Goal: Task Accomplishment & Management: Manage account settings

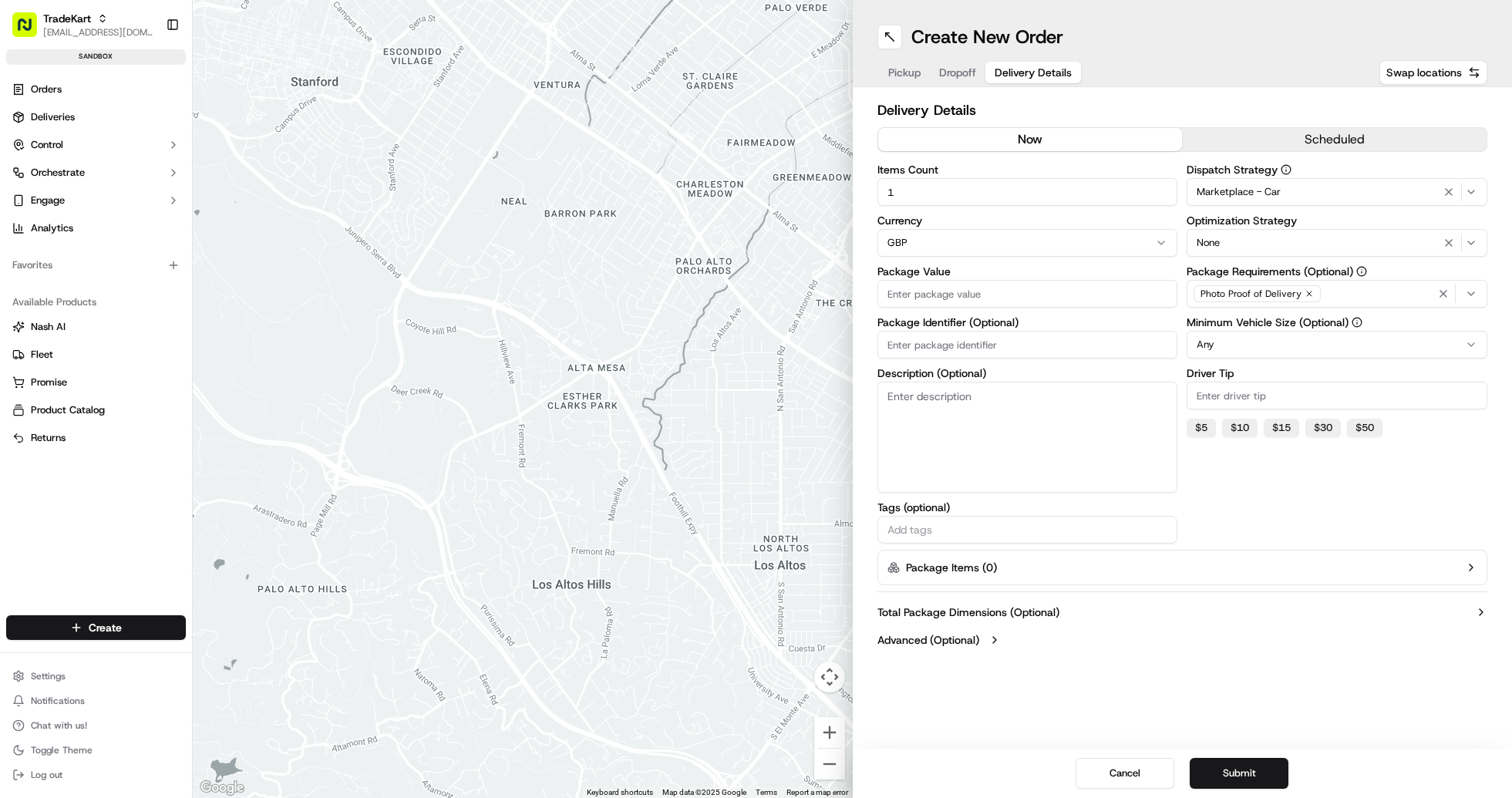
click at [981, 732] on div "Create New Order Pickup Dropoff Delivery Details Swap locations Delivery Detail…" at bounding box center [1184, 399] width 660 height 798
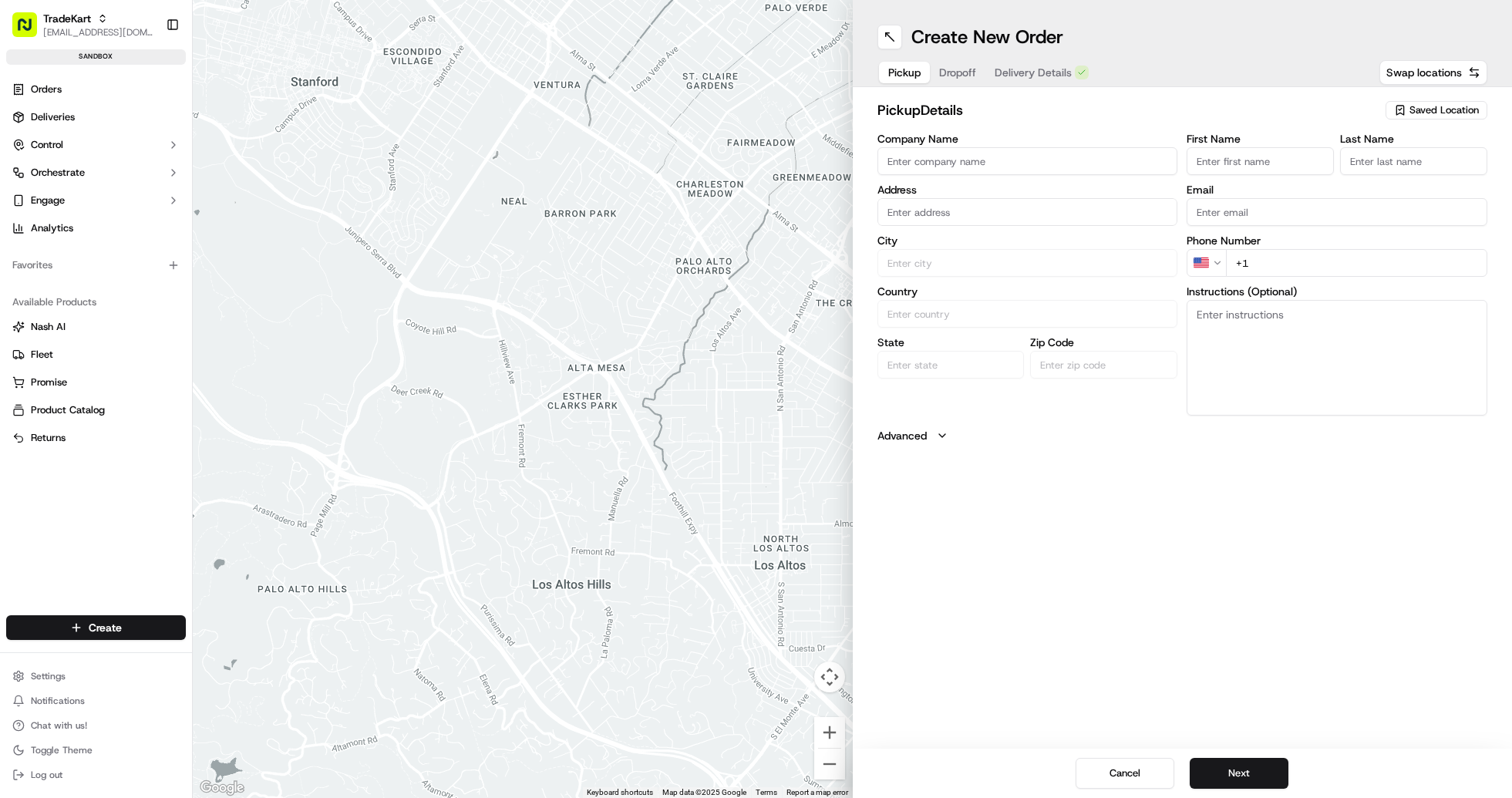
click at [896, 76] on span "Pickup" at bounding box center [904, 73] width 33 height 16
click at [970, 161] on input "Company Name" at bounding box center [1029, 161] width 301 height 28
type input "TEST JOB - JAM"
click at [1284, 166] on input "First Name" at bounding box center [1260, 161] width 147 height 28
click at [936, 208] on input "text" at bounding box center [1029, 212] width 301 height 28
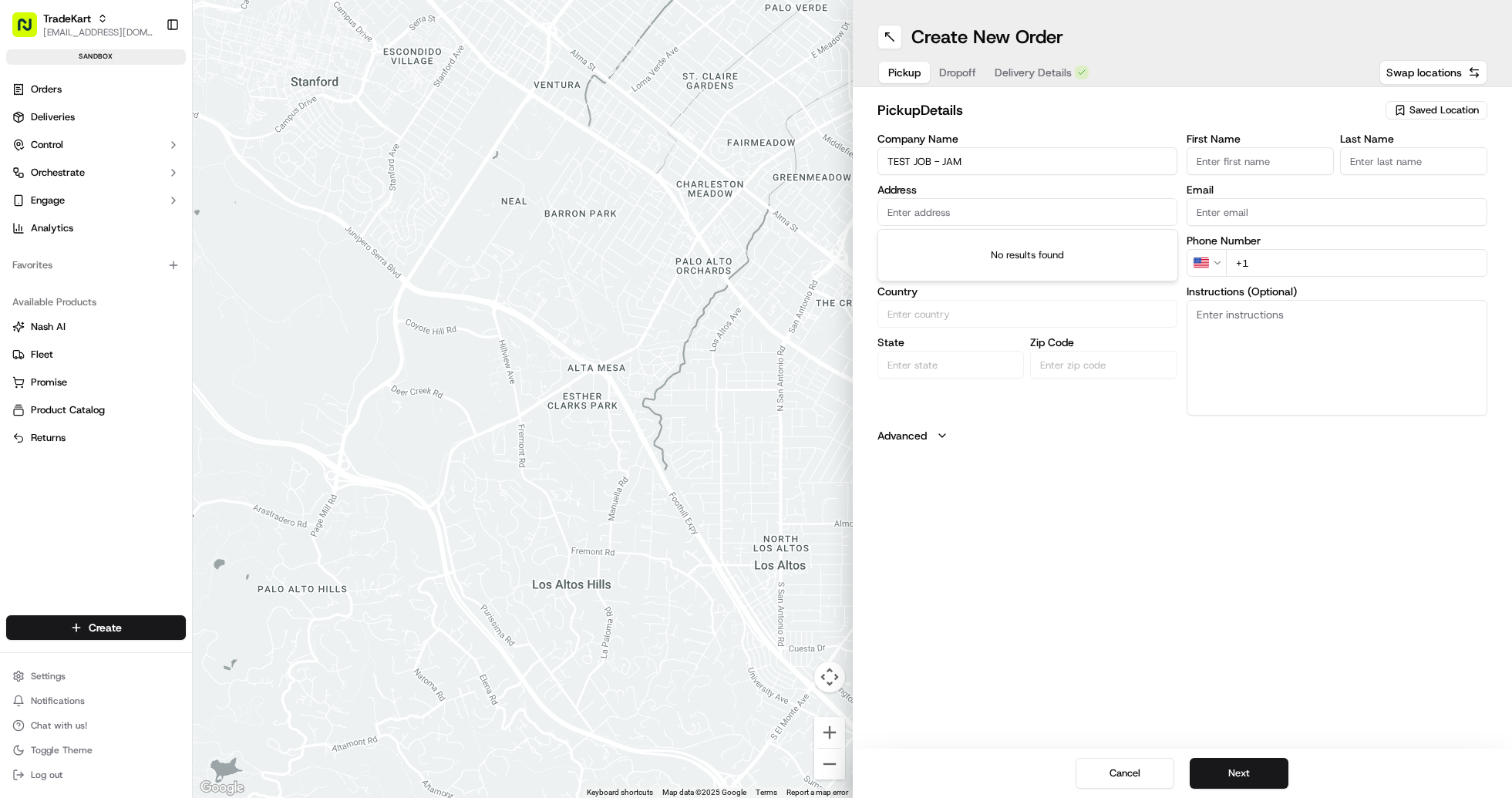
paste input "293-301 Kilburn High Rd, London NW6 7JR, United Kingdom"
click at [965, 250] on div "293-301 Kilburn High Rd, London NW6 7JR, United Kingdom" at bounding box center [1028, 244] width 293 height 23
type input "[STREET_ADDRESS][PERSON_NAME]"
type input "[GEOGRAPHIC_DATA]"
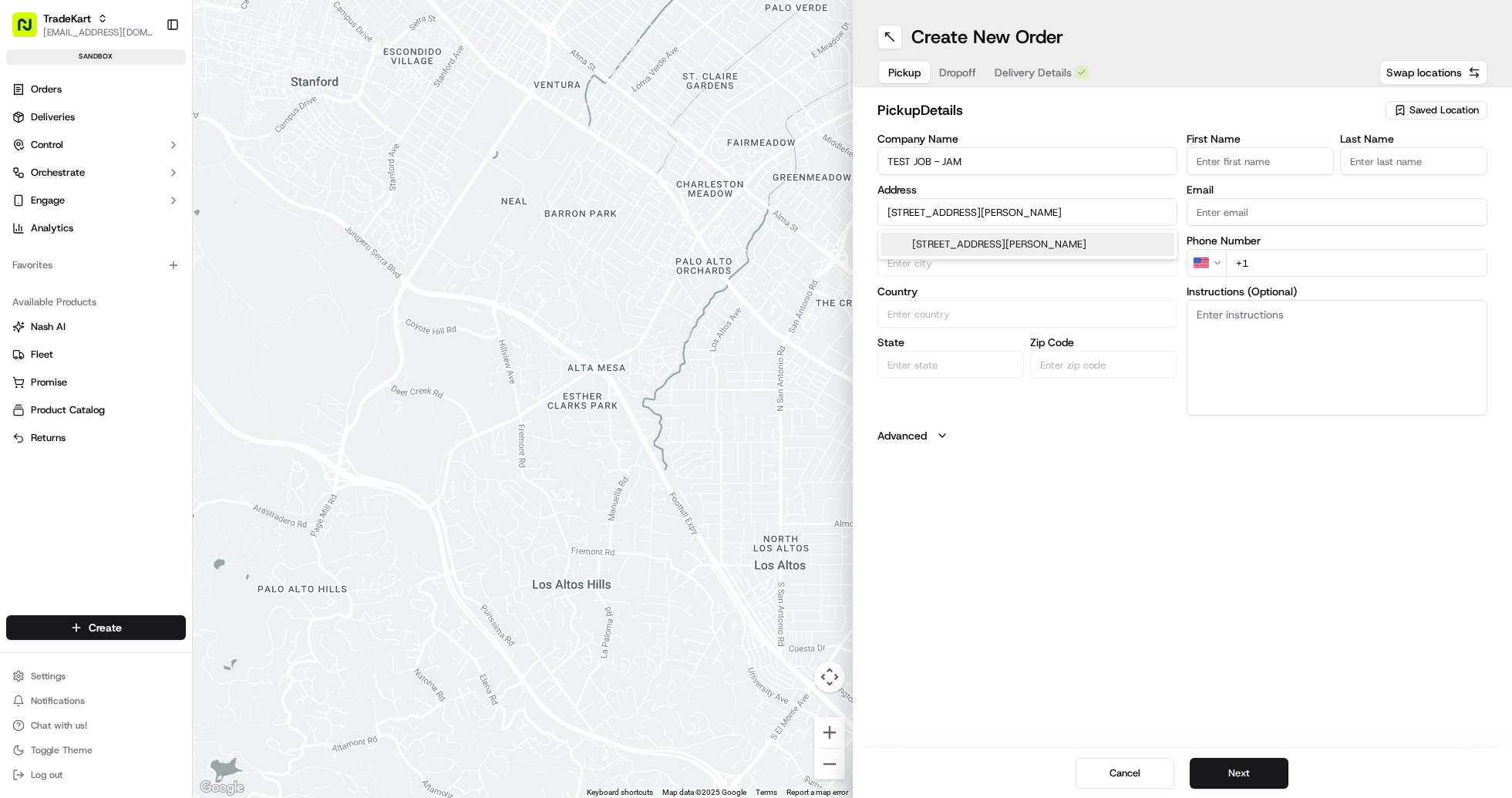
type input "United Kingdom"
type input "[GEOGRAPHIC_DATA]"
type input "NW6 7JR"
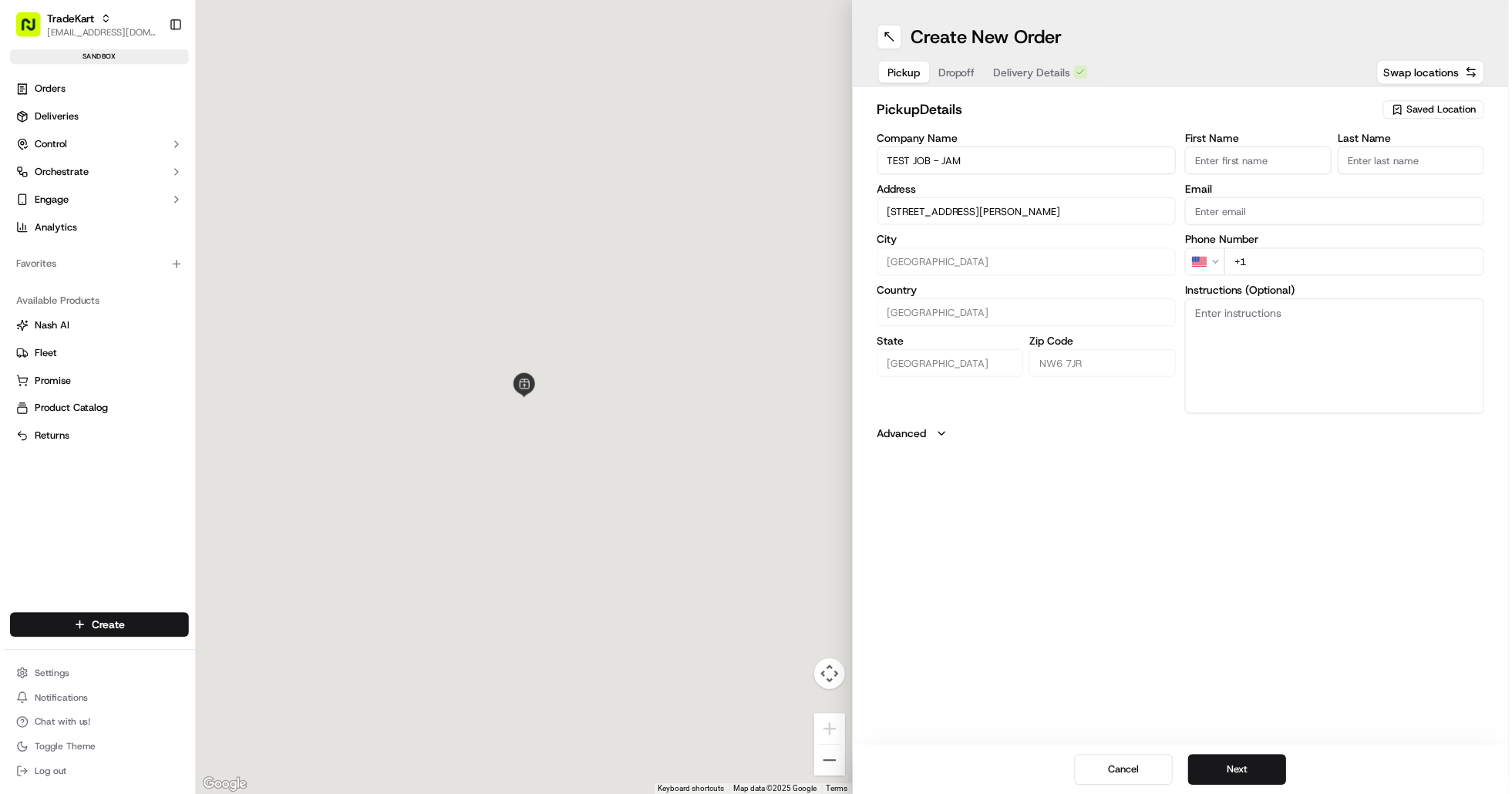
scroll to position [0, 0]
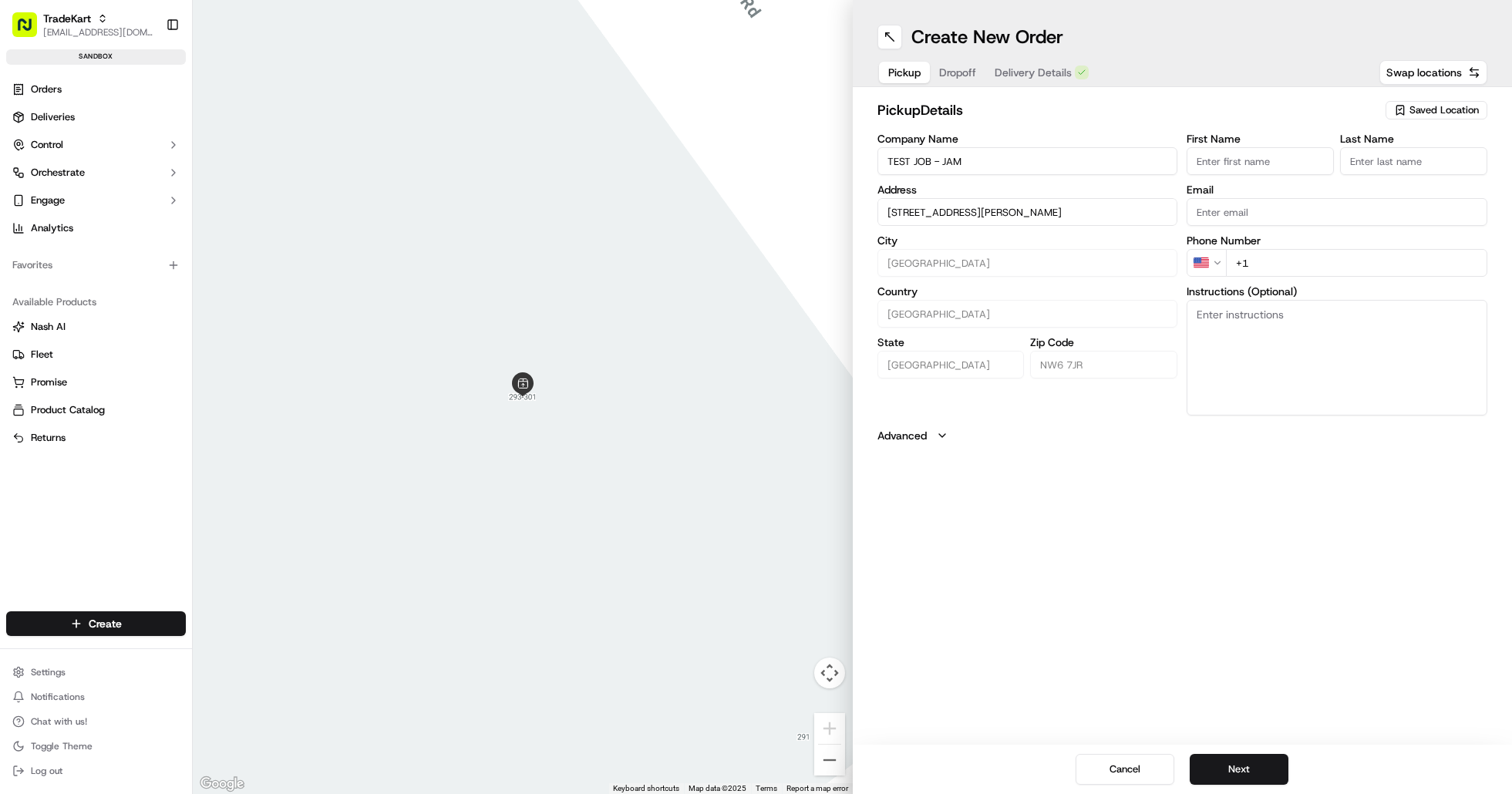
type input "[STREET_ADDRESS][PERSON_NAME]"
click at [1258, 166] on input "First Name" at bounding box center [1260, 161] width 147 height 28
paste input "MP Moran - Kilburn"
drag, startPoint x: 1256, startPoint y: 164, endPoint x: 1305, endPoint y: 165, distance: 49.0
click at [1305, 165] on input "MP Moran - Kilburn" at bounding box center [1260, 161] width 147 height 28
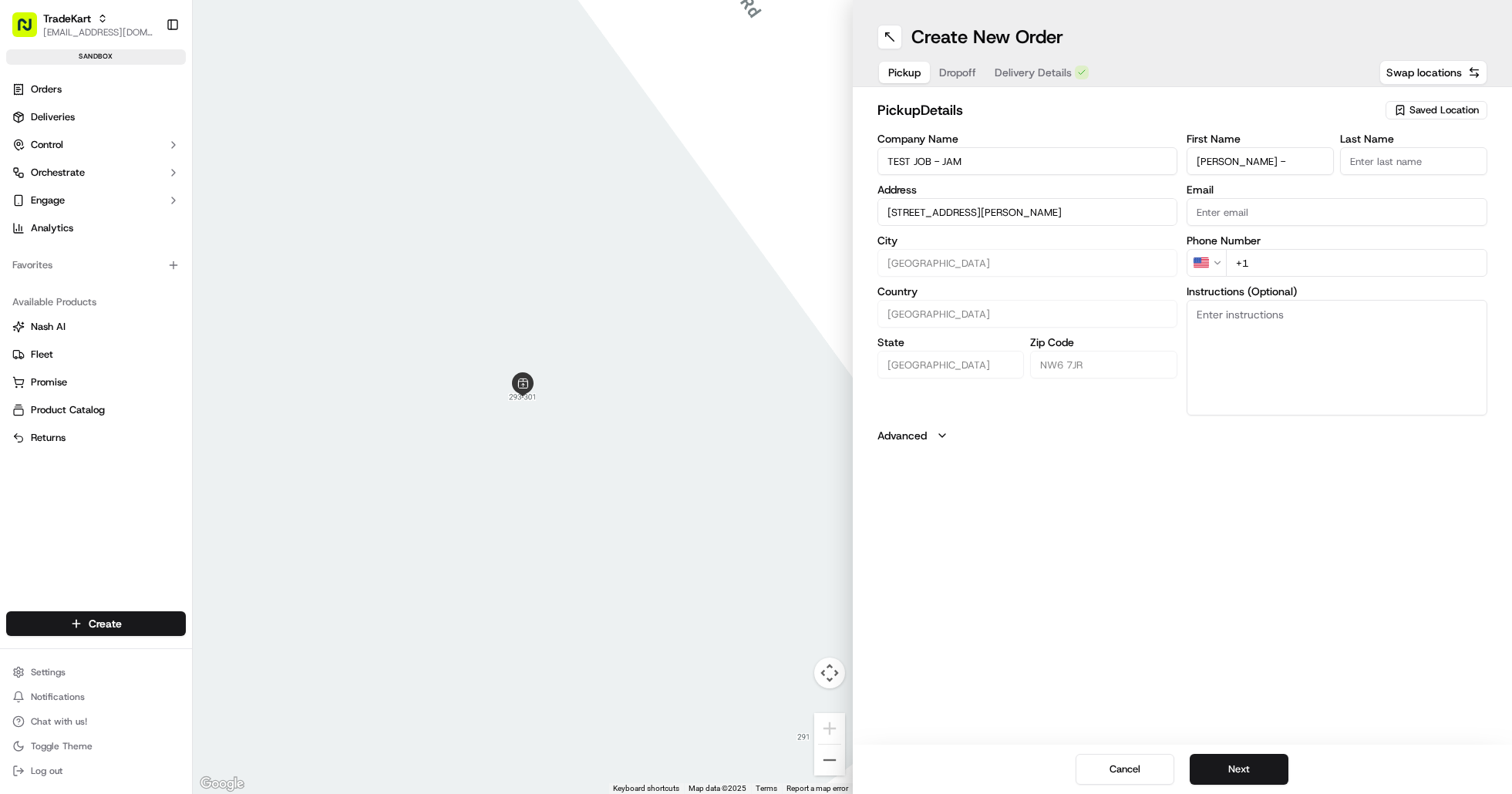
type input "MP Moran -"
click at [1381, 167] on input "Last Name" at bounding box center [1413, 161] width 147 height 28
paste input "Kilburn"
type input "Kilburn"
click at [1265, 215] on input "Email" at bounding box center [1338, 212] width 301 height 28
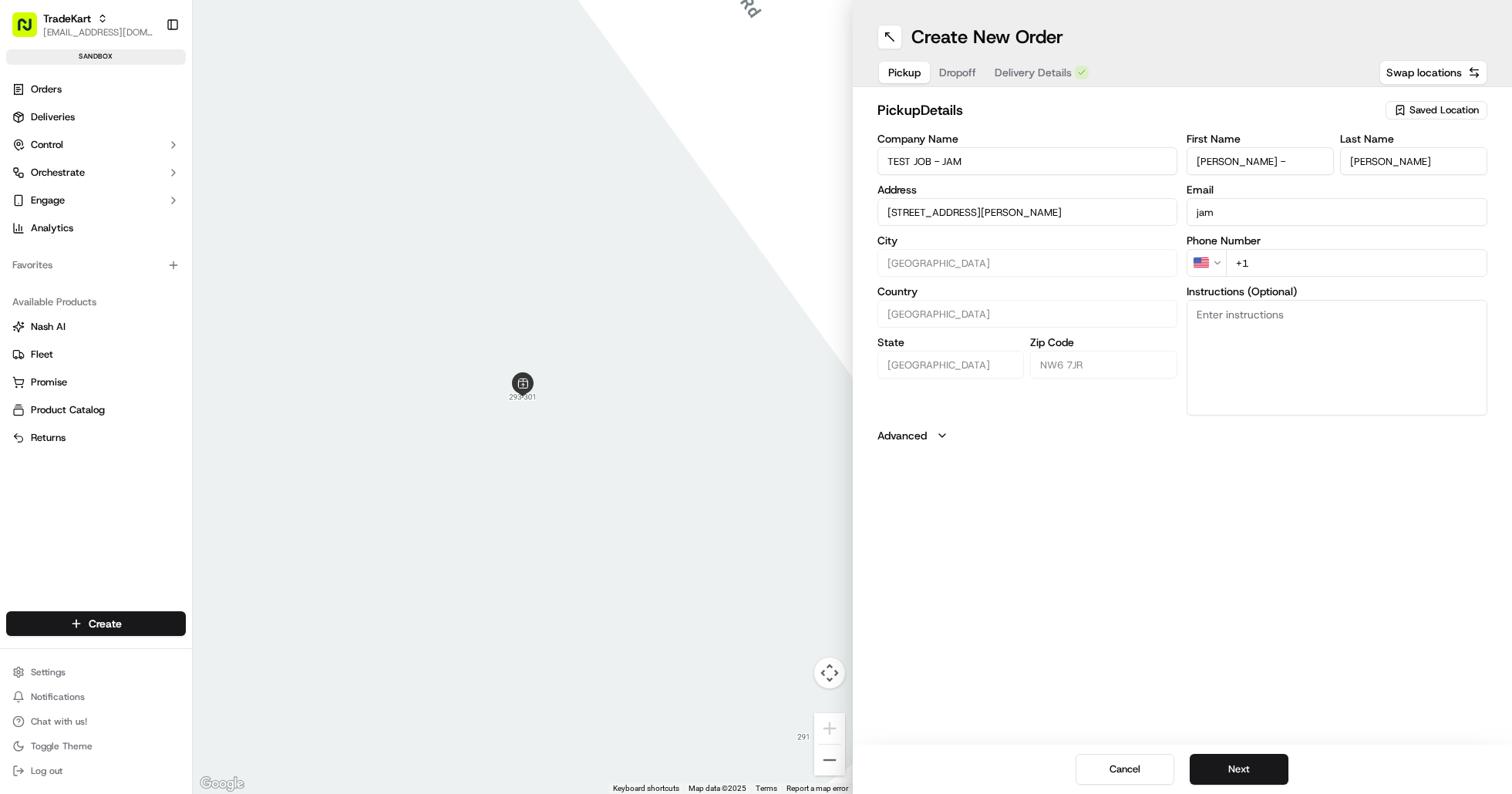
type input "[EMAIL_ADDRESS][DOMAIN_NAME]"
click at [1277, 257] on input "+1" at bounding box center [1356, 263] width 262 height 28
paste input "44 7360 498445"
type input "+44 7360 498445"
click at [1101, 479] on div "Create New Order Pickup Dropoff Delivery Details Swap locations pickup Details …" at bounding box center [1184, 397] width 660 height 794
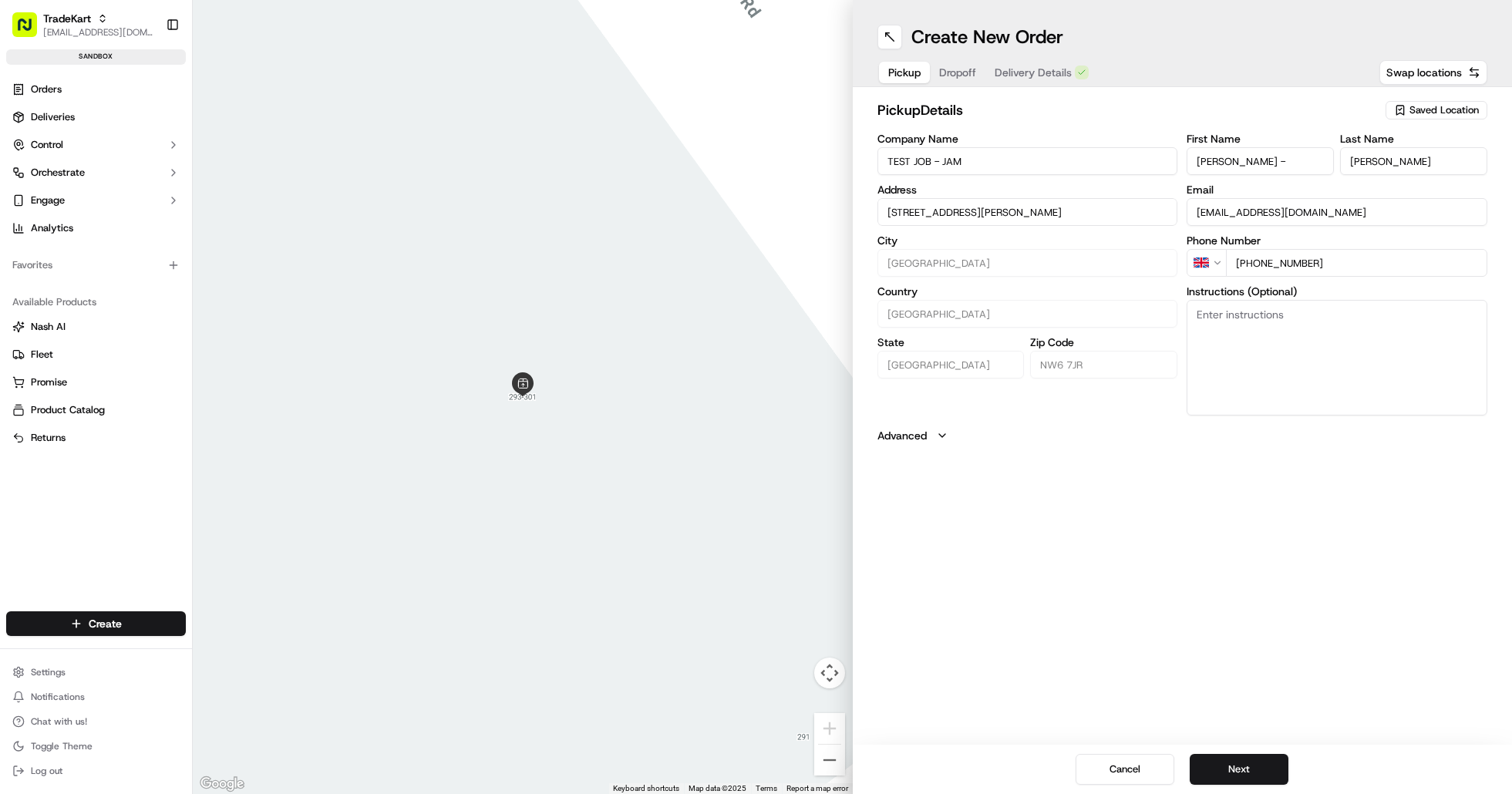
click at [957, 69] on span "Dropoff" at bounding box center [958, 73] width 37 height 16
click at [1039, 165] on input "Company Name" at bounding box center [1029, 161] width 301 height 28
type input "[PERSON_NAME]"
click at [1256, 158] on input "First Name" at bounding box center [1260, 161] width 147 height 28
paste input "[PERSON_NAME]"
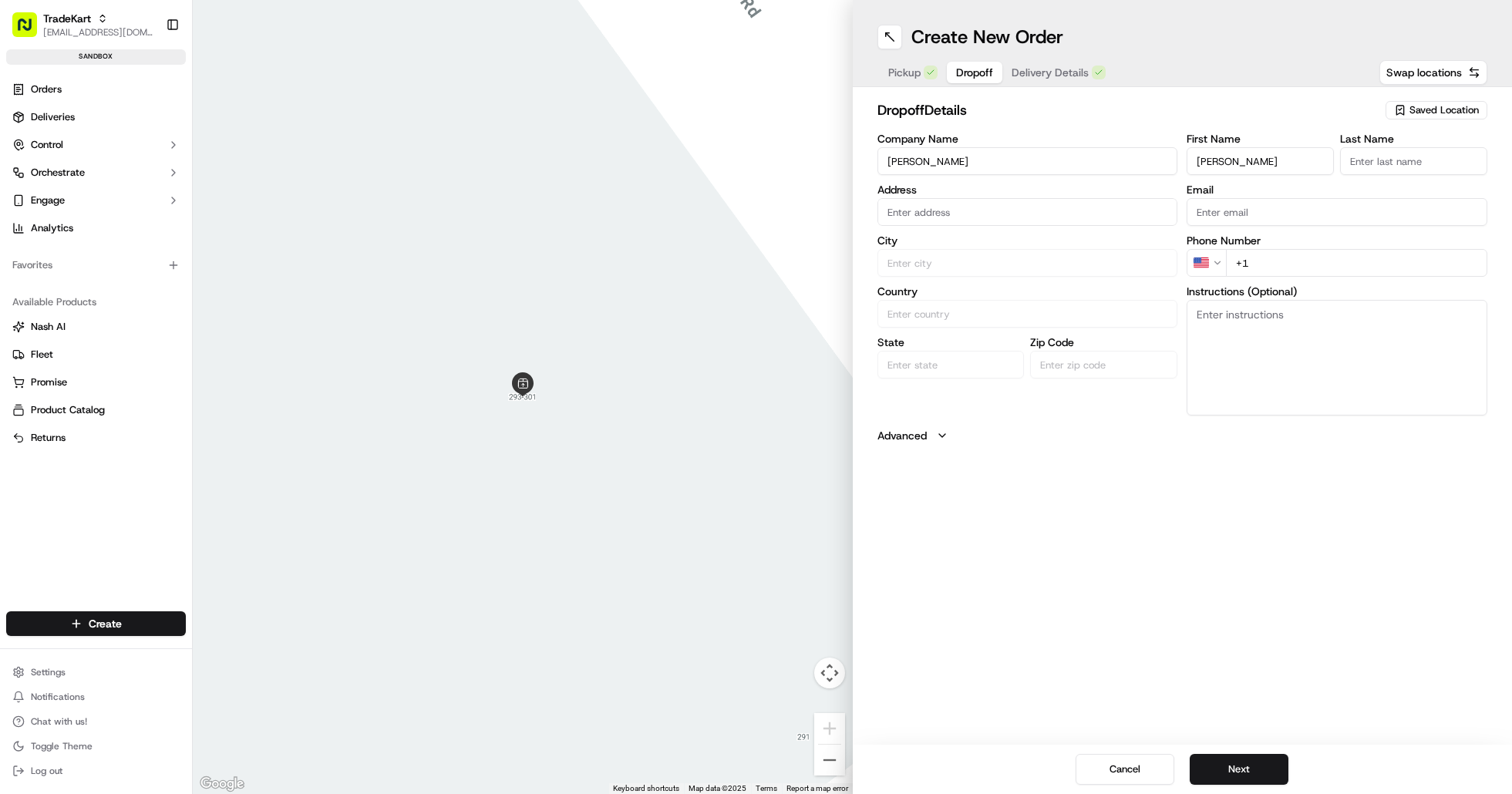
drag, startPoint x: 1244, startPoint y: 158, endPoint x: 1231, endPoint y: 157, distance: 13.0
click at [1231, 157] on input "[PERSON_NAME]" at bounding box center [1260, 161] width 147 height 28
type input "Jamina"
click at [1392, 155] on input "Last Name" at bounding box center [1413, 161] width 147 height 28
paste input "Guanzon"
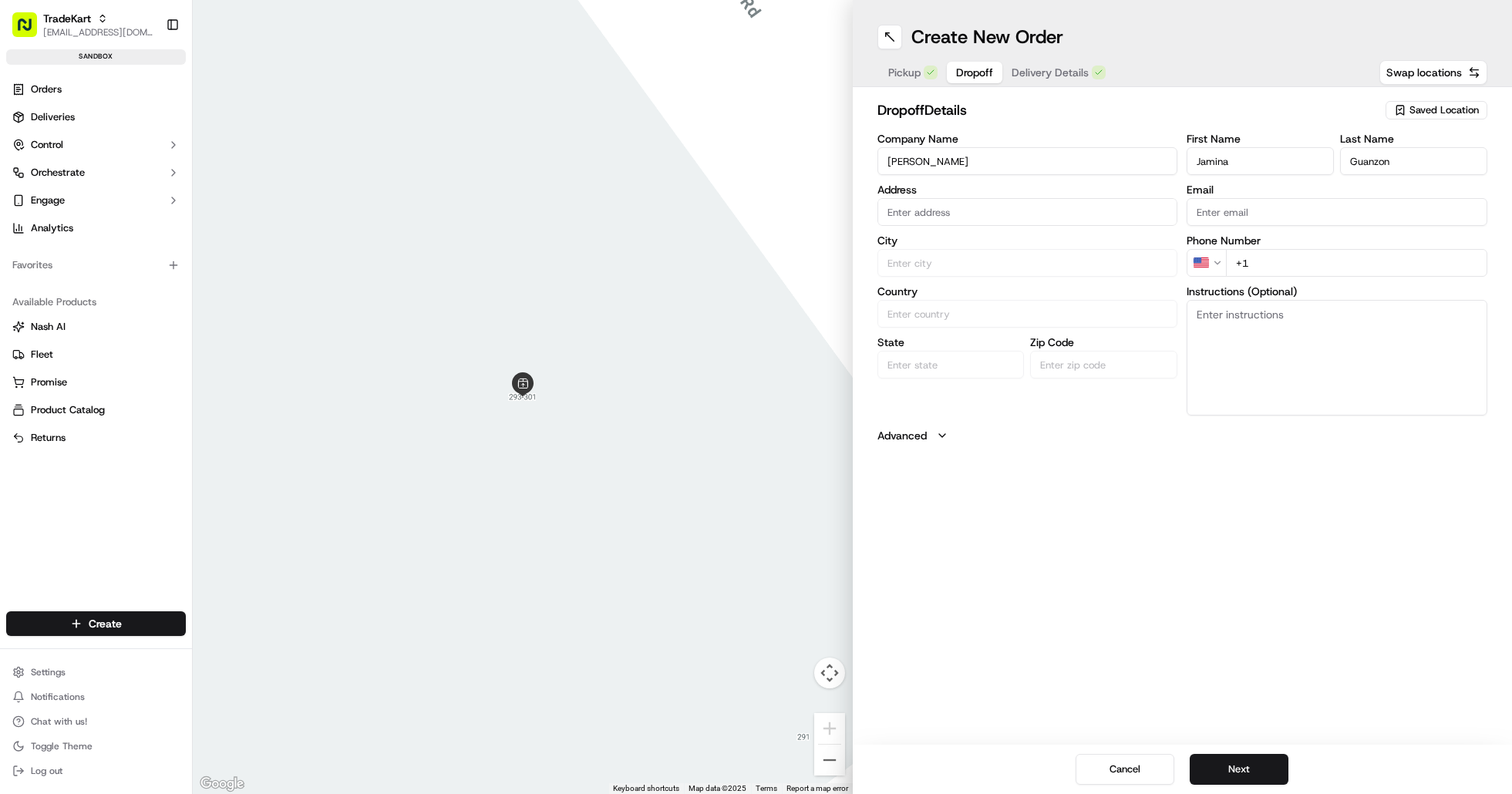
type input "Guanzon"
click at [1283, 215] on input "Email" at bounding box center [1338, 212] width 301 height 28
type input "[EMAIL_ADDRESS][DOMAIN_NAME]"
click at [1163, 8] on div "Create New Order Pickup Dropoff Delivery Details Swap locations" at bounding box center [1184, 43] width 660 height 87
click at [928, 208] on input "text" at bounding box center [1029, 212] width 301 height 28
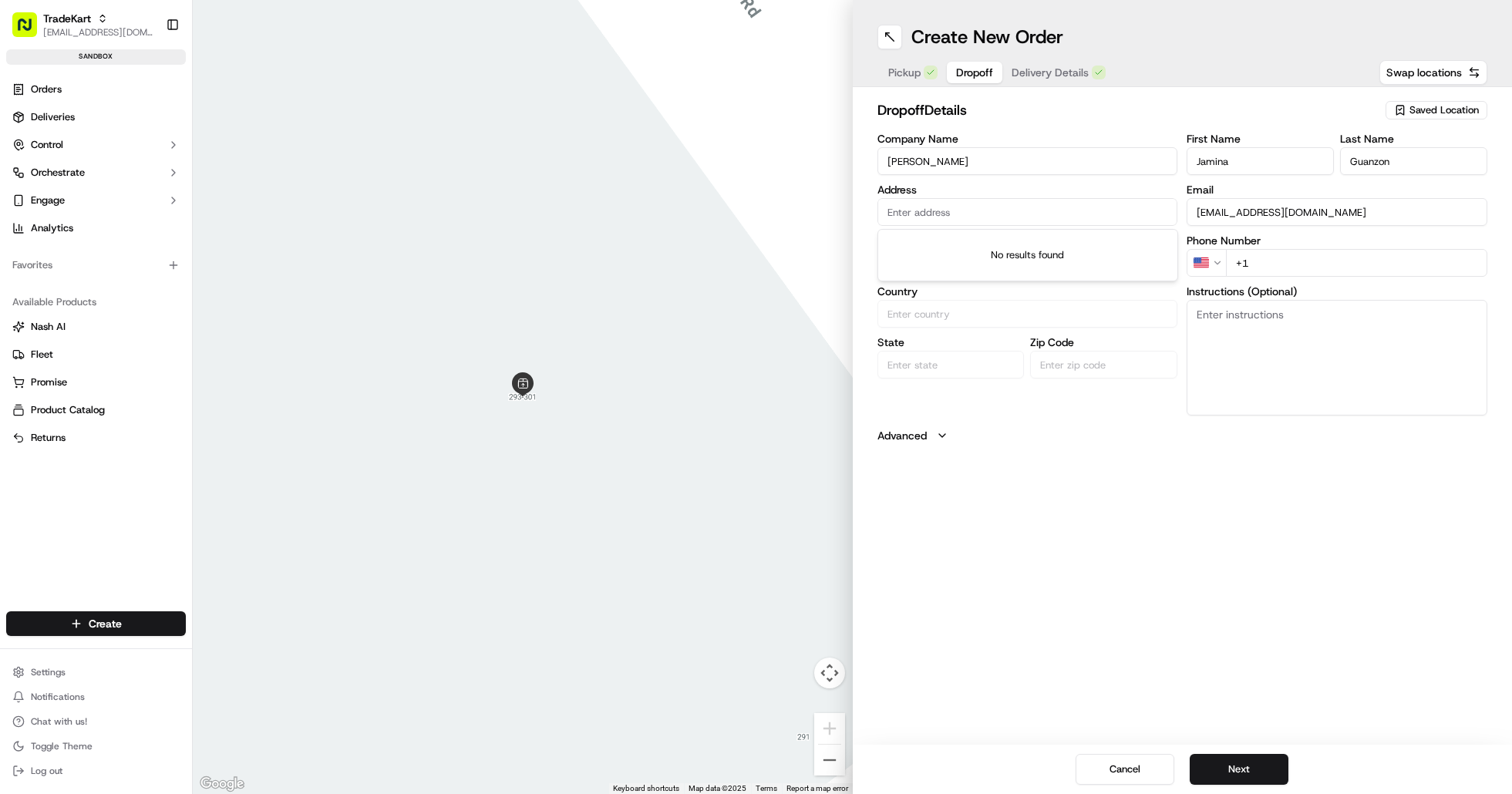
paste input "[STREET_ADDRESS]"
click at [965, 255] on div "67 Pall Mall, London SW1Y 5EW, UK" at bounding box center [1028, 244] width 293 height 23
type input "[STREET_ADDRESS]"
type input "London"
type input "United Kingdom"
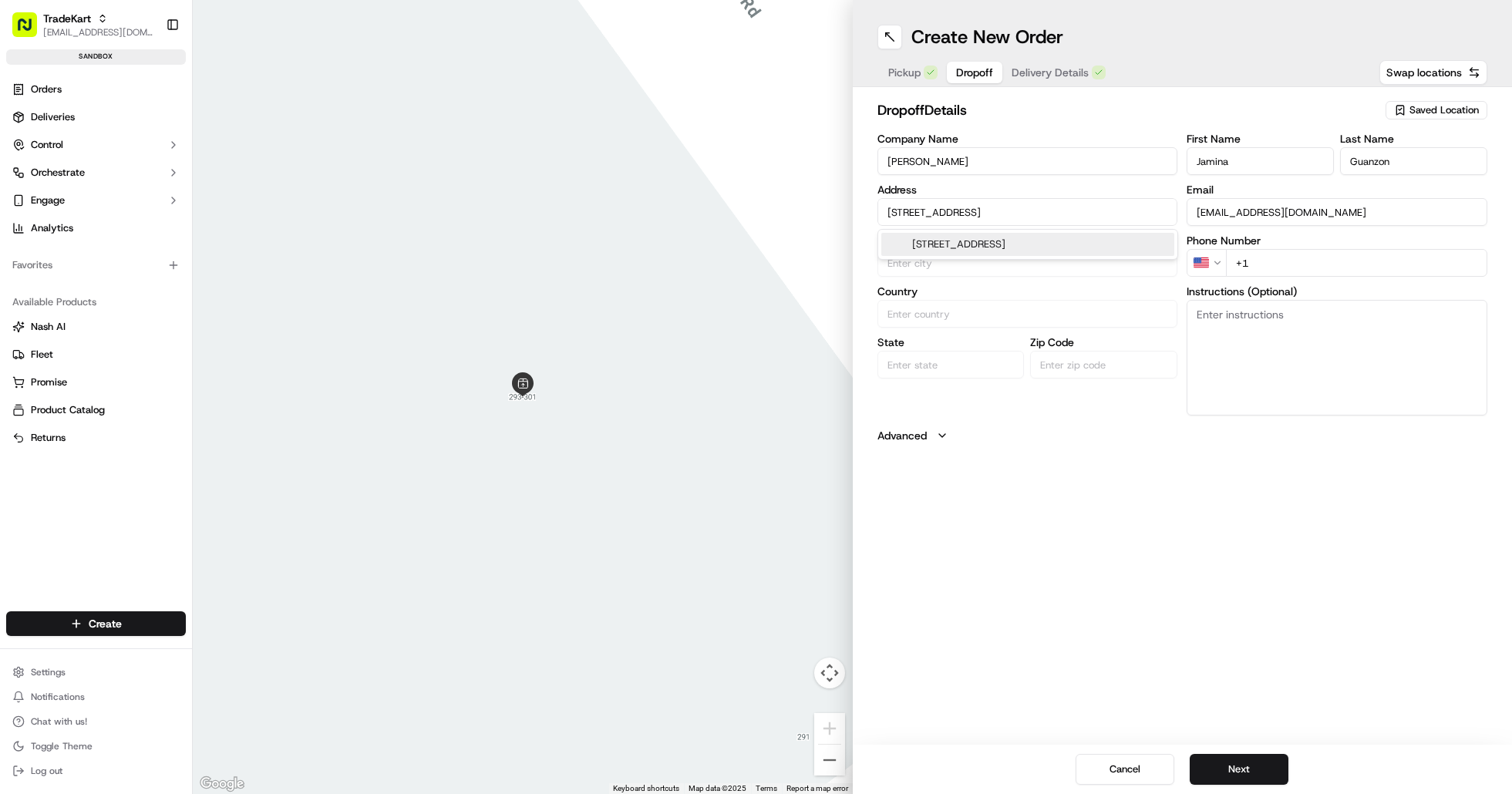
type input "England"
type input "SW1Y 5ES"
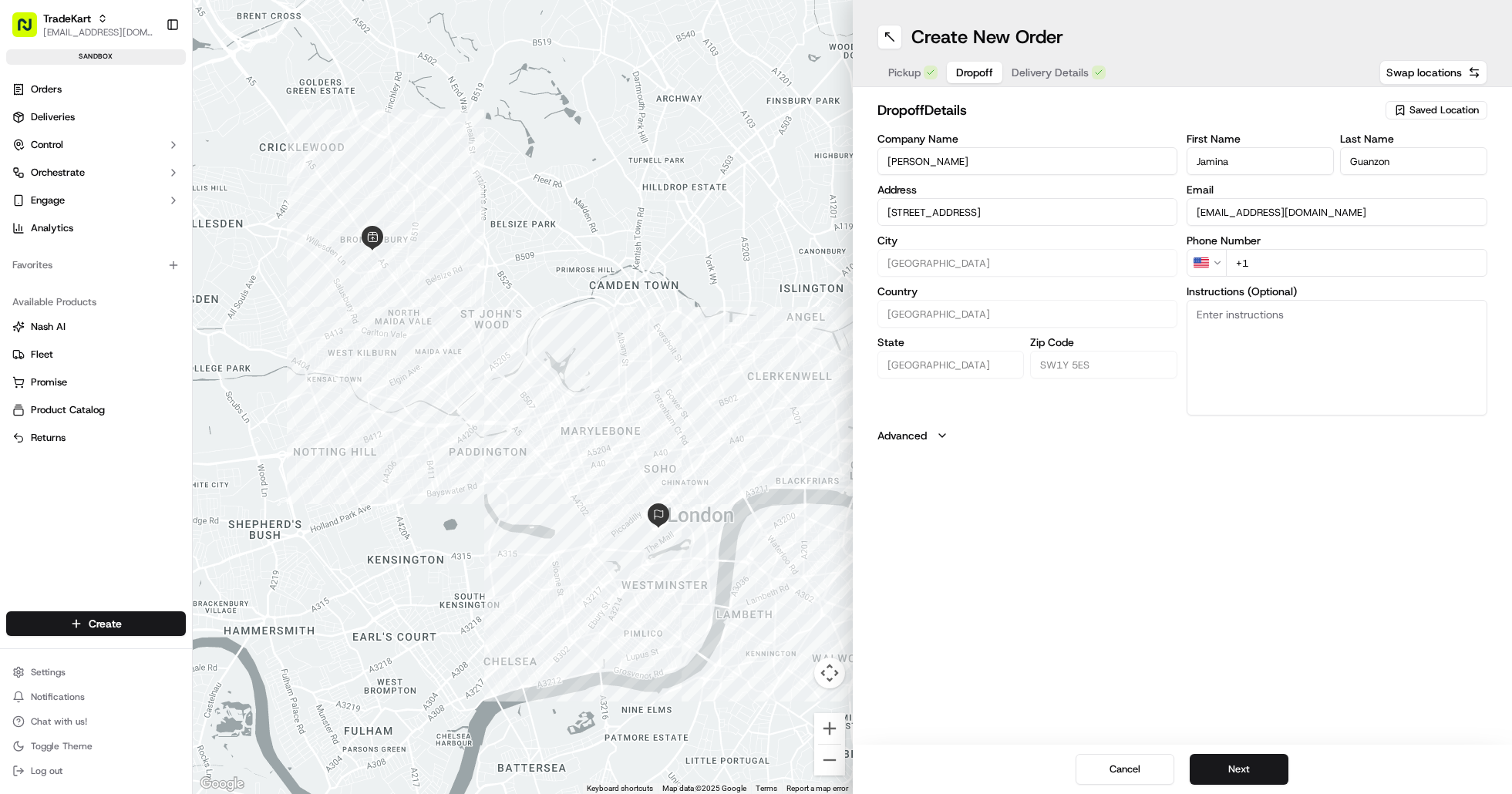
click at [1054, 74] on span "Delivery Details" at bounding box center [1051, 73] width 77 height 16
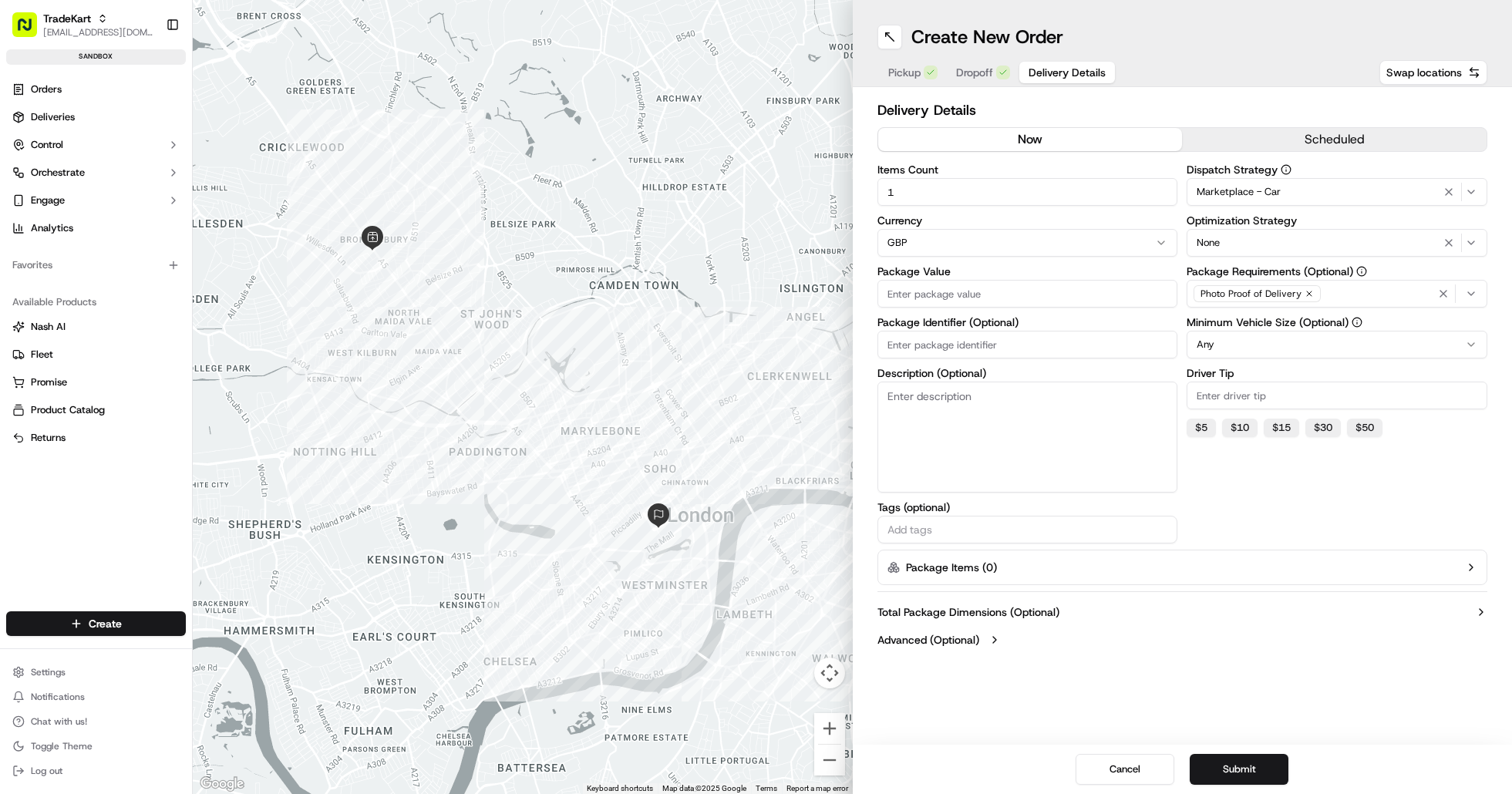
click at [1055, 295] on input "Package Value" at bounding box center [1029, 294] width 301 height 28
type input "100"
click at [1289, 549] on div "Delivery Details now scheduled Items Count 1 Currency GBP Package Value 100 Pac…" at bounding box center [1184, 377] width 611 height 555
click at [956, 355] on input "Package Identifier (Optional)" at bounding box center [1029, 345] width 301 height 28
type input "TEST JOB - Jam"
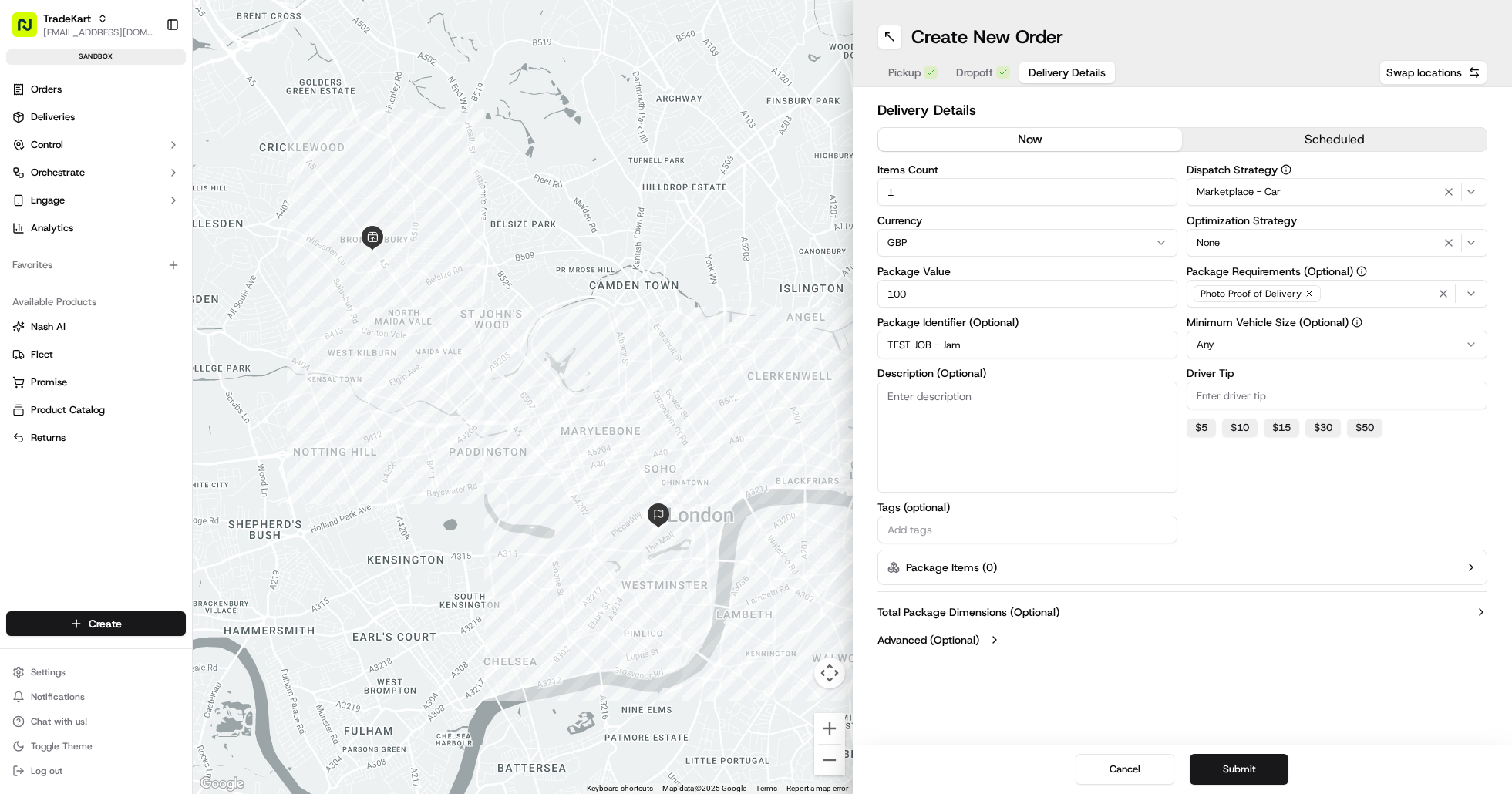
click at [1479, 333] on html "TradeKart joshdodd@tradekart.com Toggle Sidebar sandbox Orders Deliveries Contr…" at bounding box center [756, 397] width 1512 height 794
click at [1391, 323] on html "TradeKart joshdodd@tradekart.com Toggle Sidebar sandbox Orders Deliveries Contr…" at bounding box center [756, 397] width 1512 height 794
click at [1341, 343] on html "TradeKart joshdodd@tradekart.com Toggle Sidebar sandbox Orders Deliveries Contr…" at bounding box center [756, 397] width 1512 height 794
click at [918, 754] on div "Cancel Submit" at bounding box center [1184, 769] width 660 height 49
click at [1469, 344] on html "TradeKart joshdodd@tradekart.com Toggle Sidebar sandbox Orders Deliveries Contr…" at bounding box center [756, 397] width 1512 height 794
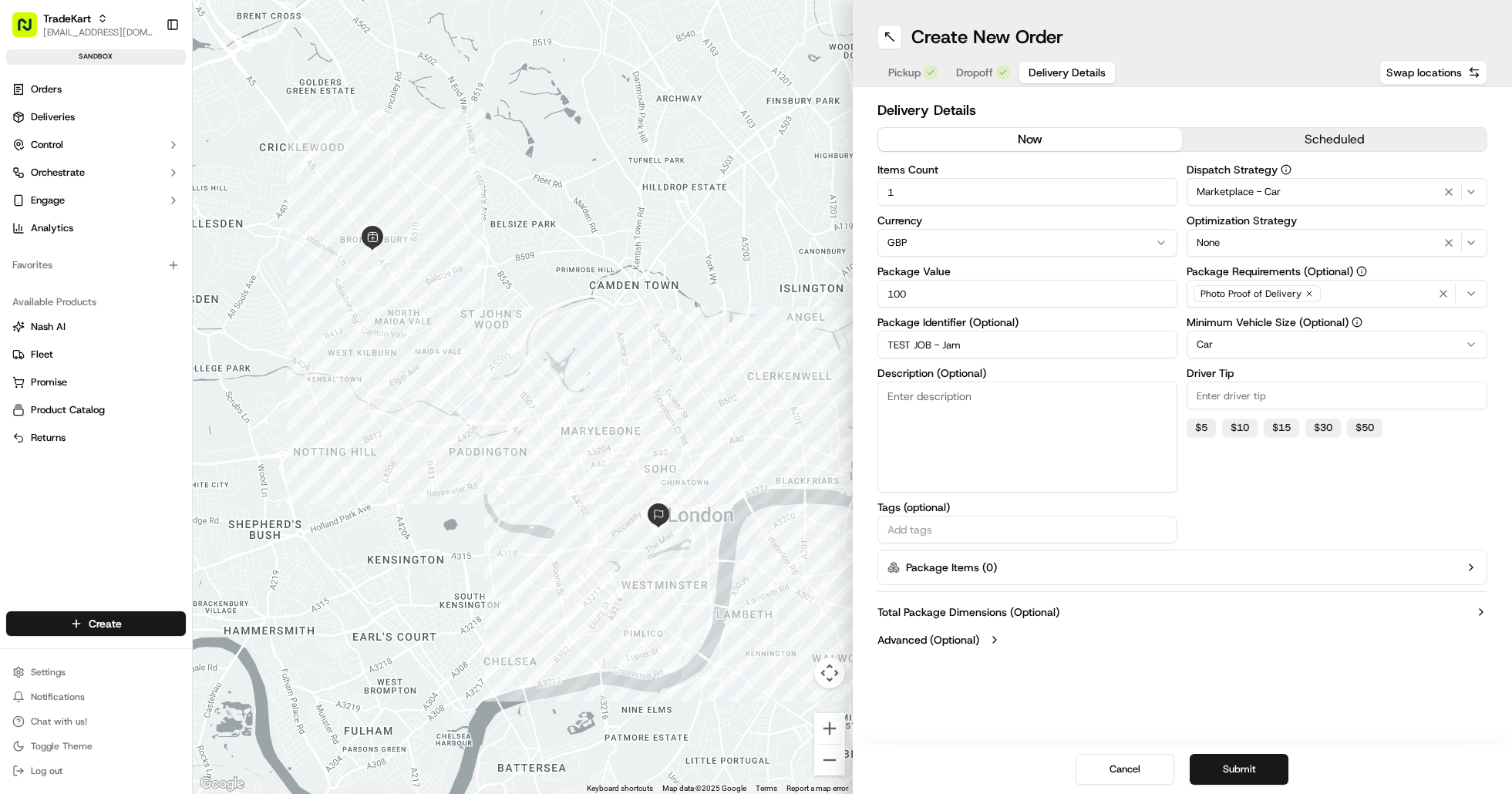
click at [1471, 195] on icon "button" at bounding box center [1471, 192] width 12 height 12
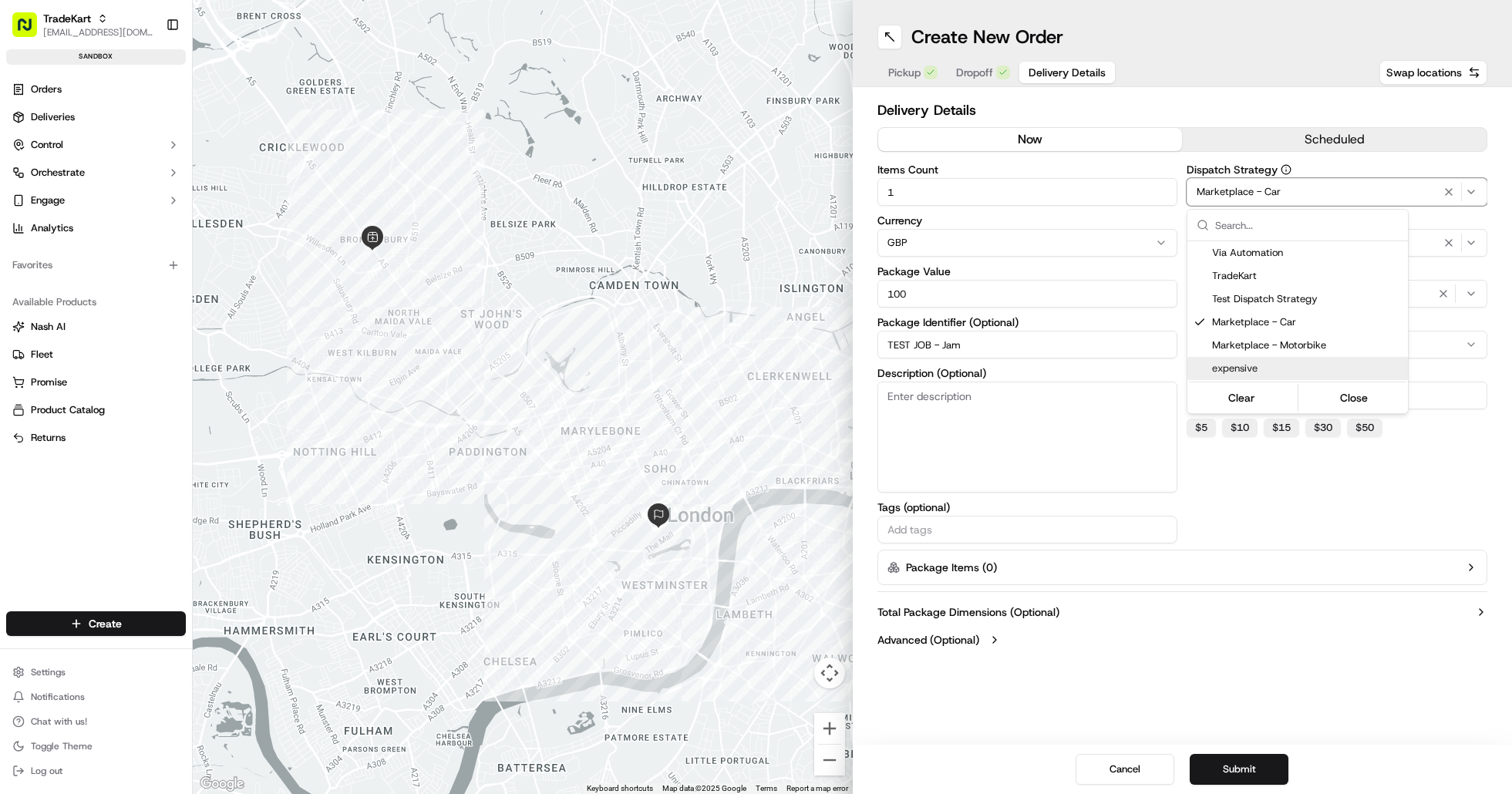
click at [1312, 670] on html "TradeKart joshdodd@tradekart.com Toggle Sidebar sandbox Orders Deliveries Contr…" at bounding box center [756, 397] width 1512 height 794
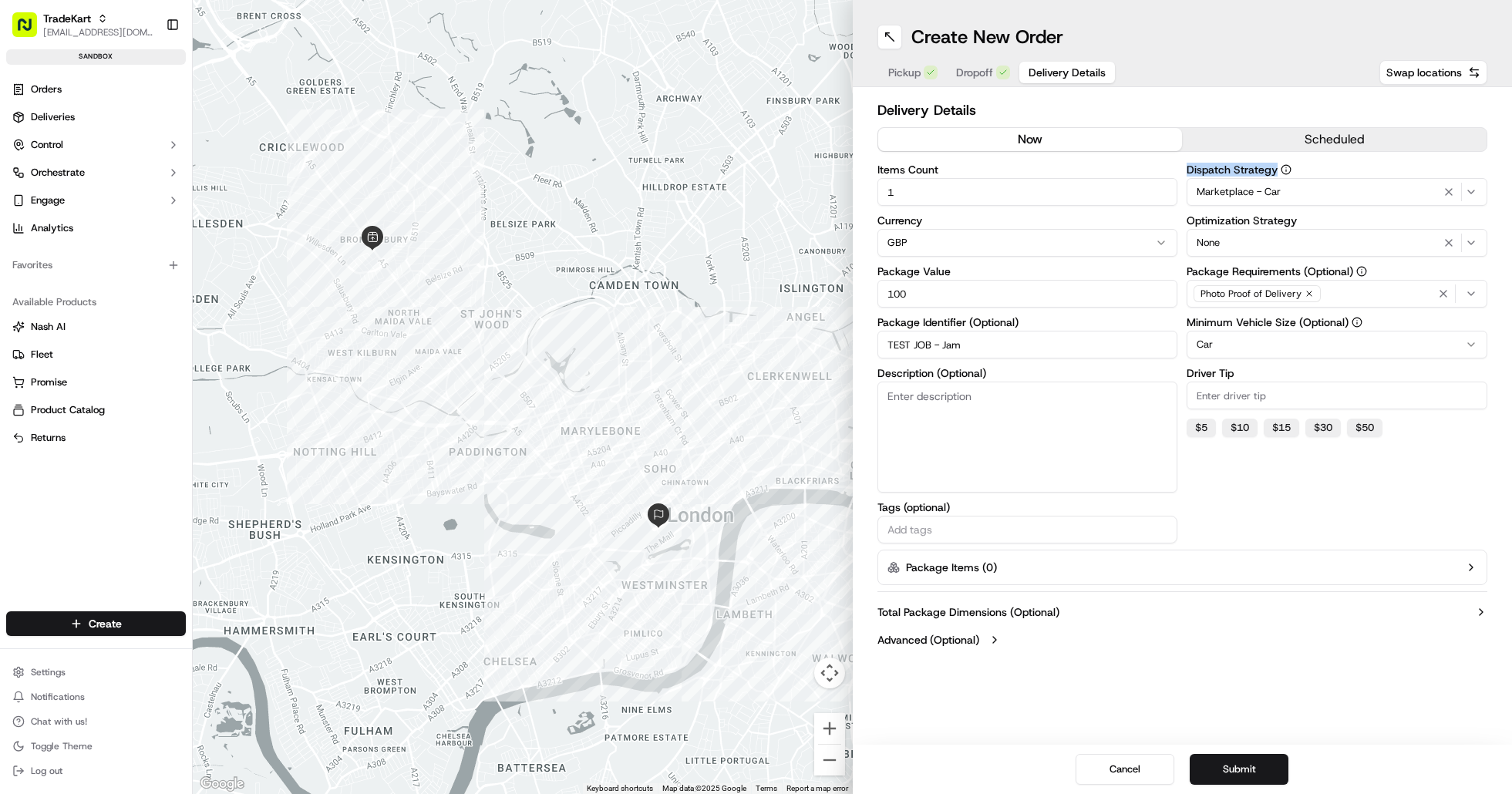
drag, startPoint x: 1226, startPoint y: 169, endPoint x: 1185, endPoint y: 169, distance: 41.0
click at [1185, 169] on div "Items Count 1 Currency GBP Package Value 100 Package Identifier (Optional) TEST…" at bounding box center [1184, 354] width 611 height 379
copy label "Dispatch Strategy"
drag, startPoint x: 1272, startPoint y: 663, endPoint x: 1267, endPoint y: 623, distance: 40.3
click at [1272, 663] on div "Delivery Details now scheduled Items Count 1 Currency GBP Package Value 100 Pac…" at bounding box center [1184, 377] width 660 height 579
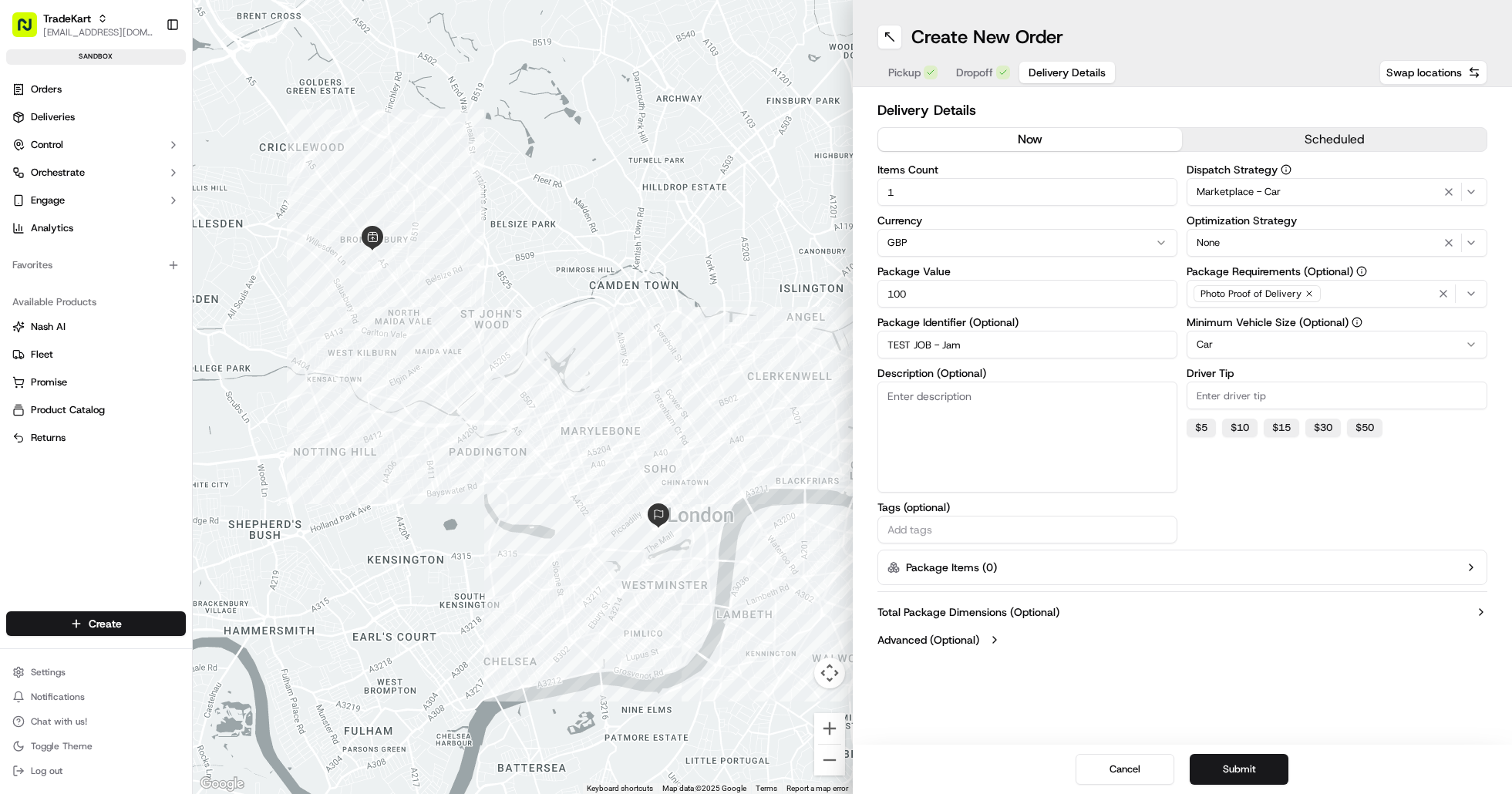
click at [1394, 199] on div "Marketplace - Car" at bounding box center [1337, 192] width 293 height 18
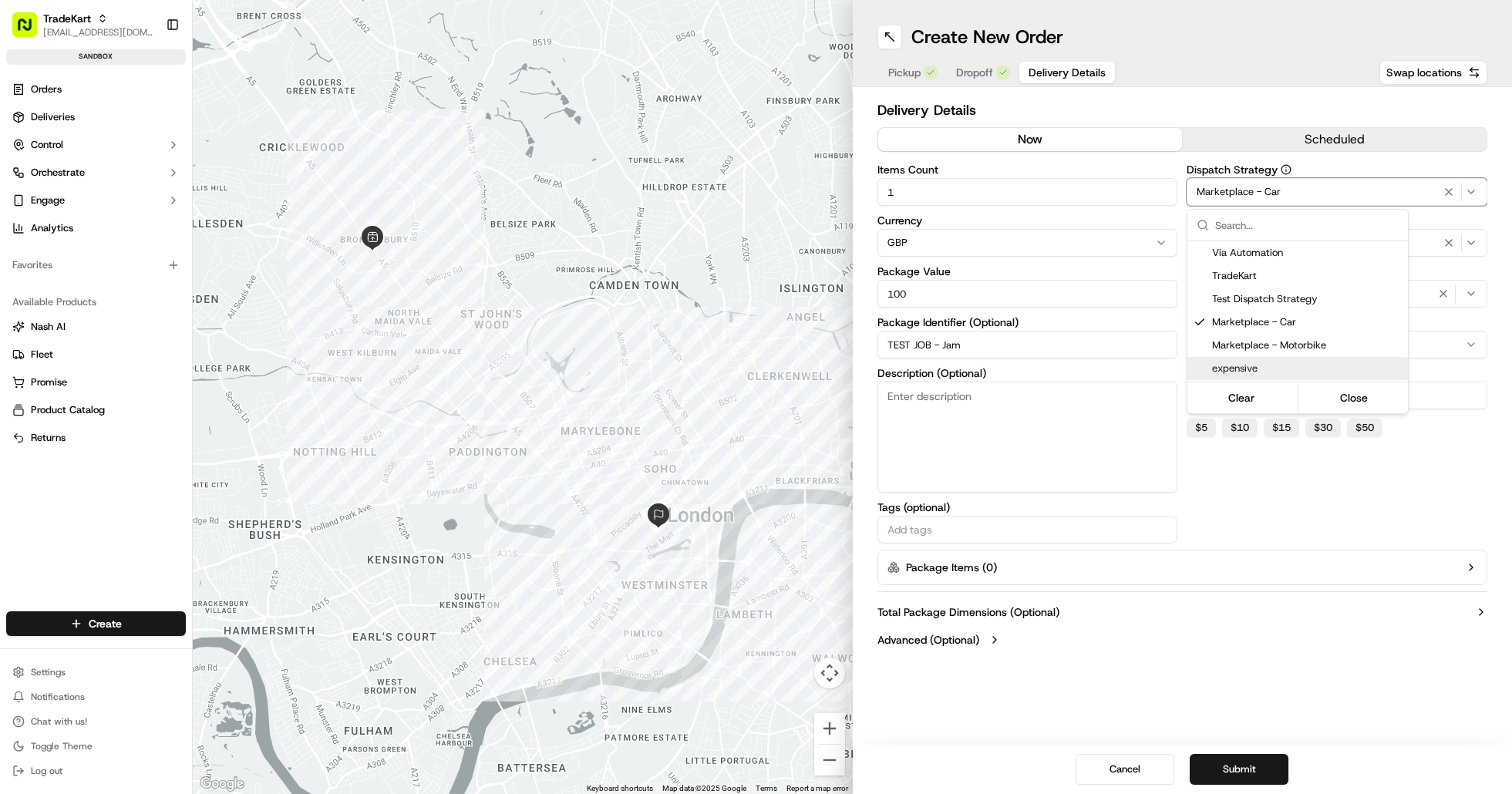
drag, startPoint x: 1342, startPoint y: 638, endPoint x: 1343, endPoint y: 623, distance: 15.0
click at [1343, 636] on html "TradeKart joshdodd@tradekart.com Toggle Sidebar sandbox Orders Deliveries Contr…" at bounding box center [756, 397] width 1512 height 794
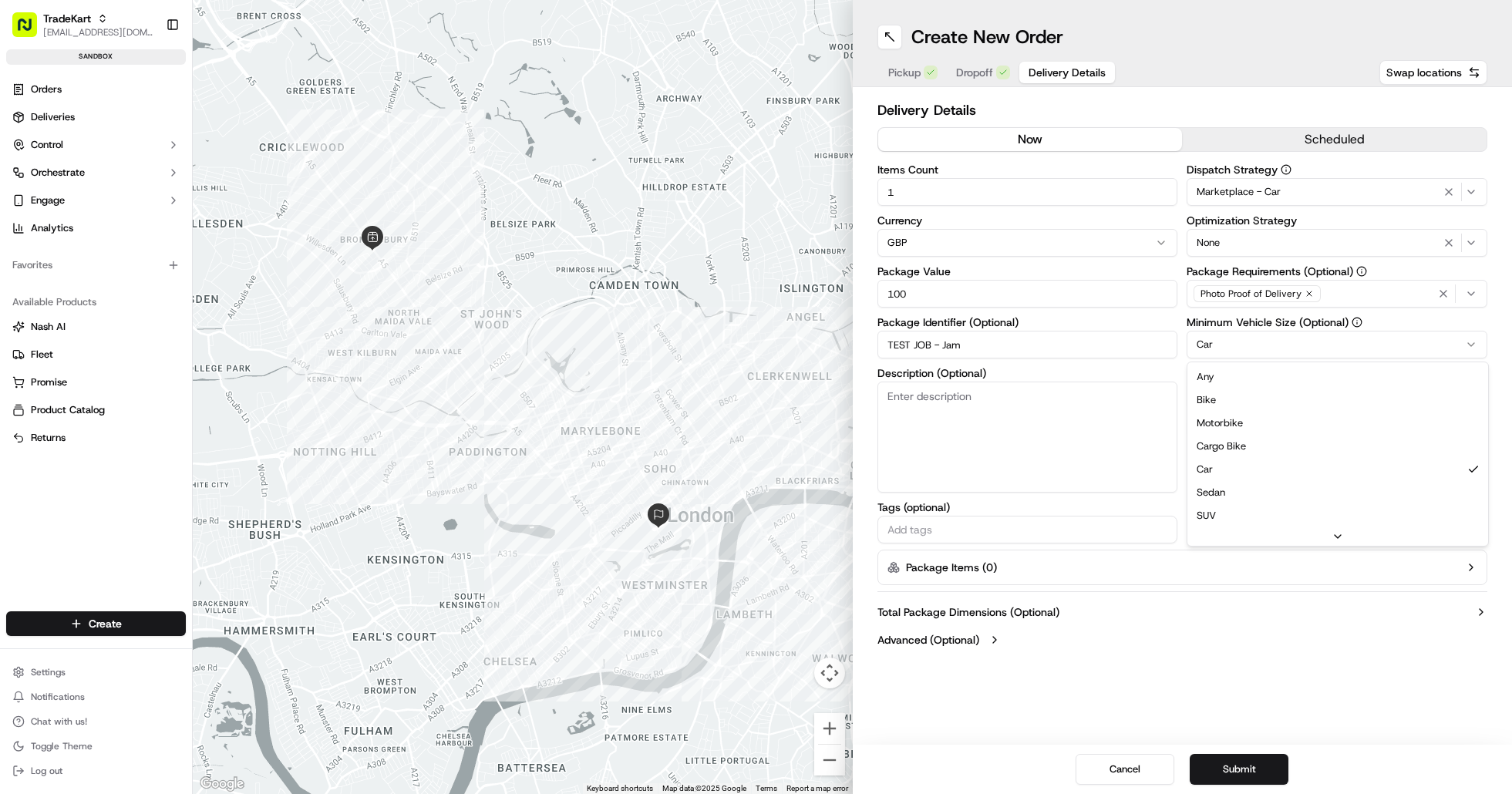
click at [1480, 337] on html "TradeKart joshdodd@tradekart.com Toggle Sidebar sandbox Orders Deliveries Contr…" at bounding box center [756, 397] width 1512 height 794
click at [144, 760] on ul "Settings Notifications Chat with us! Toggle Theme Log out" at bounding box center [96, 721] width 180 height 121
click at [1349, 345] on html "TradeKart joshdodd@tradekart.com Toggle Sidebar sandbox Orders Deliveries Contr…" at bounding box center [756, 397] width 1512 height 794
click at [1427, 681] on div "Create New Order Pickup Dropoff Delivery Details Swap locations Delivery Detail…" at bounding box center [1184, 397] width 660 height 794
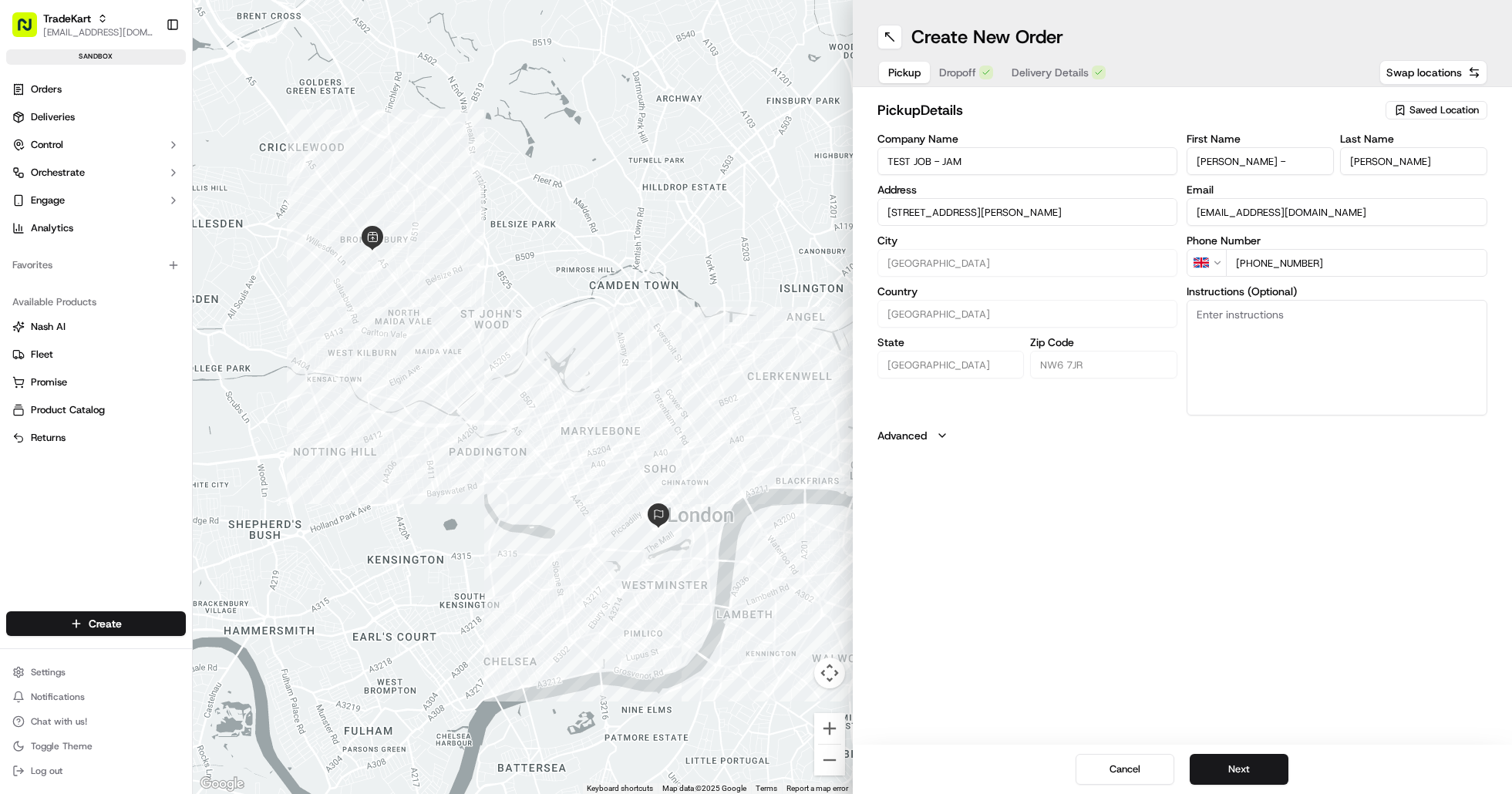
click at [897, 78] on span "Pickup" at bounding box center [904, 73] width 33 height 16
drag, startPoint x: 1322, startPoint y: 640, endPoint x: 1282, endPoint y: 564, distance: 85.9
click at [1320, 639] on div "Create New Order Pickup Dropoff Delivery Details Swap locations pickup Details …" at bounding box center [1184, 397] width 660 height 794
click at [956, 79] on span "Dropoff" at bounding box center [975, 73] width 37 height 16
click at [1205, 40] on div "Create New Order" at bounding box center [1184, 37] width 611 height 25
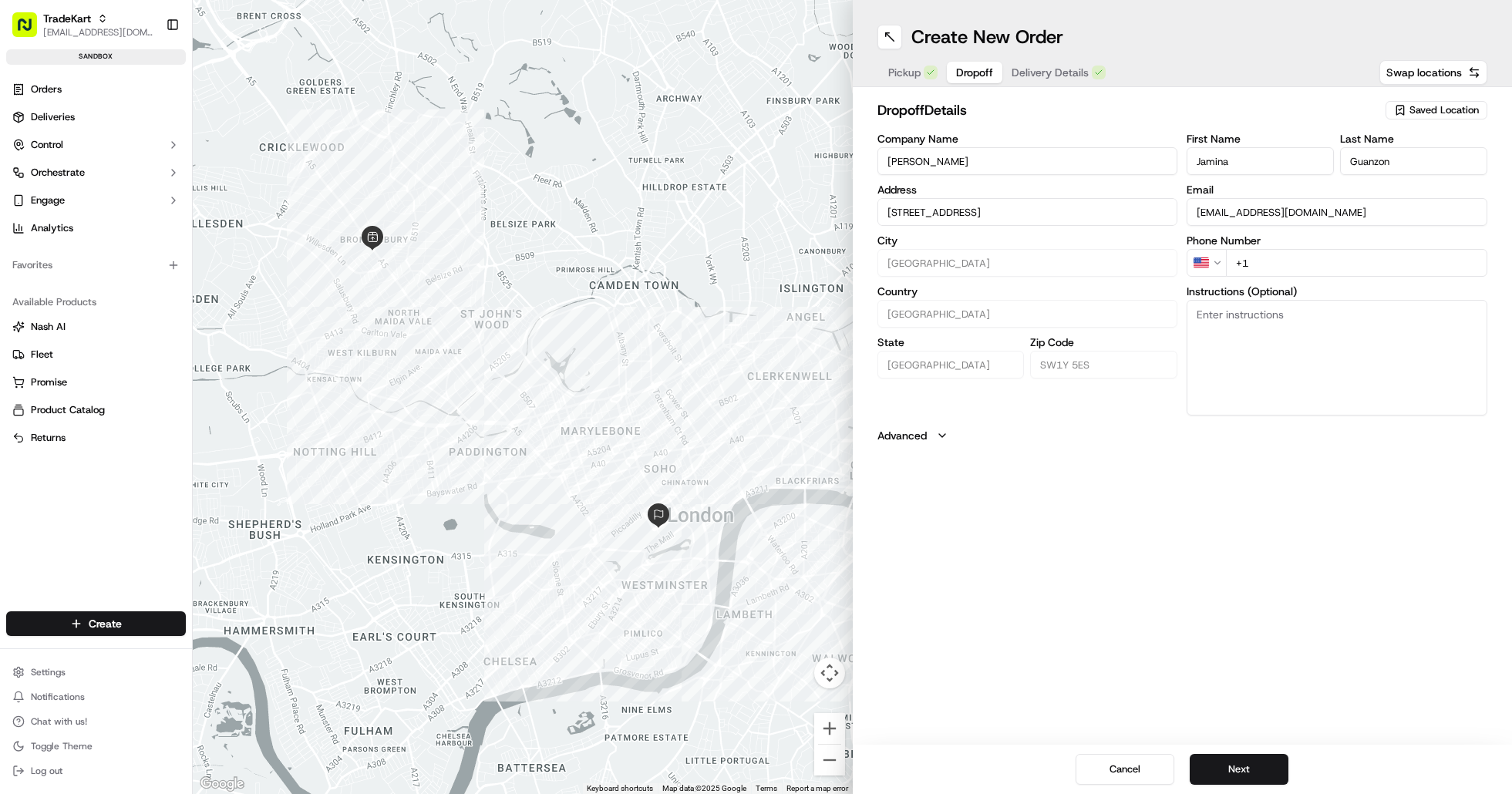
drag, startPoint x: 1247, startPoint y: 254, endPoint x: 1183, endPoint y: 250, distance: 64.1
click at [1183, 249] on div "Company Name Jamina Guanzon Address 67 Pall Mall, London SW1Y 5ES, UK City Lond…" at bounding box center [1184, 274] width 611 height 283
paste input "44 7360 498445"
type input "+44 7360 498445"
click at [1248, 459] on div "Create New Order Pickup Dropoff Delivery Details Swap locations dropoff Details…" at bounding box center [1184, 397] width 660 height 794
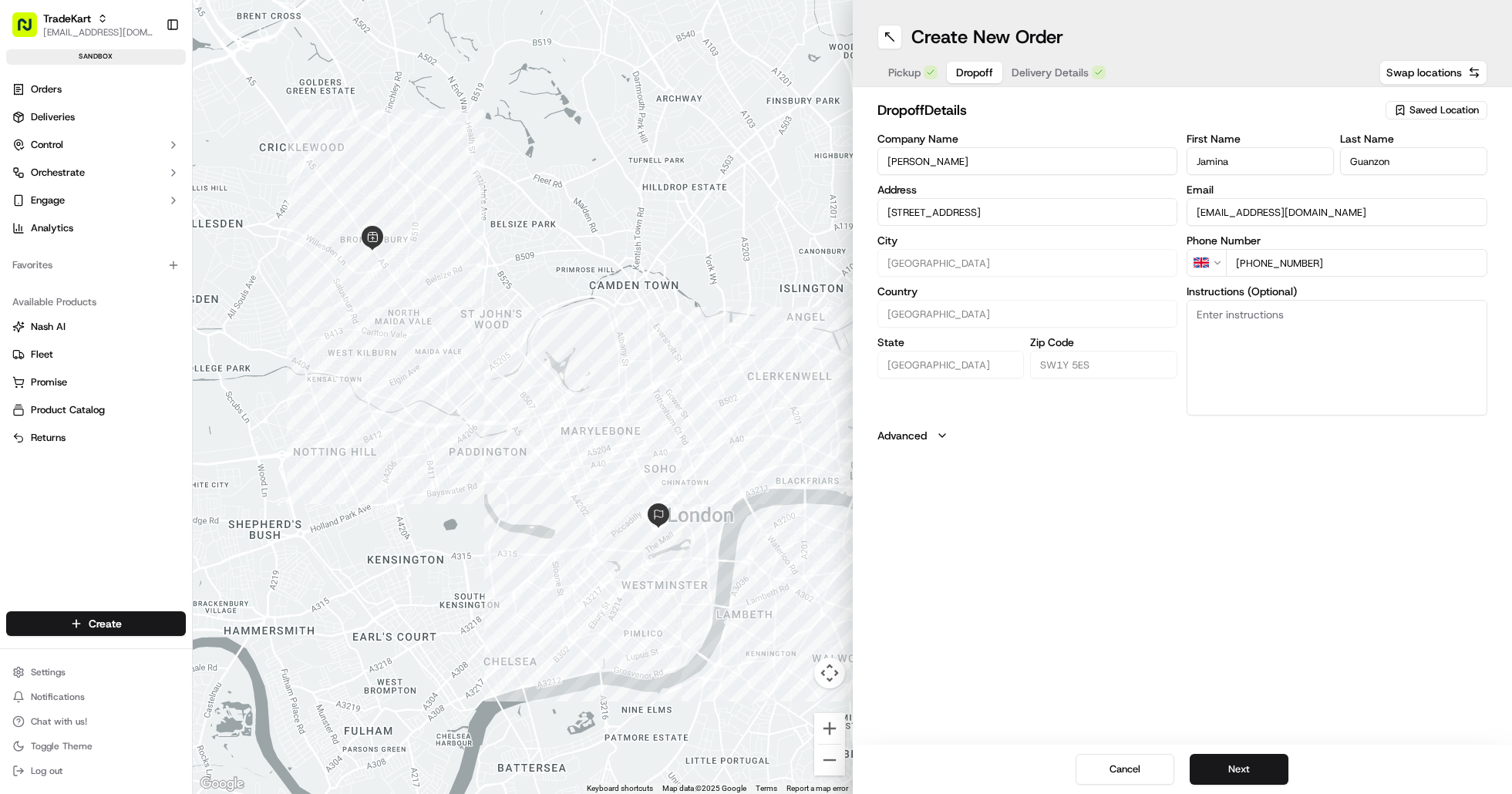
click at [914, 76] on span "Pickup" at bounding box center [904, 73] width 33 height 16
drag, startPoint x: 1300, startPoint y: 630, endPoint x: 1214, endPoint y: 378, distance: 266.3
click at [1299, 623] on div "Create New Order Pickup Dropoff Delivery Details Swap locations pickup Details …" at bounding box center [1184, 397] width 660 height 794
click at [1070, 81] on button "Delivery Details" at bounding box center [1058, 72] width 113 height 22
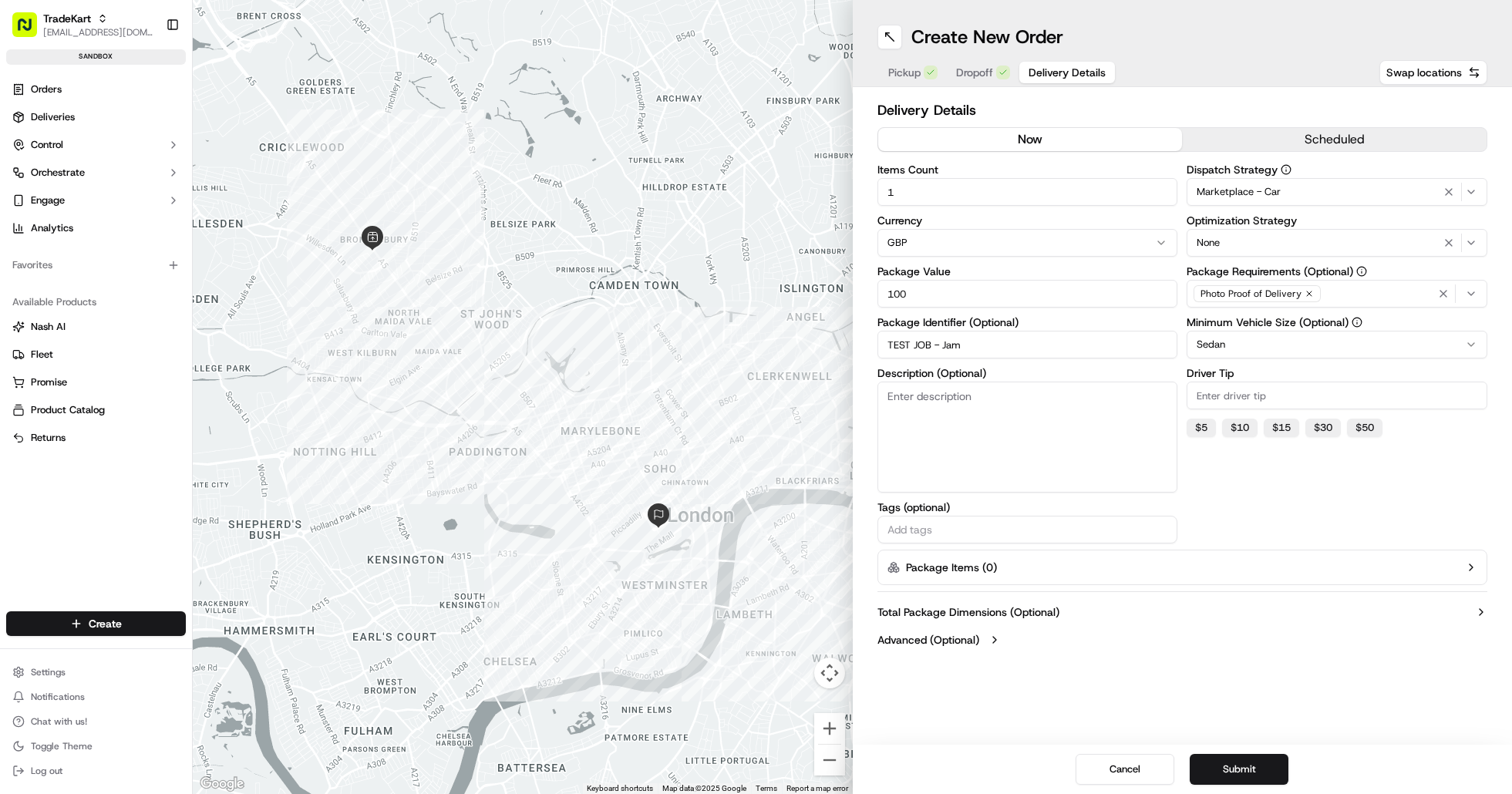
click at [1258, 698] on div "Create New Order Pickup Dropoff Delivery Details Swap locations Delivery Detail…" at bounding box center [1184, 397] width 660 height 794
click at [1250, 774] on button "Submit" at bounding box center [1239, 768] width 99 height 31
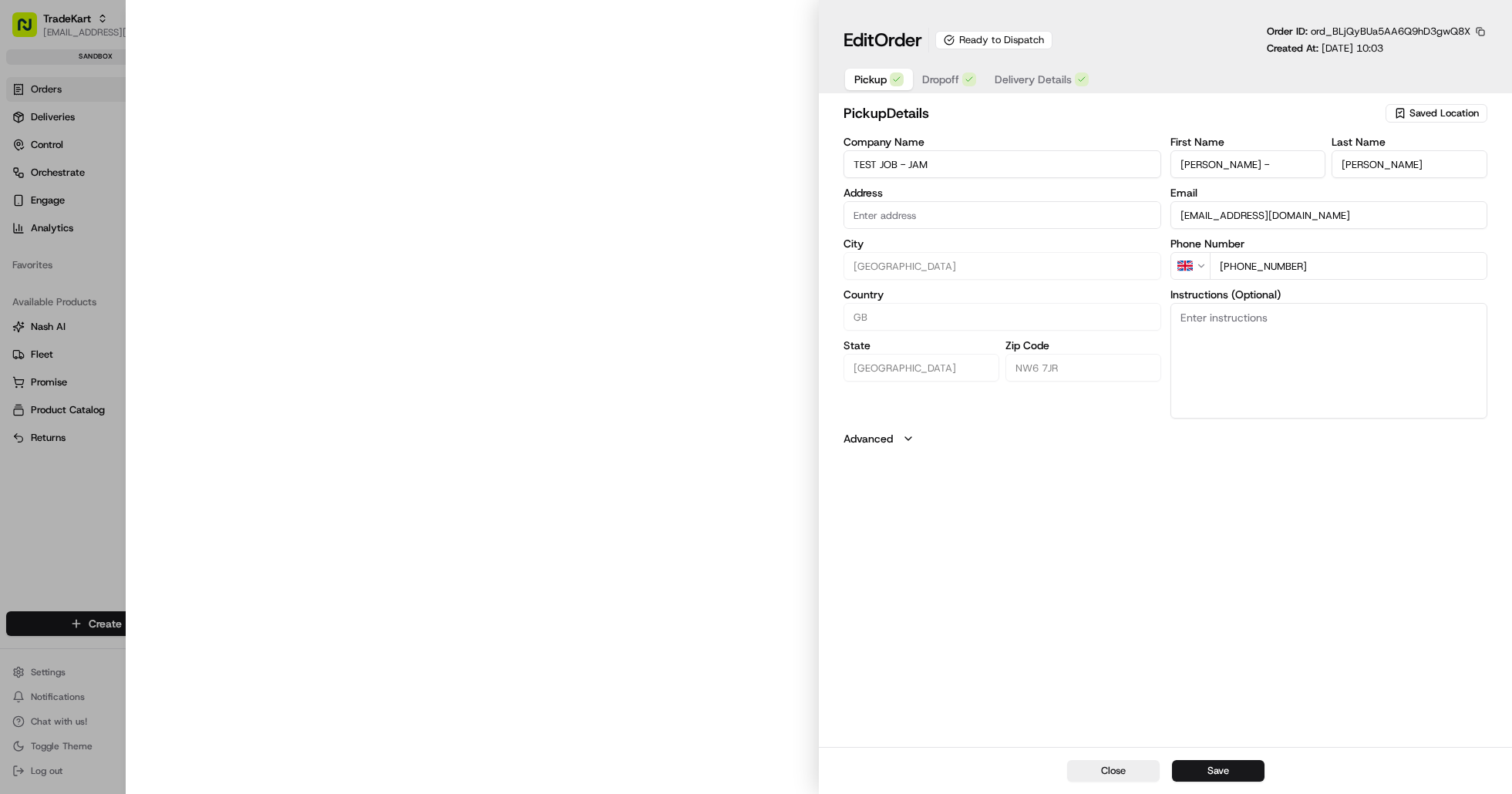
type input "[STREET_ADDRESS][PERSON_NAME]"
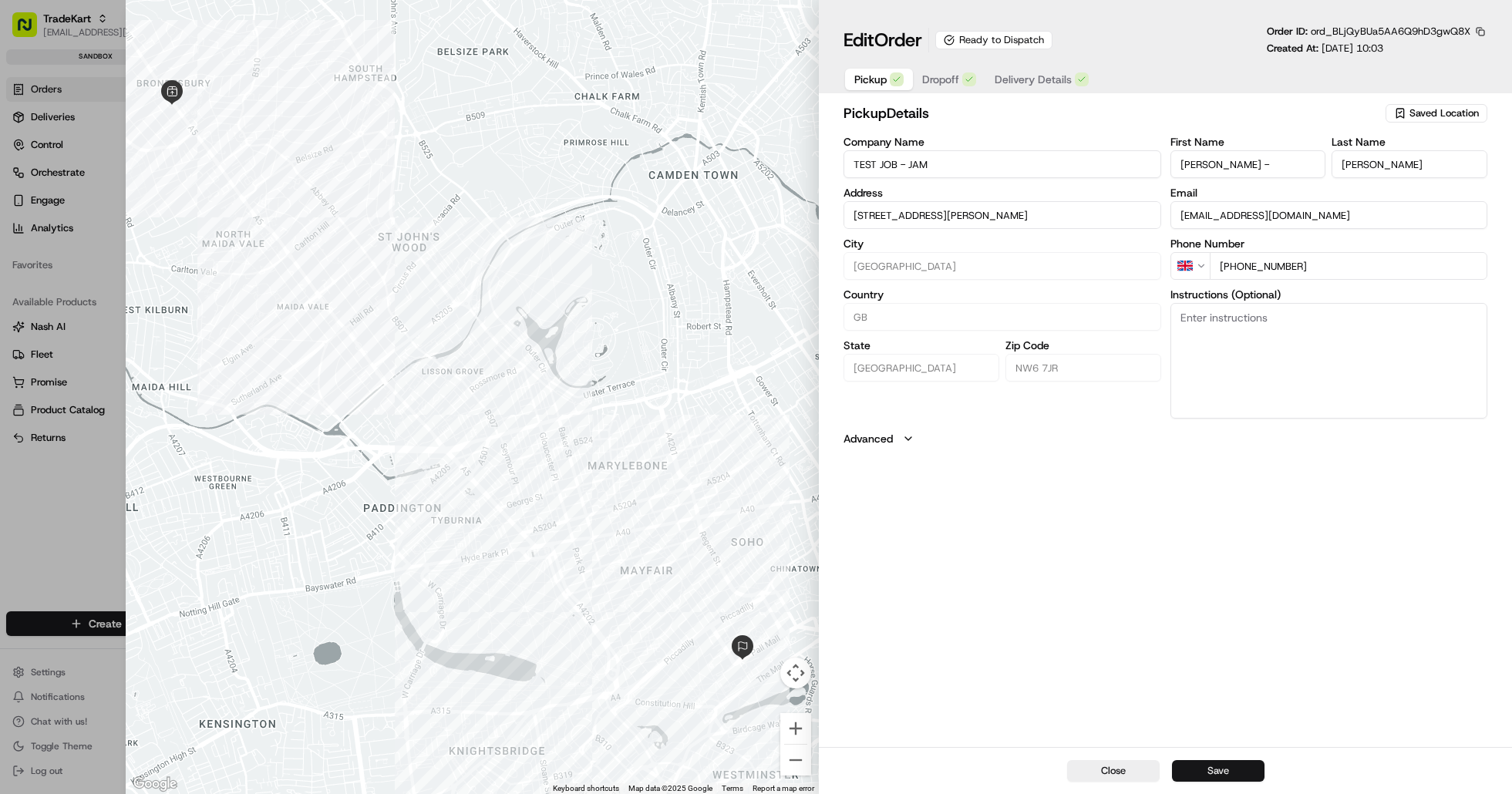
click at [1246, 768] on button "Save" at bounding box center [1218, 770] width 92 height 22
type input "+1"
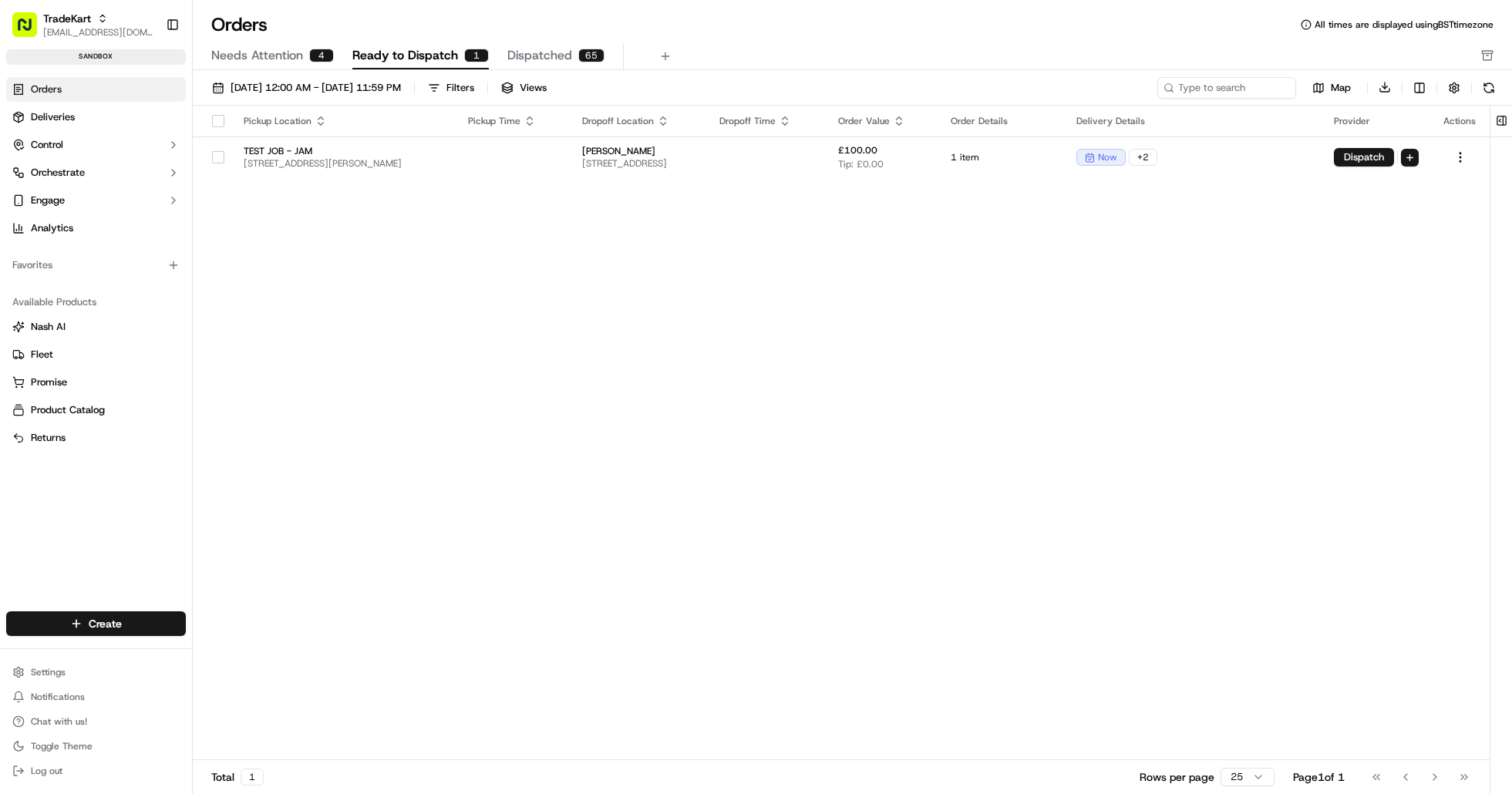
click at [467, 276] on div "Pickup Location Pickup Time Dropoff Location Dropoff Time Order Value Order Det…" at bounding box center [841, 433] width 1297 height 655
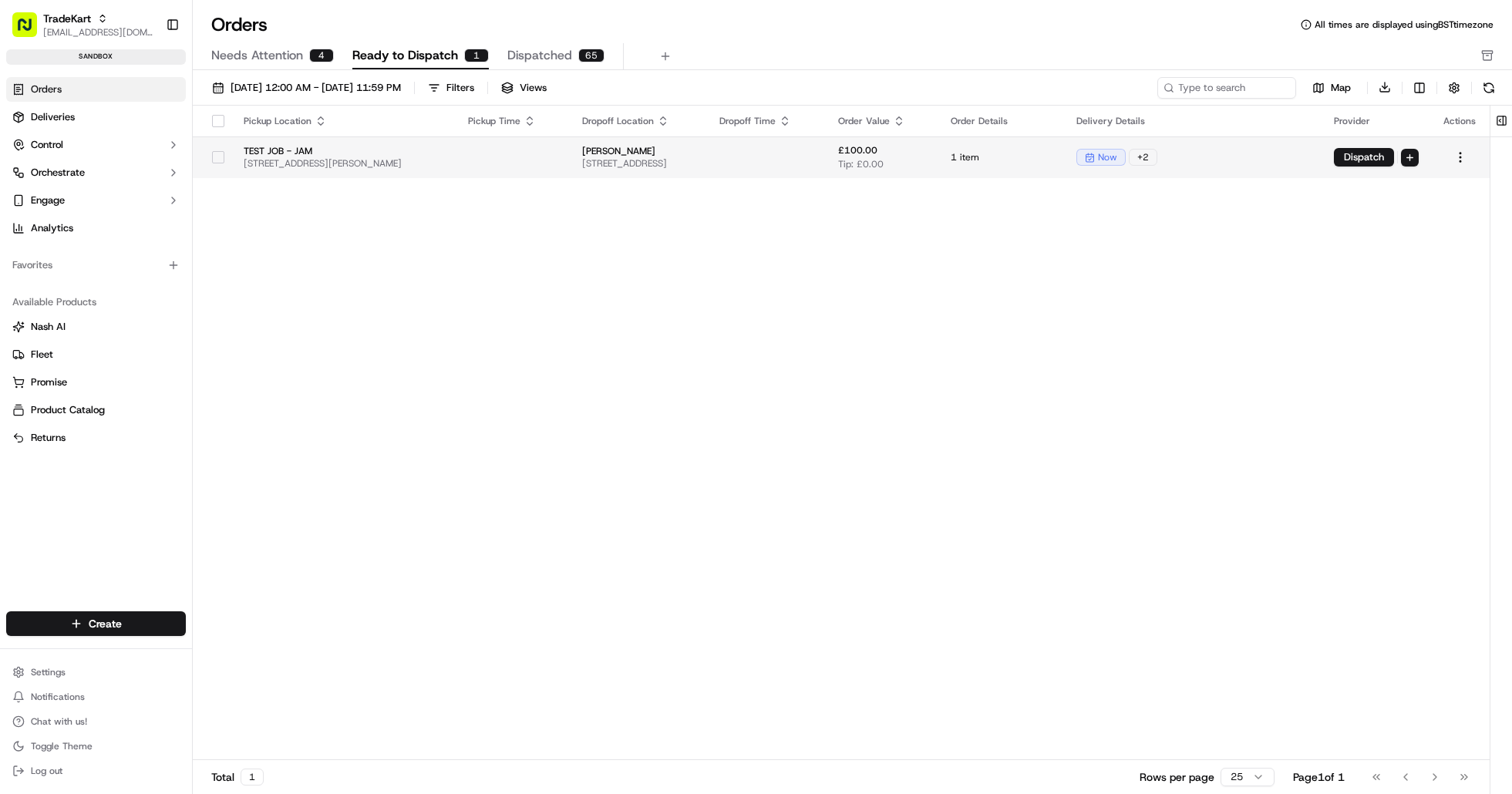
click at [400, 159] on span "[STREET_ADDRESS][PERSON_NAME]" at bounding box center [343, 164] width 200 height 12
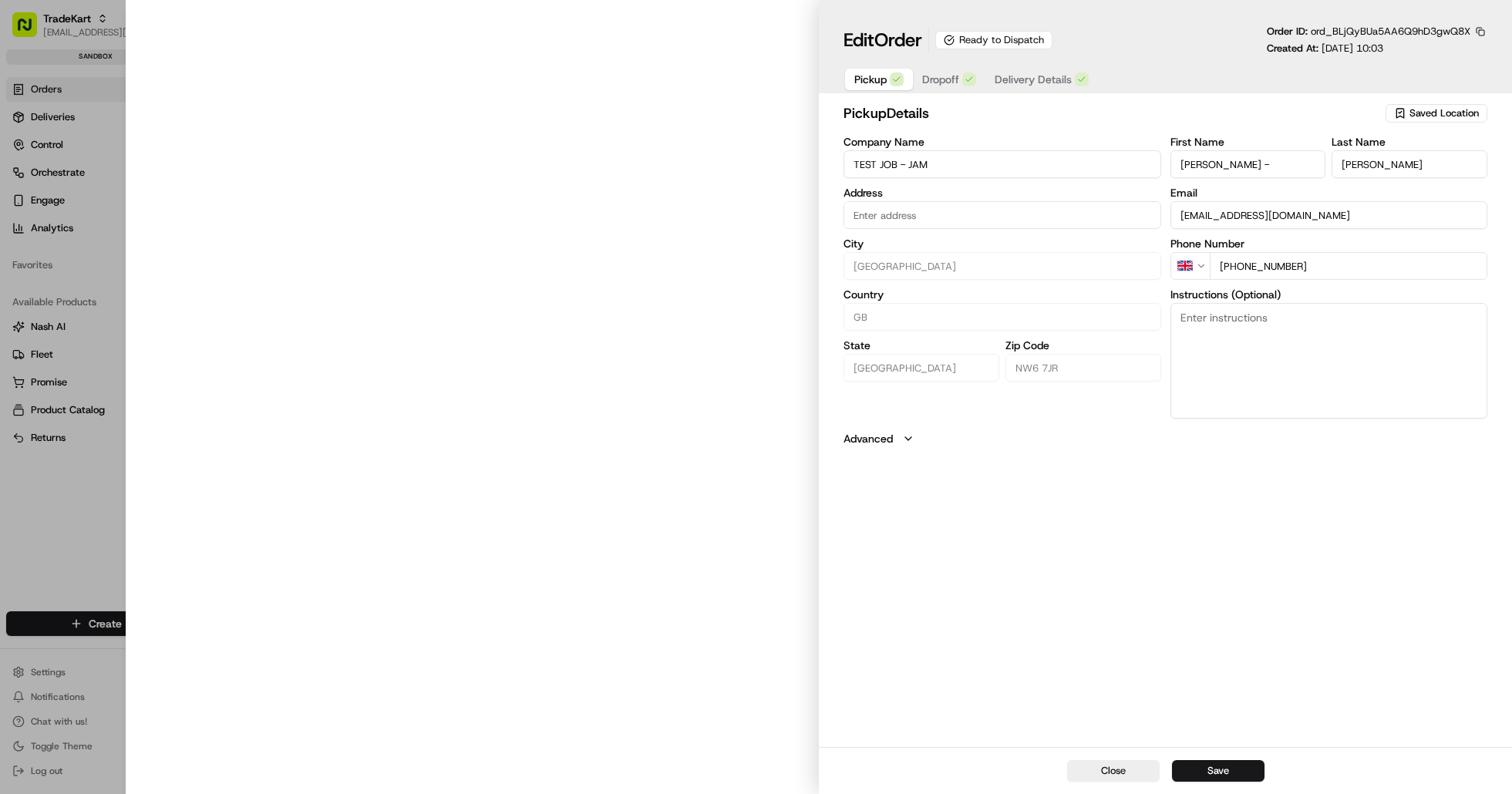
type input "[STREET_ADDRESS][PERSON_NAME]"
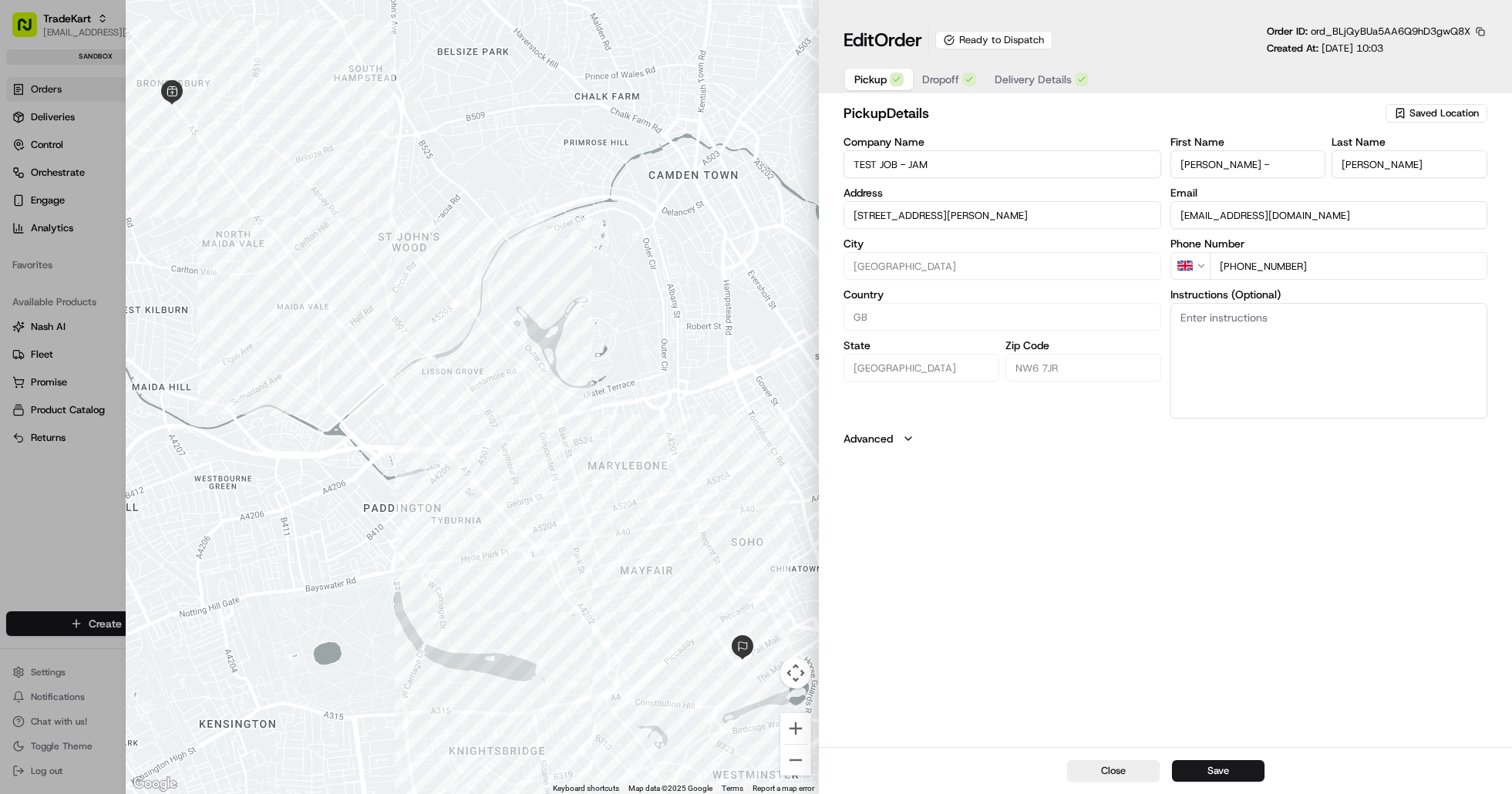
type input "+1"
drag, startPoint x: 79, startPoint y: 498, endPoint x: 217, endPoint y: 431, distance: 153.4
click at [80, 498] on div at bounding box center [756, 397] width 1512 height 794
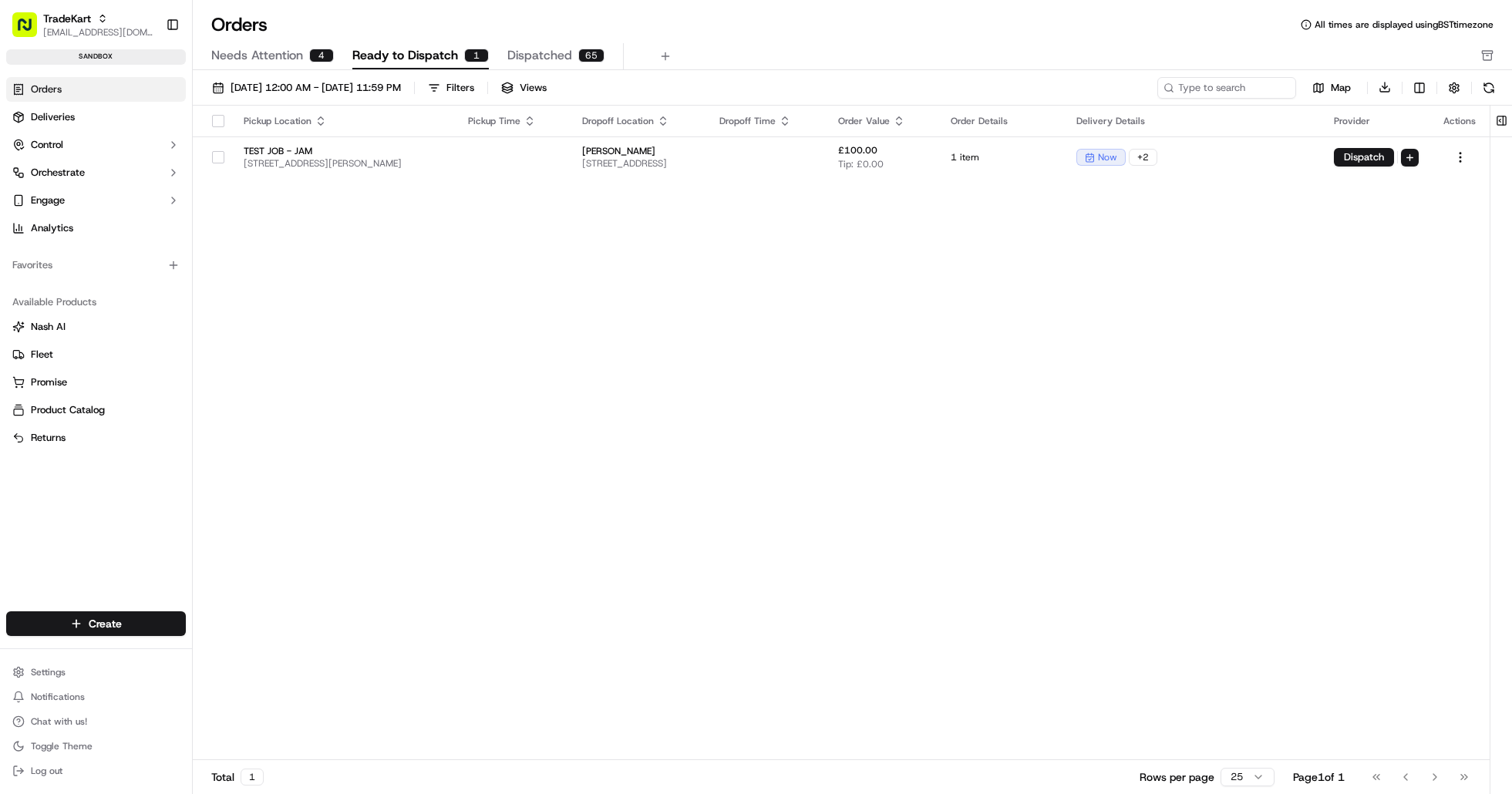
click at [640, 280] on div "Pickup Location Pickup Time Dropoff Location Dropoff Time Order Value Order Det…" at bounding box center [841, 433] width 1297 height 655
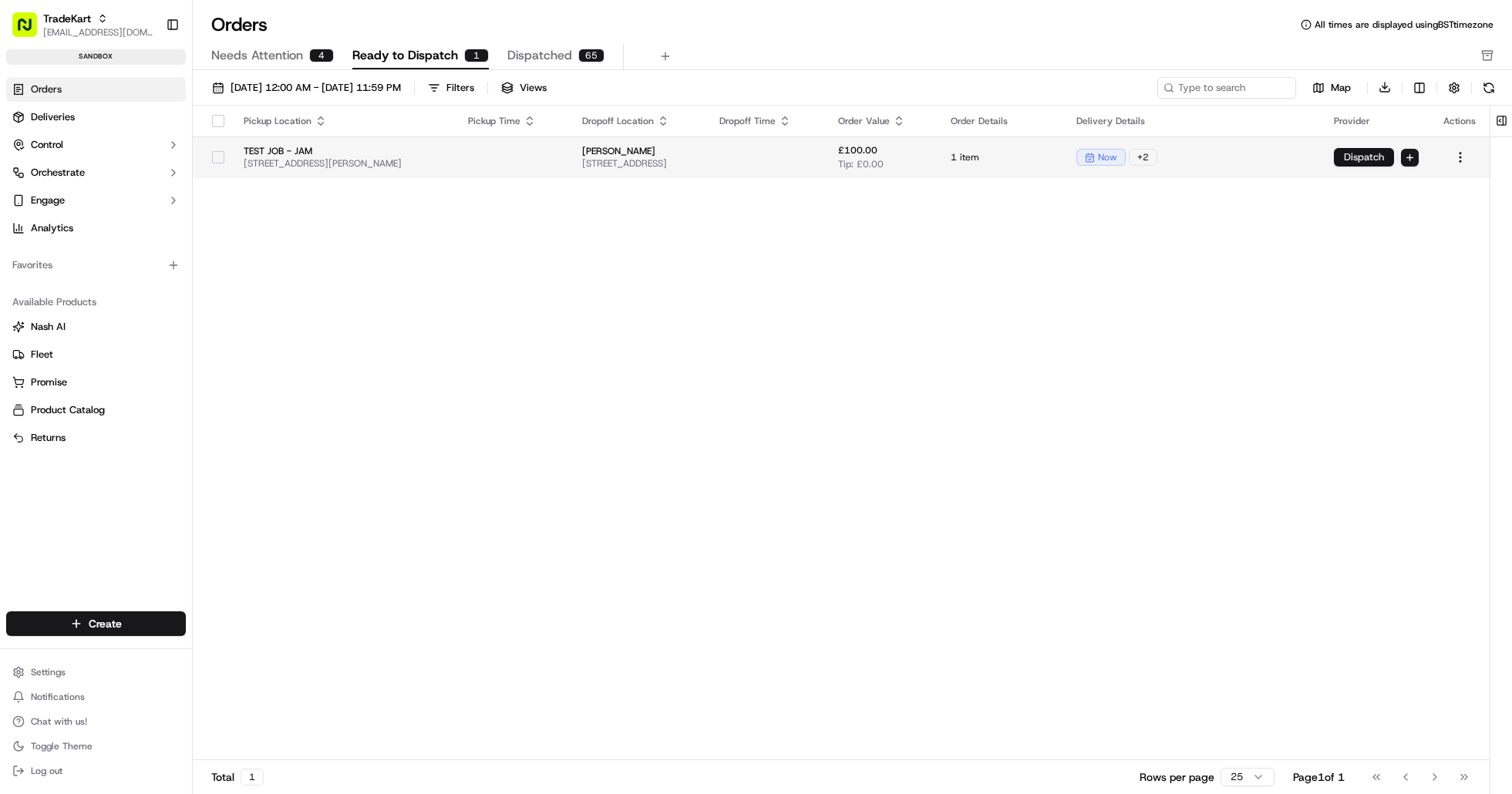
click at [1359, 150] on button "Dispatch" at bounding box center [1364, 157] width 60 height 18
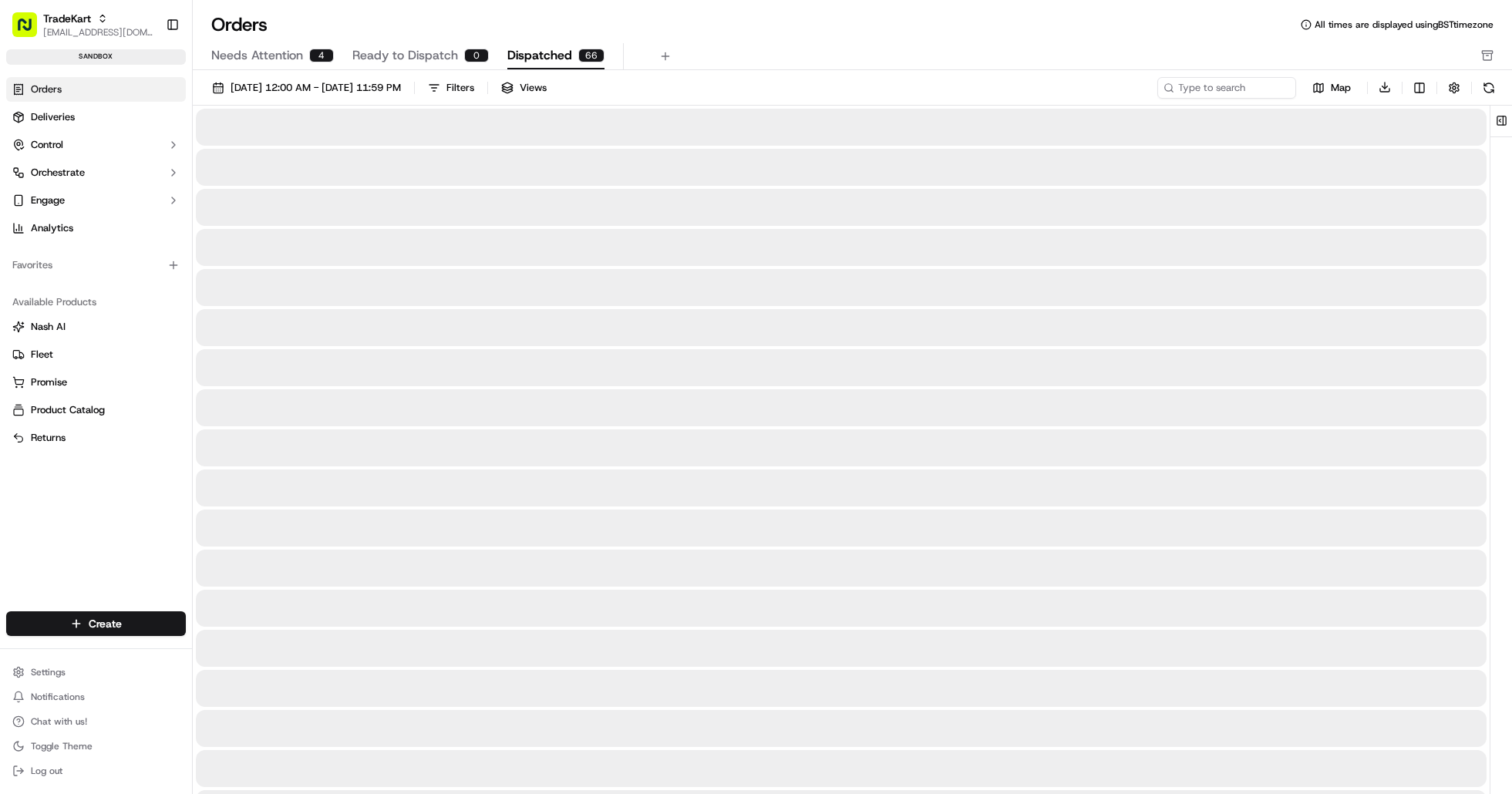
click at [535, 59] on span "Dispatched" at bounding box center [540, 55] width 65 height 18
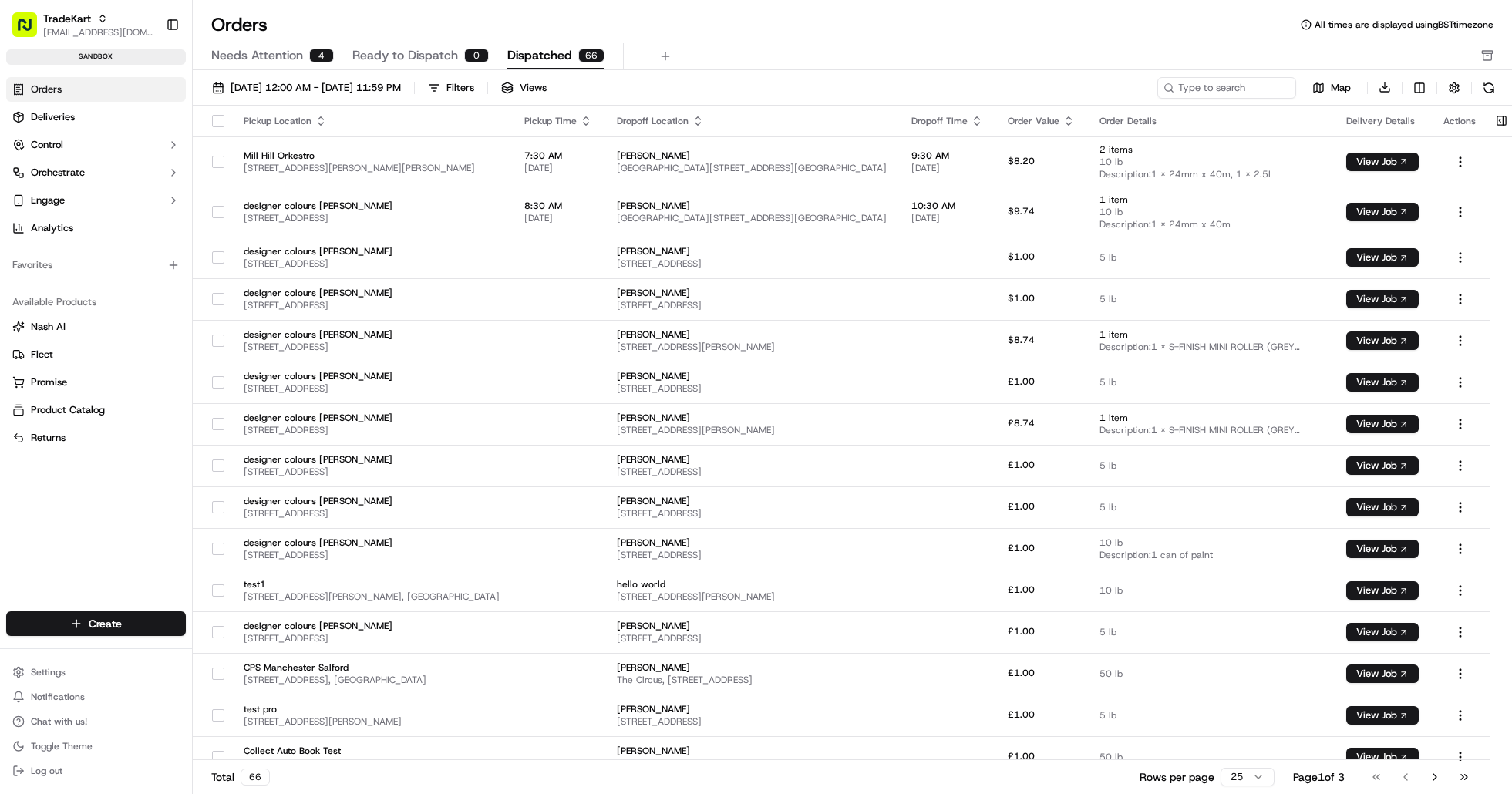
click at [421, 47] on span "Ready to Dispatch" at bounding box center [405, 55] width 106 height 18
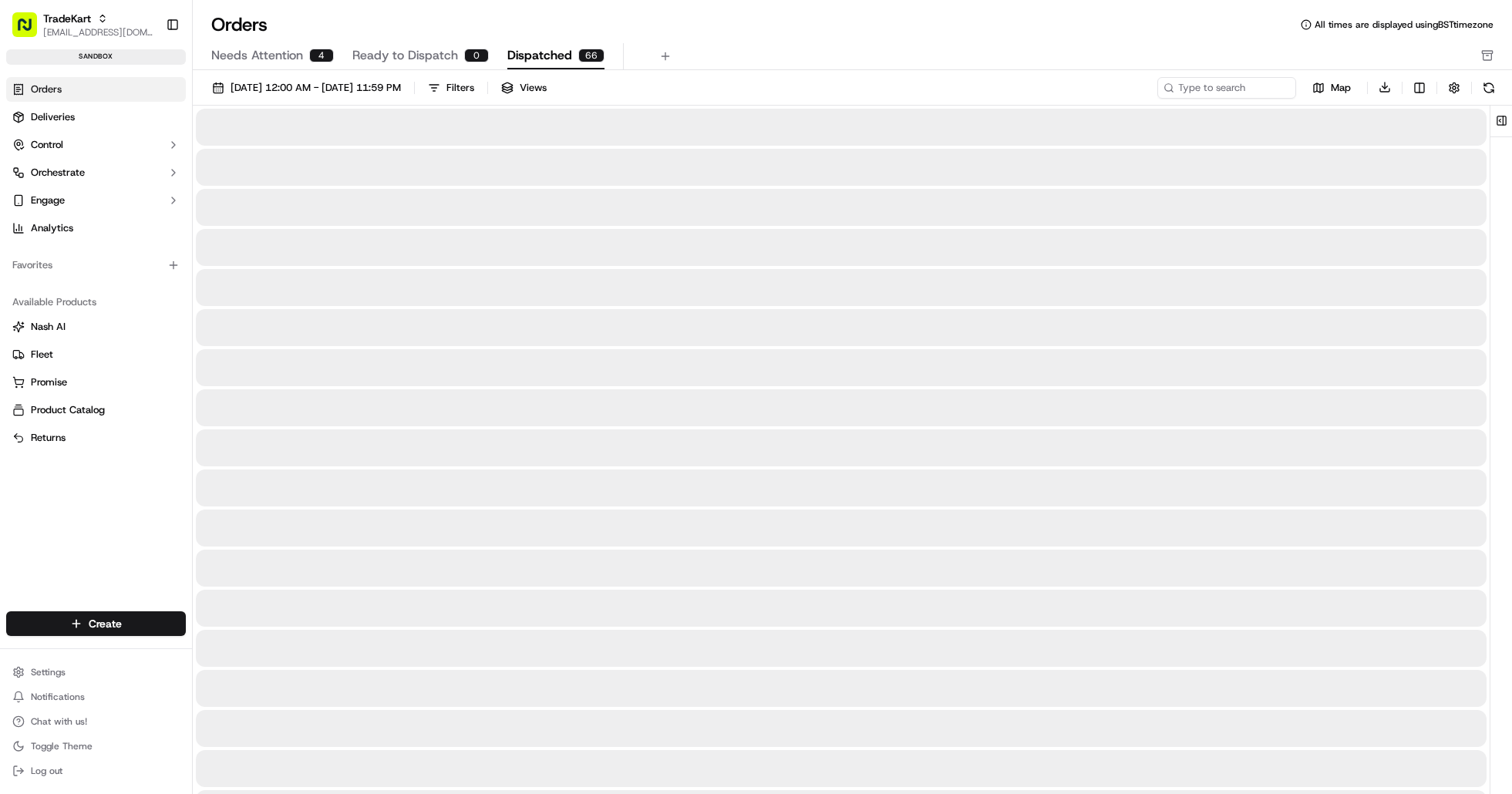
click at [564, 54] on span "Dispatched" at bounding box center [540, 55] width 65 height 18
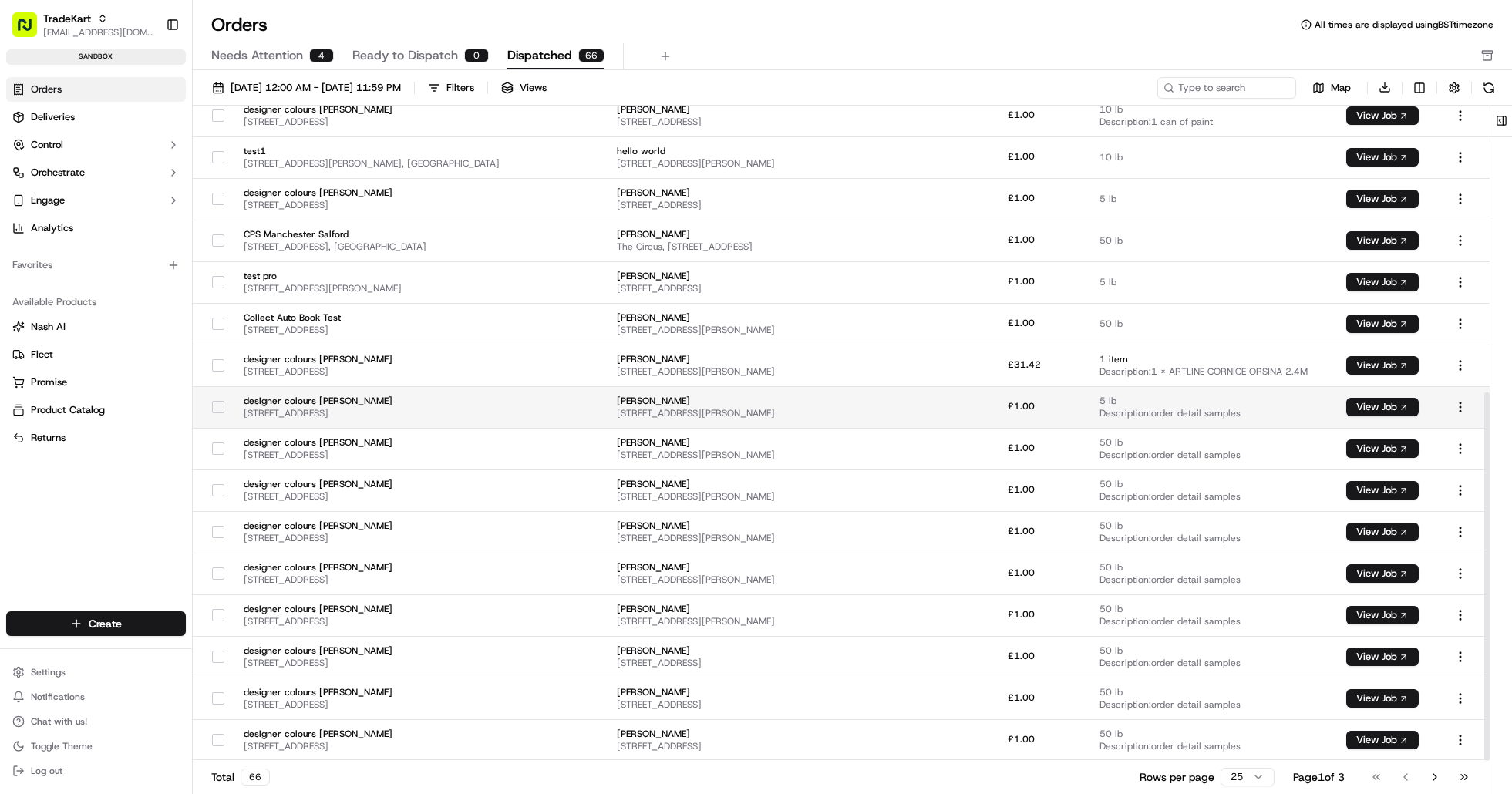
scroll to position [510, 0]
click at [400, 58] on span "Ready to Dispatch" at bounding box center [405, 55] width 106 height 18
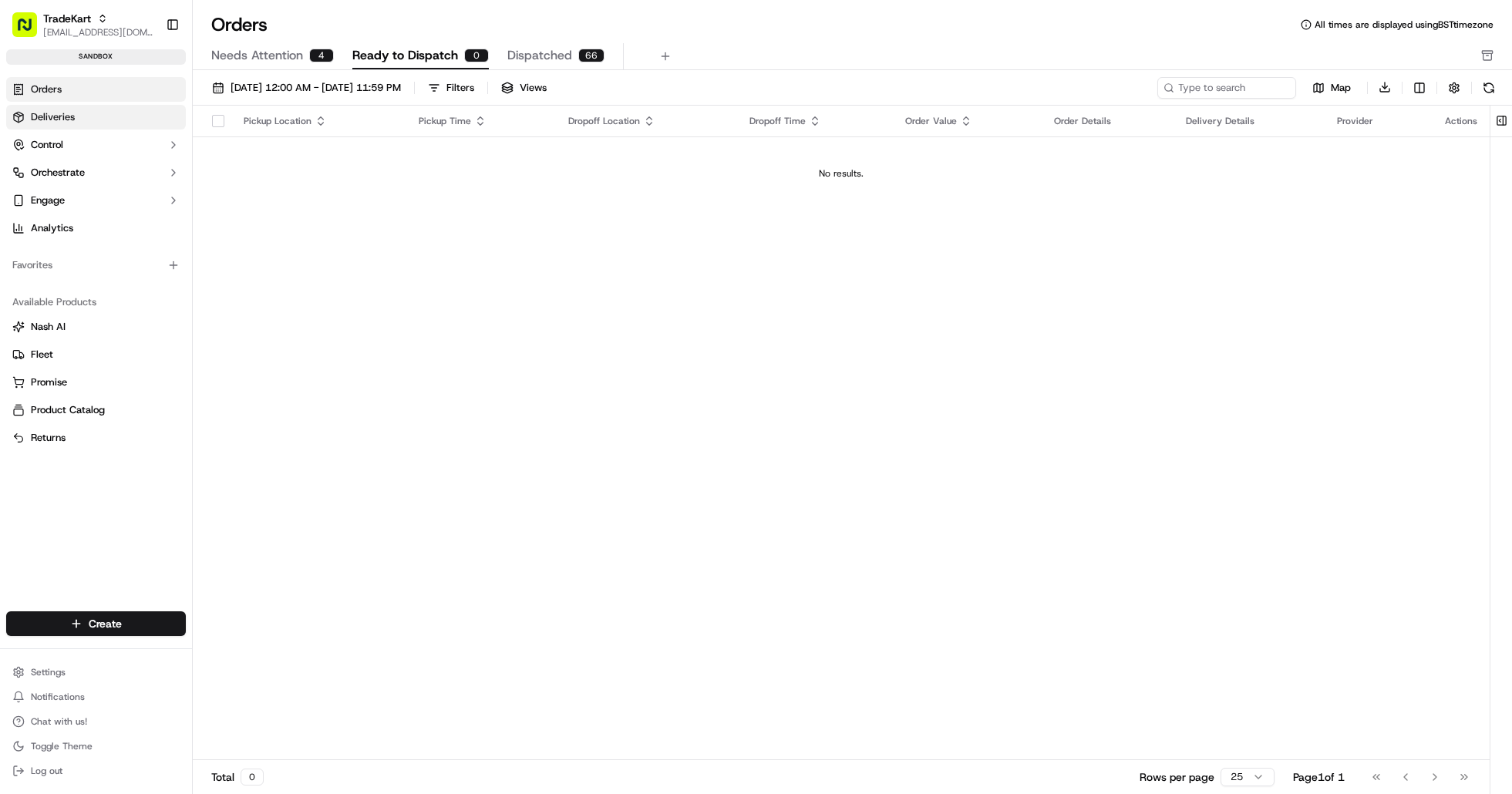
click at [140, 119] on link "Deliveries" at bounding box center [96, 117] width 180 height 25
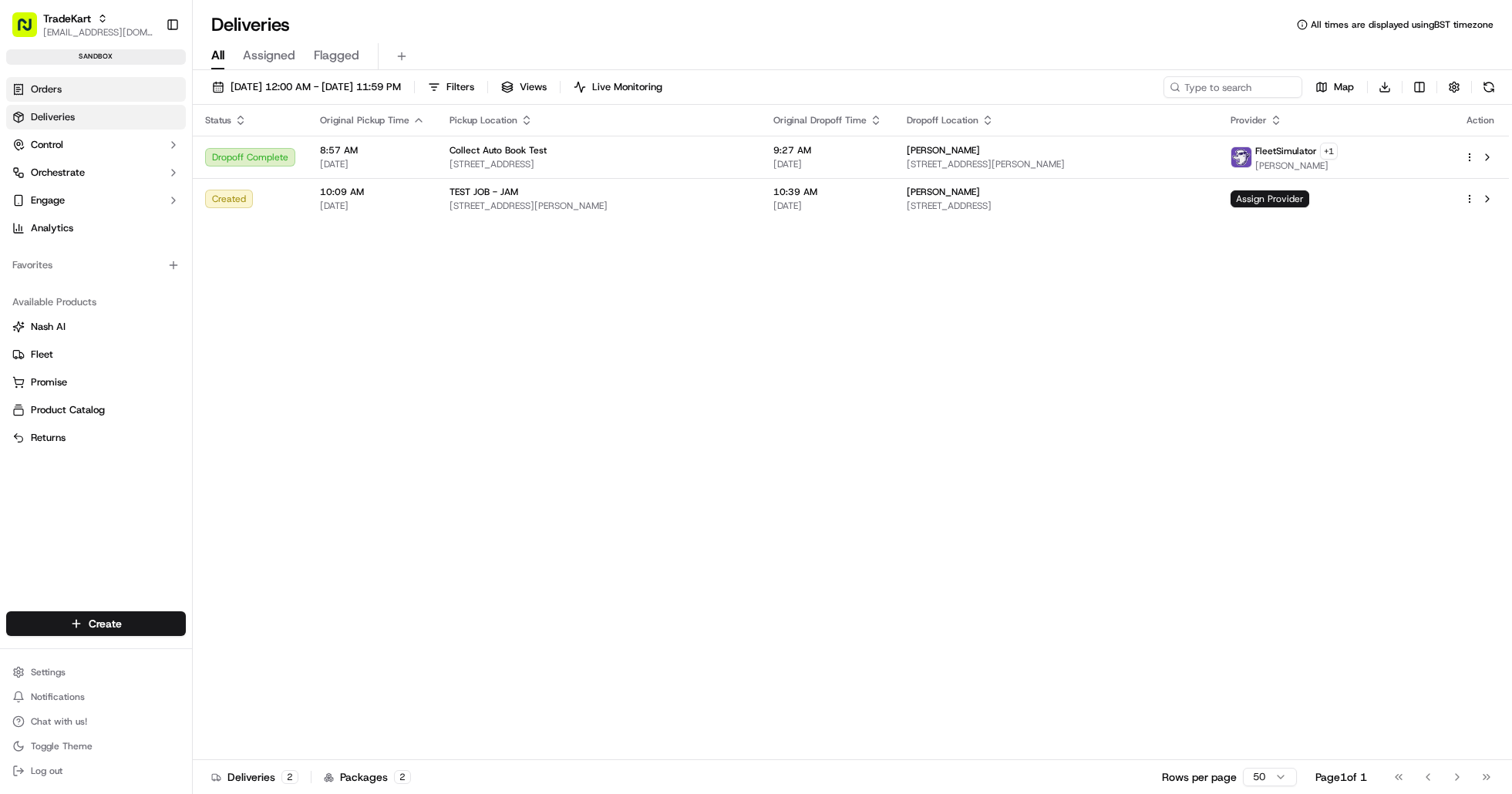
click at [77, 96] on link "Orders" at bounding box center [96, 90] width 180 height 25
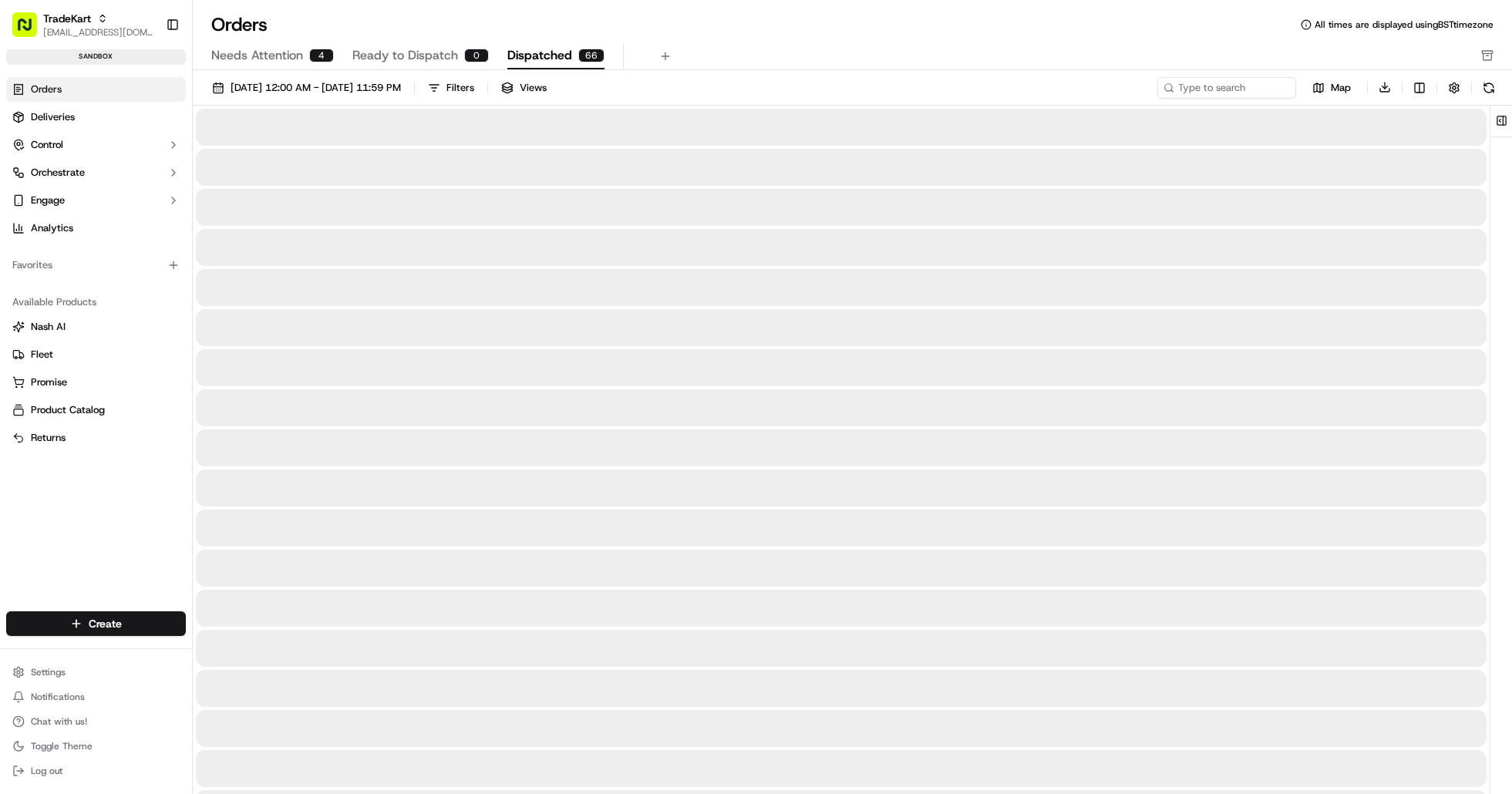
click at [555, 53] on span "Dispatched" at bounding box center [540, 55] width 65 height 18
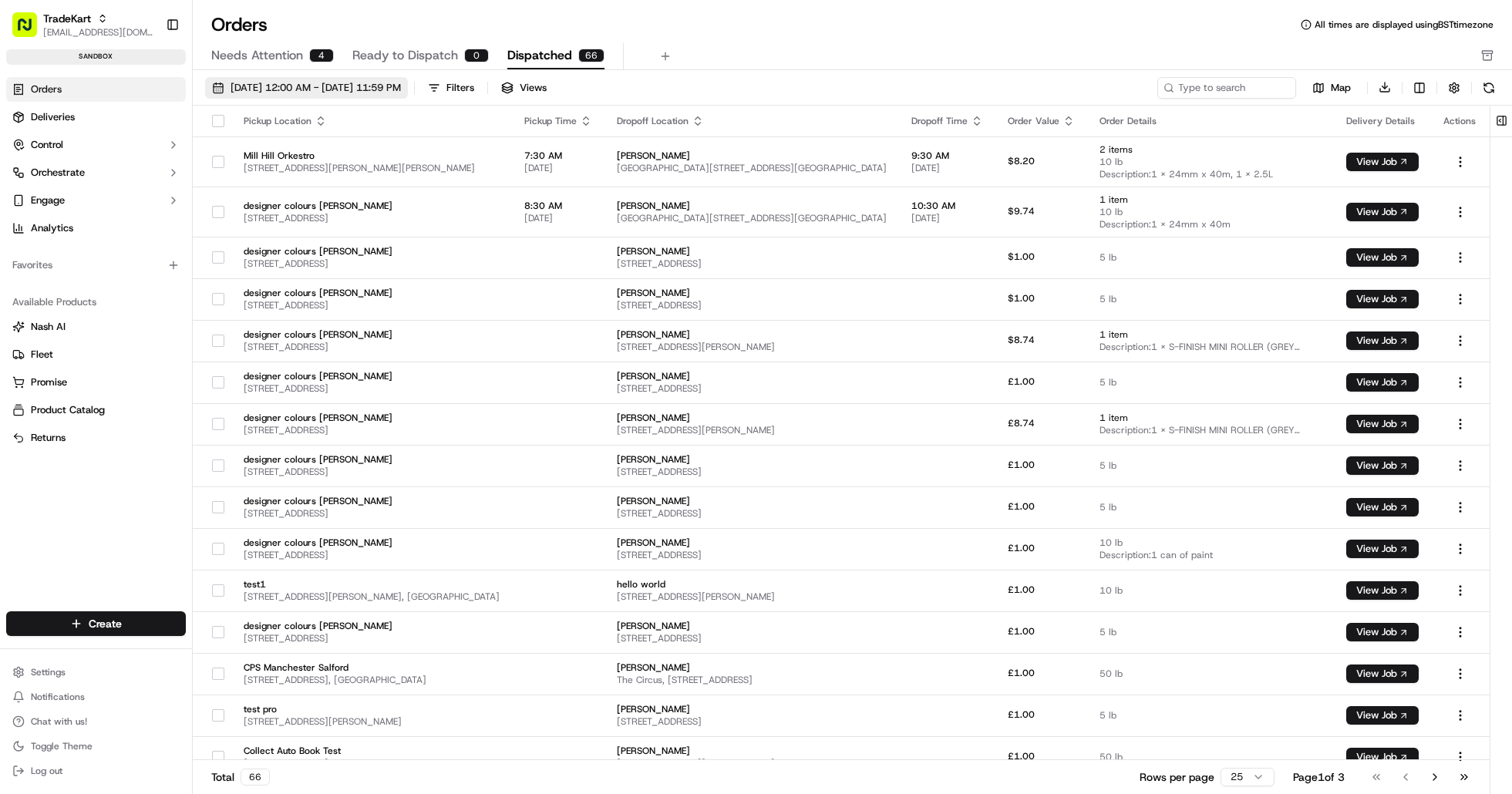
click at [369, 90] on span "09/01/2025 12:00 AM - 09/30/2025 11:59 PM" at bounding box center [316, 88] width 171 height 14
click at [746, 45] on div "Needs Attention 4 Ready to Dispatch 0 Dispatched 66" at bounding box center [842, 56] width 1261 height 26
click at [481, 96] on button "Filters" at bounding box center [451, 88] width 60 height 22
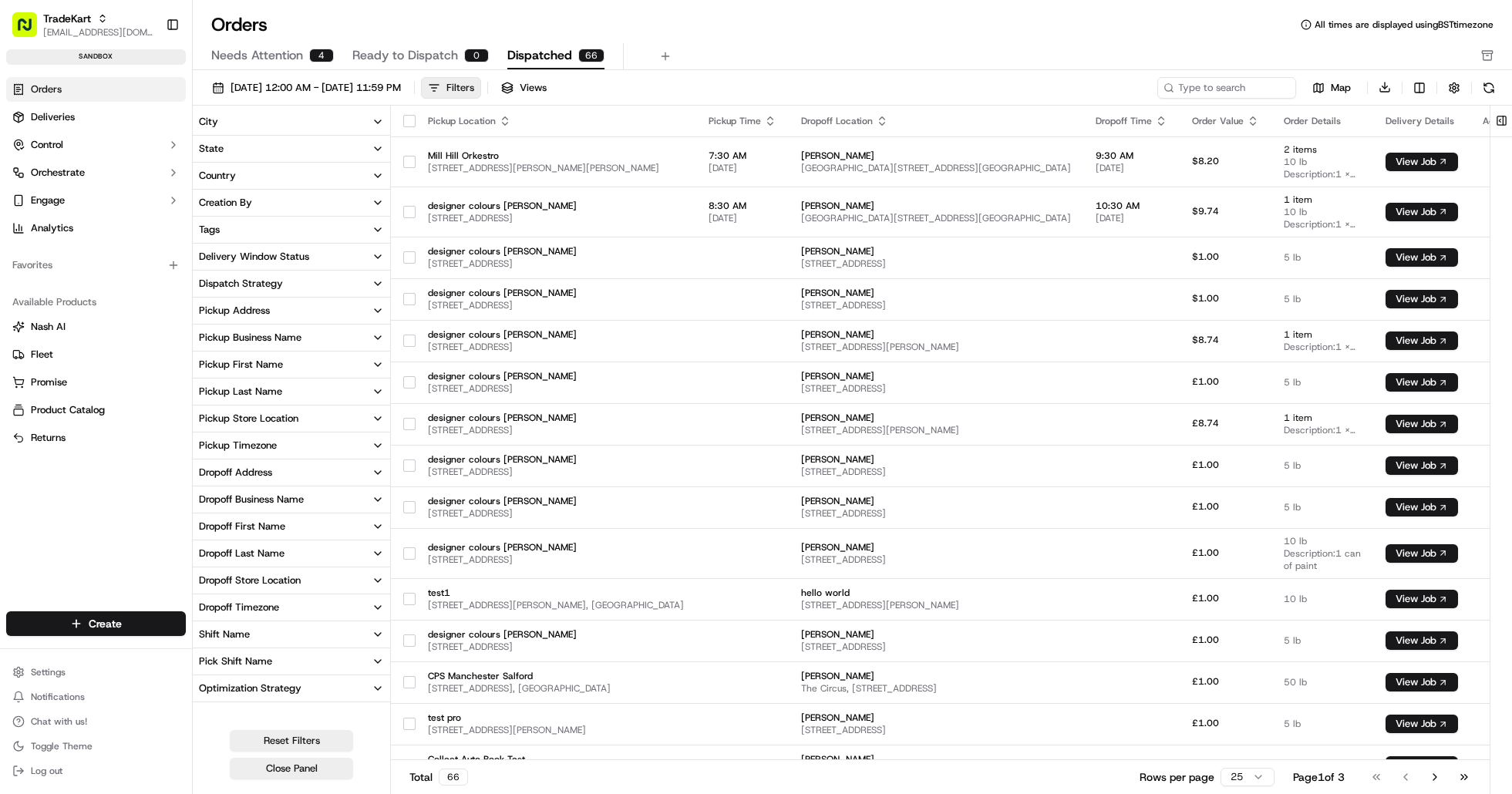
click at [481, 96] on button "Filters" at bounding box center [451, 88] width 60 height 22
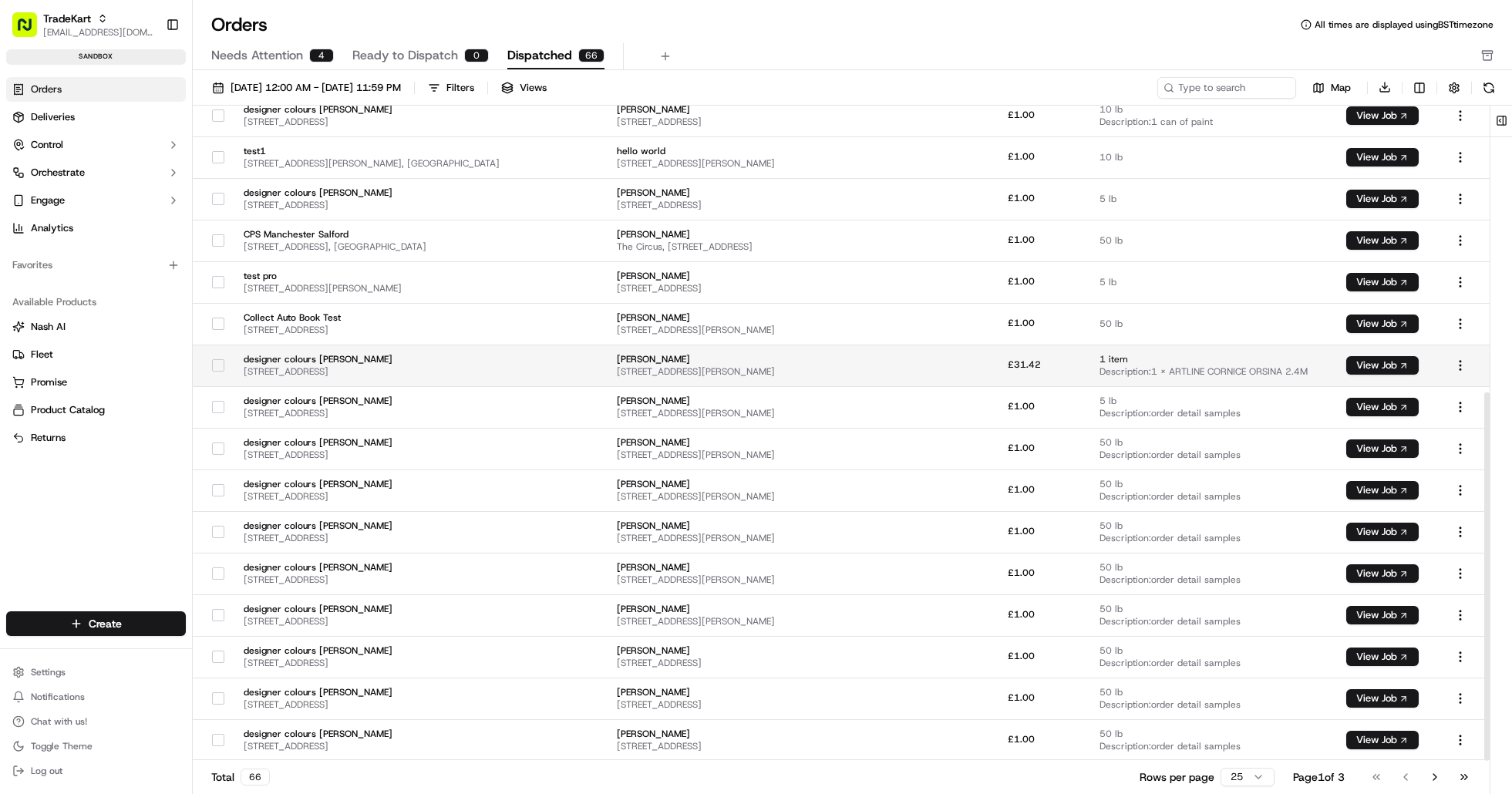
scroll to position [510, 0]
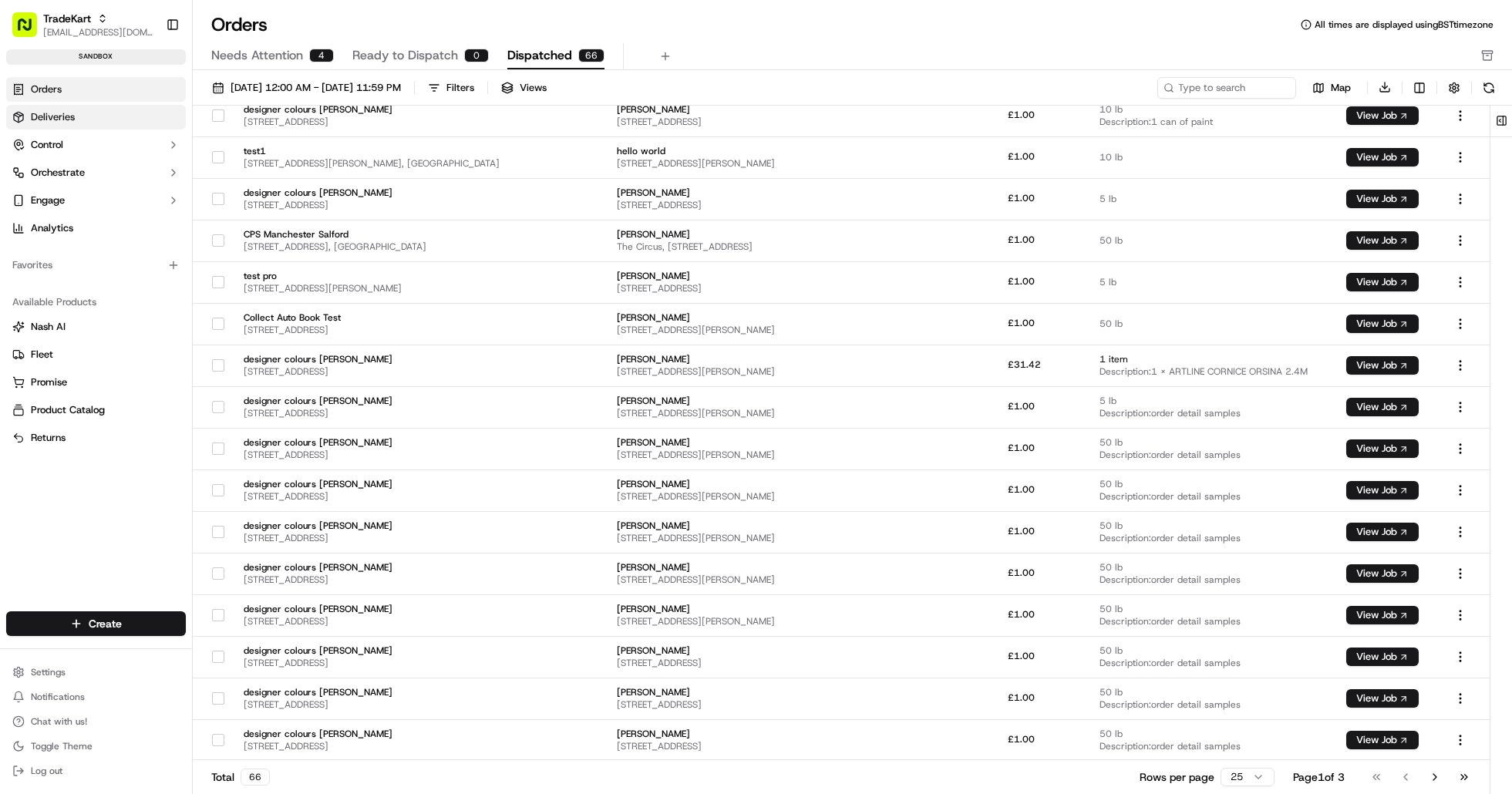
click at [85, 121] on link "Deliveries" at bounding box center [96, 117] width 180 height 25
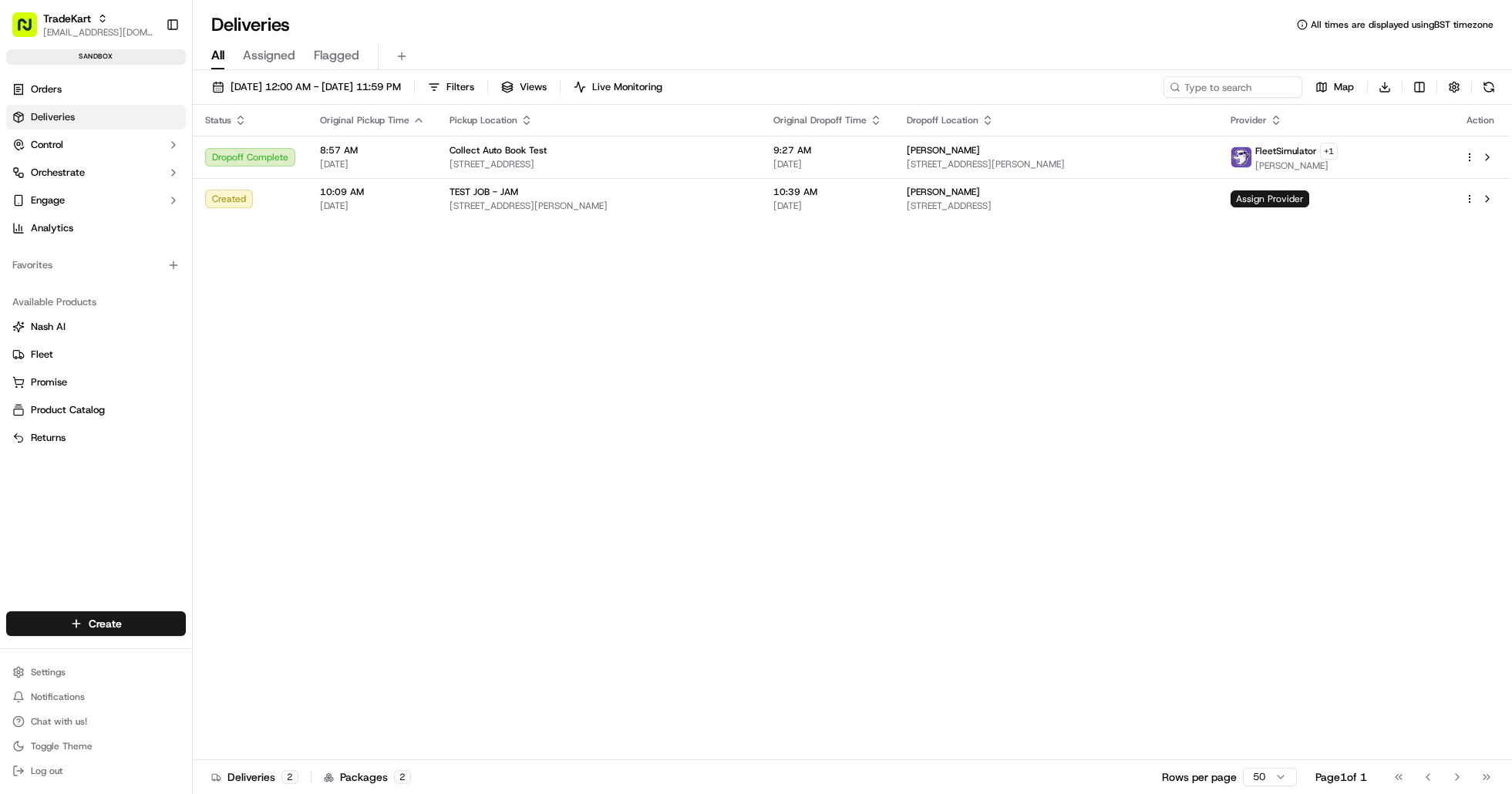
click at [431, 336] on div "Status Original Pickup Time Pickup Location Original Dropoff Time Dropoff Locat…" at bounding box center [851, 432] width 1317 height 655
click at [279, 206] on div "Created" at bounding box center [250, 198] width 90 height 18
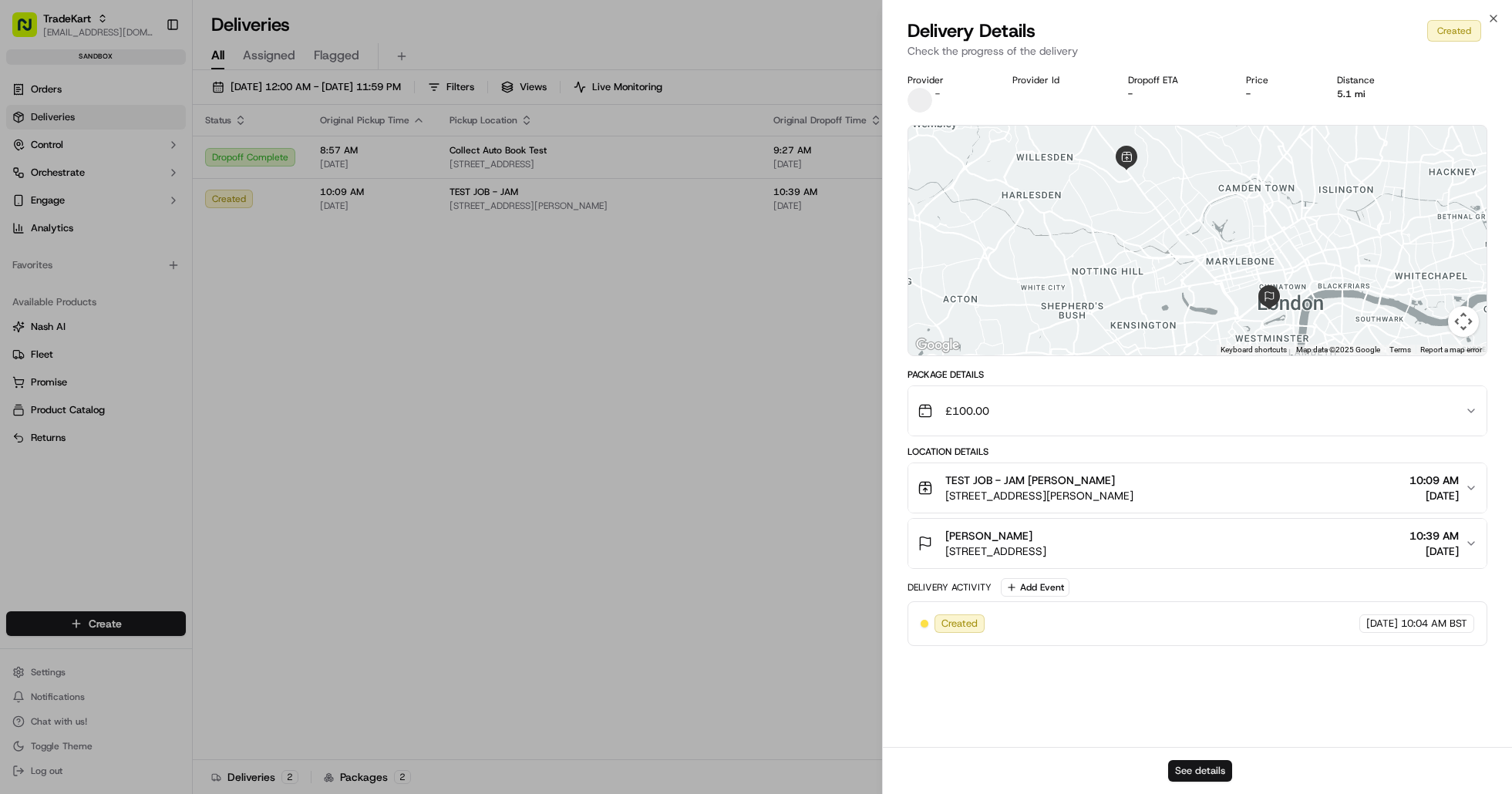
click at [1202, 774] on button "See details" at bounding box center [1200, 770] width 64 height 22
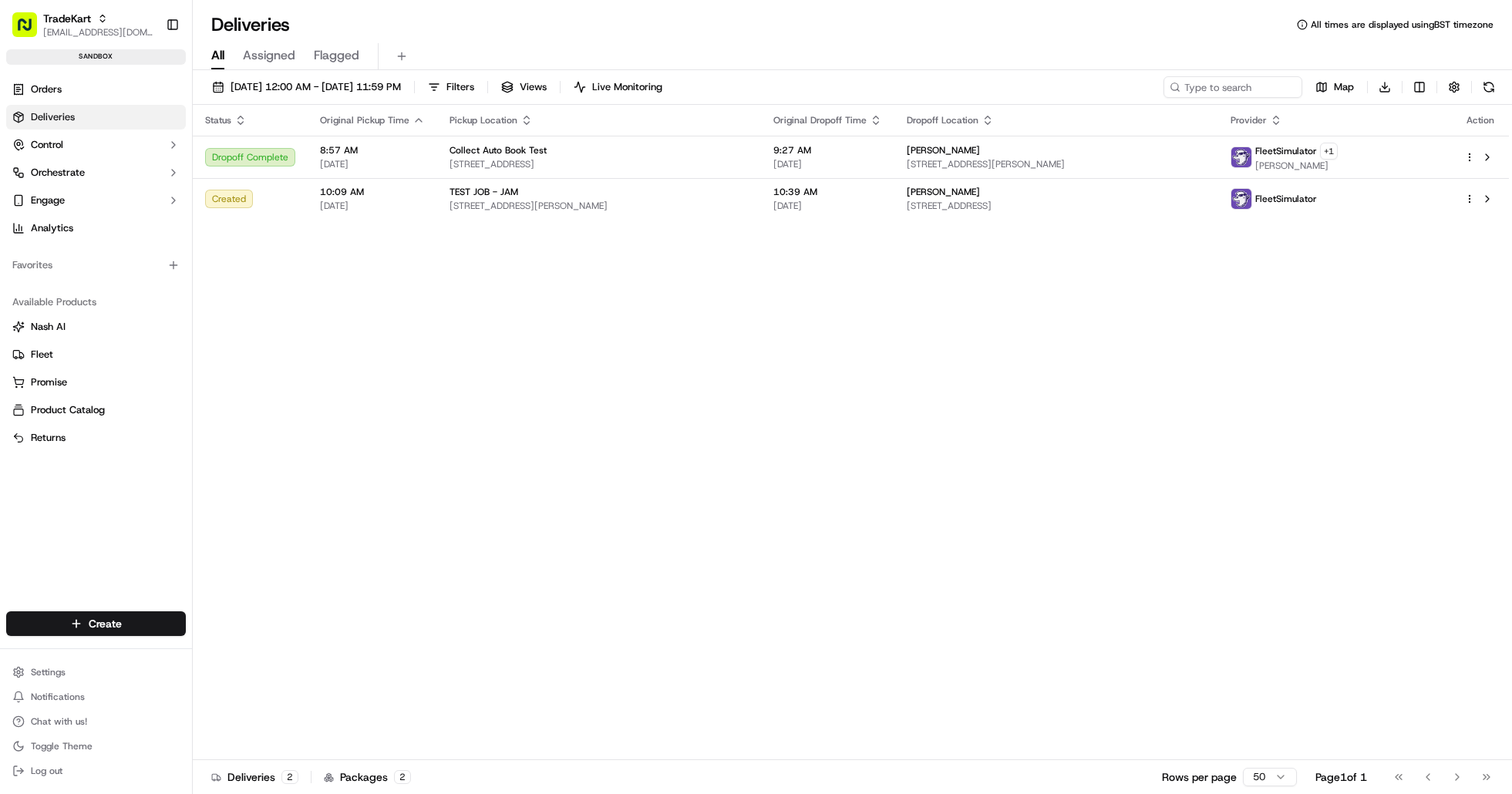
drag, startPoint x: 421, startPoint y: 232, endPoint x: 409, endPoint y: 220, distance: 17.0
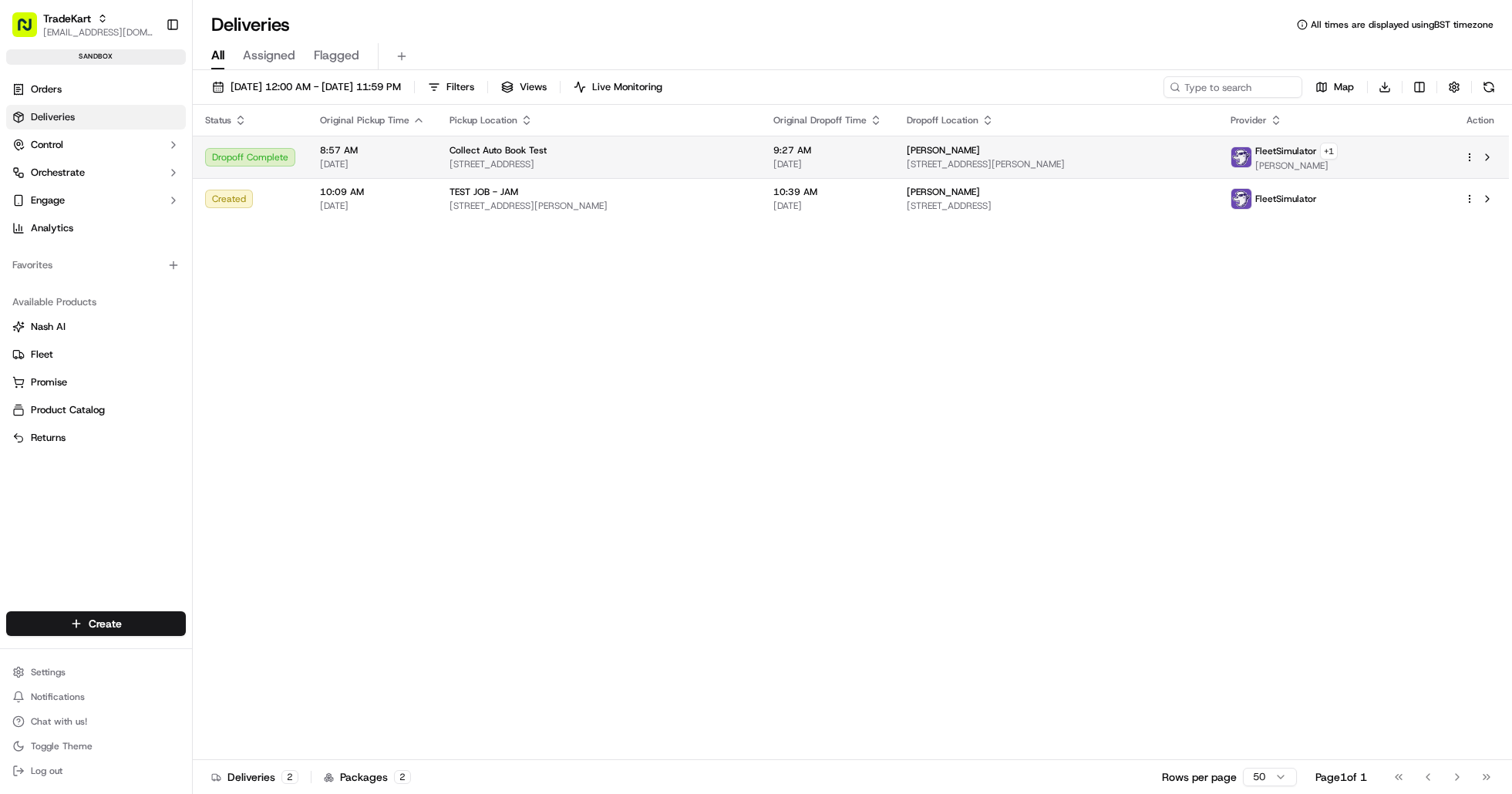
click at [320, 152] on span "8:57 AM" at bounding box center [372, 151] width 105 height 12
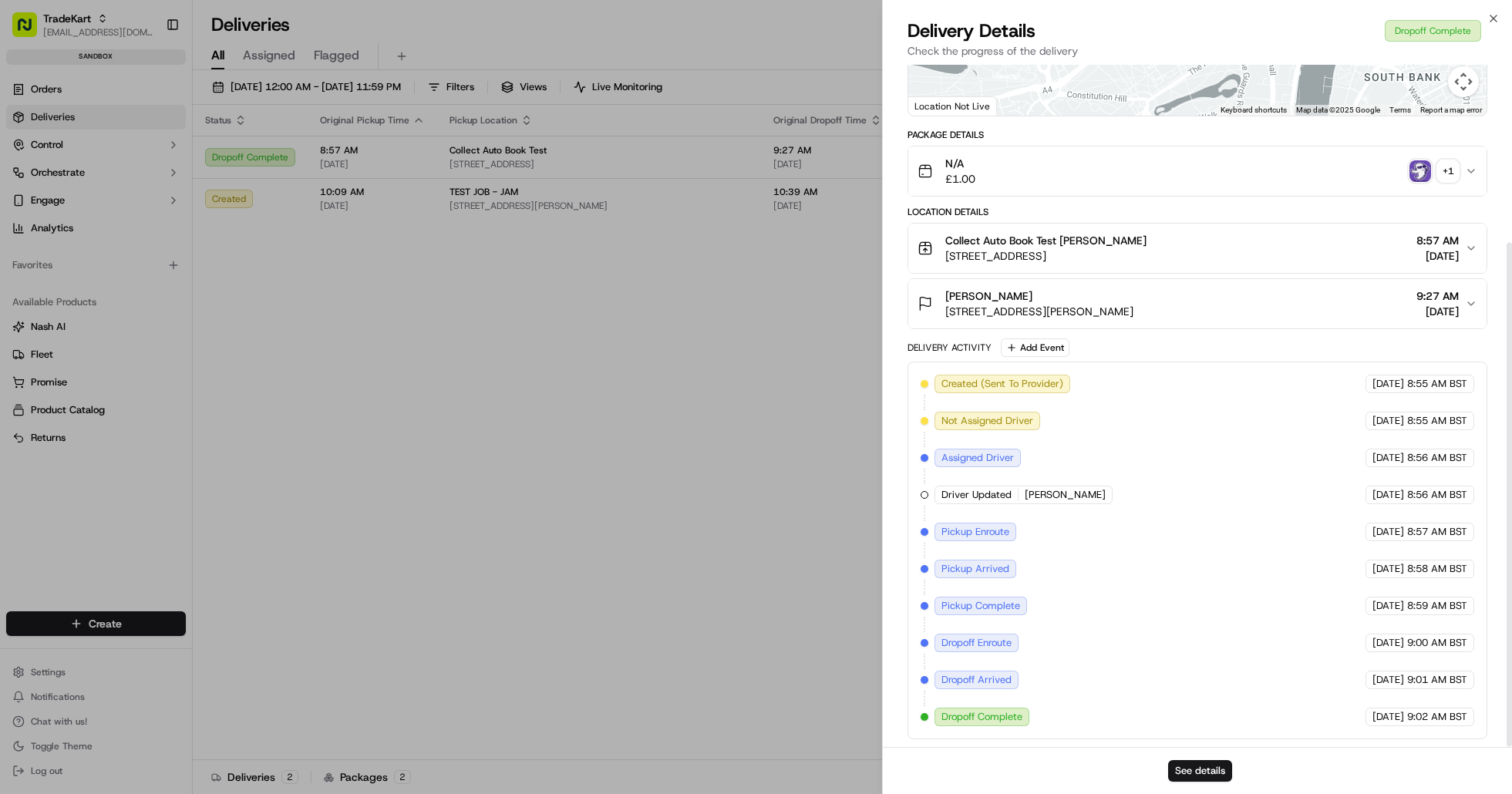
scroll to position [241, 0]
drag, startPoint x: 942, startPoint y: 607, endPoint x: 996, endPoint y: 609, distance: 54.0
click at [996, 609] on span "Pickup Complete" at bounding box center [980, 605] width 78 height 14
drag, startPoint x: 961, startPoint y: 643, endPoint x: 989, endPoint y: 649, distance: 28.6
click at [992, 643] on span "Dropoff Enroute" at bounding box center [977, 642] width 70 height 14
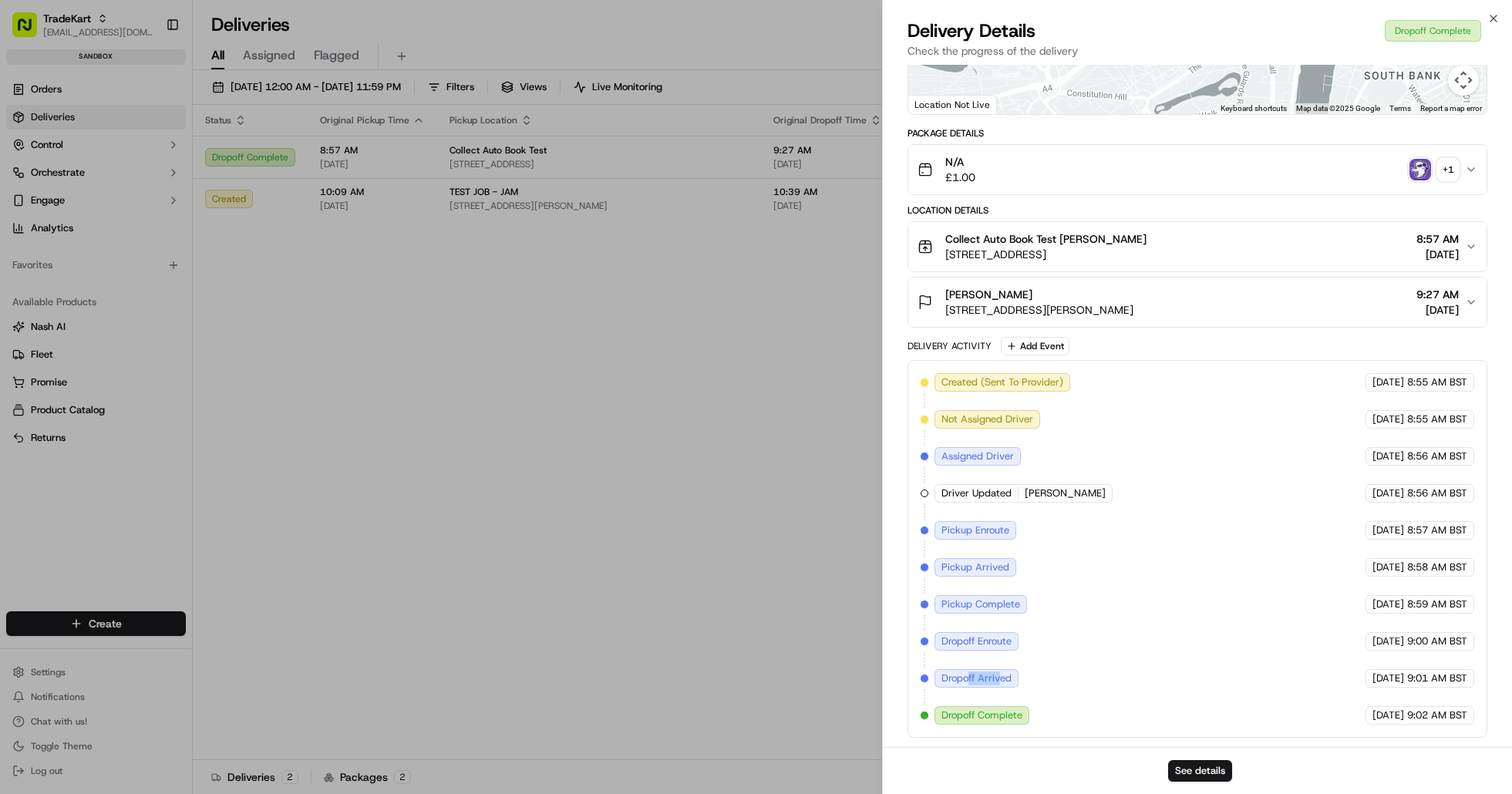
drag, startPoint x: 967, startPoint y: 682, endPoint x: 1000, endPoint y: 680, distance: 33.1
click at [1000, 680] on span "Dropoff Arrived" at bounding box center [977, 679] width 70 height 14
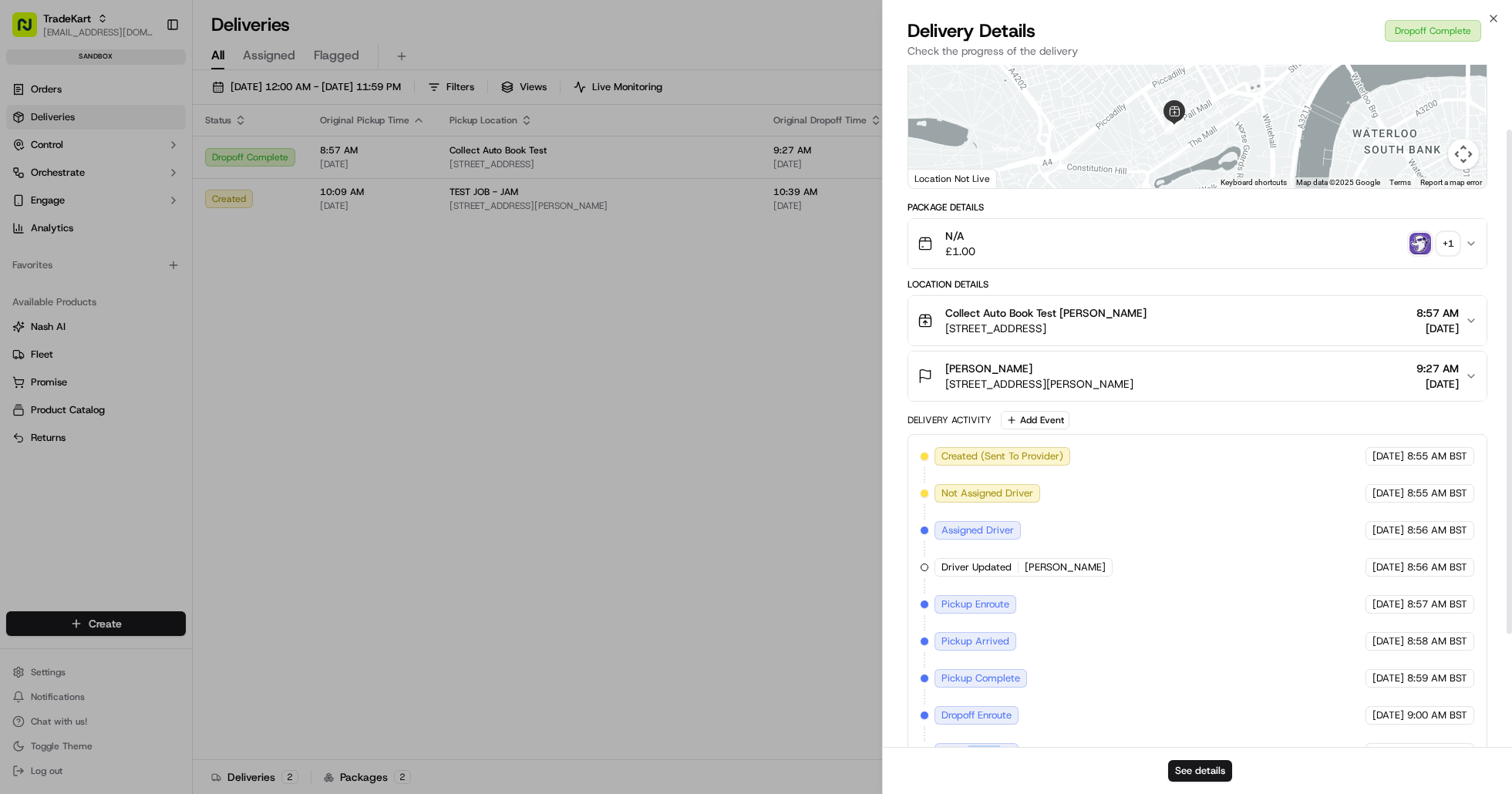
scroll to position [87, 0]
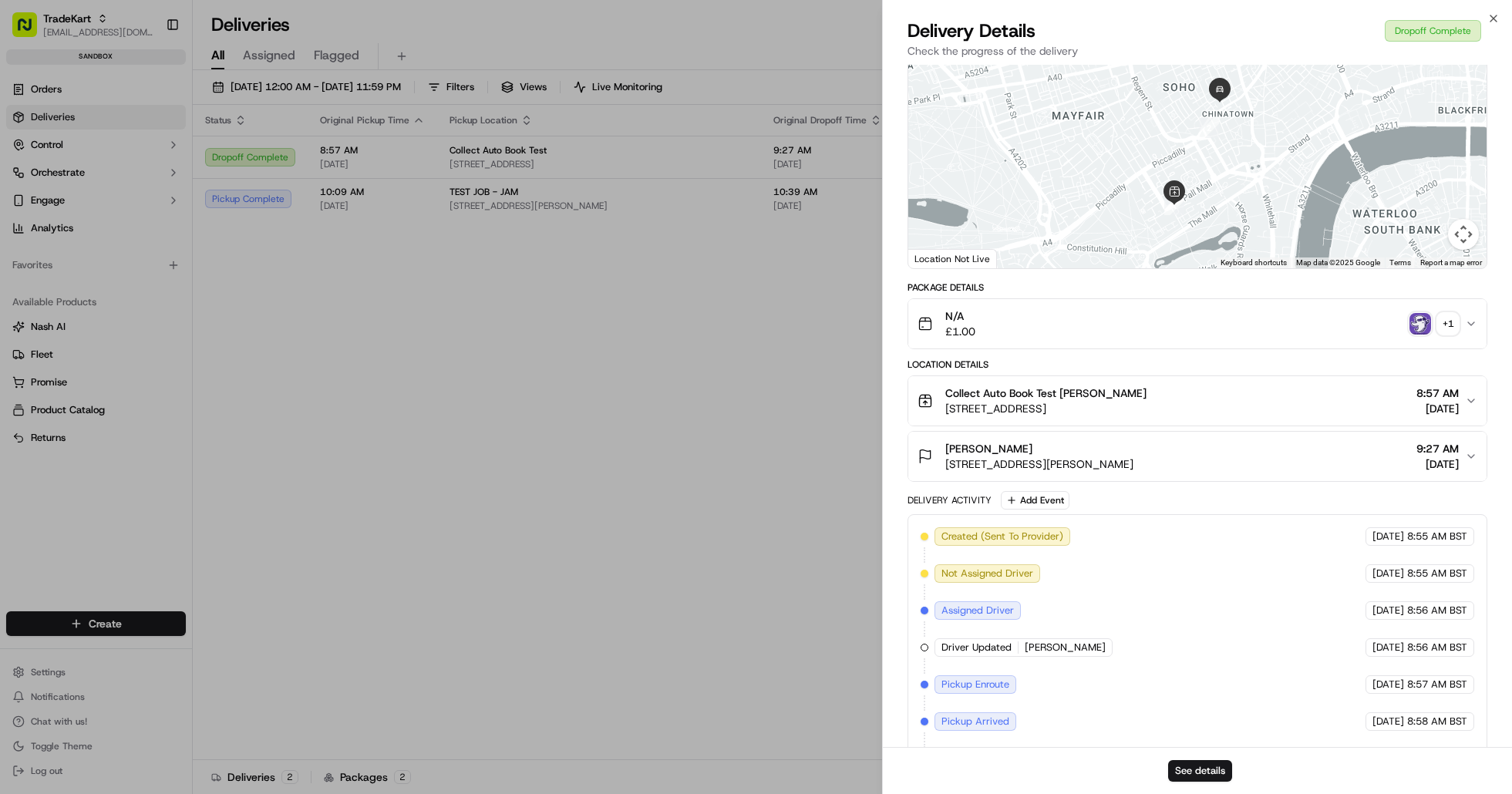
click at [956, 766] on div "See details" at bounding box center [1198, 770] width 630 height 47
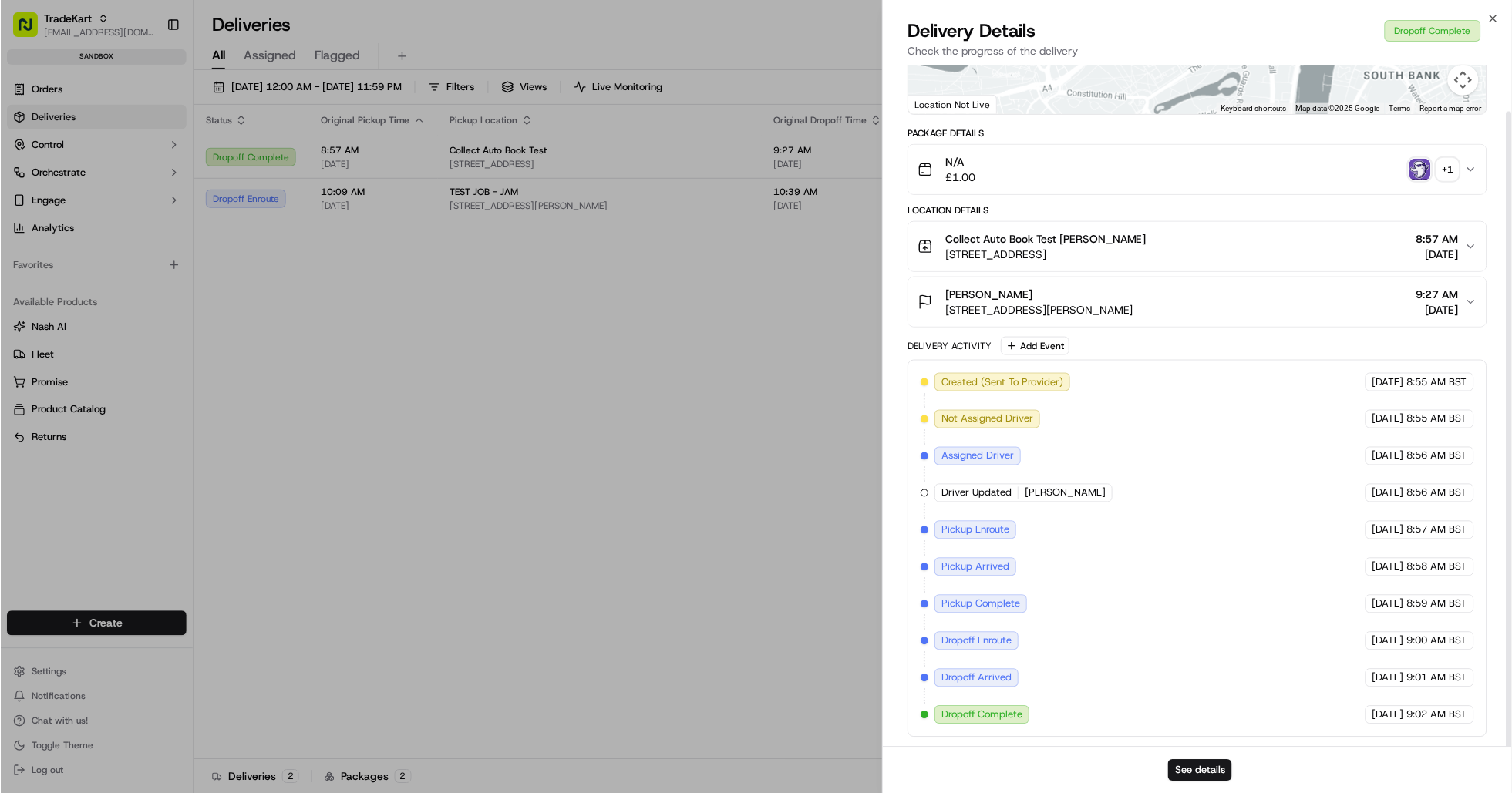
scroll to position [49, 0]
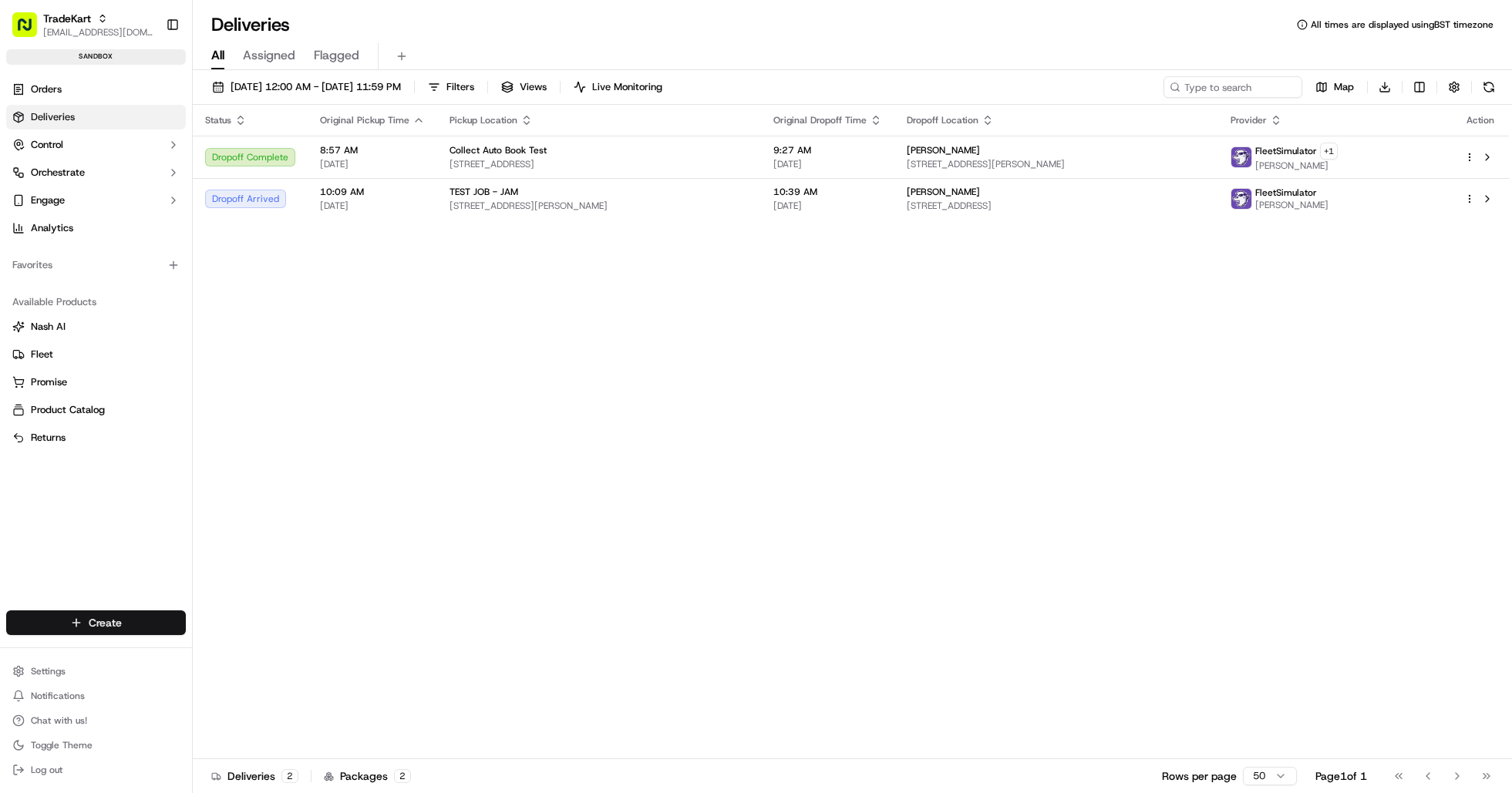
click at [128, 628] on html "TradeKart joshdodd@tradekart.com Toggle Sidebar sandbox Orders Deliveries Contr…" at bounding box center [756, 396] width 1512 height 793
click at [223, 687] on link "Order" at bounding box center [278, 679] width 172 height 28
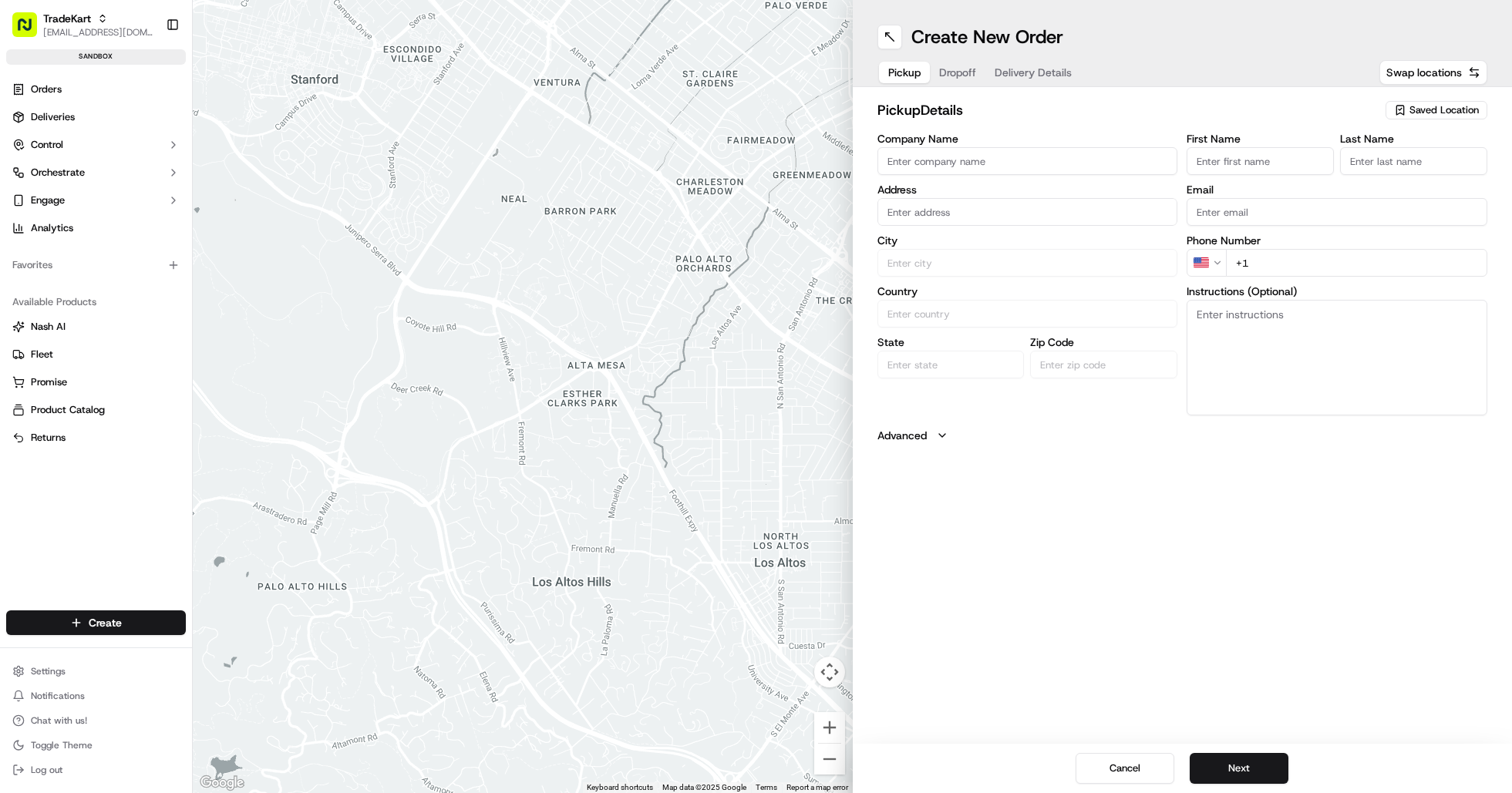
click at [964, 77] on span "Dropoff" at bounding box center [958, 73] width 37 height 16
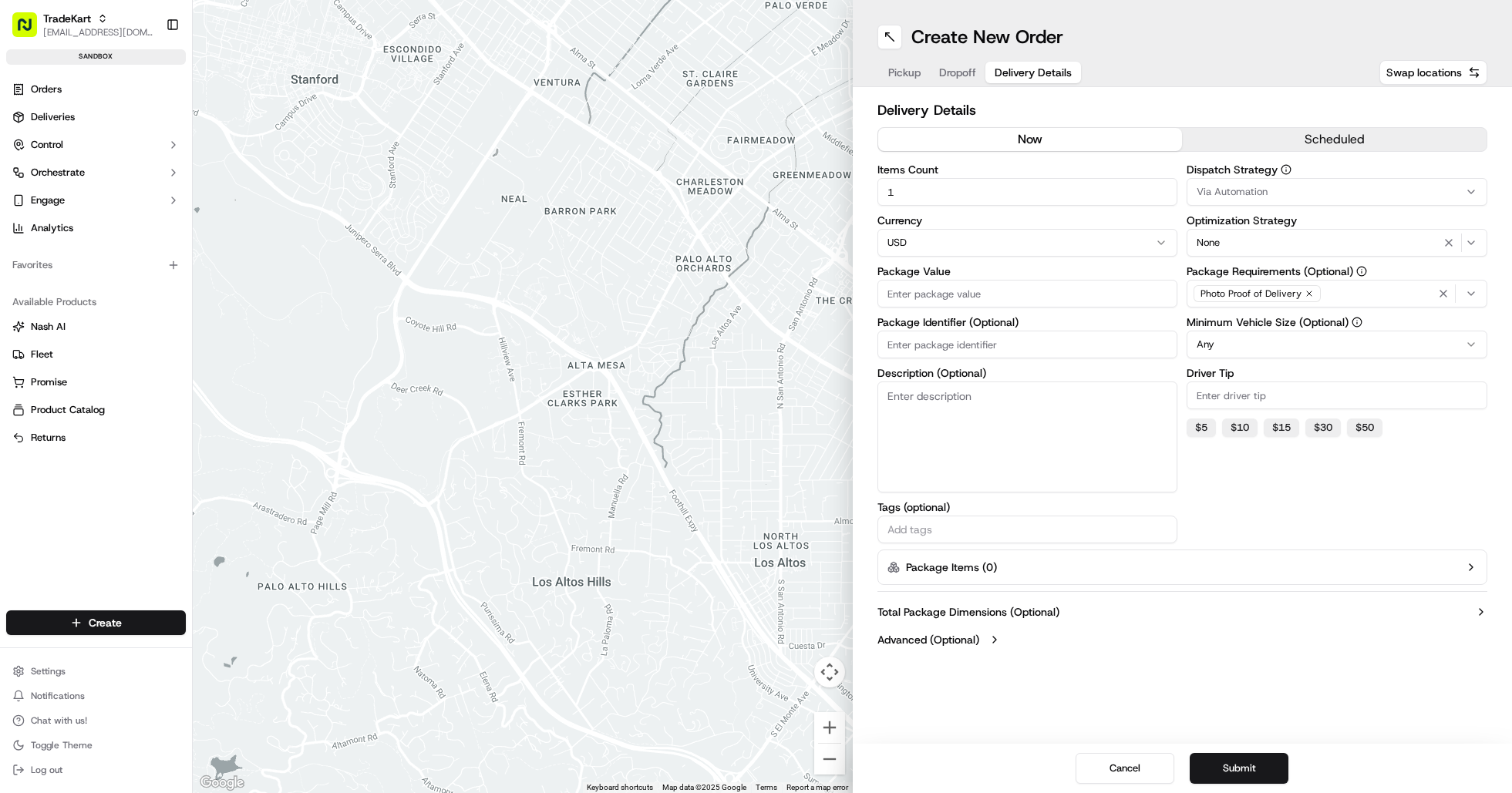
click at [1011, 72] on span "Delivery Details" at bounding box center [1034, 73] width 77 height 16
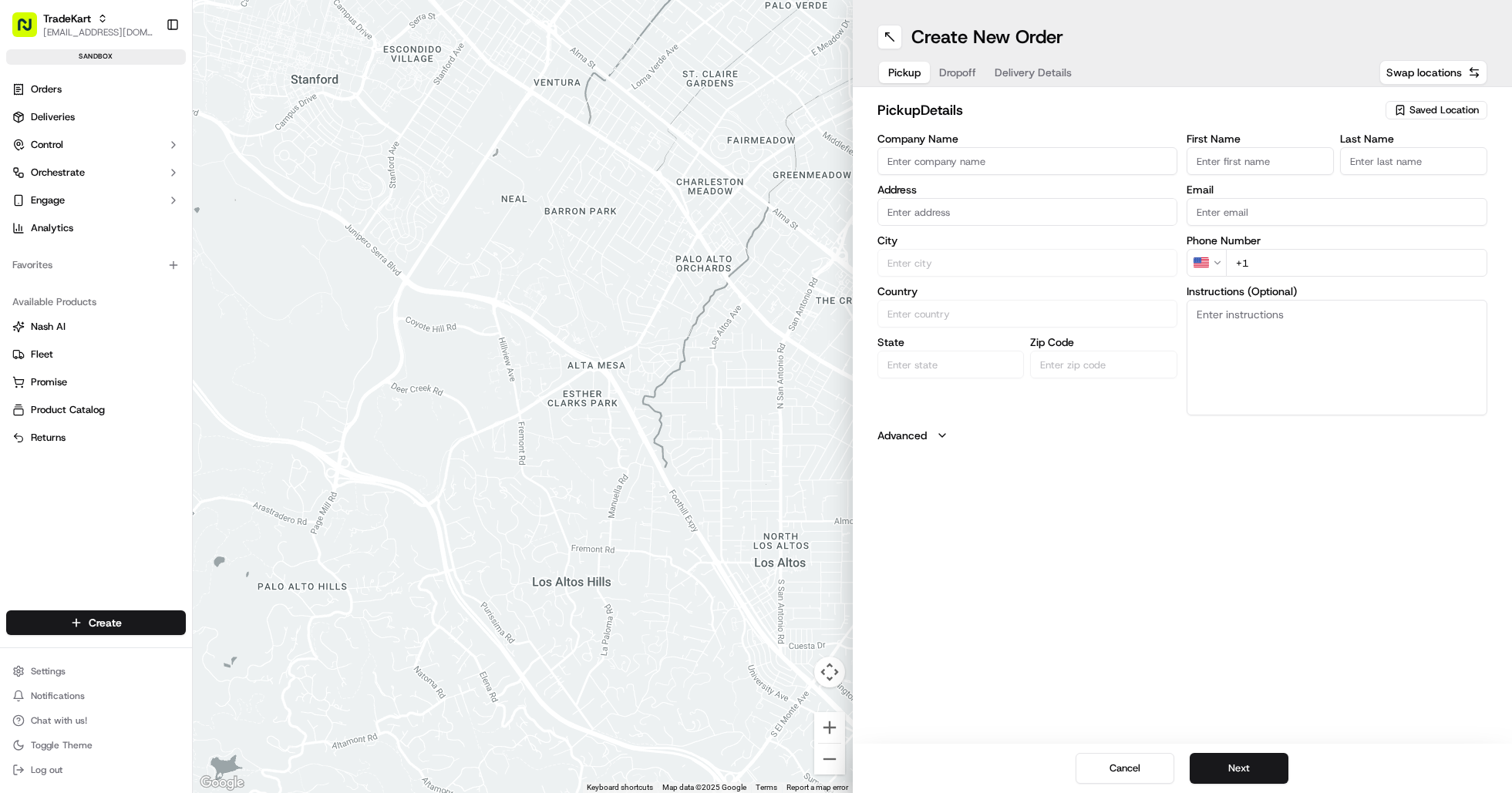
click at [908, 70] on span "Pickup" at bounding box center [904, 73] width 33 height 16
drag, startPoint x: 877, startPoint y: 133, endPoint x: 991, endPoint y: 133, distance: 114.0
click at [991, 133] on div "pickup Details Saved Location Company Name Address City Country State Zip Code …" at bounding box center [1184, 271] width 611 height 344
click at [987, 165] on input "Company Name" at bounding box center [1029, 161] width 301 height 28
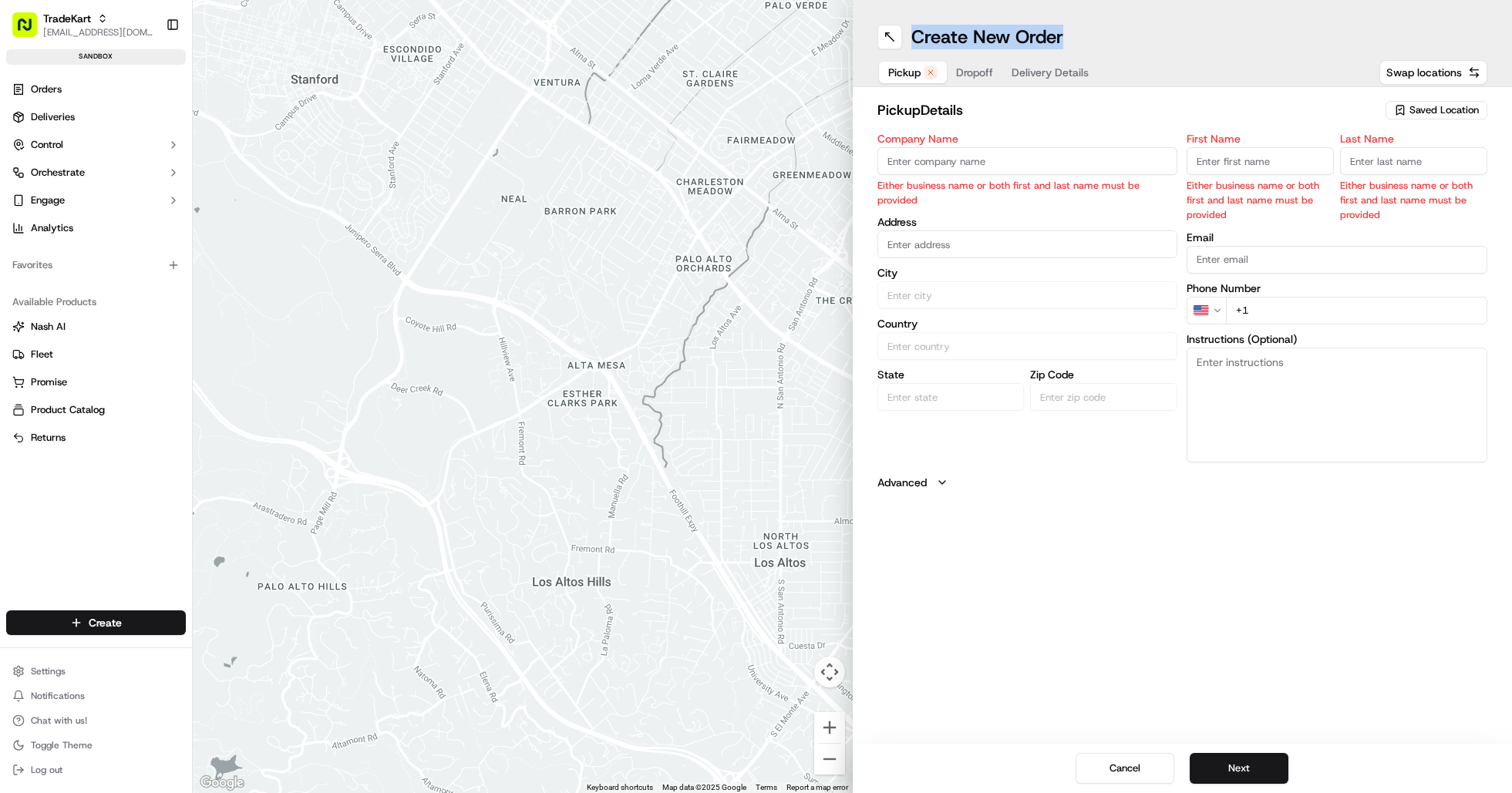
drag, startPoint x: 914, startPoint y: 34, endPoint x: 1082, endPoint y: 33, distance: 168.0
click at [1082, 33] on div "Create New Order" at bounding box center [1184, 37] width 611 height 25
click at [1115, 30] on div "Create New Order" at bounding box center [1184, 37] width 611 height 25
click at [915, 156] on input "Company Name" at bounding box center [1029, 161] width 301 height 28
type input "O"
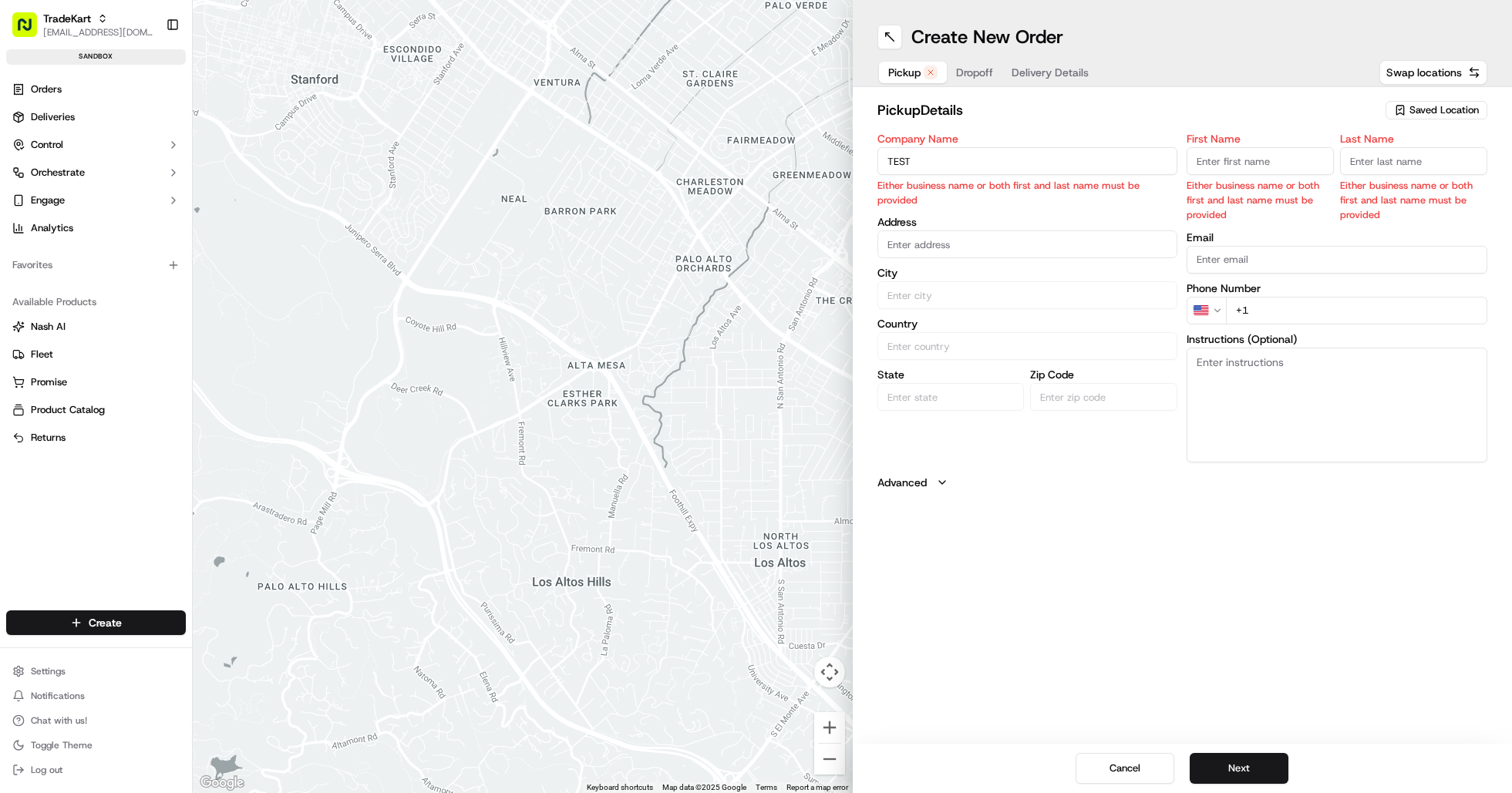
type input "TEST JOB - JAM"
click at [1014, 131] on div "pickup Details Saved Location Company Name TEST JOB - JAM Either business name …" at bounding box center [1184, 295] width 611 height 391
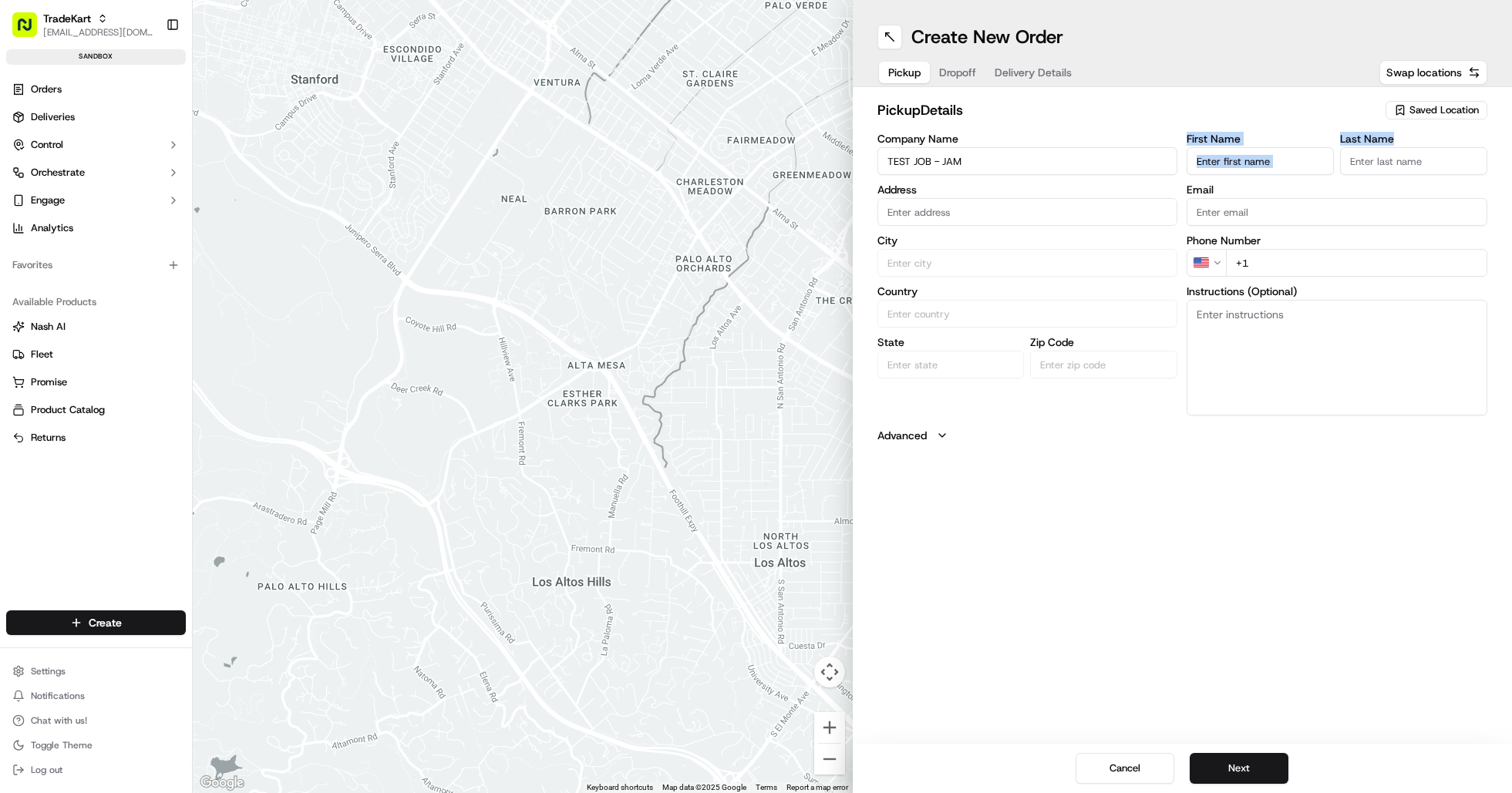
drag, startPoint x: 1203, startPoint y: 138, endPoint x: 1405, endPoint y: 144, distance: 202.1
click at [1405, 144] on div "Company Name TEST JOB - JAM Address City Country State Zip Code First Name Last…" at bounding box center [1184, 274] width 611 height 283
click at [1271, 114] on h2 "pickup Details" at bounding box center [1131, 110] width 505 height 22
drag, startPoint x: 1227, startPoint y: 161, endPoint x: 1244, endPoint y: 175, distance: 22.0
click at [1227, 161] on input "First Name" at bounding box center [1260, 161] width 147 height 28
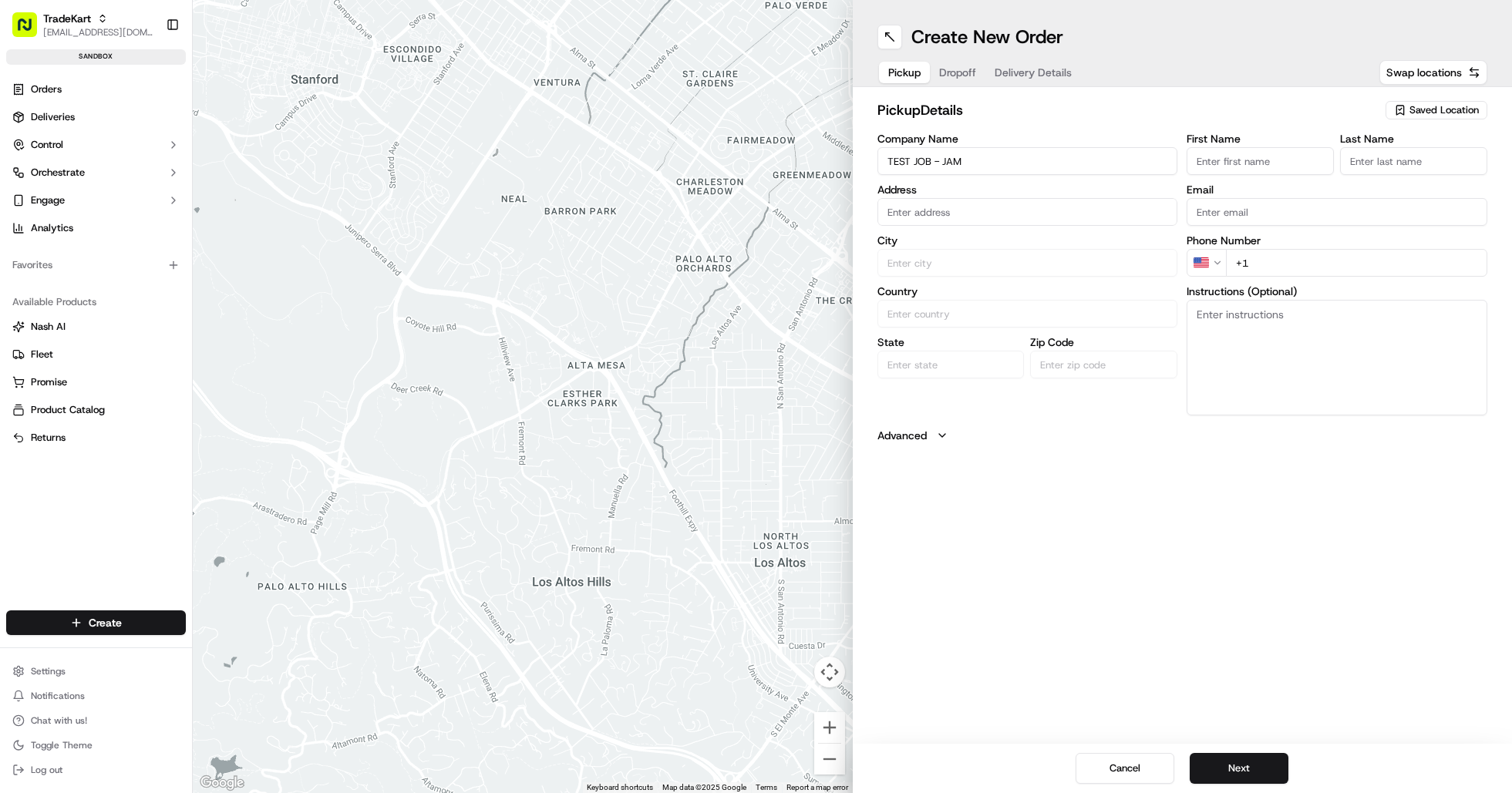
click at [1245, 125] on div "pickup Details Saved Location Company Name TEST JOB - JAM Address City Country …" at bounding box center [1184, 271] width 611 height 344
click at [1237, 165] on input "First Name" at bounding box center [1260, 161] width 147 height 28
paste input "MP Moran - Kilburn"
drag, startPoint x: 1257, startPoint y: 163, endPoint x: 1294, endPoint y: 168, distance: 37.3
click at [1294, 168] on input "MP Moran - Kilburn" at bounding box center [1260, 161] width 147 height 28
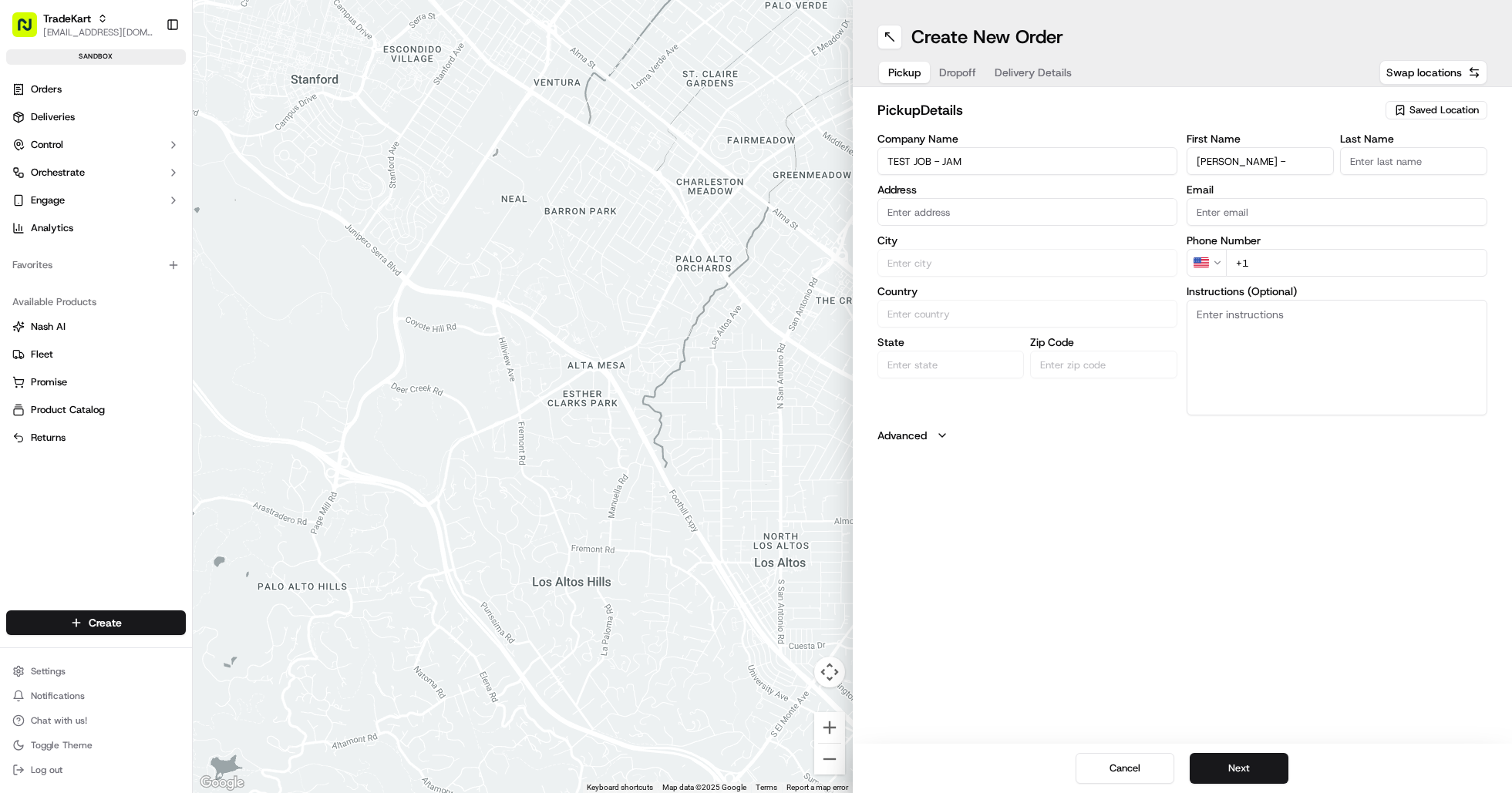
type input "MP Moran -"
click at [1412, 170] on input "Last Name" at bounding box center [1413, 161] width 147 height 28
paste input "Kilburn"
type input "Kilburn"
click at [1263, 170] on input "MP Moran -" at bounding box center [1260, 161] width 147 height 28
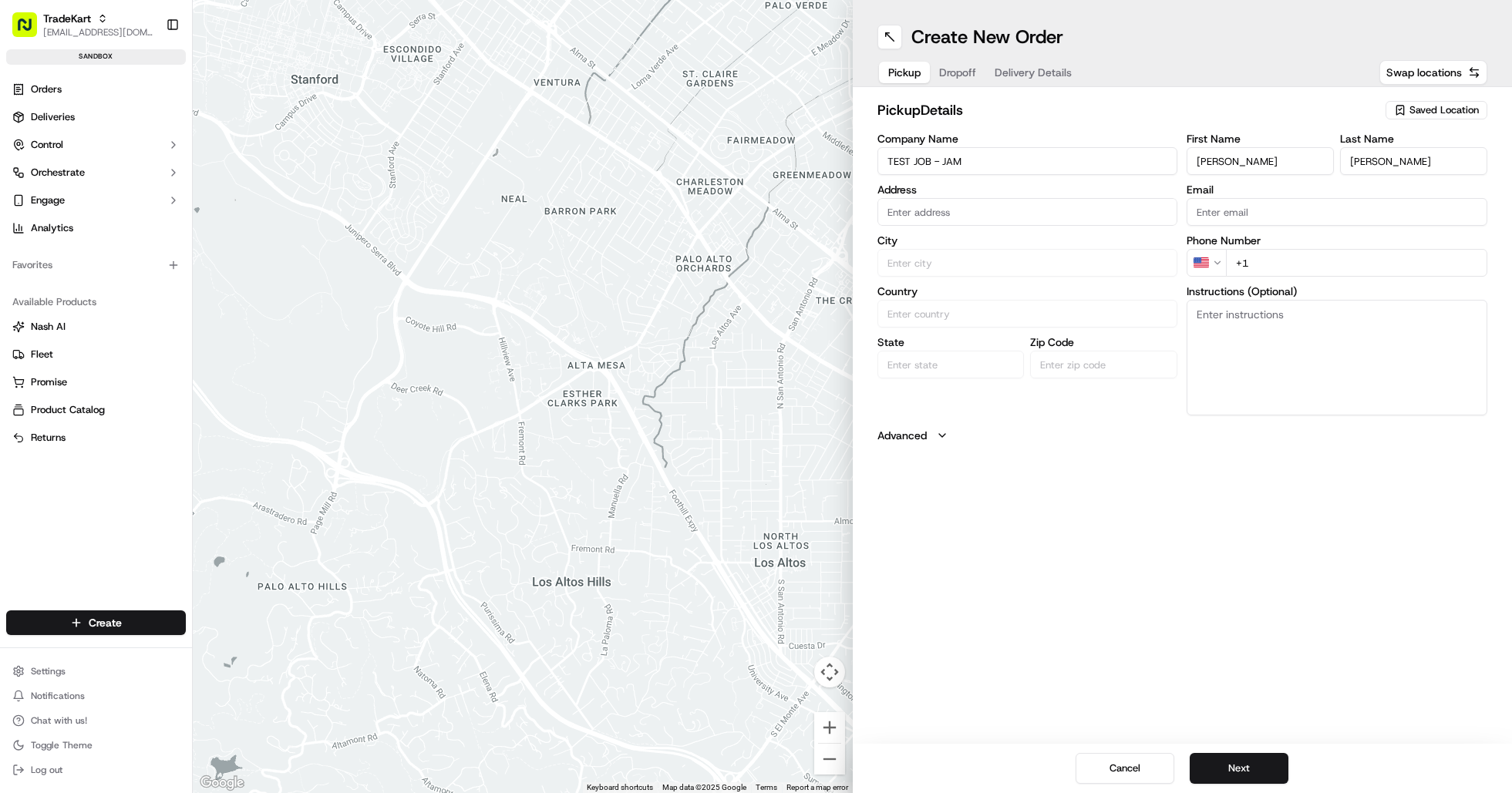
type input "MP Moran"
click at [1272, 120] on h2 "pickup Details" at bounding box center [1131, 110] width 505 height 22
click at [1221, 209] on input "Email" at bounding box center [1338, 212] width 301 height 28
type input "[EMAIL_ADDRESS][DOMAIN_NAME]"
click at [1163, 34] on div "Create New Order" at bounding box center [1184, 37] width 611 height 25
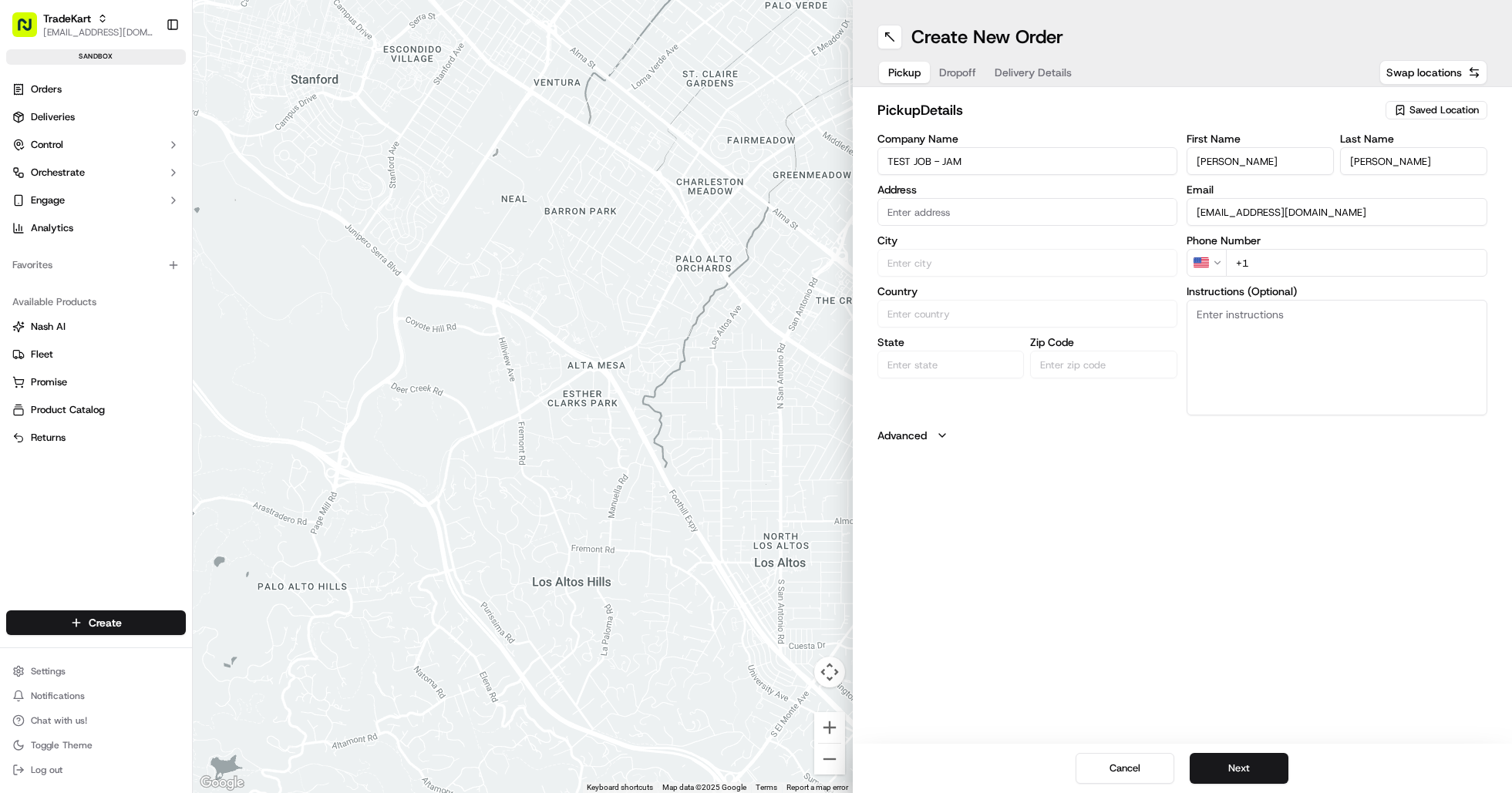
click at [1286, 258] on input "+1" at bounding box center [1356, 263] width 262 height 28
paste input "44 7360 498445"
type input "+44 7360 498445"
click at [1222, 481] on div "Create New Order Pickup Dropoff Delivery Details Swap locations pickup Details …" at bounding box center [1184, 396] width 660 height 793
click at [1023, 211] on input "text" at bounding box center [1029, 212] width 301 height 28
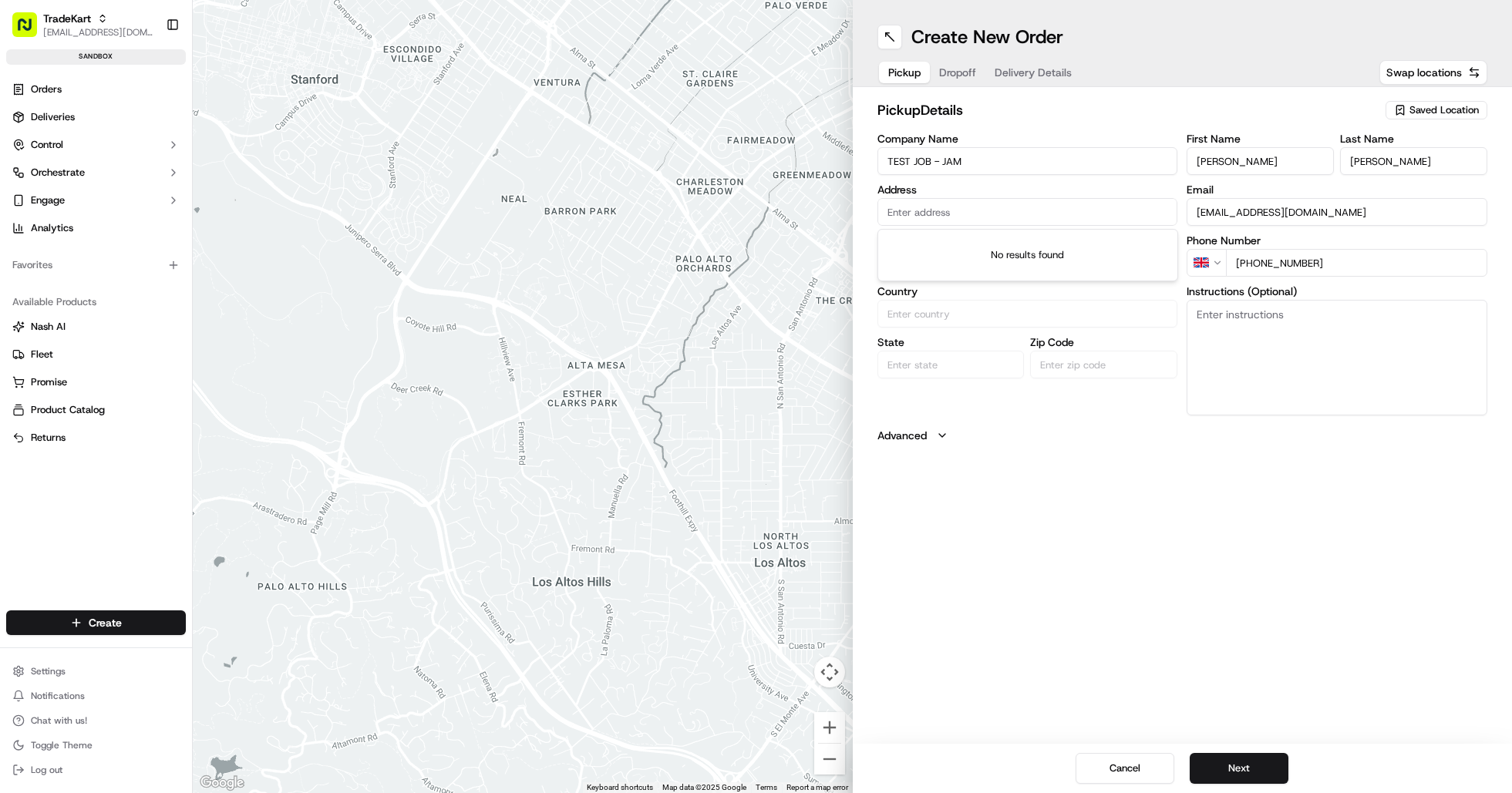
paste input "293-301 Kilburn High Rd, London NW6 7JR, United Kingdom"
click at [1022, 246] on div "293-301 Kilburn High Rd, London NW6 7JR, United Kingdom" at bounding box center [1028, 244] width 293 height 23
type input "[STREET_ADDRESS][PERSON_NAME]"
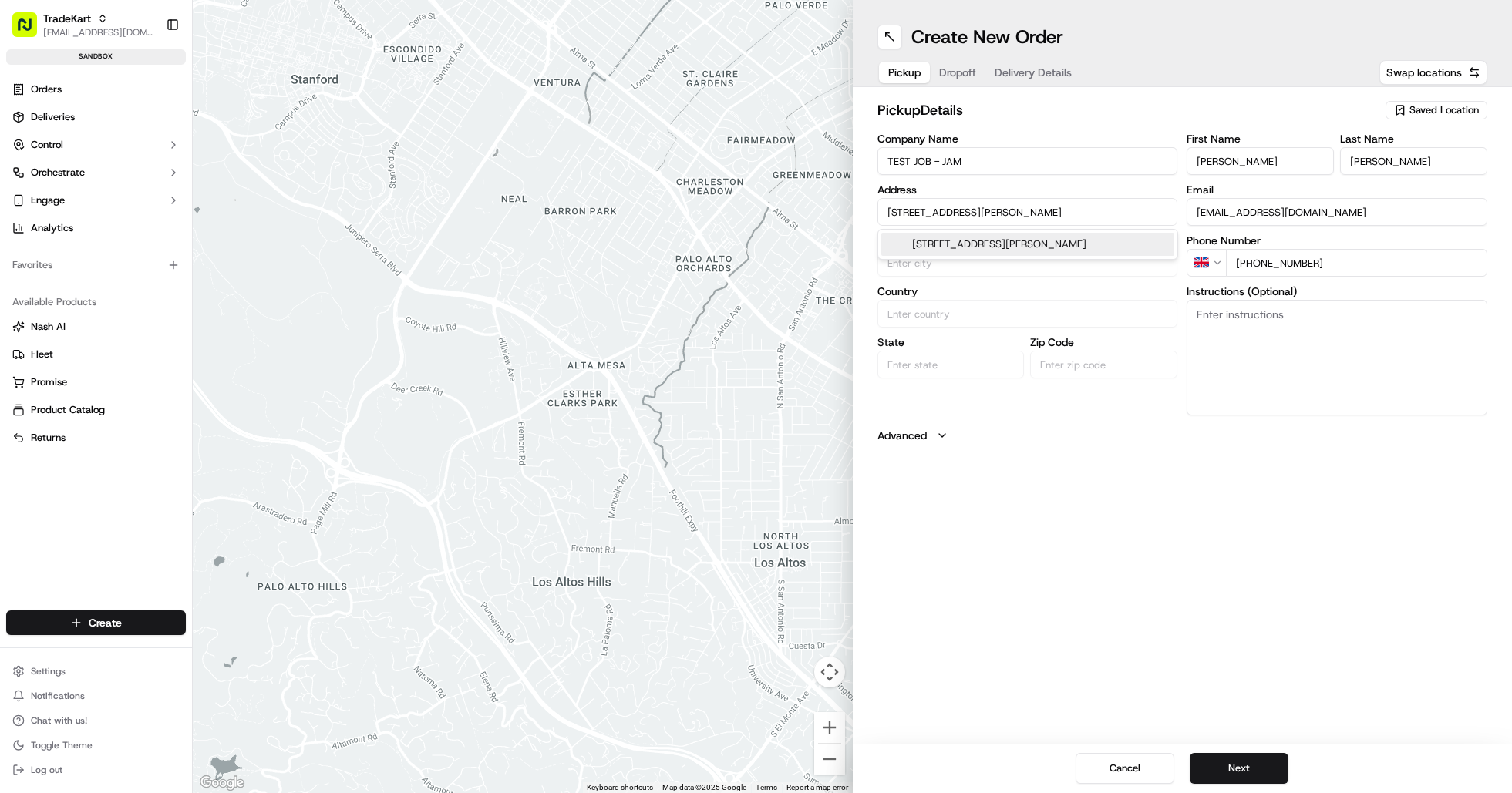
type input "London"
type input "United Kingdom"
type input "England"
type input "NW6 7JR"
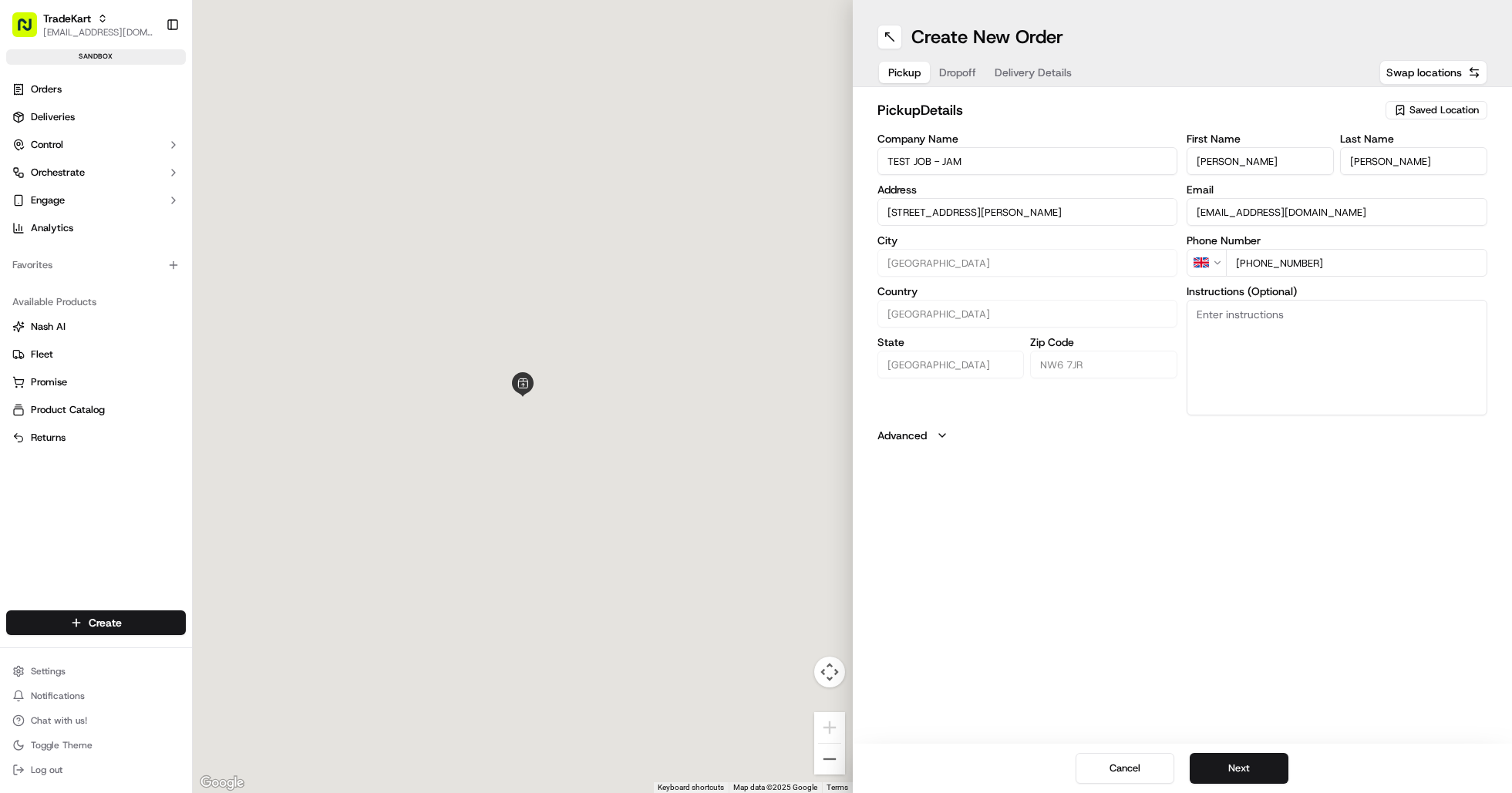
scroll to position [0, 0]
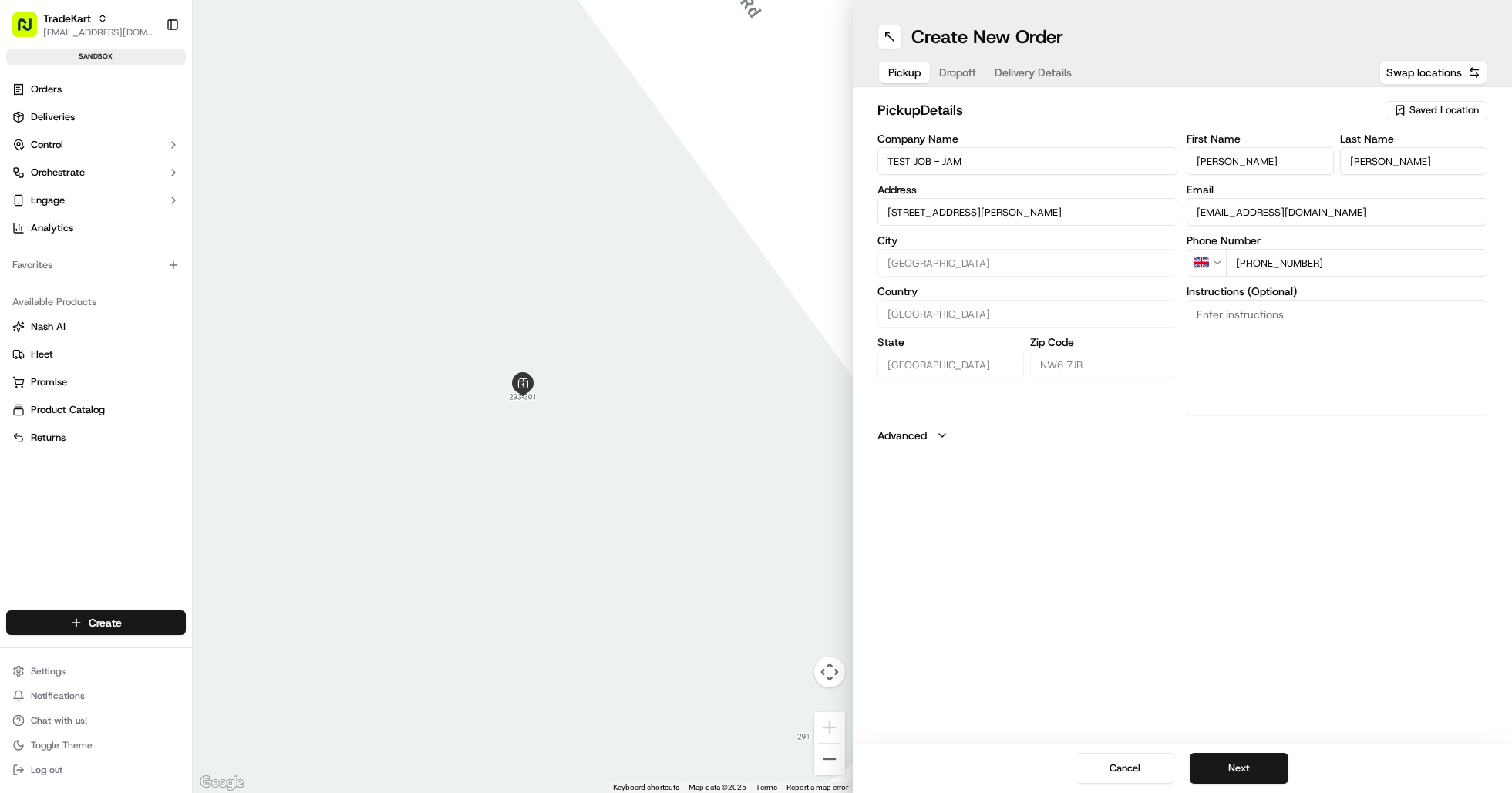
drag, startPoint x: 1193, startPoint y: 158, endPoint x: 1388, endPoint y: 161, distance: 195.0
click at [1388, 161] on div "First Name MP Moran Last Name Kilburn" at bounding box center [1338, 153] width 301 height 41
click at [1065, 210] on input "[STREET_ADDRESS][PERSON_NAME]" at bounding box center [1029, 212] width 301 height 28
type input "="
paste input "293-301 Kilburn High Rd, London NW6 7JR, United Kingdom"
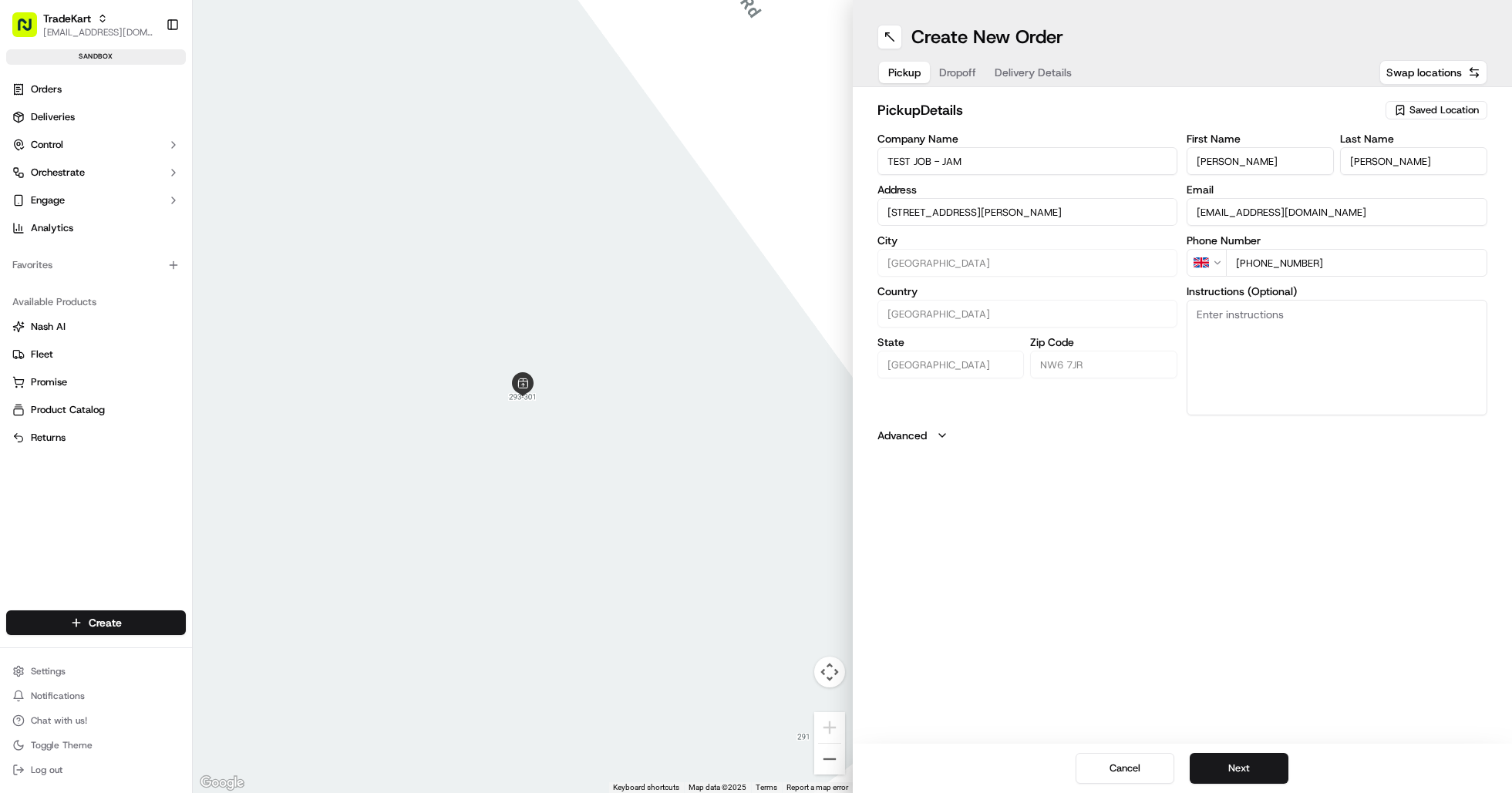
drag, startPoint x: 1183, startPoint y: 168, endPoint x: 1113, endPoint y: 165, distance: 70.1
click at [1113, 165] on div "Company Name TEST JOB - JAM Address 293-301 Kilburn High Rd, London NW6 7JR, Un…" at bounding box center [1184, 274] width 611 height 283
click at [1028, 223] on input "293-301 Kilburn High Rd, London NW6 7JR, United Kingdom" at bounding box center [1029, 212] width 301 height 28
paste input "MP Moran"
drag, startPoint x: 1398, startPoint y: 165, endPoint x: 1355, endPoint y: 164, distance: 43.0
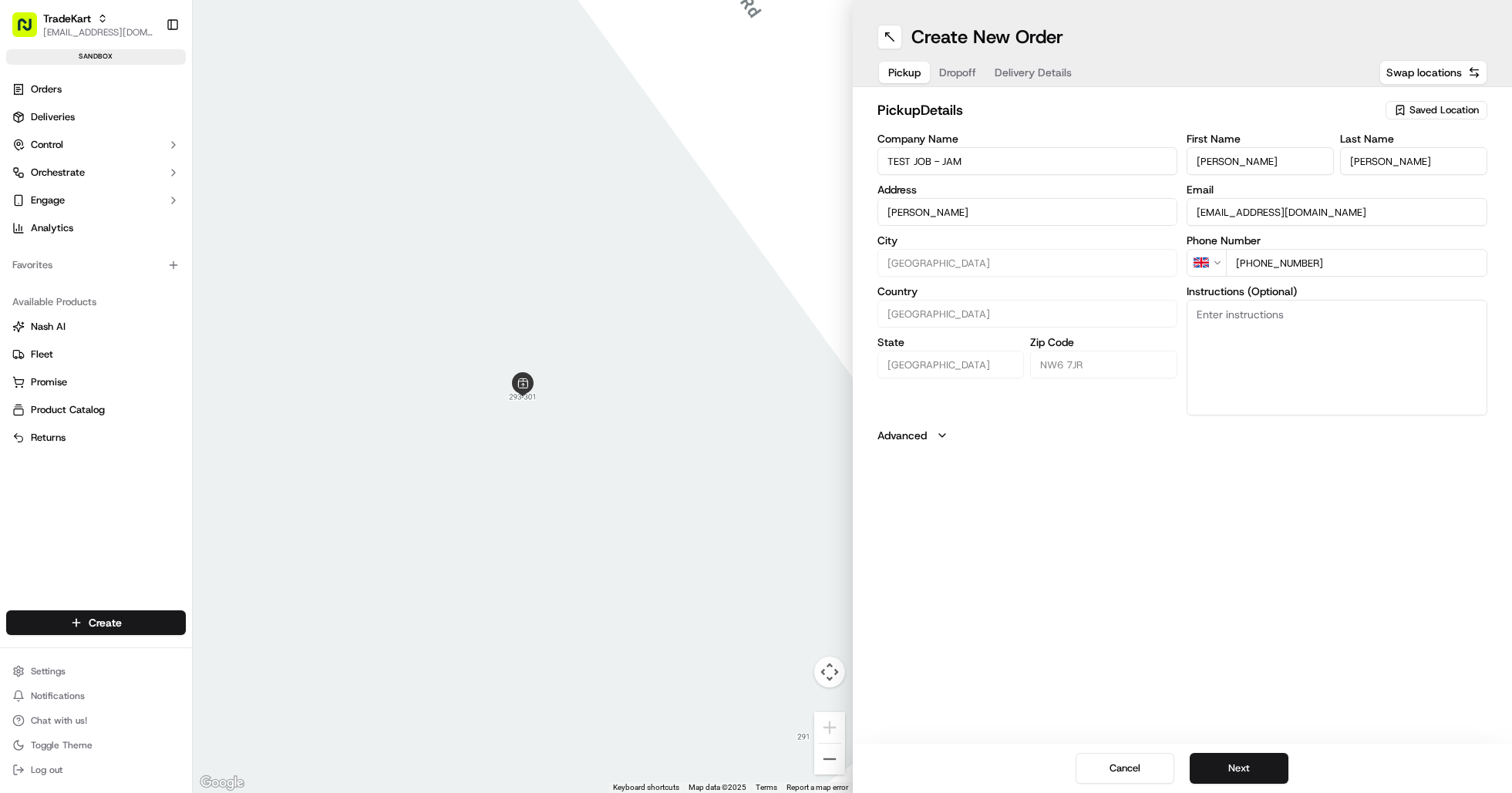
click at [1355, 164] on input "Kilburn" at bounding box center [1413, 161] width 147 height 28
click at [988, 219] on input "MP Moran" at bounding box center [1029, 212] width 301 height 28
paste input "Kilburn"
drag, startPoint x: 977, startPoint y: 217, endPoint x: 811, endPoint y: 207, distance: 166.3
click at [811, 207] on div "← Move left → Move right ↑ Move up ↓ Move down + Zoom in - Zoom out Home Jump l…" at bounding box center [852, 396] width 1319 height 793
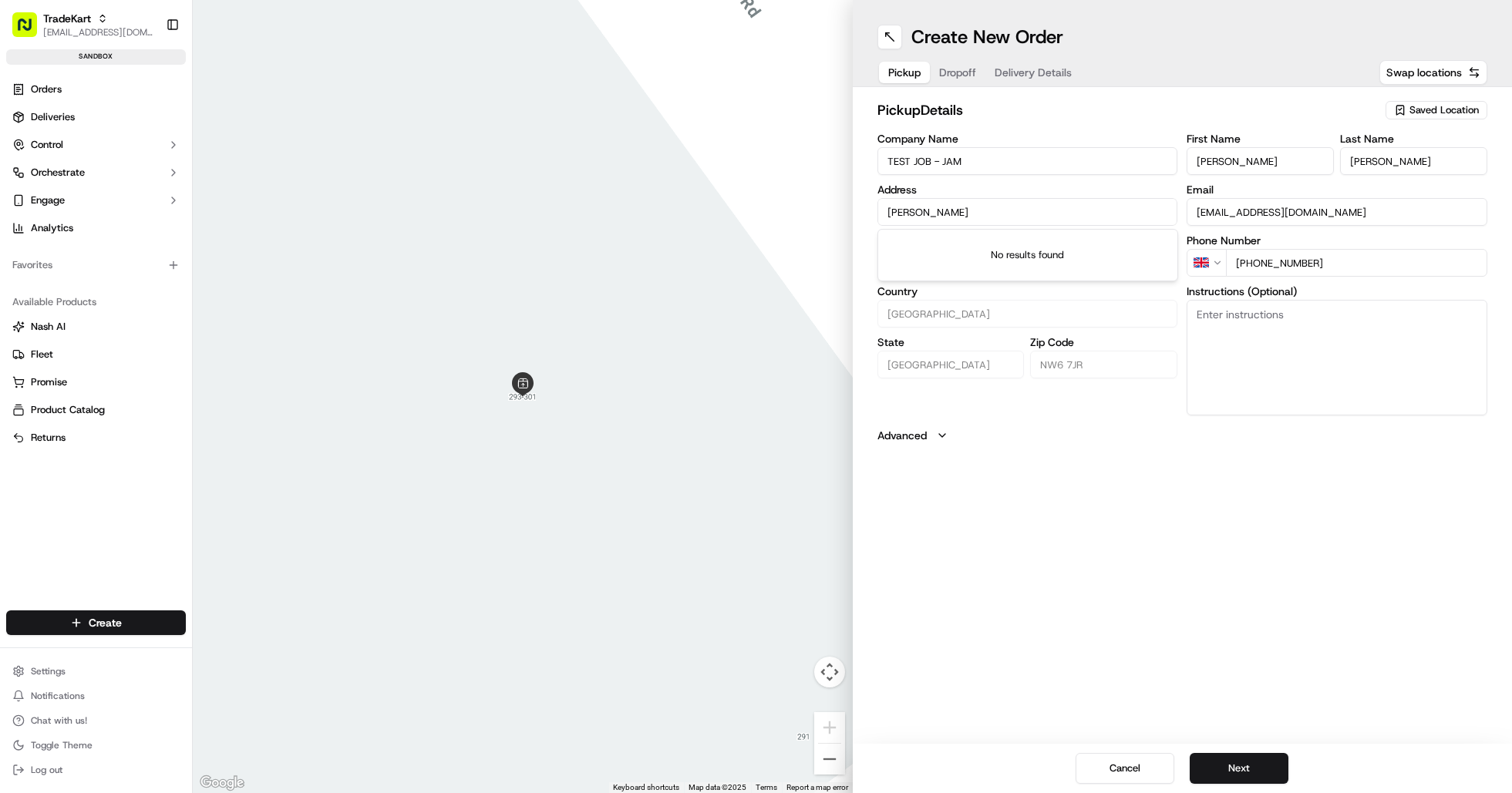
click at [950, 214] on input "MP Moran Kilburn" at bounding box center [1029, 212] width 301 height 28
drag, startPoint x: 884, startPoint y: 209, endPoint x: 988, endPoint y: 217, distance: 104.3
click at [988, 217] on input "MP Moran Kilburn" at bounding box center [1029, 212] width 301 height 28
paste input "293-301 Kilburn High Rd, London NW6 7JR, United Kingdom"
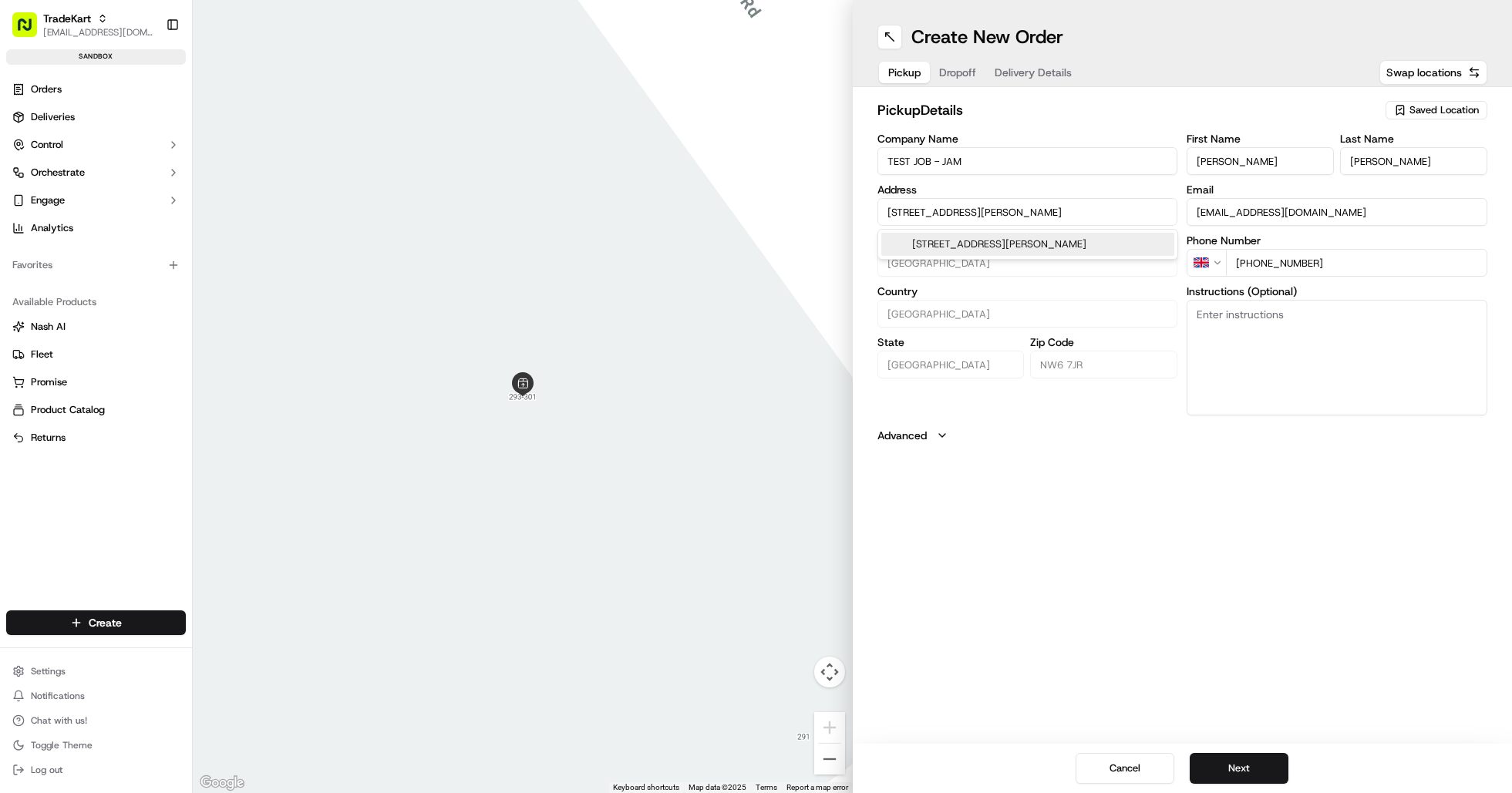
click at [1014, 251] on div "293-301 Kilburn High Rd, London NW6 7JR, United Kingdom" at bounding box center [1028, 244] width 293 height 23
type input "[STREET_ADDRESS][PERSON_NAME]"
click at [1176, 574] on div "Create New Order Pickup Dropoff Delivery Details Swap locations pickup Details …" at bounding box center [1184, 396] width 660 height 793
click at [1258, 771] on button "Next" at bounding box center [1239, 768] width 99 height 31
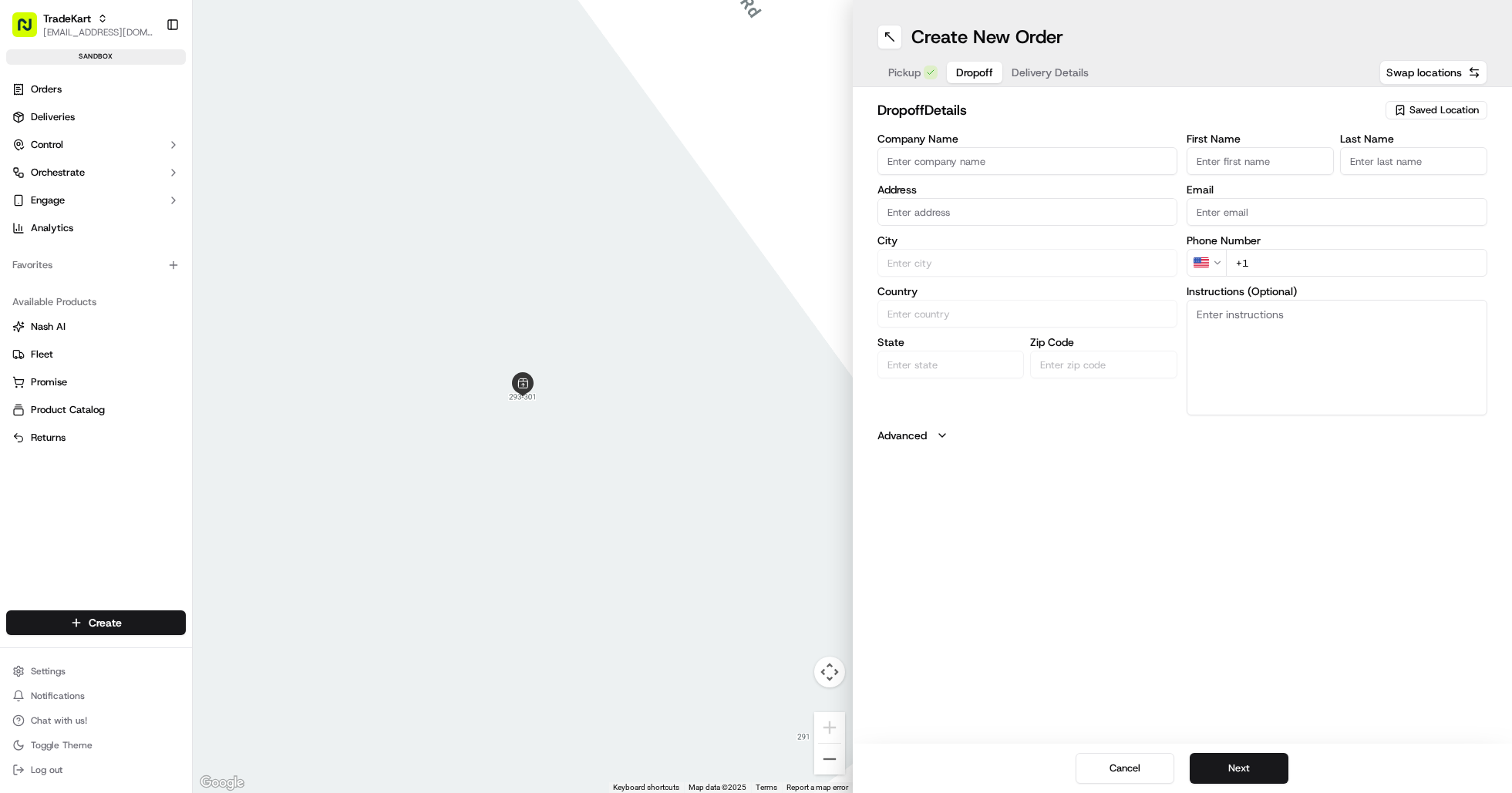
click at [987, 158] on input "Company Name" at bounding box center [1029, 161] width 301 height 28
drag, startPoint x: 986, startPoint y: 161, endPoint x: 799, endPoint y: 160, distance: 187.0
click at [799, 160] on div "← Move left → Move right ↑ Move up ↓ Move down + Zoom in - Zoom out Home Jump l…" at bounding box center [852, 396] width 1319 height 793
type input "[PERSON_NAME]"
click at [1263, 162] on input "First Name" at bounding box center [1260, 161] width 147 height 28
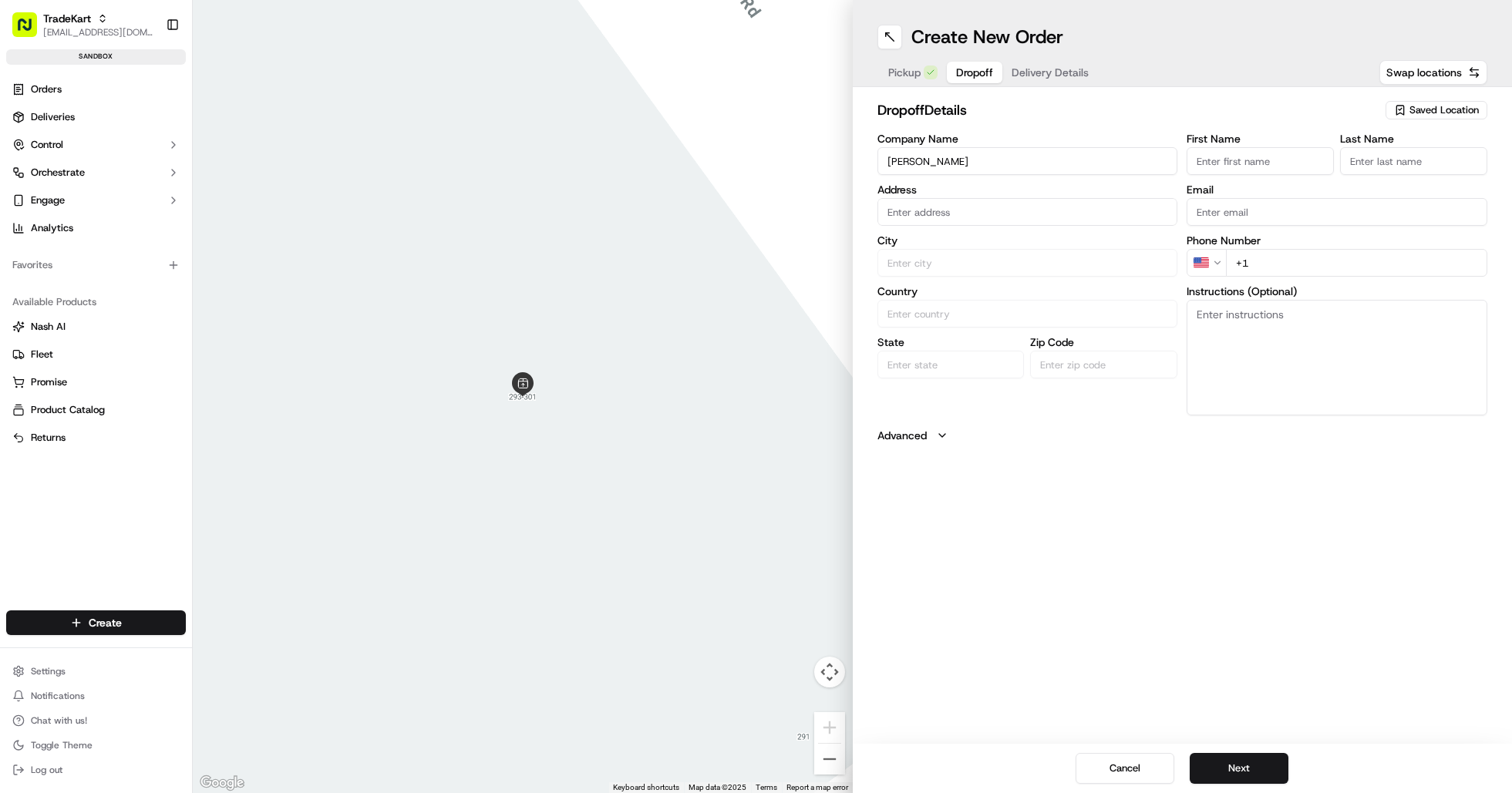
paste input "[PERSON_NAME]"
drag, startPoint x: 1230, startPoint y: 158, endPoint x: 1272, endPoint y: 161, distance: 42.1
click at [1270, 161] on input "[PERSON_NAME]" at bounding box center [1260, 161] width 147 height 28
type input "Jamina"
click at [1396, 158] on input "Last Name" at bounding box center [1413, 161] width 147 height 28
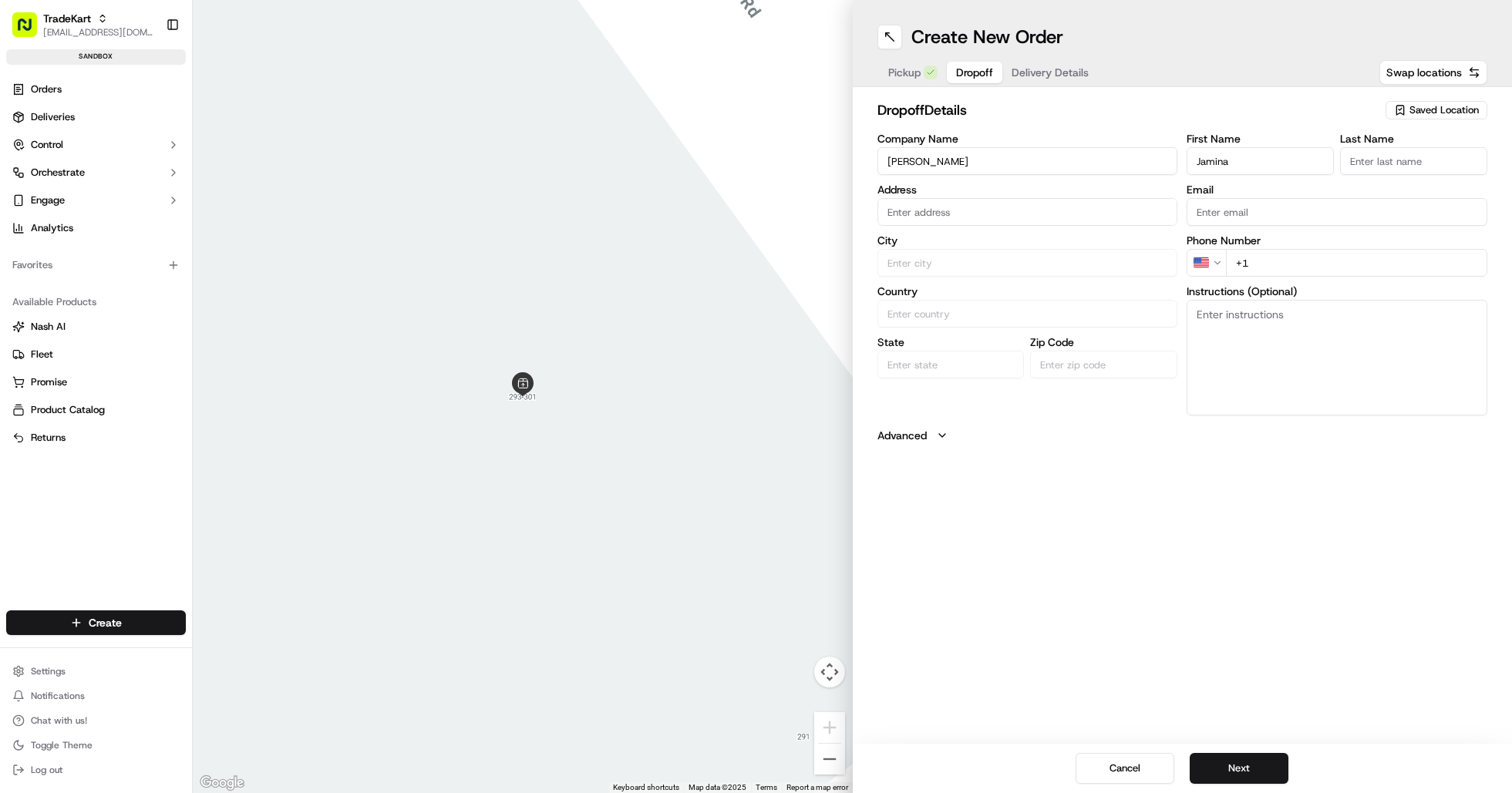
paste input "Guanzon"
click at [1354, 159] on input "Guanzon" at bounding box center [1413, 161] width 147 height 28
type input "Guanzon"
click at [1259, 113] on h2 "dropoff Details" at bounding box center [1131, 110] width 505 height 22
click at [1278, 214] on input "Email" at bounding box center [1338, 212] width 301 height 28
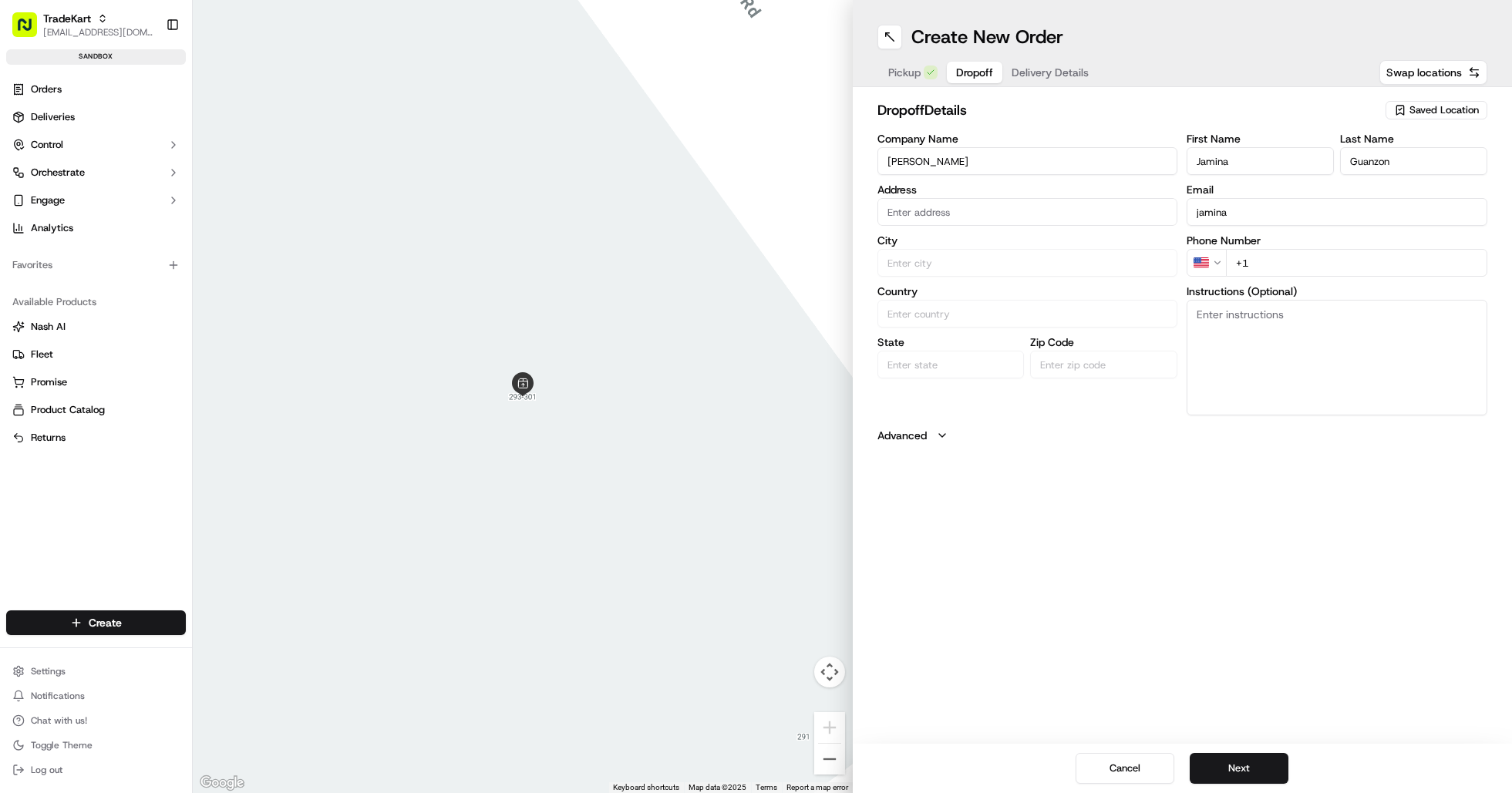
type input "[EMAIL_ADDRESS][DOMAIN_NAME]"
click at [1209, 32] on div "Create New Order" at bounding box center [1184, 37] width 611 height 25
click at [1275, 263] on input "+1" at bounding box center [1356, 263] width 262 height 28
paste input "44 7360 498445"
type input "+44 7360 498445"
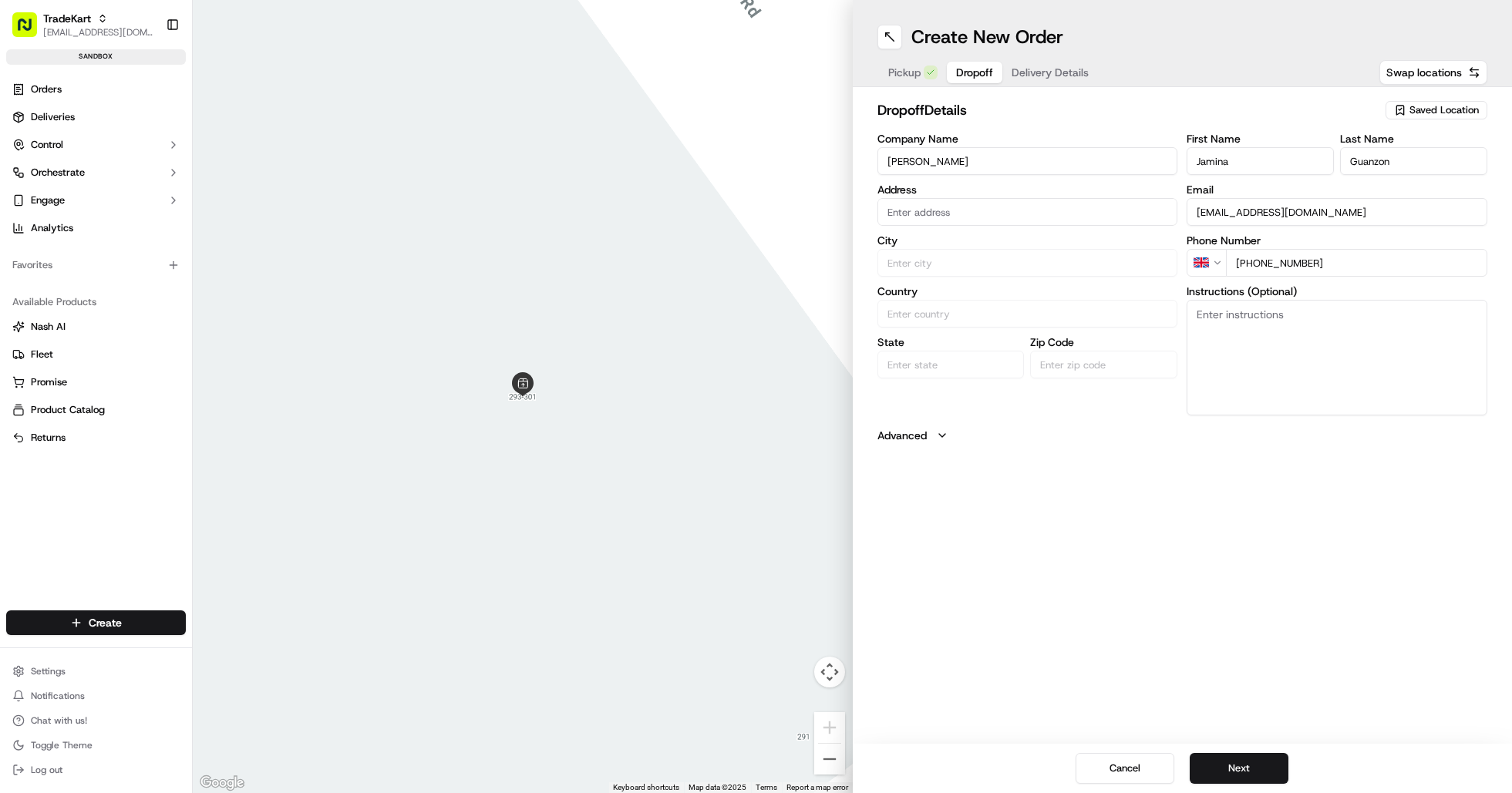
click at [1244, 473] on div "Create New Order Pickup Dropoff Delivery Details Swap locations dropoff Details…" at bounding box center [1184, 396] width 660 height 793
click at [958, 209] on input "text" at bounding box center [1029, 212] width 301 height 28
paste input "[STREET_ADDRESS]"
click at [970, 244] on div "67 Pall Mall, London SW1Y 5EW, UK" at bounding box center [1028, 244] width 293 height 23
type input "[STREET_ADDRESS]"
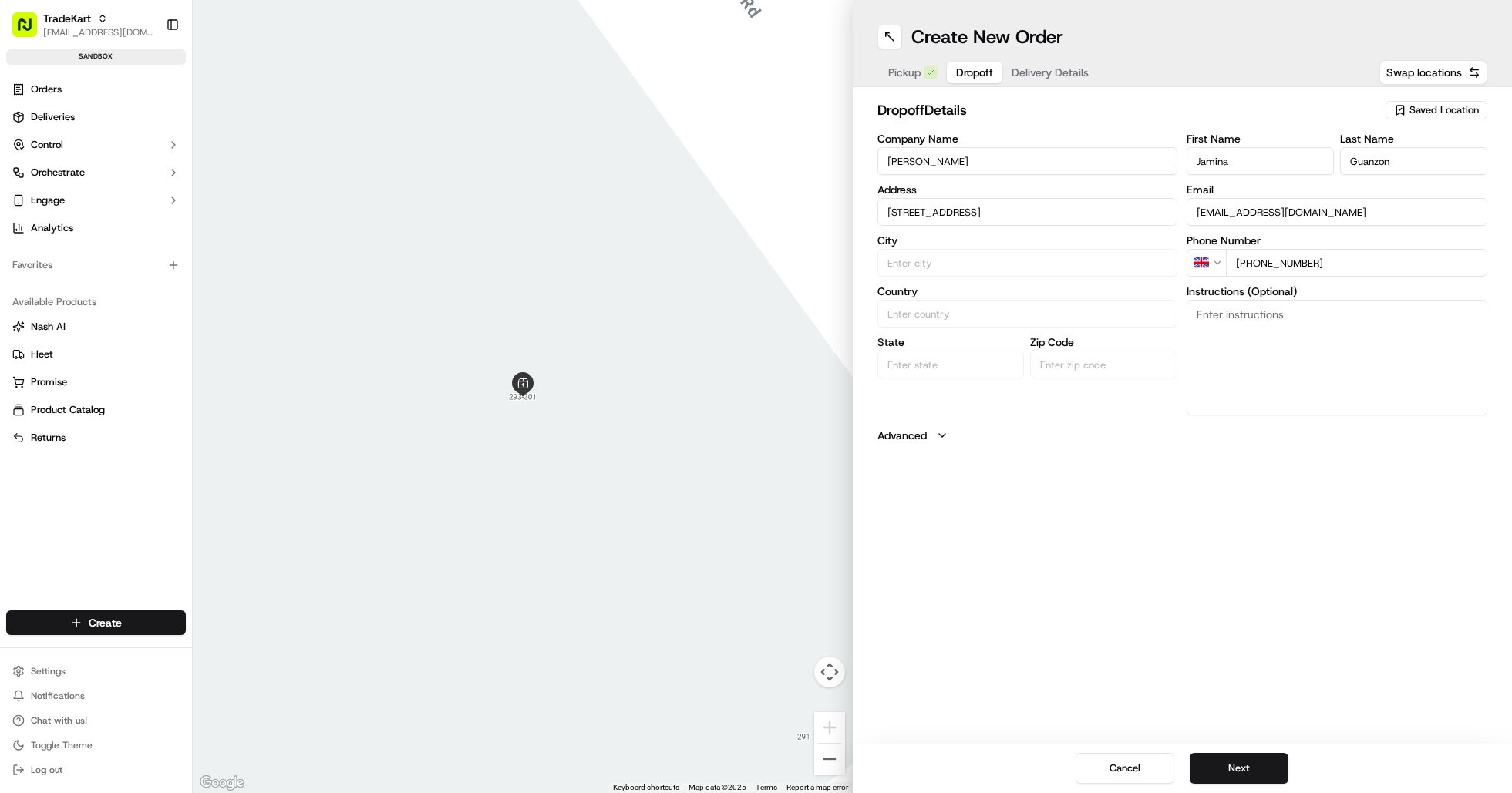
type input "London"
type input "United Kingdom"
type input "England"
type input "SW1Y 5ES"
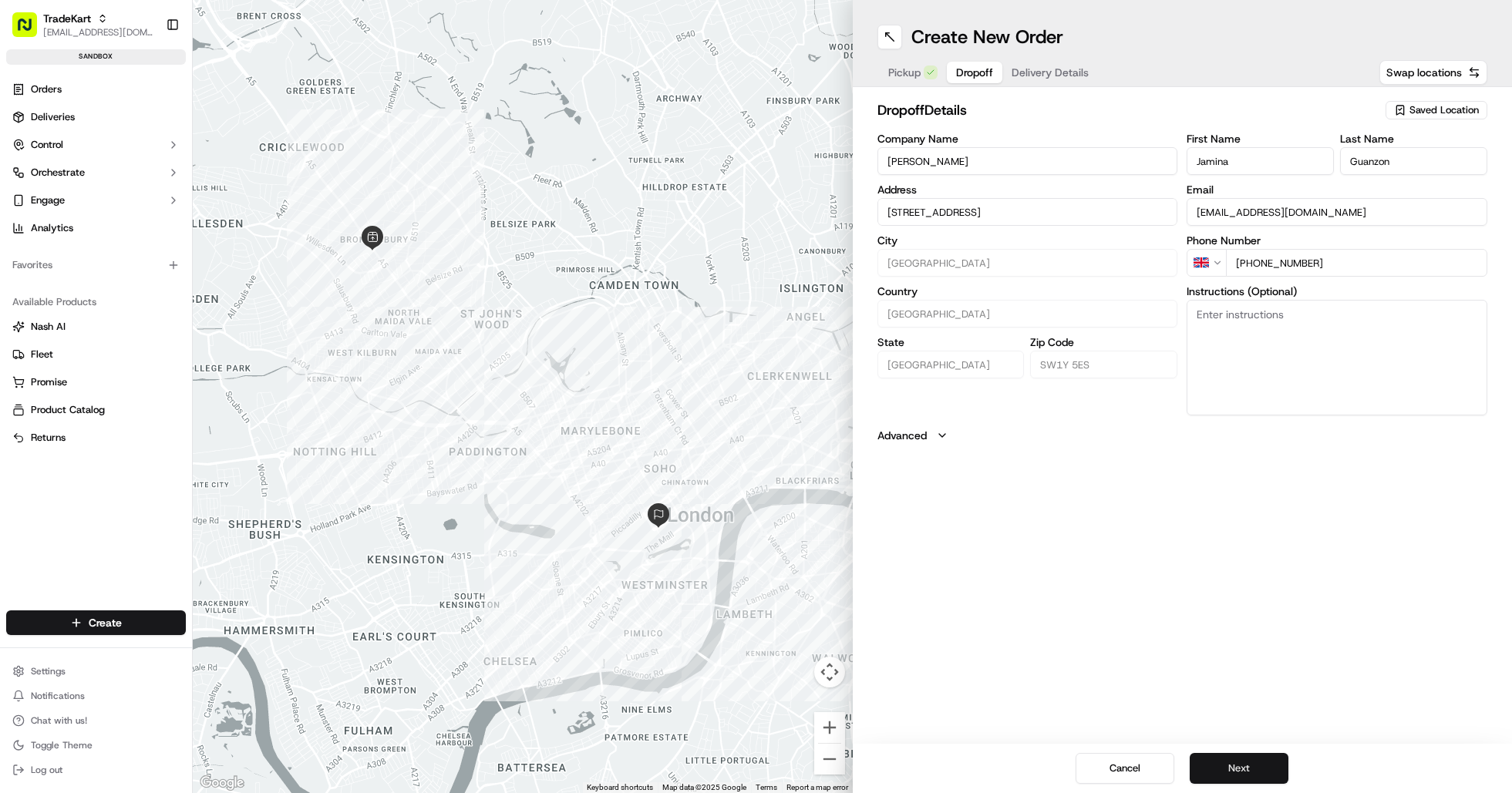
type input "[STREET_ADDRESS]"
click at [1239, 769] on button "Next" at bounding box center [1239, 768] width 99 height 31
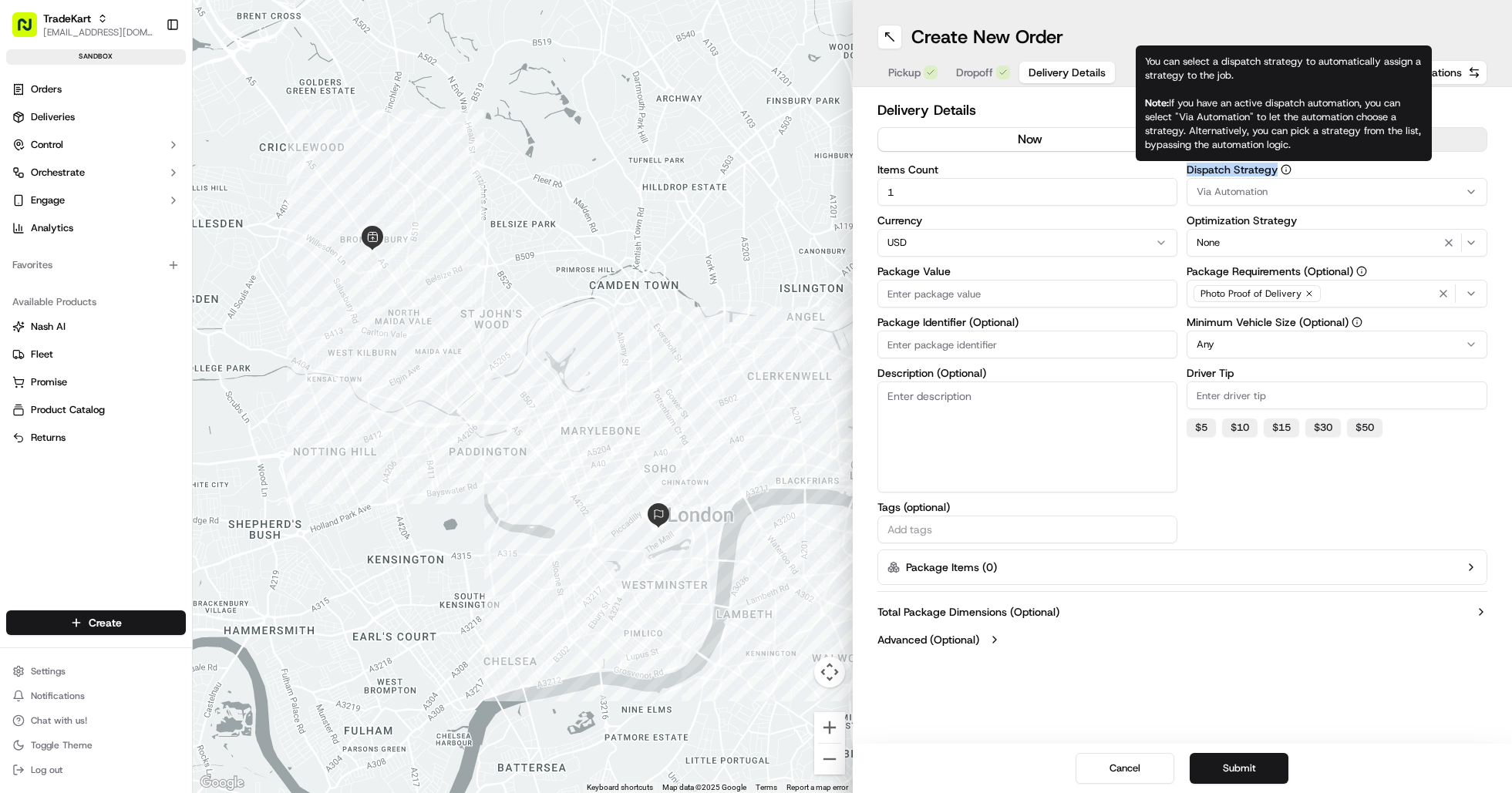
drag, startPoint x: 1183, startPoint y: 166, endPoint x: 1282, endPoint y: 169, distance: 99.0
click at [1282, 169] on div "Items Count 1 Currency USD Package Value Package Identifier (Optional) Descript…" at bounding box center [1184, 354] width 611 height 379
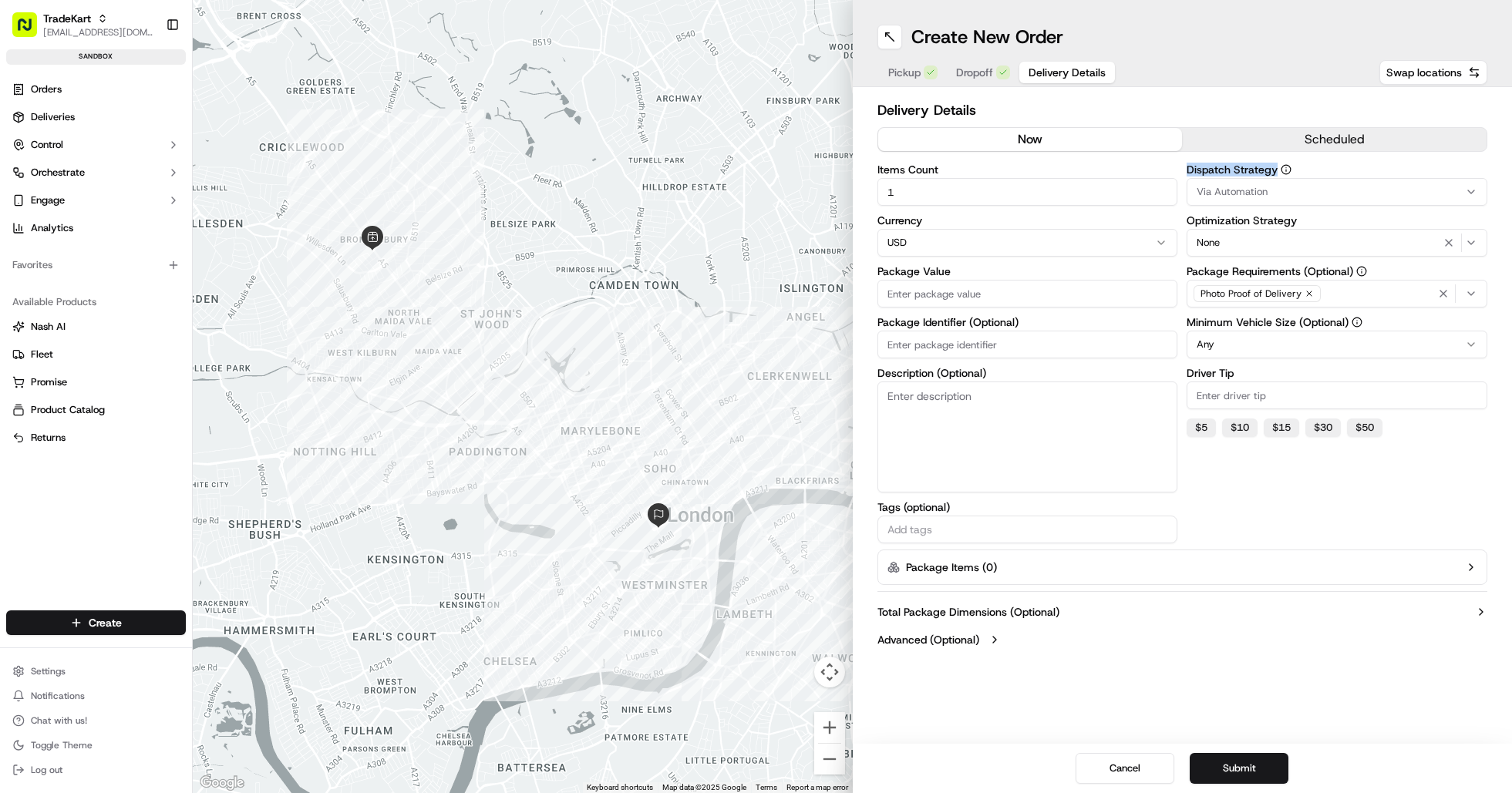
click at [1475, 190] on icon "button" at bounding box center [1471, 192] width 12 height 12
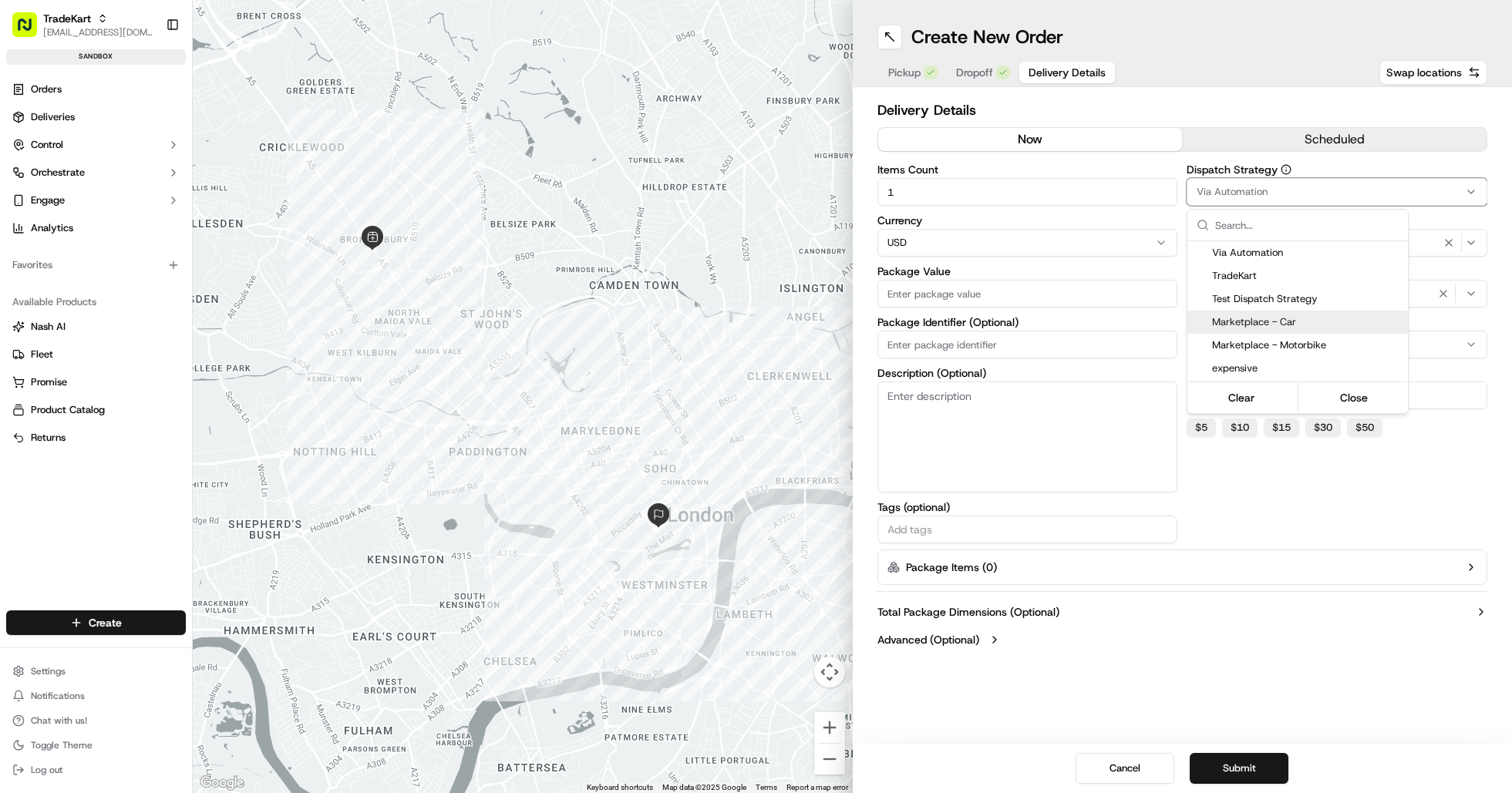
click at [1250, 328] on span "Marketplace - Car" at bounding box center [1307, 322] width 189 height 14
click at [1337, 399] on button "Close" at bounding box center [1354, 398] width 106 height 22
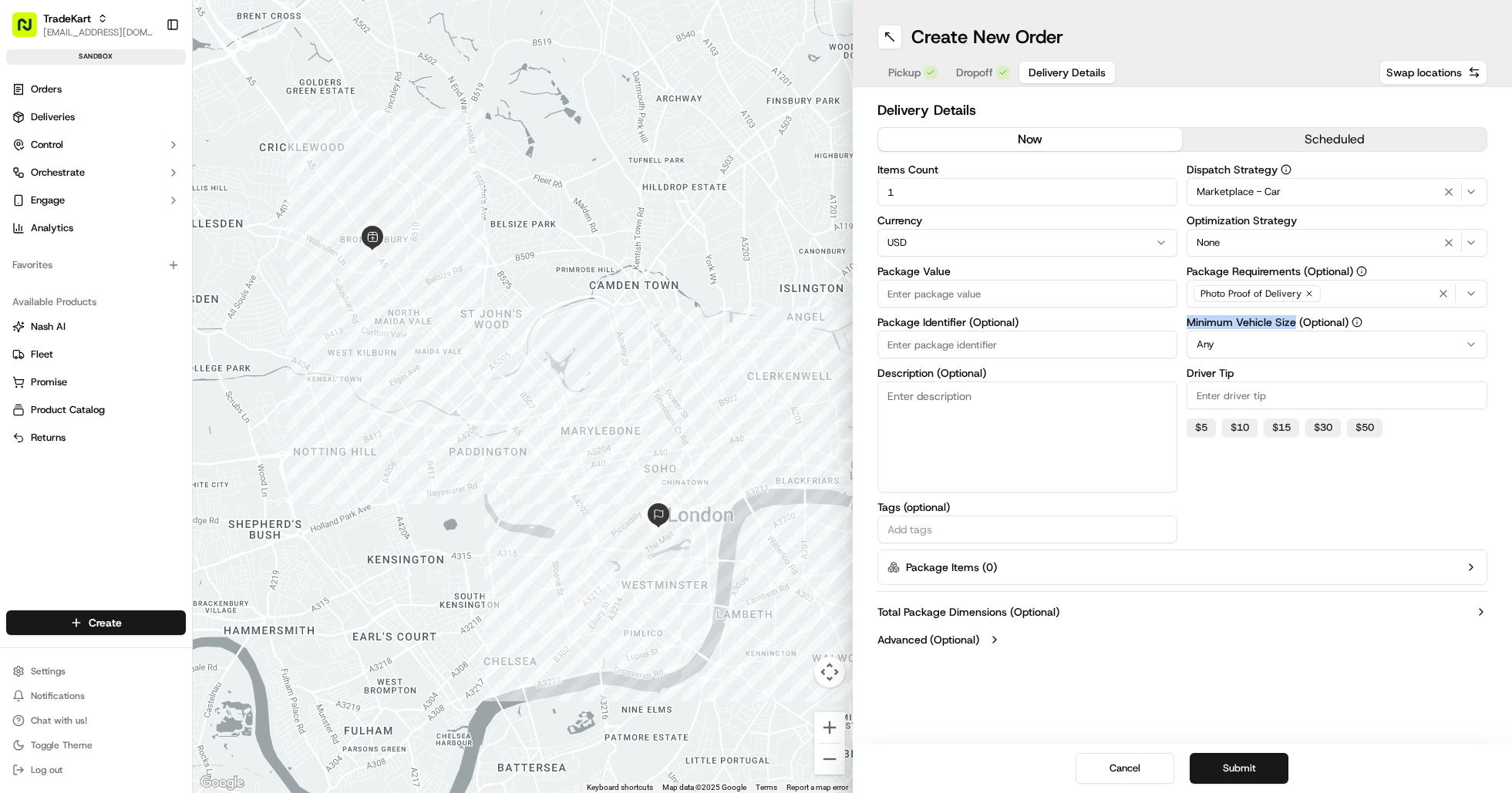
drag, startPoint x: 1186, startPoint y: 323, endPoint x: 1294, endPoint y: 326, distance: 108.0
click at [1294, 326] on div "Items Count 1 Currency USD Package Value Package Identifier (Optional) Descript…" at bounding box center [1184, 354] width 611 height 379
click at [1471, 343] on html "TradeKart joshdodd@tradekart.com Toggle Sidebar sandbox Orders Deliveries Contr…" at bounding box center [756, 396] width 1512 height 793
click at [1178, 329] on div "Items Count 1 Currency USD Package Value Package Identifier (Optional) Descript…" at bounding box center [1184, 354] width 611 height 379
click at [1471, 340] on html "TradeKart joshdodd@tradekart.com Toggle Sidebar sandbox Orders Deliveries Contr…" at bounding box center [756, 396] width 1512 height 793
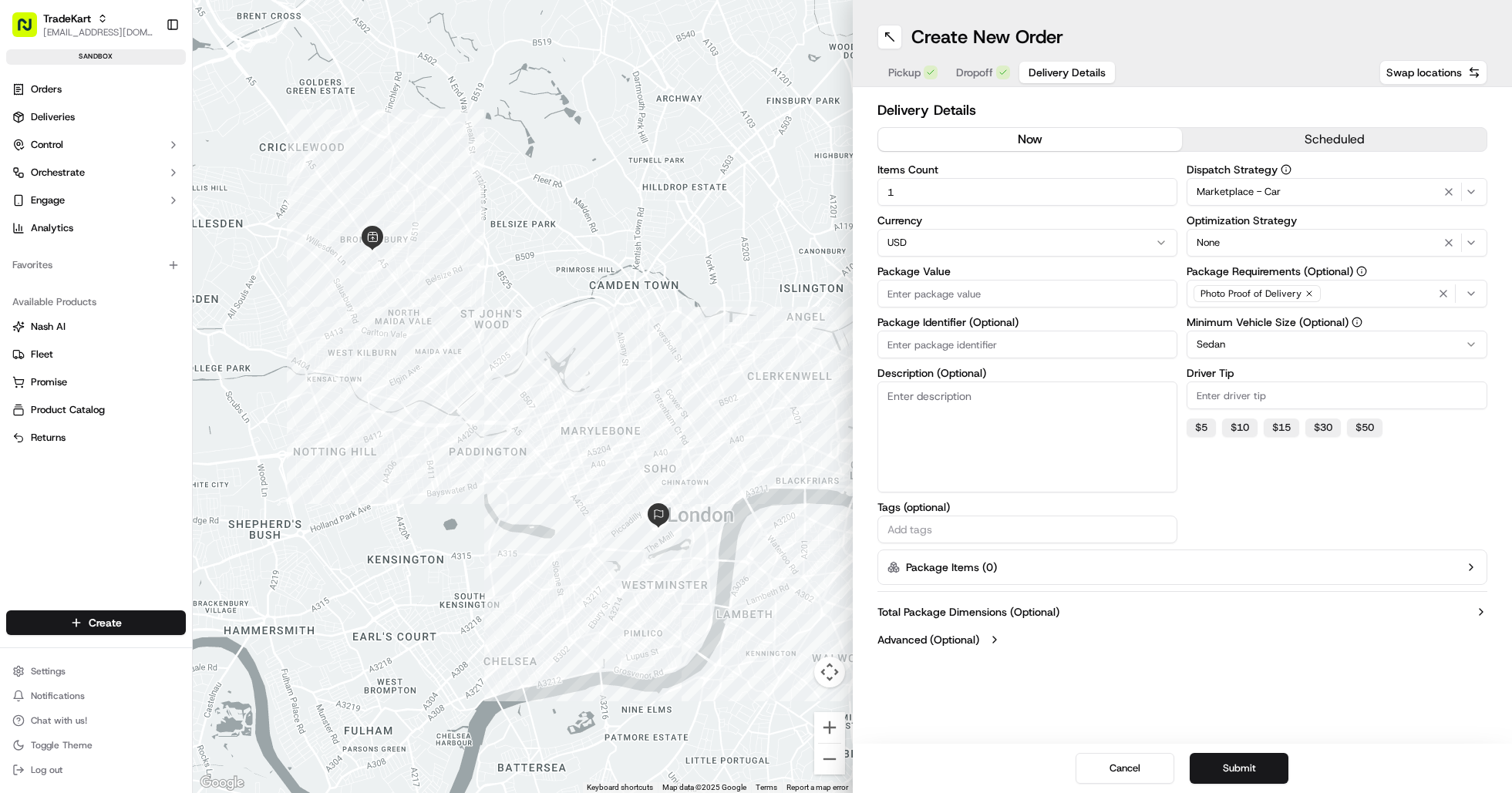
click at [1504, 386] on div "Delivery Details now scheduled Items Count 1 Currency USD Package Value Package…" at bounding box center [1184, 377] width 660 height 579
click at [1471, 344] on html "TradeKart joshdodd@tradekart.com Toggle Sidebar sandbox Orders Deliveries Contr…" at bounding box center [756, 396] width 1512 height 793
click at [1504, 583] on html "TradeKart joshdodd@tradekart.com Toggle Sidebar sandbox Orders Deliveries Contr…" at bounding box center [756, 396] width 1512 height 793
drag, startPoint x: 876, startPoint y: 222, endPoint x: 933, endPoint y: 226, distance: 57.1
click at [933, 226] on div "Delivery Details now scheduled Items Count 1 Currency USD Package Value Package…" at bounding box center [1184, 377] width 660 height 579
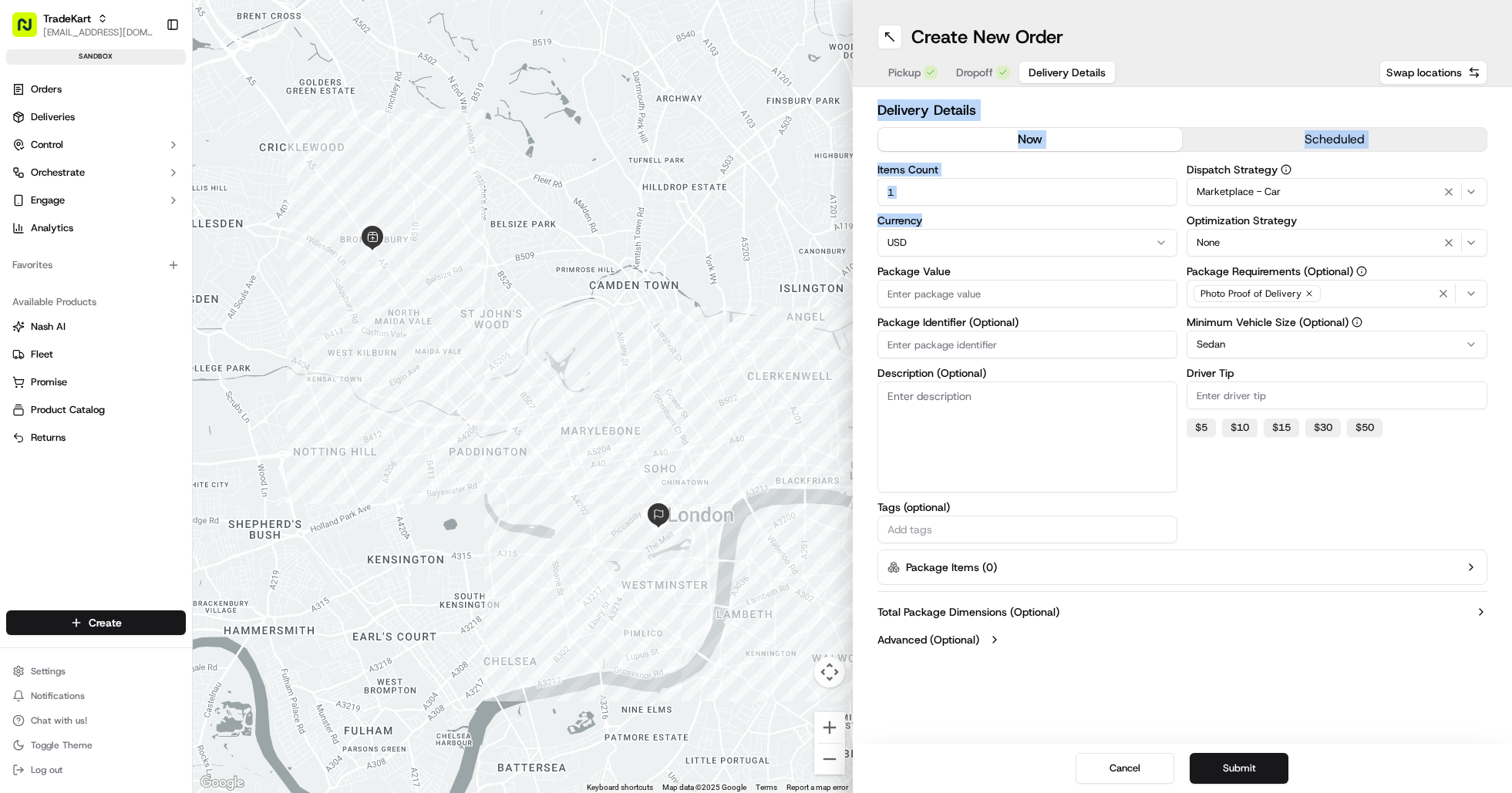
click at [985, 220] on label "Currency" at bounding box center [1029, 220] width 301 height 11
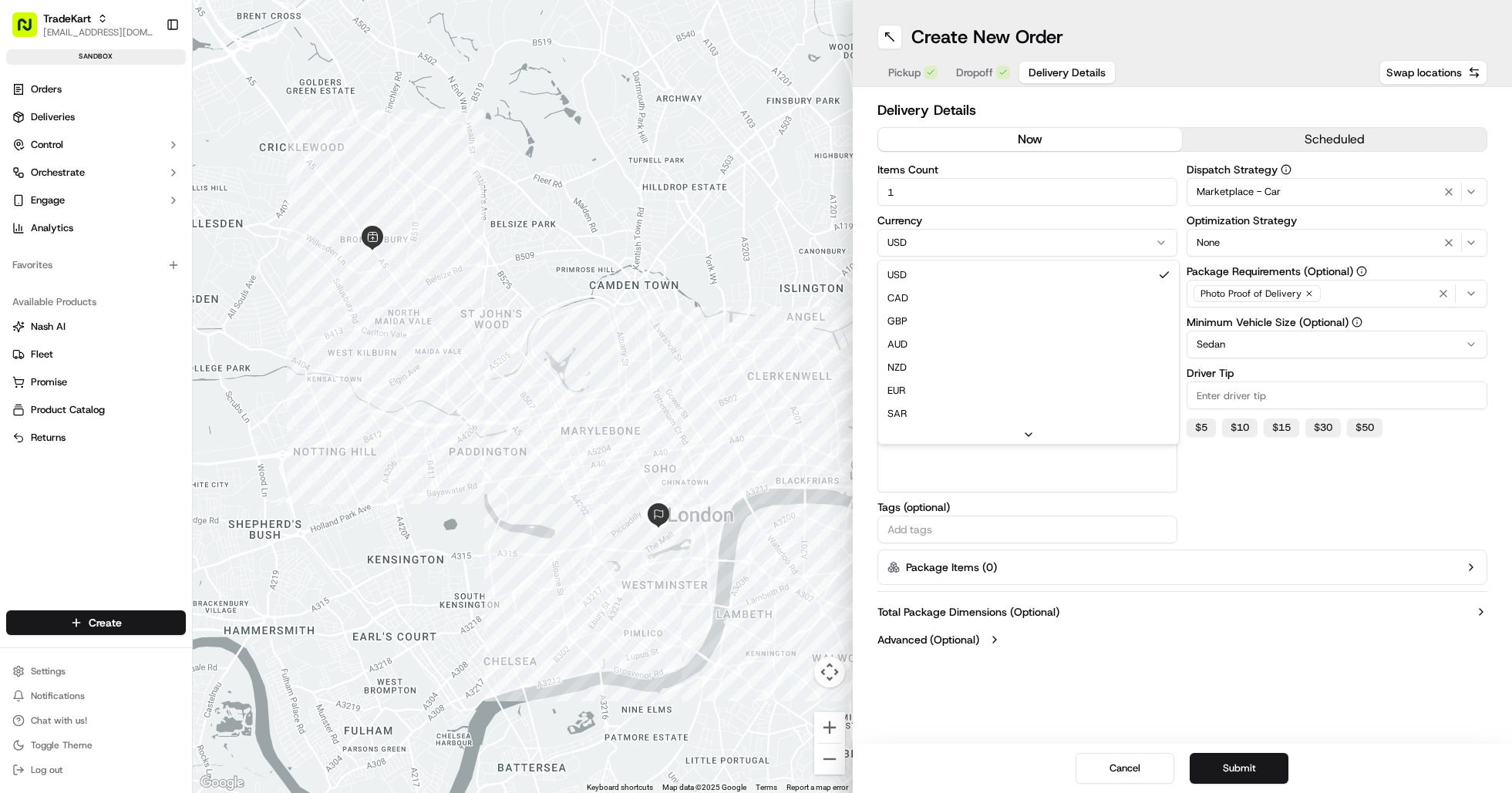
click at [986, 249] on html "TradeKart joshdodd@tradekart.com Toggle Sidebar sandbox Orders Deliveries Contr…" at bounding box center [756, 396] width 1512 height 793
click at [867, 225] on div "Delivery Details now scheduled Items Count 1 Currency GBP Package Value Package…" at bounding box center [1184, 377] width 660 height 579
drag, startPoint x: 881, startPoint y: 269, endPoint x: 963, endPoint y: 269, distance: 82.0
click at [963, 269] on label "Package Value" at bounding box center [1029, 271] width 301 height 11
click at [873, 266] on div "Delivery Details now scheduled Items Count 1 Currency GBP Package Value Package…" at bounding box center [1184, 377] width 660 height 579
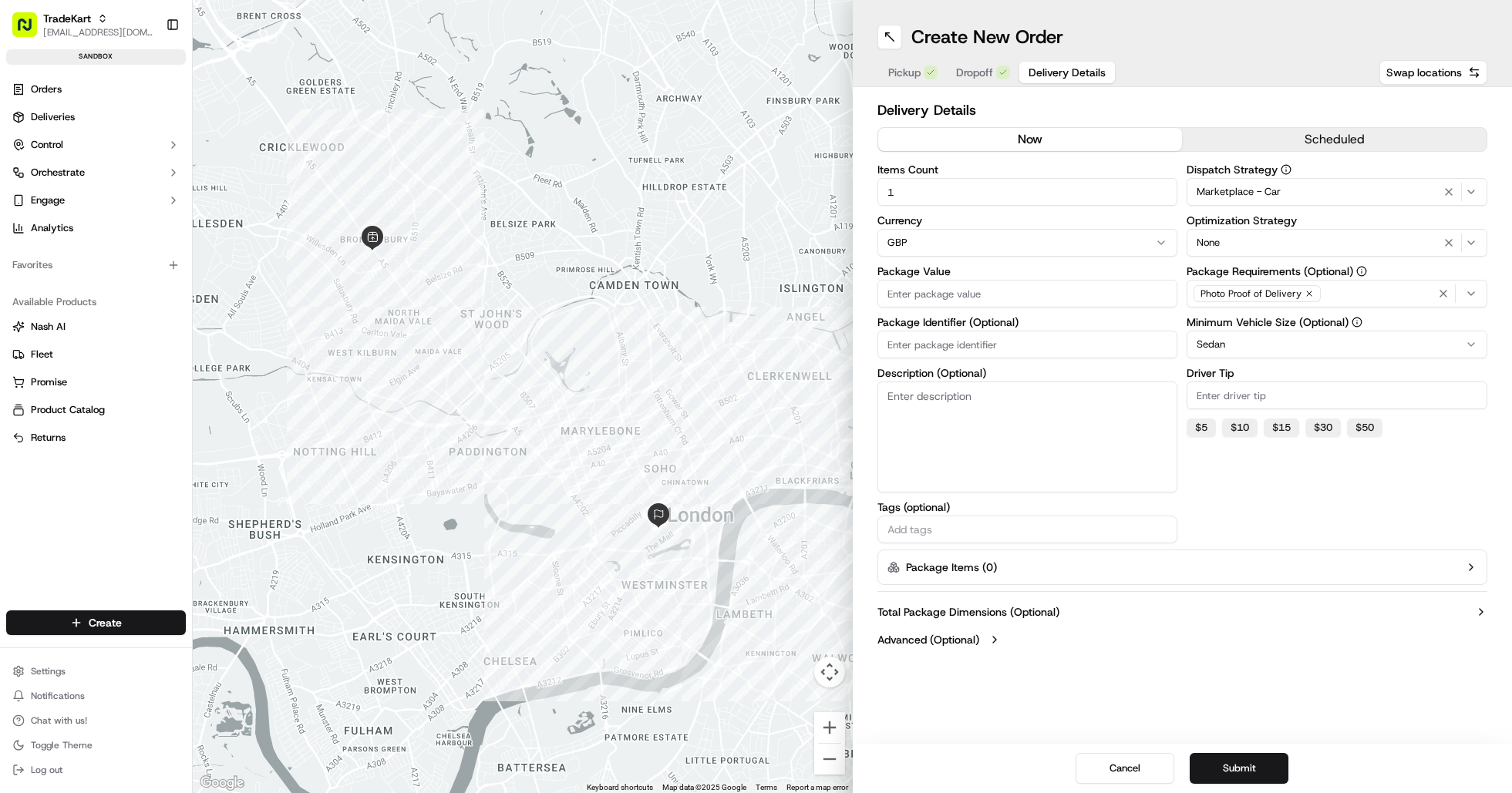
click at [920, 297] on input "Package Value" at bounding box center [1029, 294] width 301 height 28
type input "100"
click at [1335, 529] on div "Dispatch Strategy Marketplace - Car Optimization Strategy None Package Requirem…" at bounding box center [1338, 354] width 301 height 379
click at [1510, 452] on div "Delivery Details now scheduled Items Count 1 Currency GBP Package Value 100 Pac…" at bounding box center [1184, 377] width 660 height 579
drag, startPoint x: 875, startPoint y: 326, endPoint x: 976, endPoint y: 328, distance: 101.0
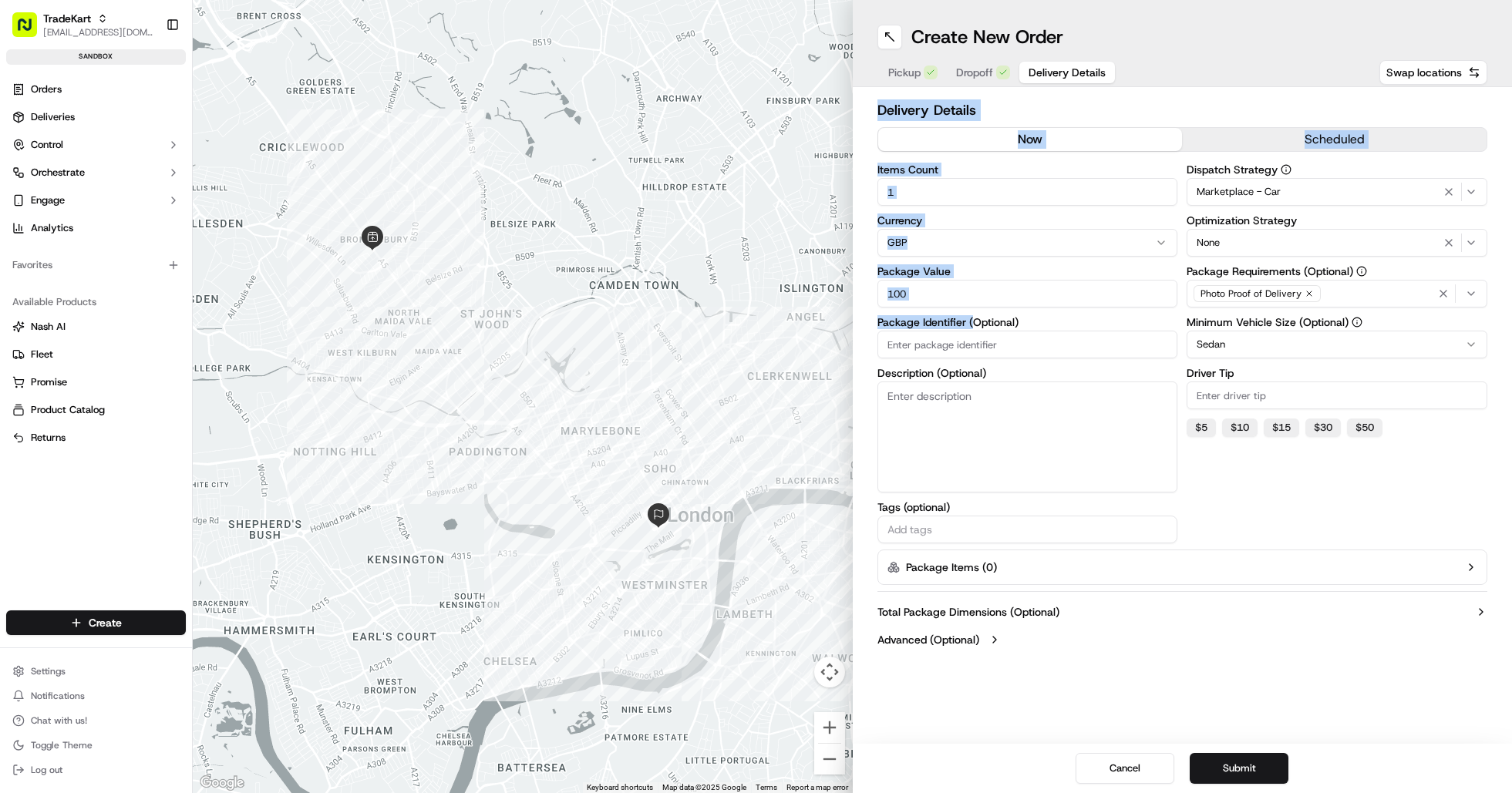
click at [976, 328] on div "Delivery Details now scheduled Items Count 1 Currency GBP Package Value 100 Pac…" at bounding box center [1184, 377] width 660 height 579
click at [1037, 328] on div "Package Identifier (Optional)" at bounding box center [1029, 337] width 301 height 41
drag, startPoint x: 1043, startPoint y: 321, endPoint x: 875, endPoint y: 319, distance: 168.0
click at [875, 319] on div "Delivery Details now scheduled Items Count 1 Currency GBP Package Value 100 Pac…" at bounding box center [1184, 377] width 660 height 579
click at [960, 344] on input "Package Identifier (Optional)" at bounding box center [1029, 345] width 301 height 28
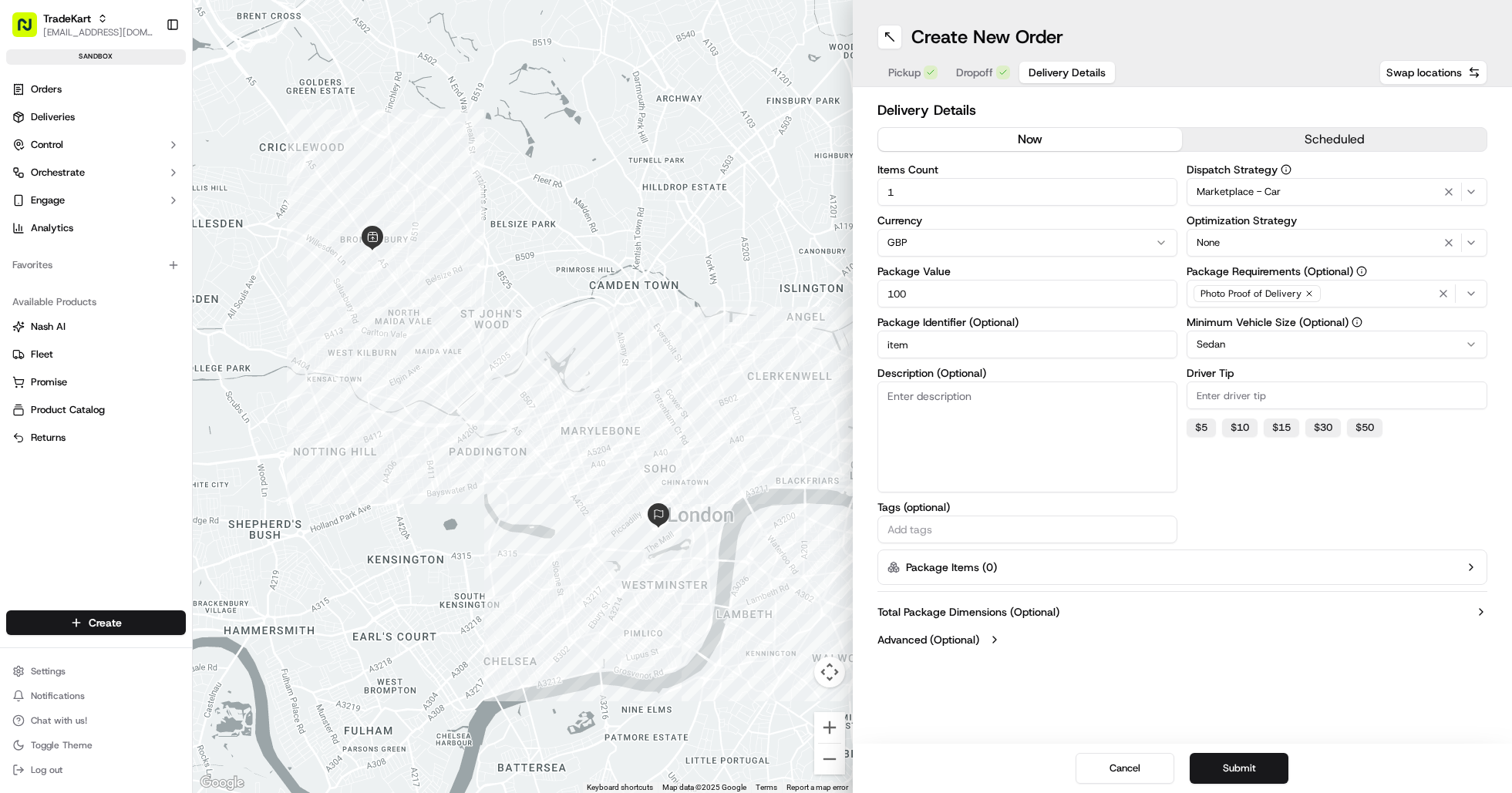
type input "item 1"
type input "T"
type input "Test 123"
drag, startPoint x: 965, startPoint y: 319, endPoint x: 1051, endPoint y: 332, distance: 87.0
click at [1051, 332] on div "Package Identifier (Optional)" at bounding box center [1029, 337] width 301 height 41
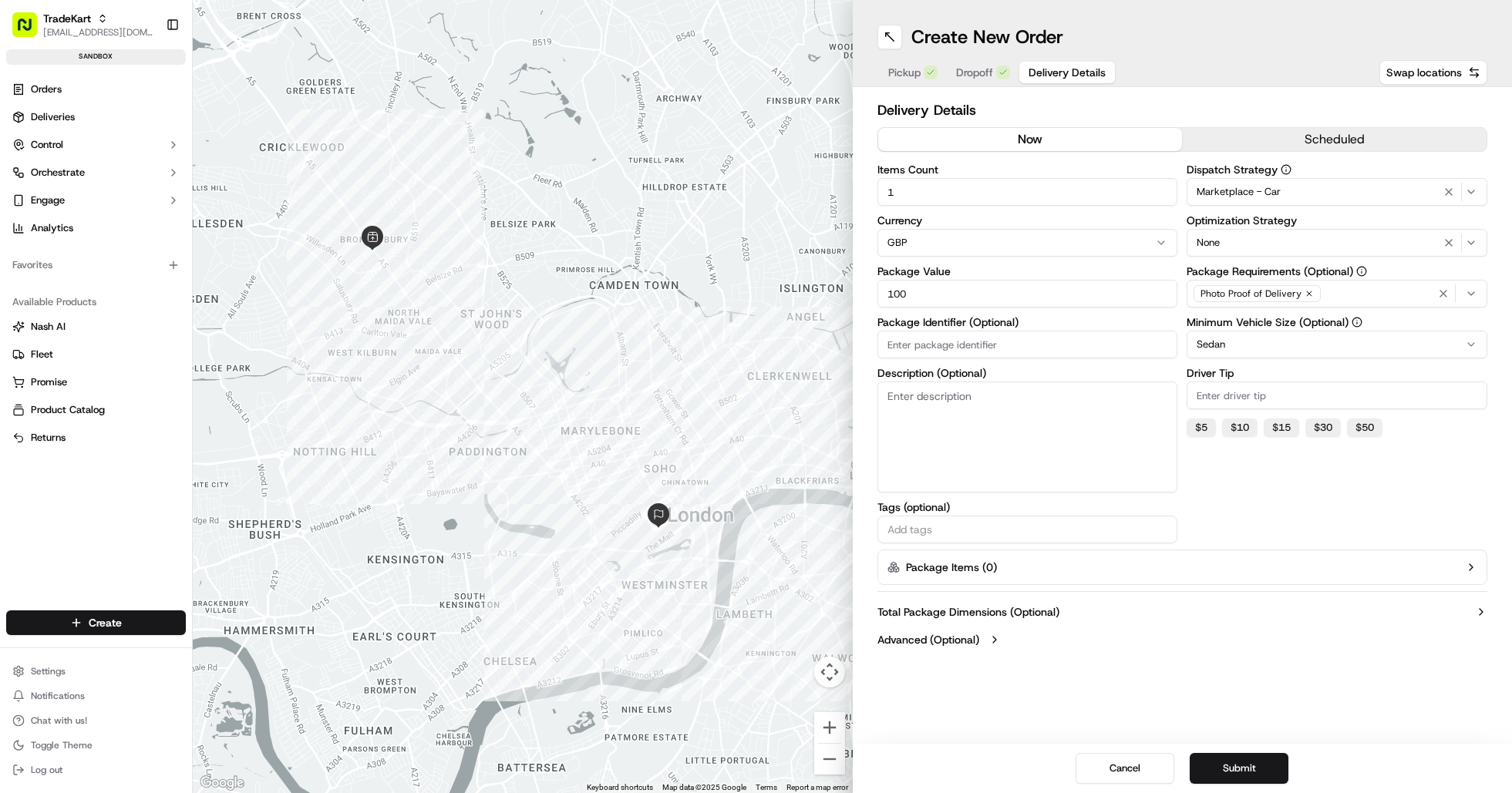
click at [1257, 672] on div "Create New Order Pickup Dropoff Delivery Details Swap locations Delivery Detail…" at bounding box center [1184, 396] width 660 height 793
click at [1258, 772] on button "Submit" at bounding box center [1239, 768] width 99 height 31
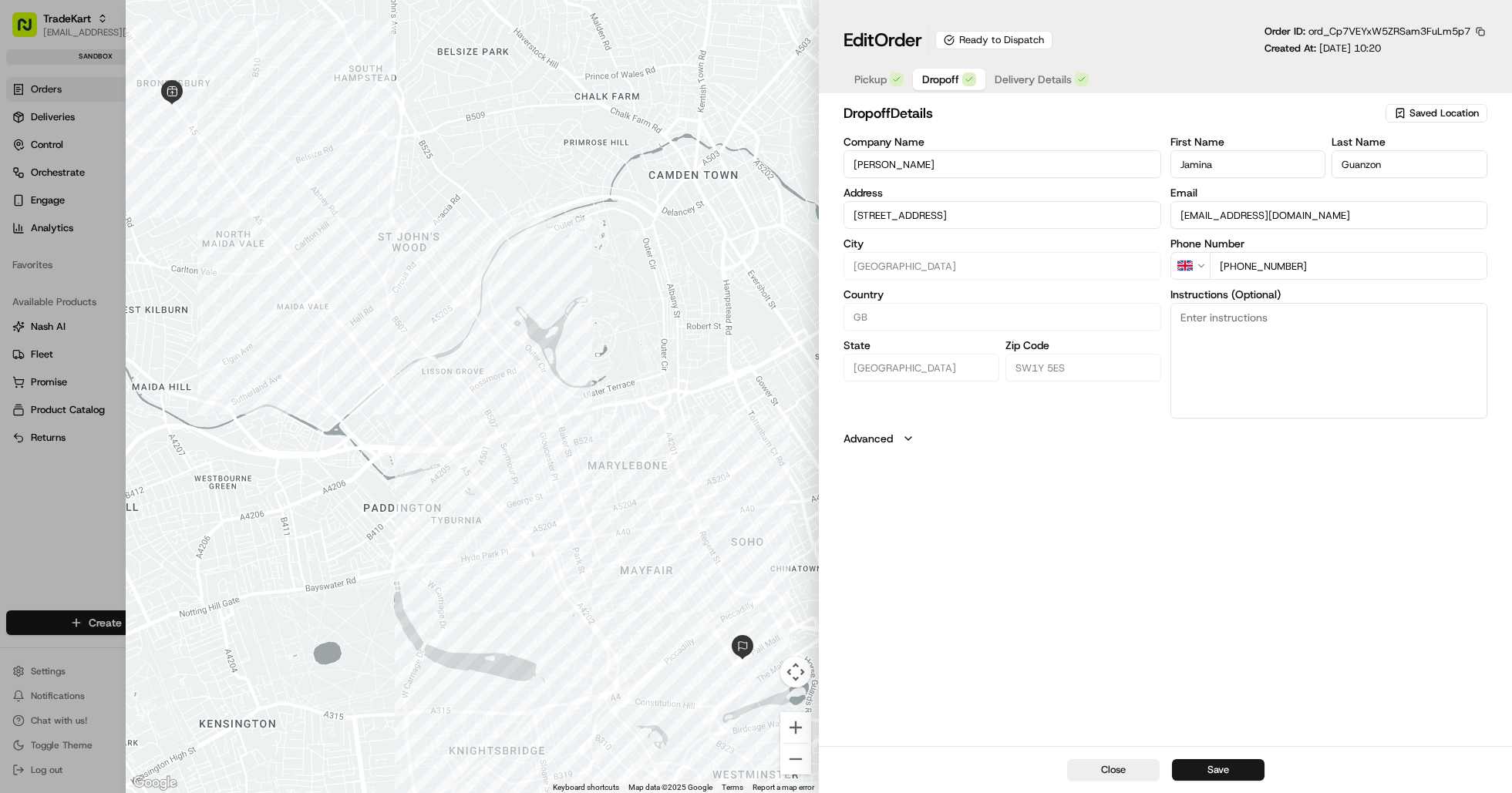
click at [953, 79] on span "Dropoff" at bounding box center [940, 79] width 37 height 16
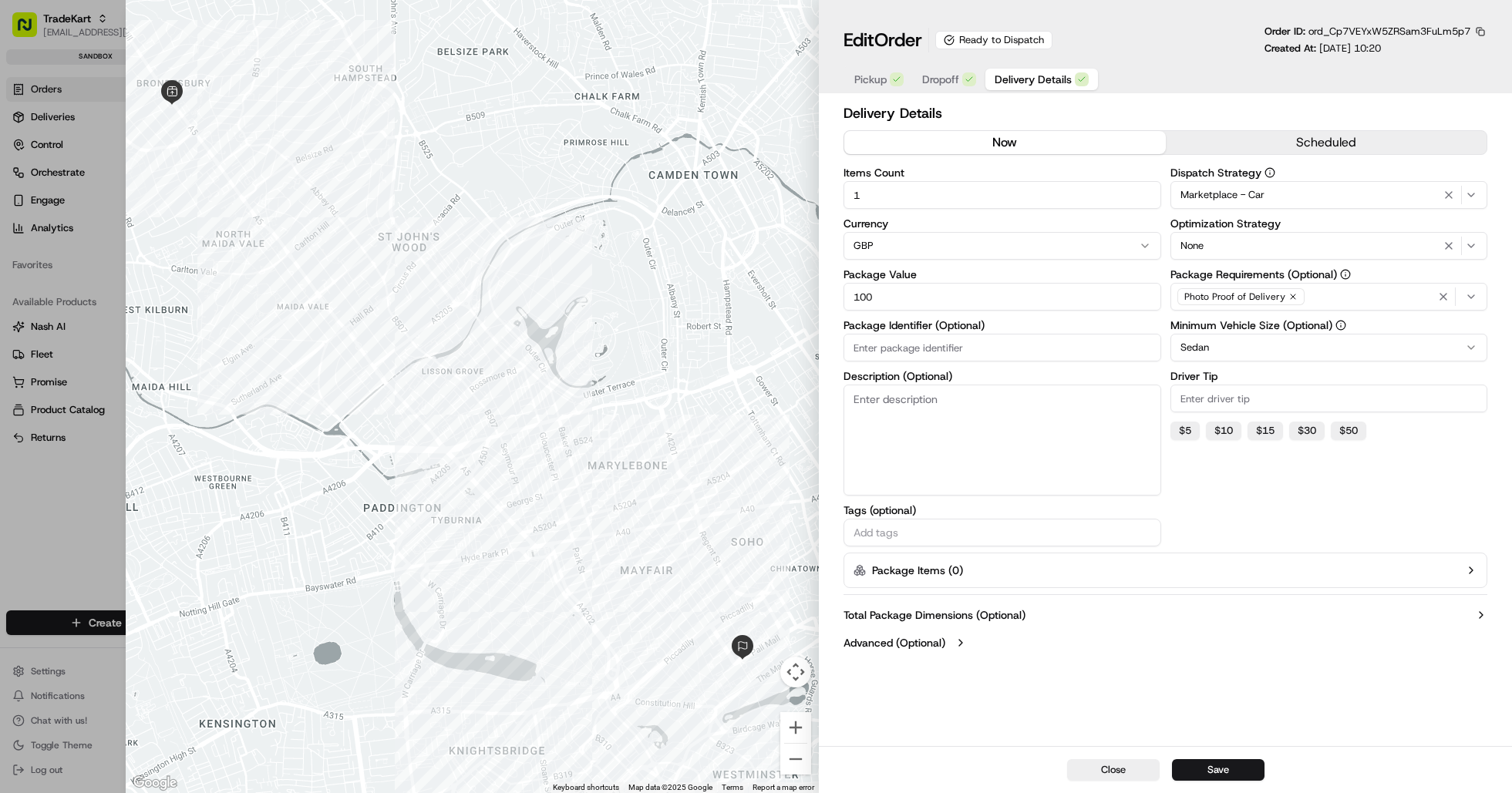
click at [1031, 75] on span "Delivery Details" at bounding box center [1034, 79] width 77 height 16
click at [1238, 767] on button "Save" at bounding box center [1218, 770] width 92 height 22
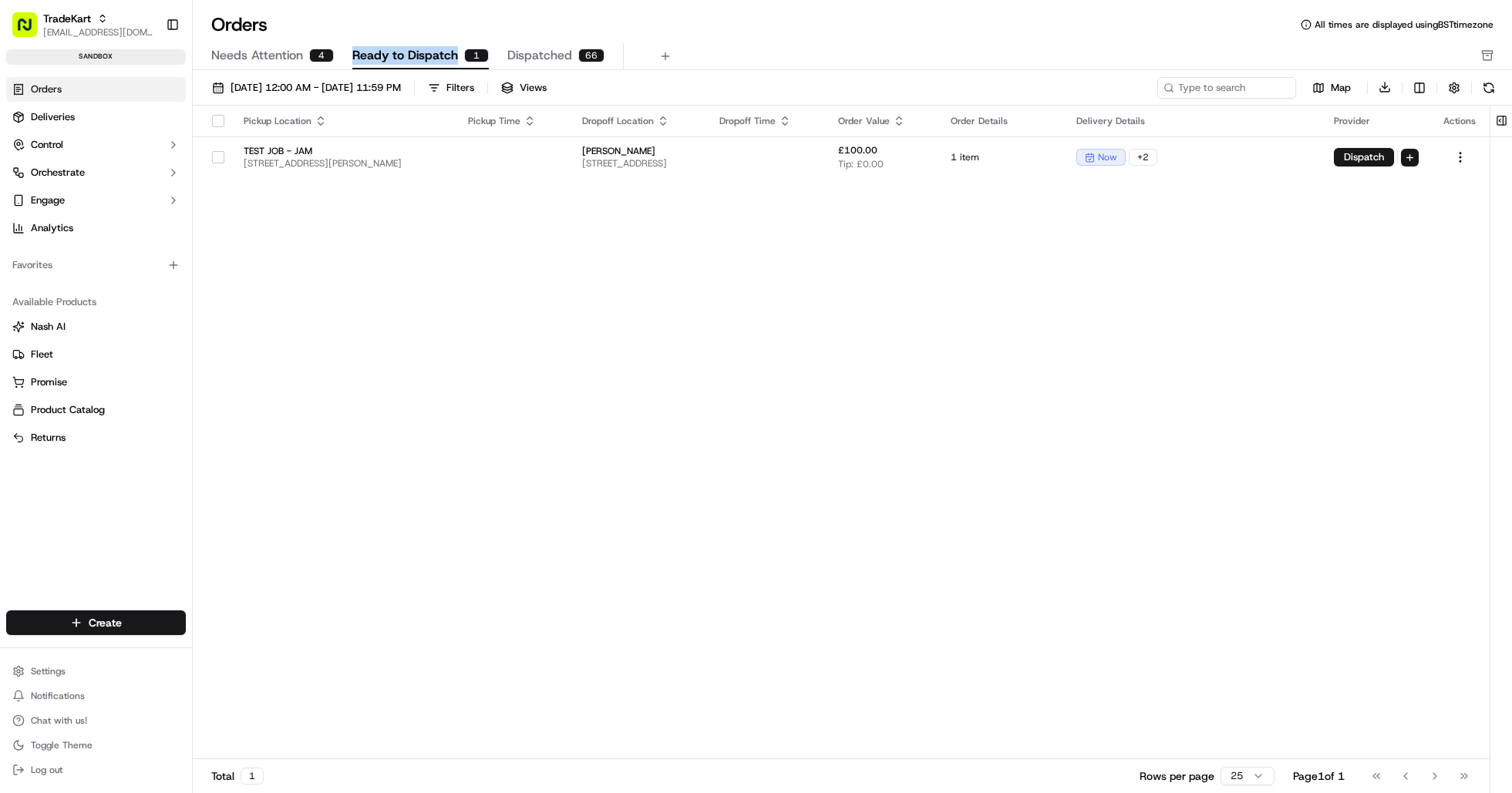
drag, startPoint x: 349, startPoint y: 49, endPoint x: 463, endPoint y: 53, distance: 114.1
click at [463, 53] on div "Needs Attention 4 Ready to Dispatch 1 Dispatched 66" at bounding box center [842, 56] width 1261 height 26
click at [335, 22] on div "Orders All times are displayed using BST timezone" at bounding box center [852, 25] width 1319 height 25
drag, startPoint x: 347, startPoint y: 46, endPoint x: 458, endPoint y: 51, distance: 111.1
click at [458, 51] on div "Needs Attention 4 Ready to Dispatch 1 Dispatched 66" at bounding box center [842, 56] width 1261 height 26
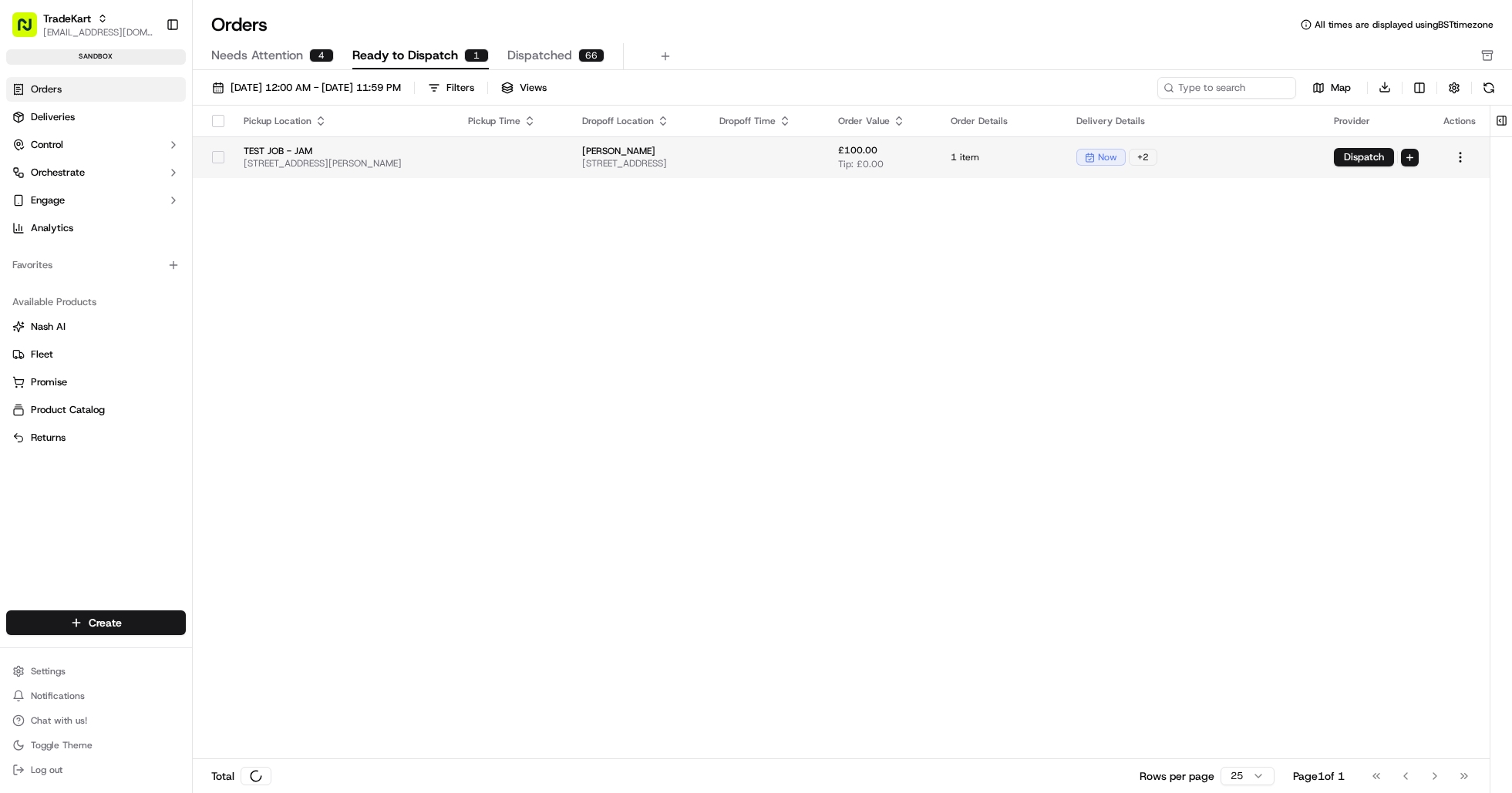
click at [1294, 155] on div "now + 2" at bounding box center [1192, 157] width 232 height 17
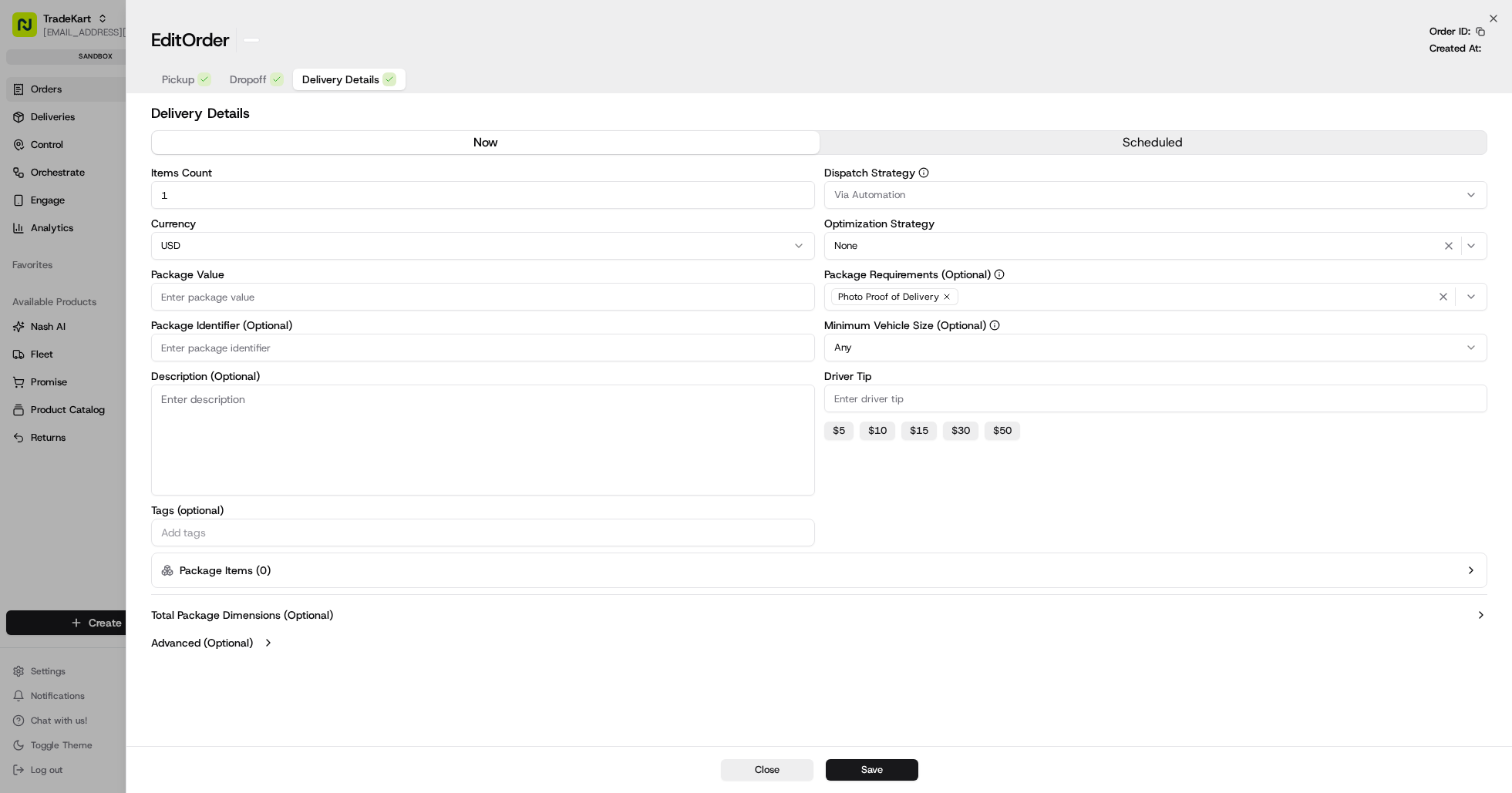
click at [79, 517] on div at bounding box center [756, 396] width 1512 height 793
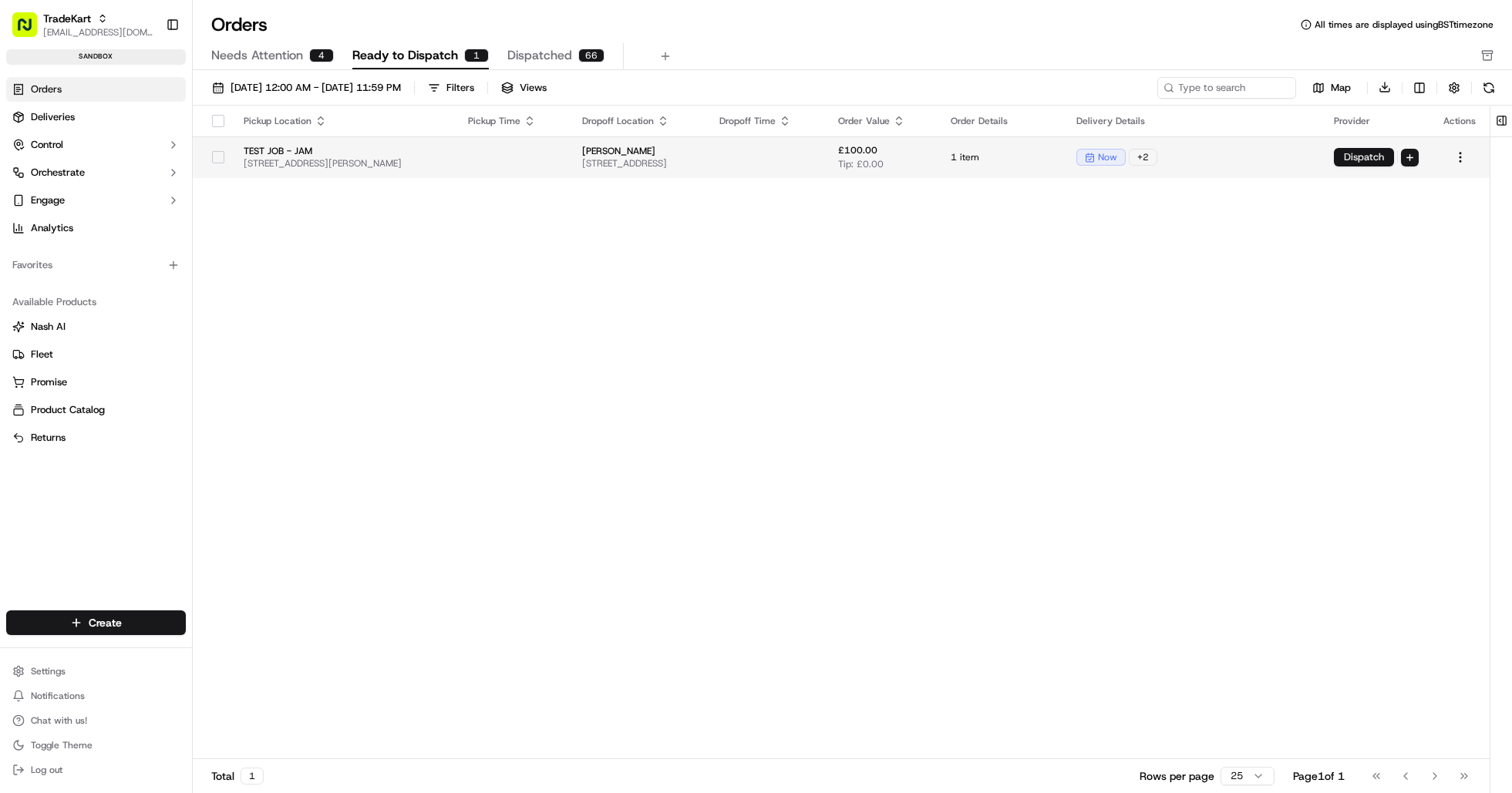
click at [1369, 161] on button "Dispatch" at bounding box center [1364, 157] width 60 height 18
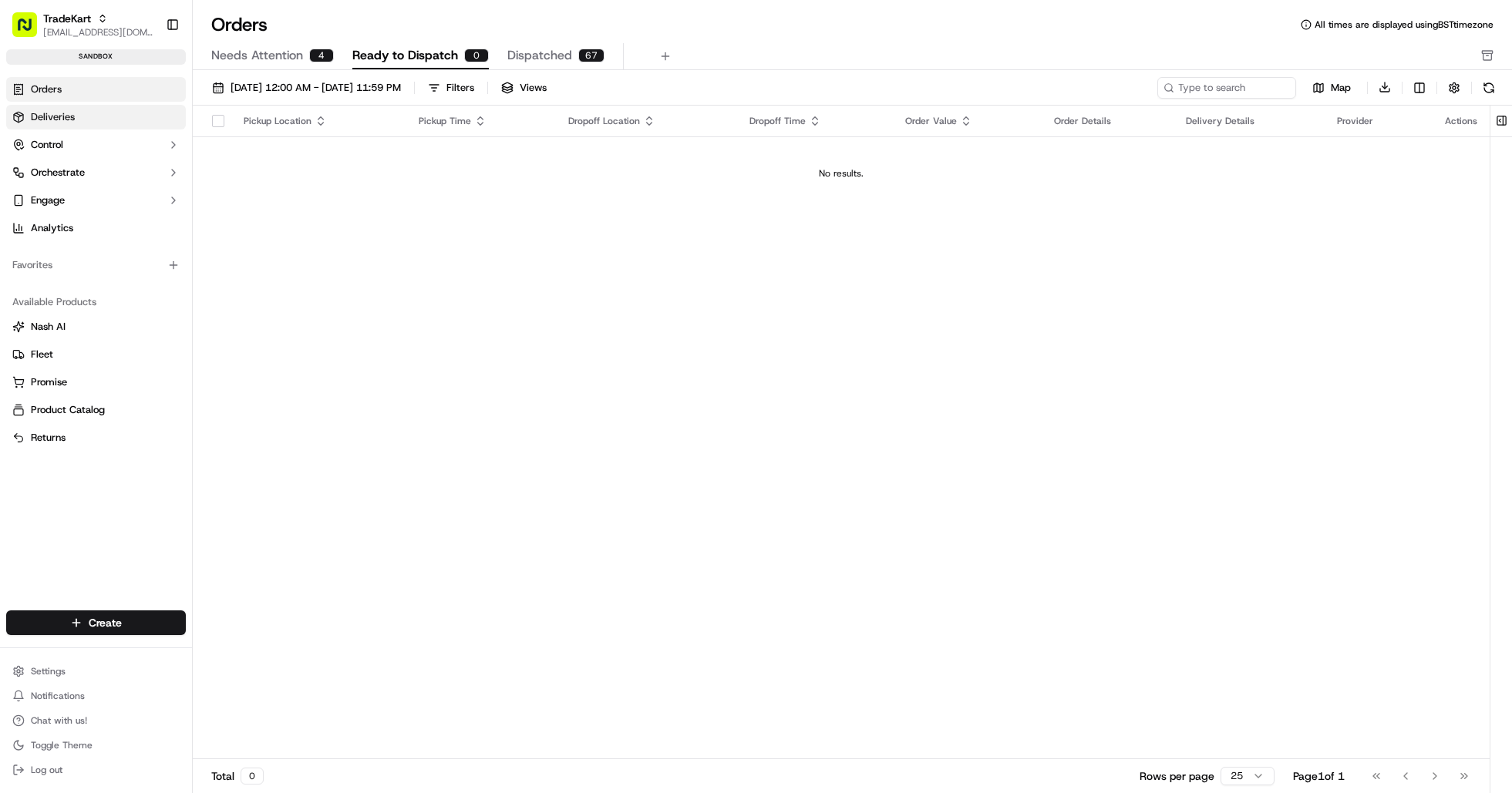
click at [80, 127] on link "Deliveries" at bounding box center [96, 117] width 180 height 25
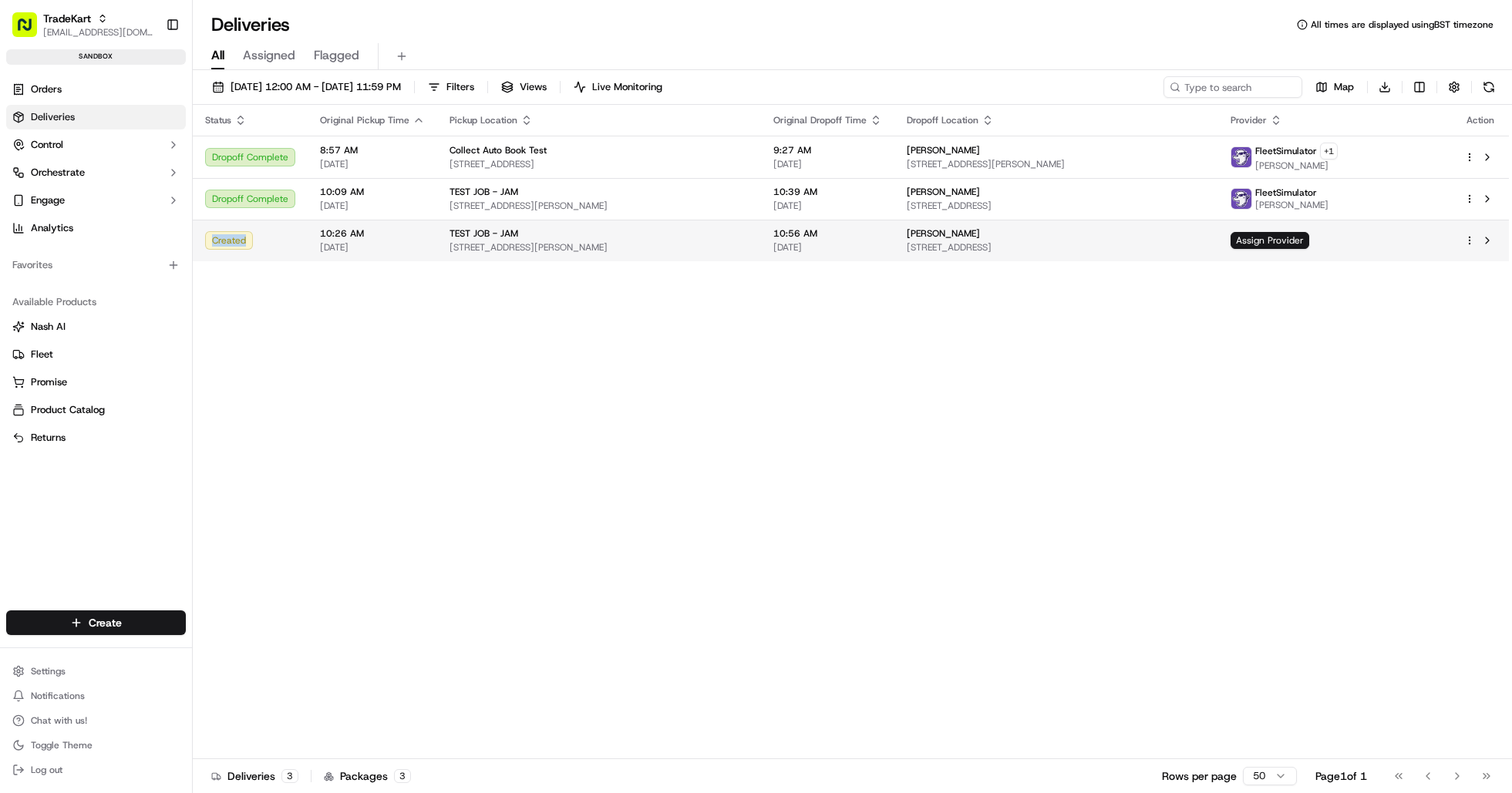
drag, startPoint x: 253, startPoint y: 242, endPoint x: 210, endPoint y: 244, distance: 43.0
click at [210, 244] on div "Created" at bounding box center [250, 240] width 90 height 18
click at [572, 239] on div "TEST JOB - JAM" at bounding box center [600, 233] width 299 height 12
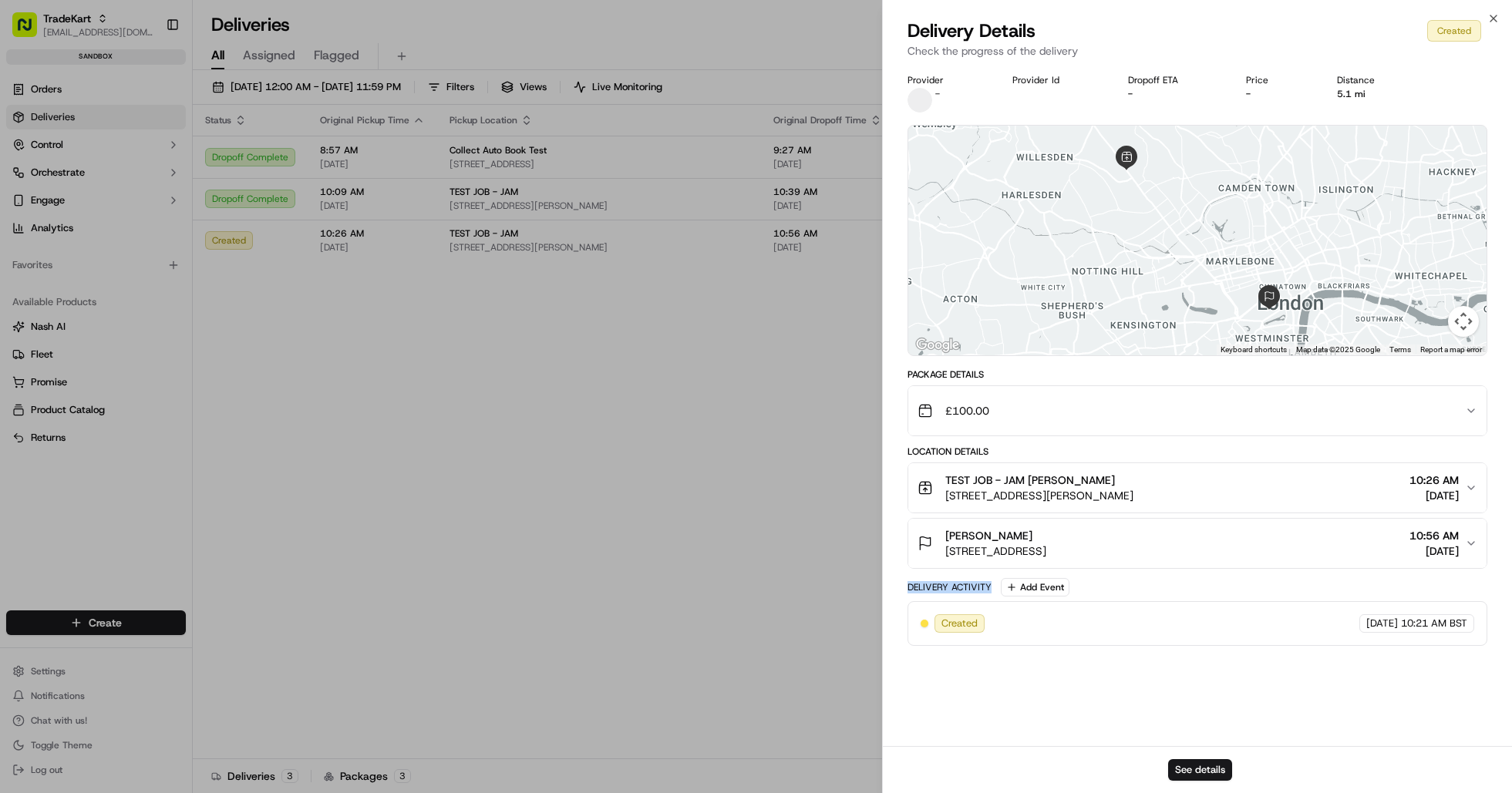
drag, startPoint x: 903, startPoint y: 582, endPoint x: 994, endPoint y: 586, distance: 91.1
click at [994, 586] on div "Provider - Provider Id Dropoff ETA - Price - Distance 5.1 mi ← Move left → Move…" at bounding box center [1198, 406] width 630 height 681
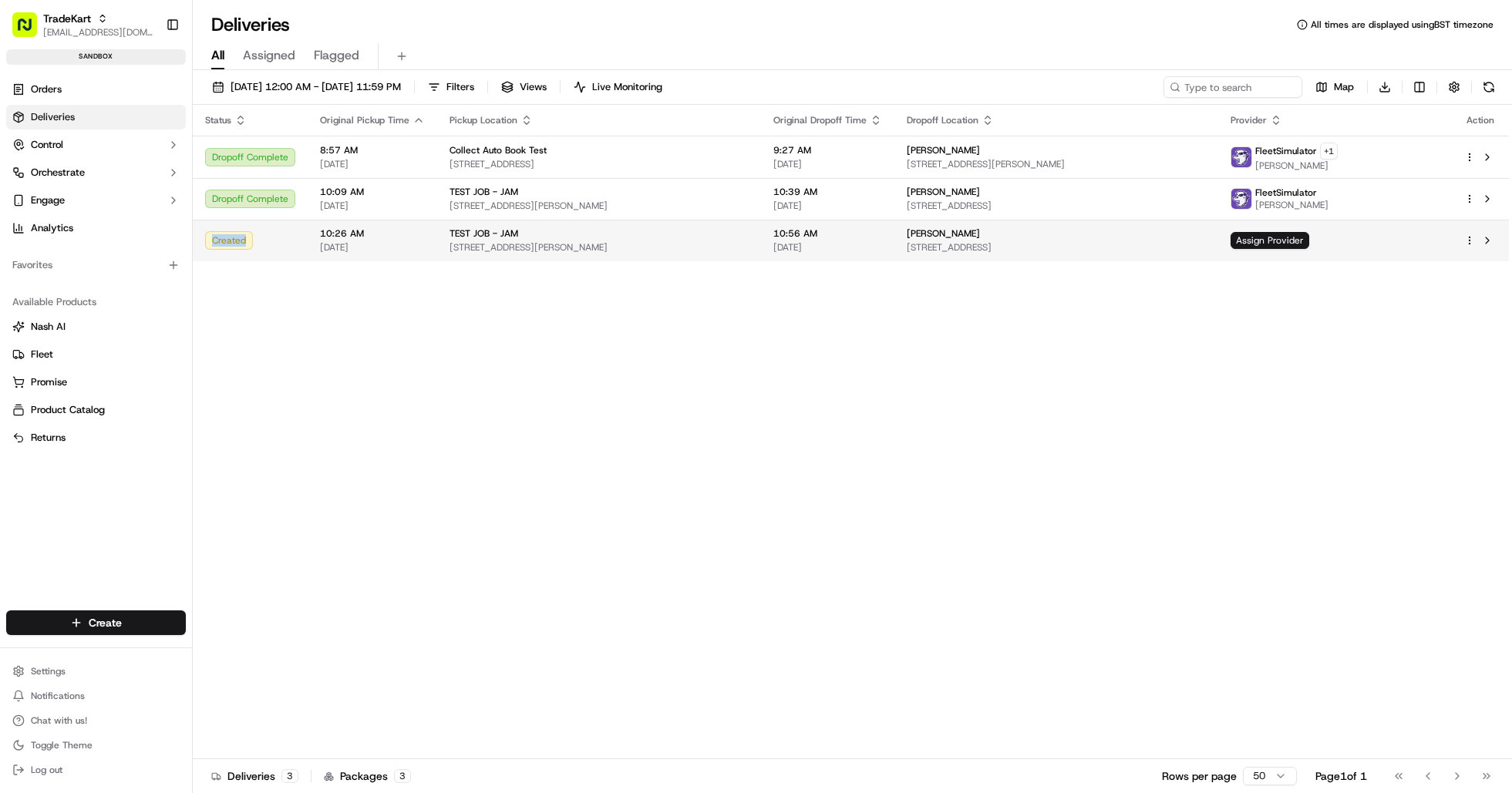
drag, startPoint x: 244, startPoint y: 246, endPoint x: 203, endPoint y: 247, distance: 41.0
click at [203, 247] on td "Created" at bounding box center [250, 240] width 114 height 41
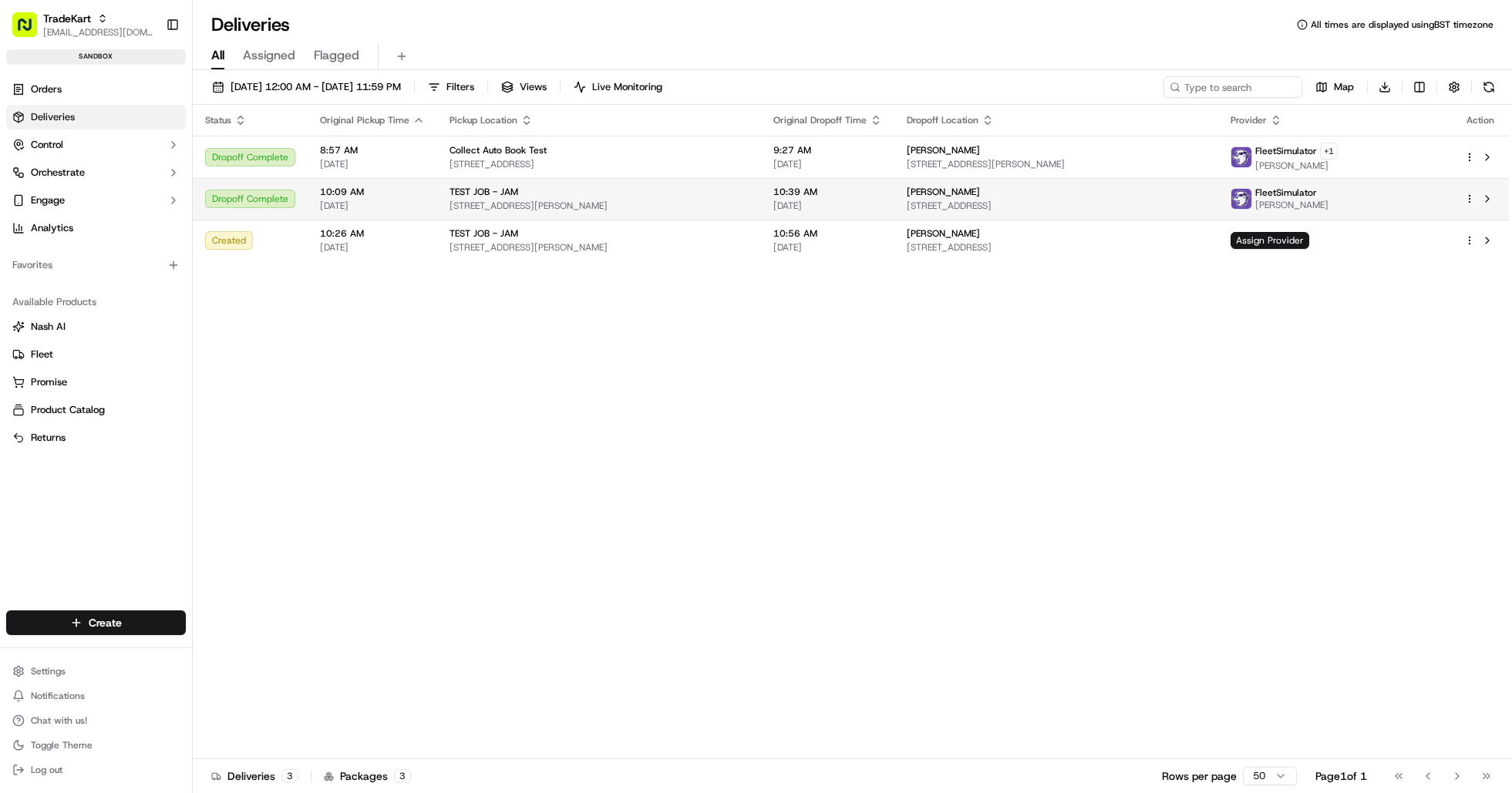
click at [242, 202] on div "Dropoff Complete" at bounding box center [250, 198] width 90 height 18
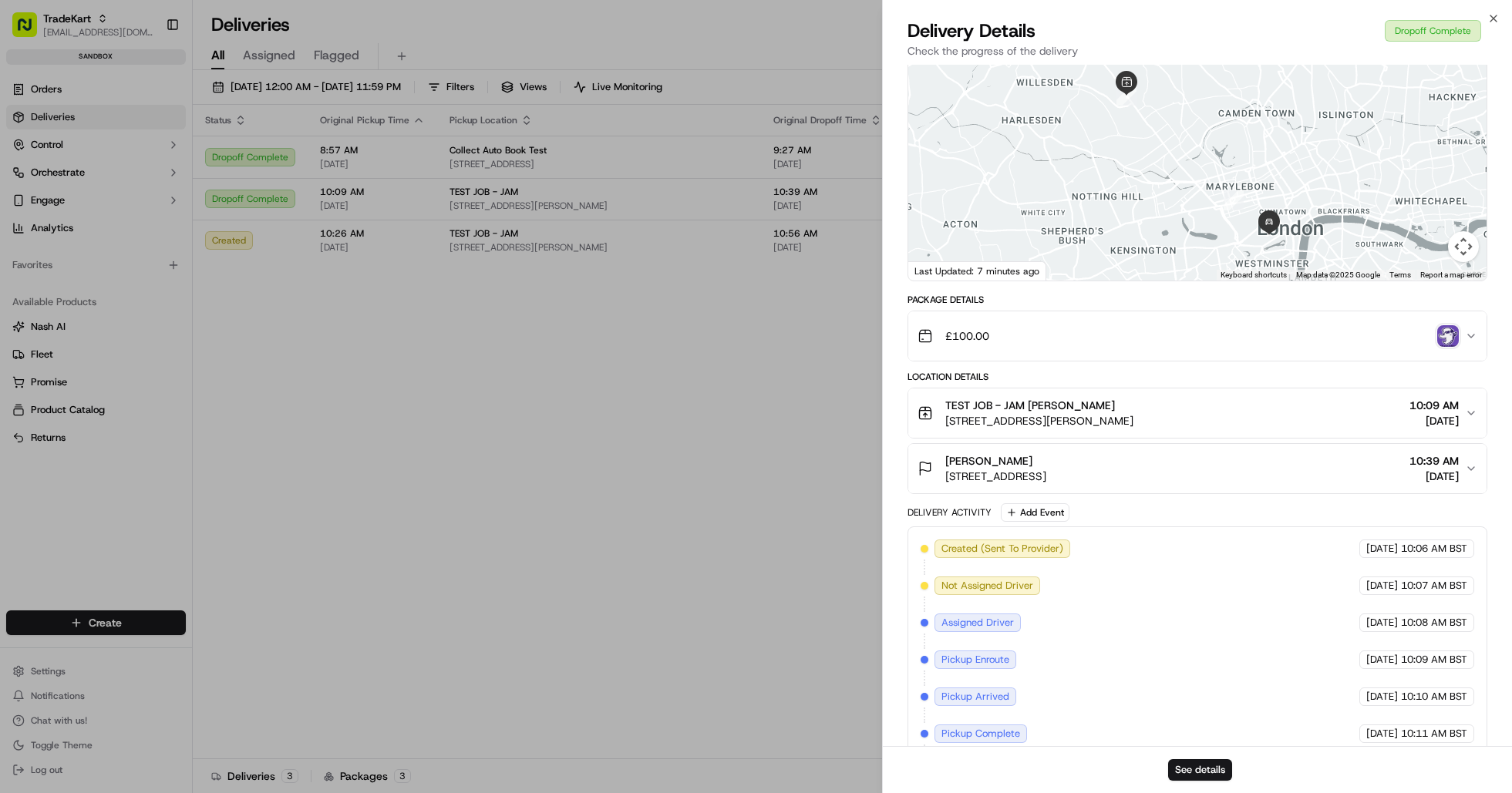
scroll to position [205, 0]
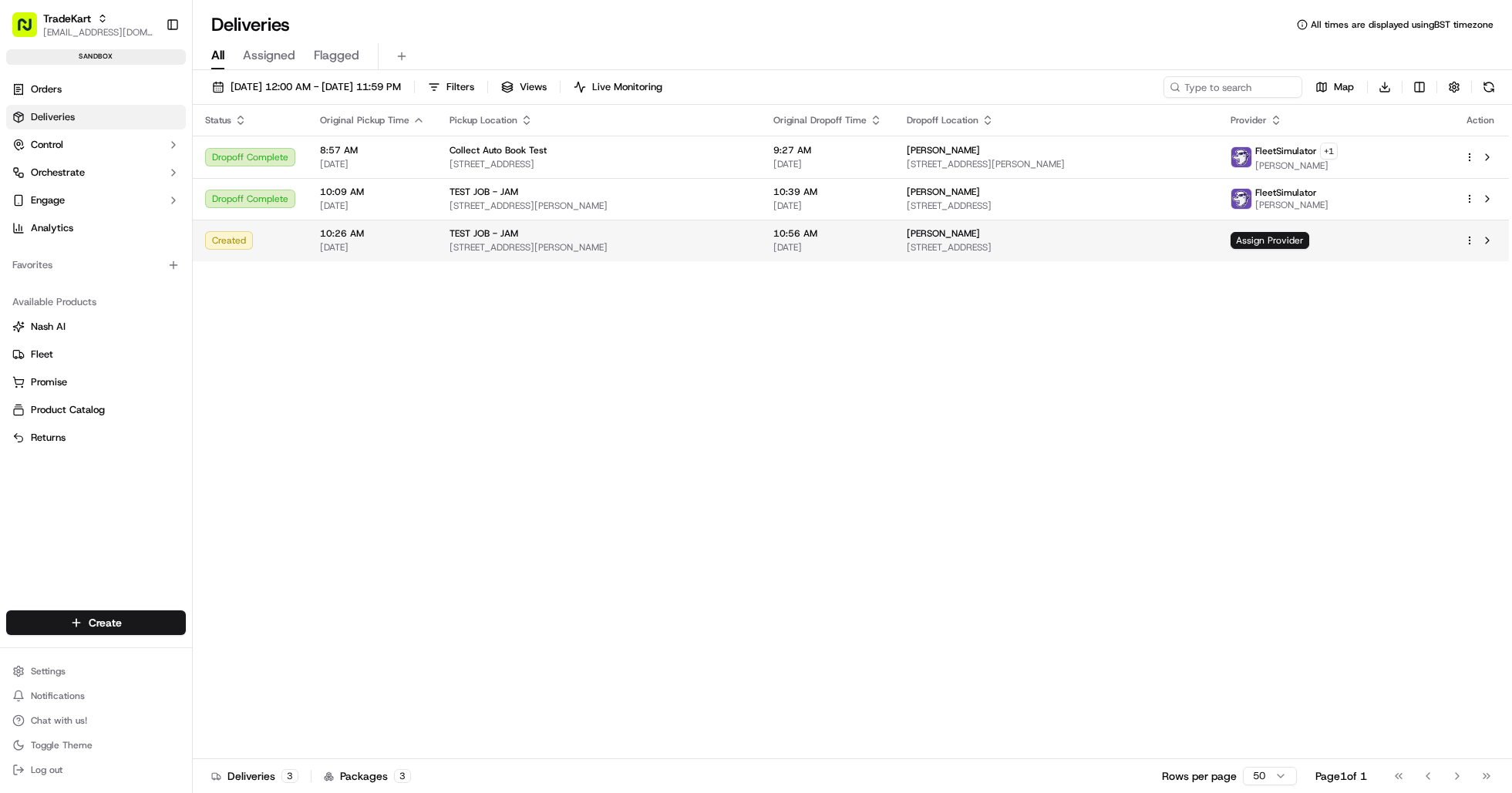
click at [594, 245] on span "[STREET_ADDRESS][PERSON_NAME]" at bounding box center [600, 247] width 299 height 12
click at [1397, 241] on div "Assign Provider" at bounding box center [1335, 240] width 209 height 17
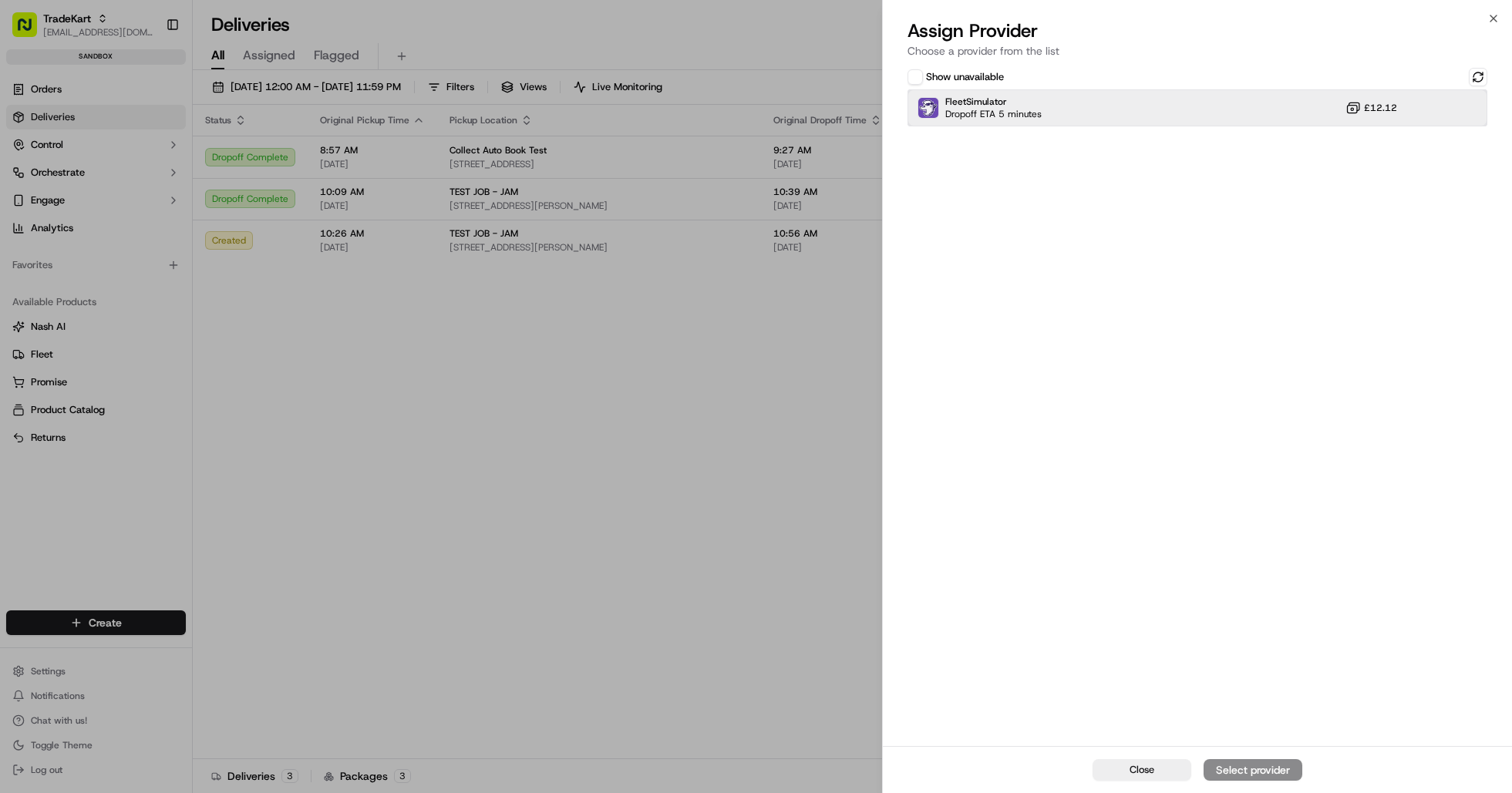
click at [1070, 113] on div "FleetSimulator Dropoff ETA 5 minutes £12.12" at bounding box center [1198, 108] width 580 height 37
click at [1249, 778] on button "Assign Provider" at bounding box center [1253, 770] width 99 height 22
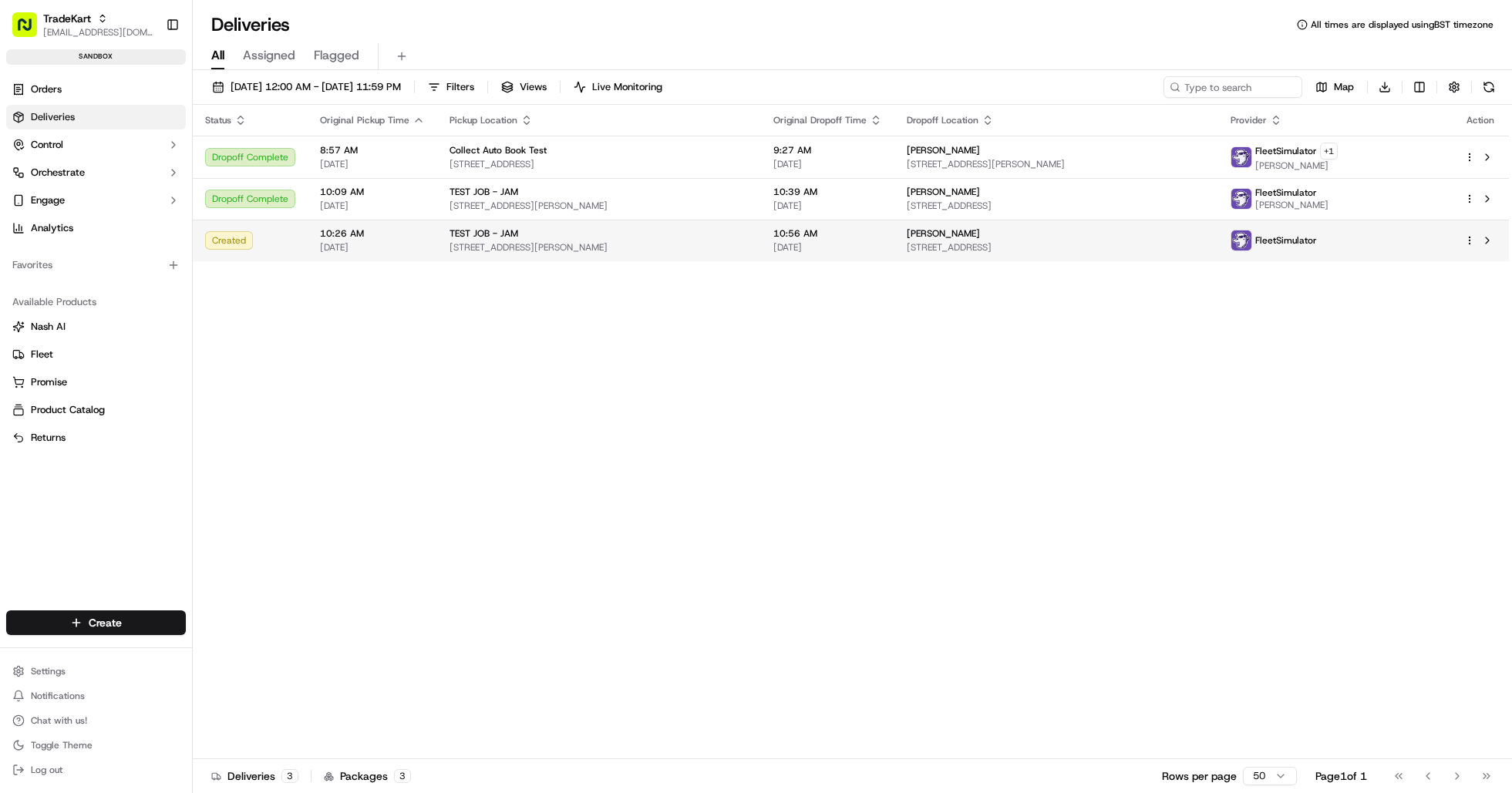
click at [577, 234] on div "TEST JOB - JAM" at bounding box center [600, 233] width 299 height 12
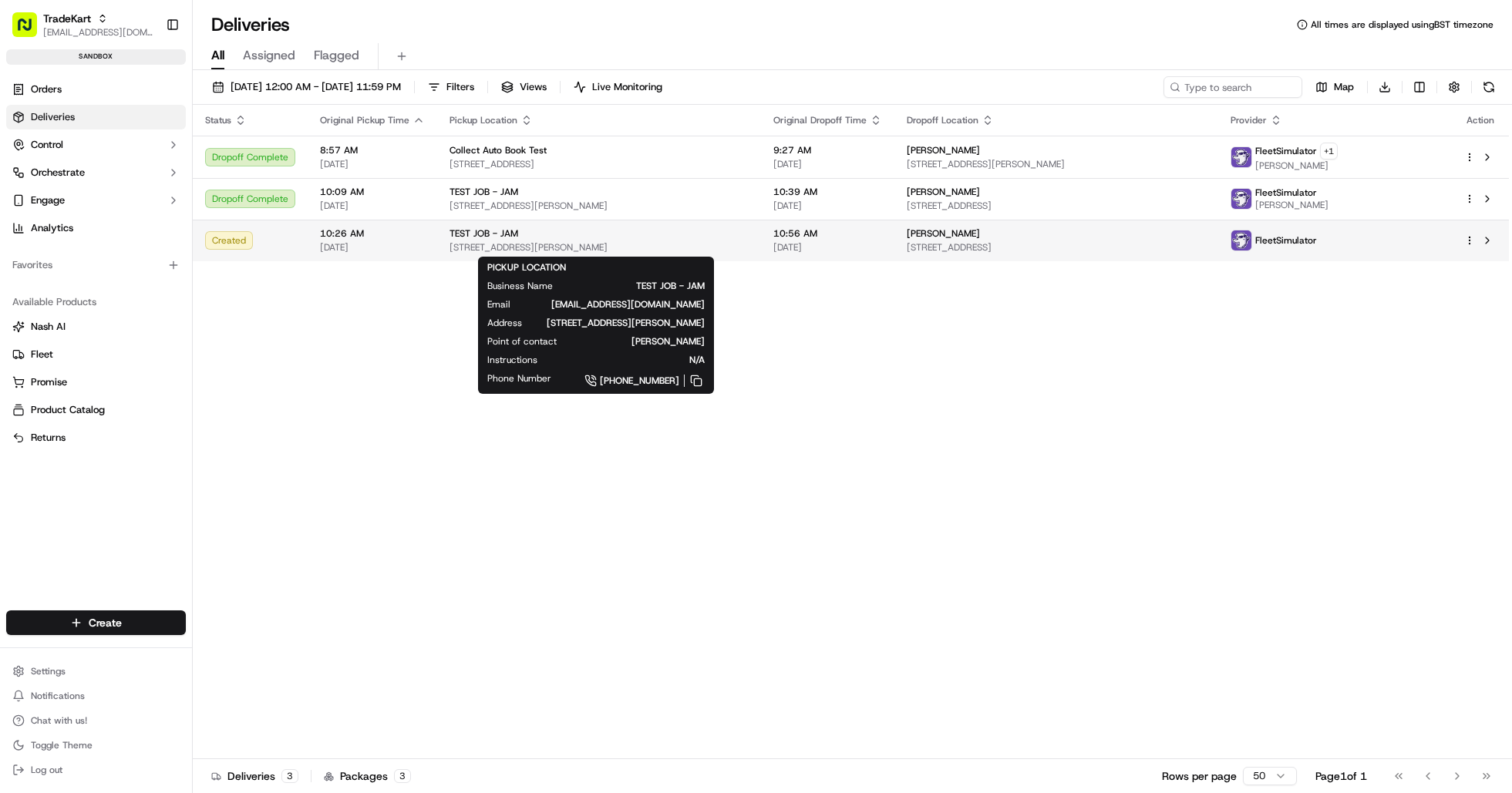
click at [559, 232] on div "TEST JOB - JAM" at bounding box center [600, 233] width 299 height 12
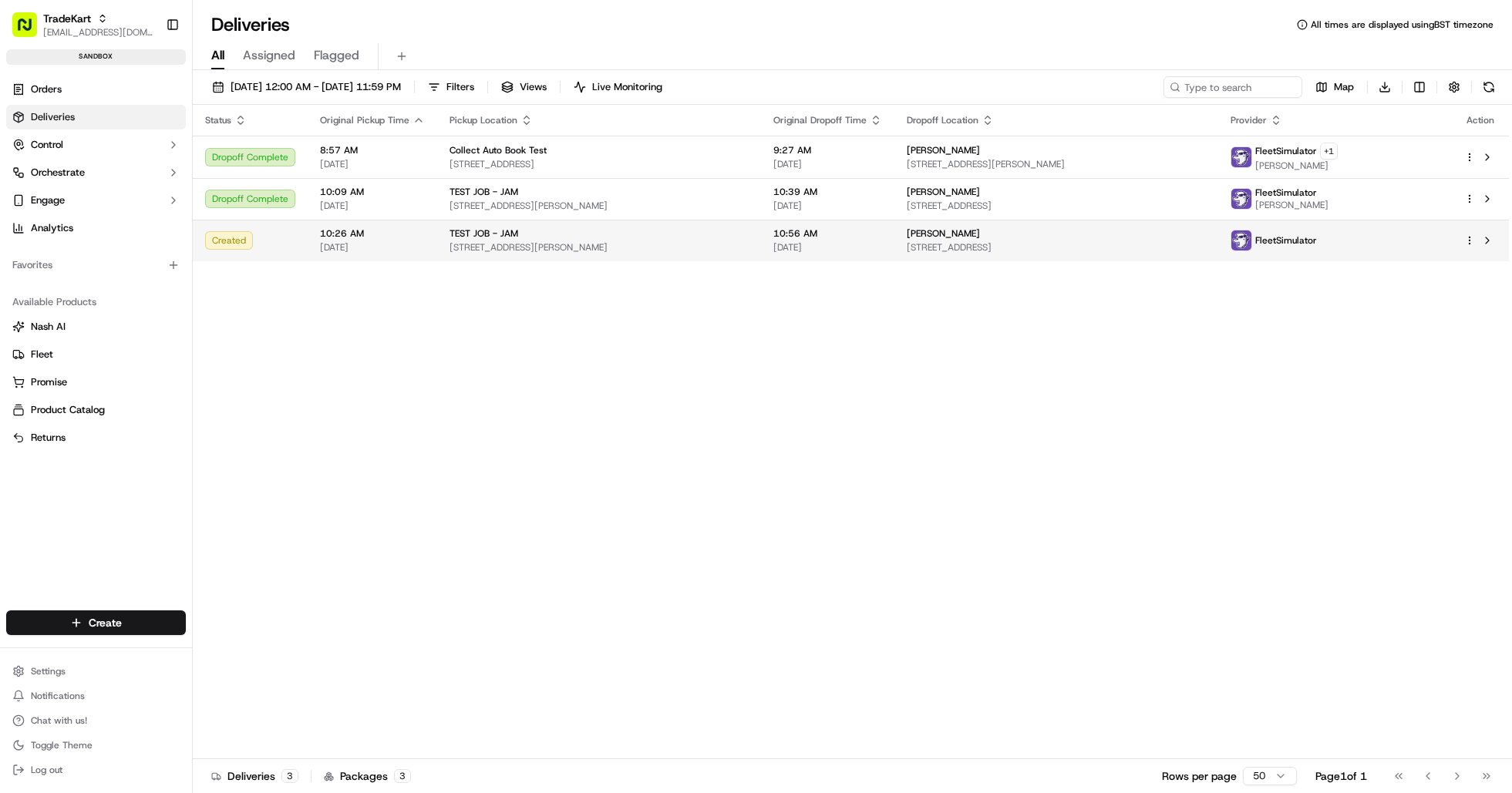
click at [237, 244] on div "Created" at bounding box center [250, 240] width 90 height 18
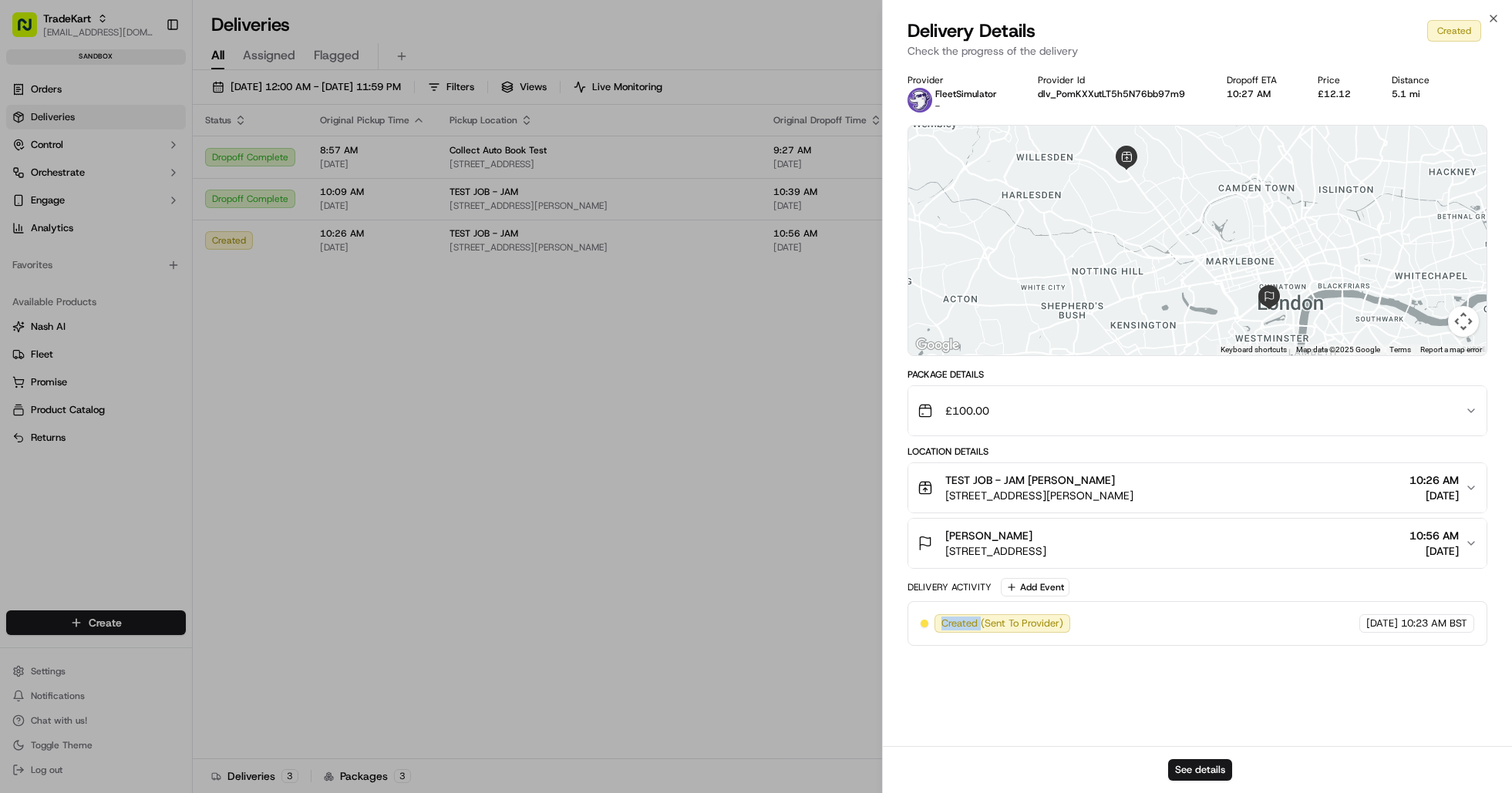
drag, startPoint x: 938, startPoint y: 617, endPoint x: 980, endPoint y: 623, distance: 42.4
click at [980, 623] on div "Created (Sent To Provider)" at bounding box center [1002, 623] width 136 height 18
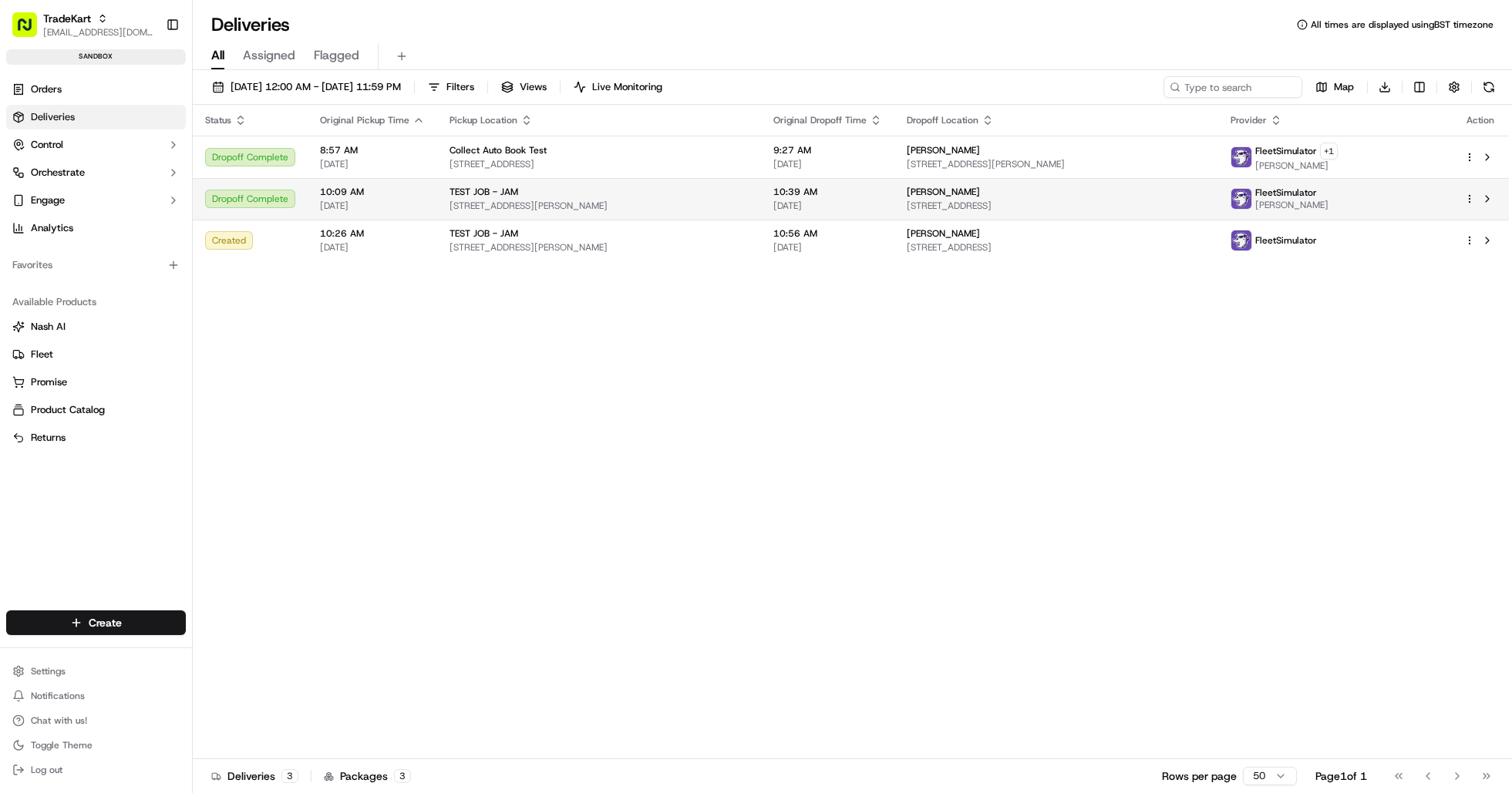
click at [253, 200] on div "Dropoff Complete" at bounding box center [250, 198] width 90 height 18
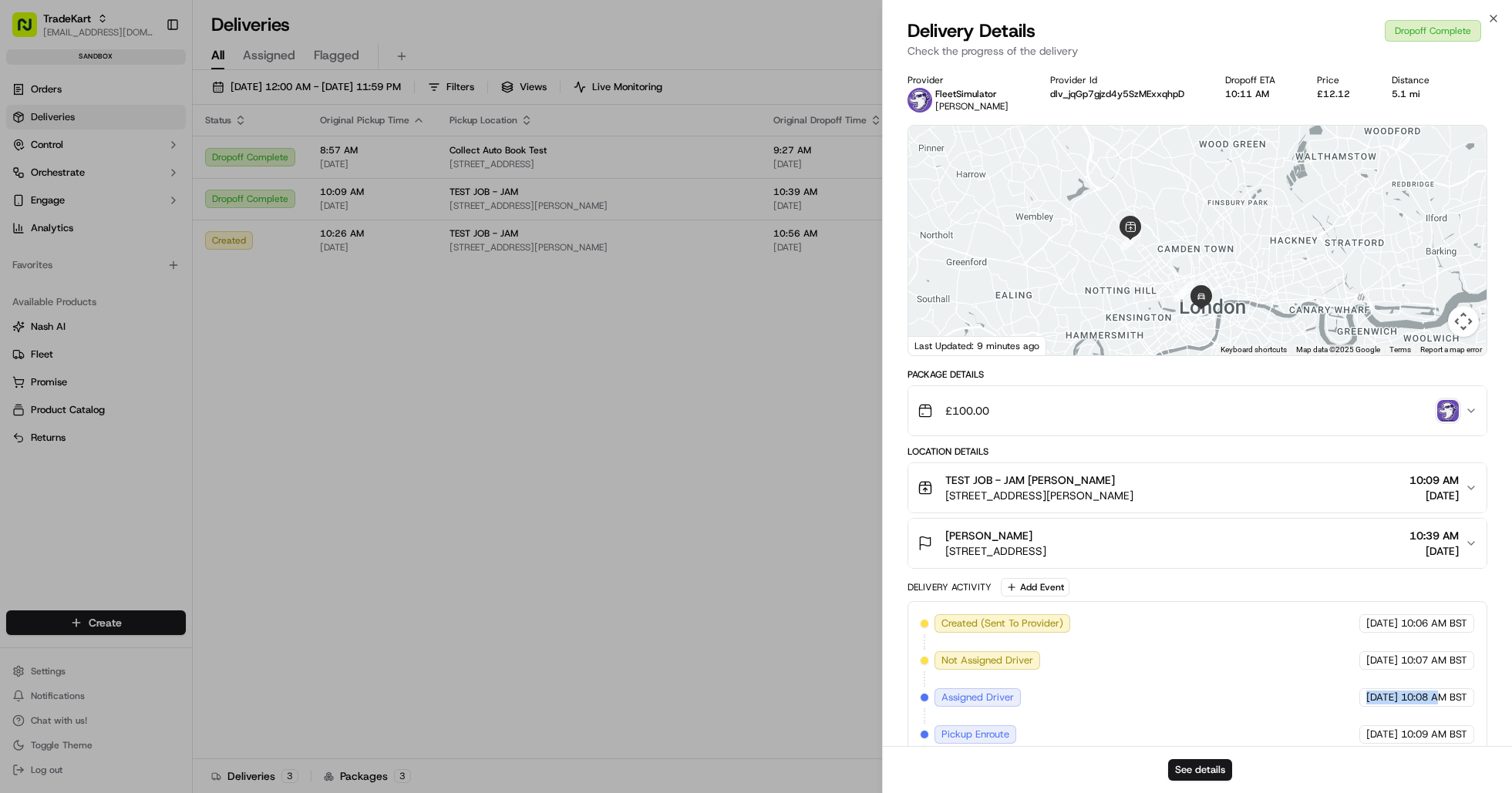
drag, startPoint x: 1332, startPoint y: 695, endPoint x: 1442, endPoint y: 701, distance: 110.2
click at [1442, 701] on div "09/18/2025 10:08 AM BST" at bounding box center [1417, 697] width 114 height 18
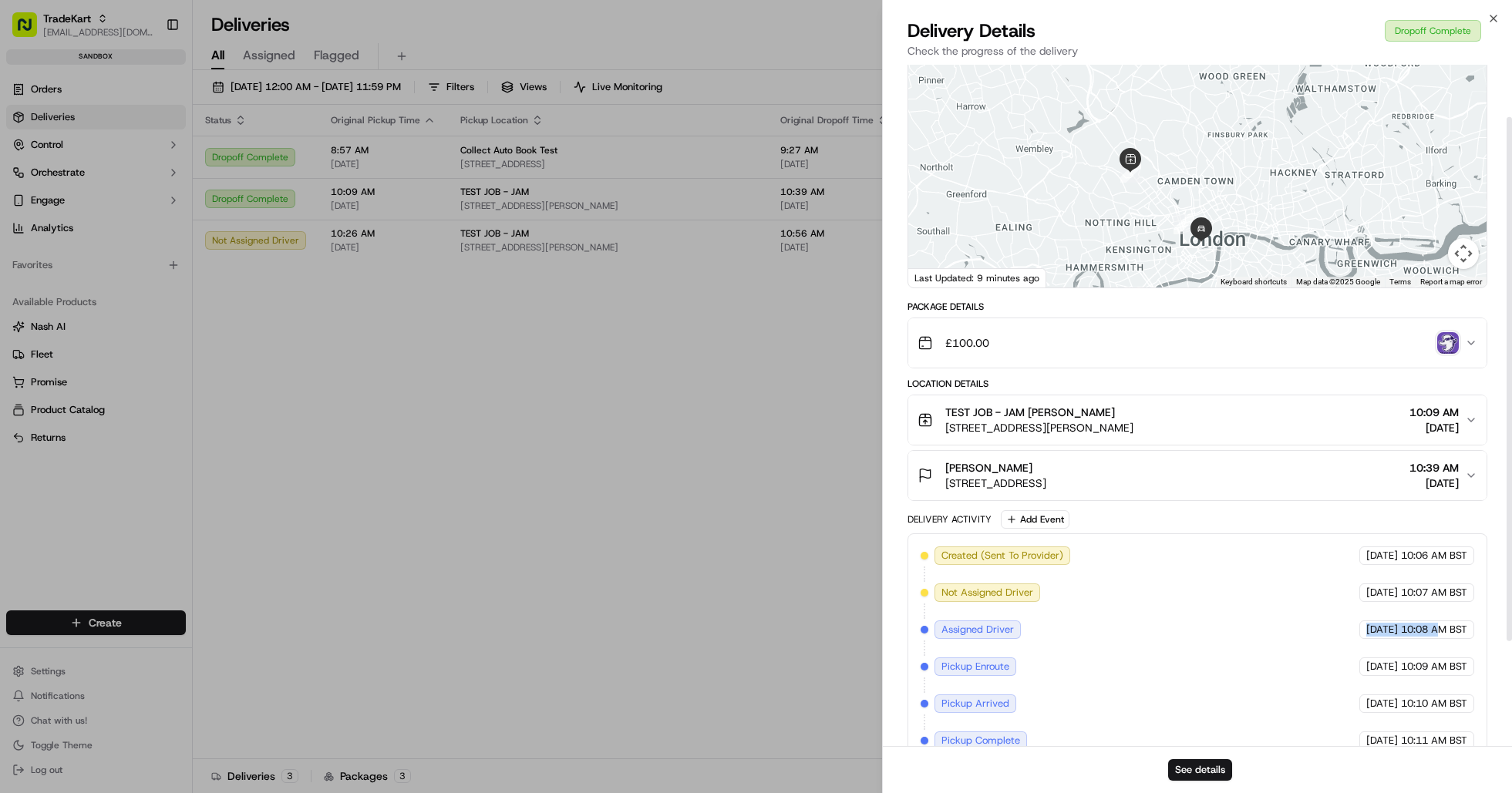
scroll to position [77, 0]
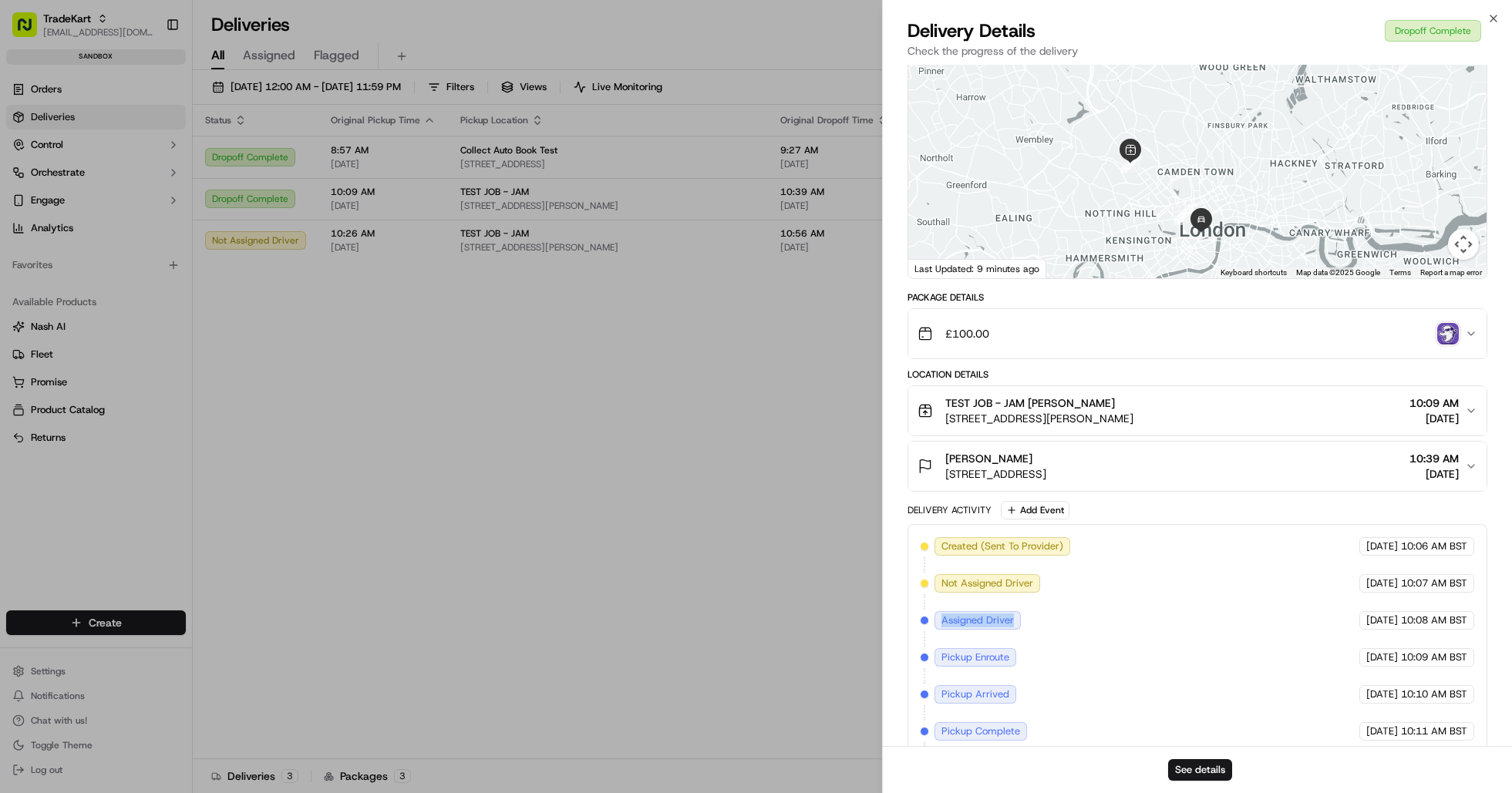
drag, startPoint x: 938, startPoint y: 620, endPoint x: 1019, endPoint y: 620, distance: 81.0
click at [1019, 620] on div "Assigned Driver" at bounding box center [977, 620] width 86 height 18
drag, startPoint x: 940, startPoint y: 656, endPoint x: 1015, endPoint y: 661, distance: 75.2
click at [1015, 661] on div "Pickup Enroute" at bounding box center [975, 657] width 82 height 18
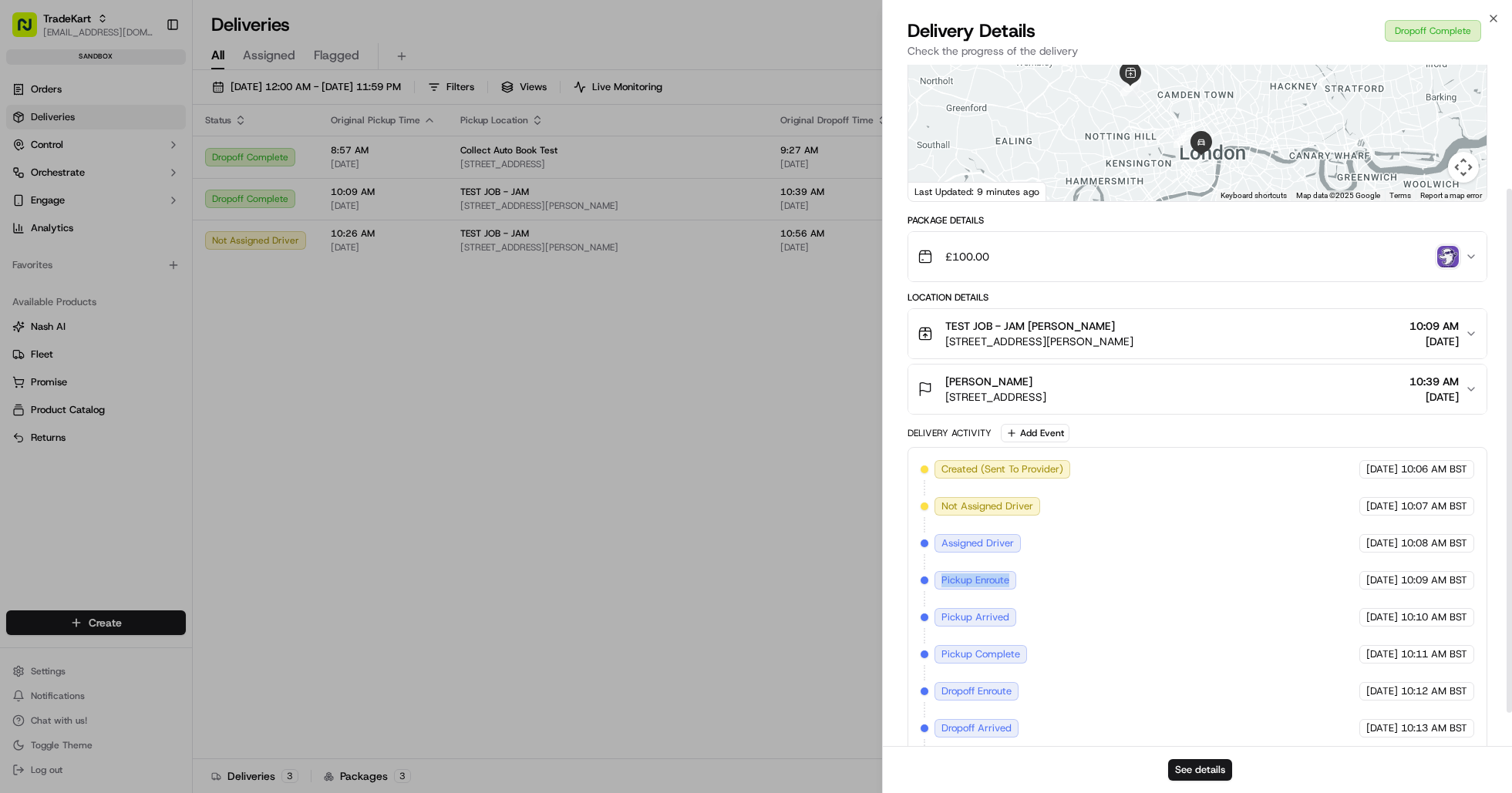
scroll to position [205, 0]
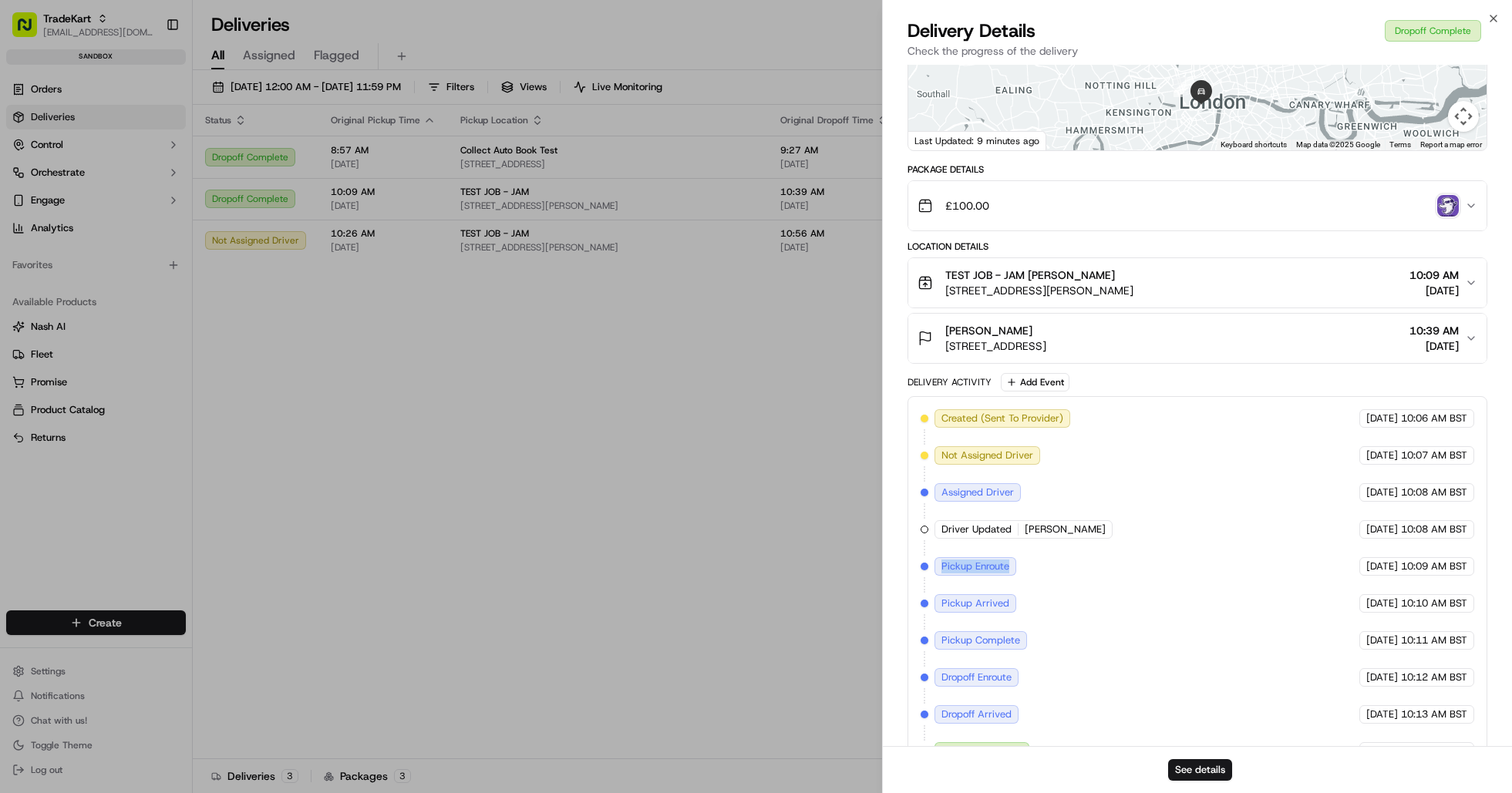
drag, startPoint x: 940, startPoint y: 569, endPoint x: 1014, endPoint y: 572, distance: 74.1
click at [1014, 572] on div "Pickup Enroute" at bounding box center [975, 566] width 82 height 18
drag, startPoint x: 939, startPoint y: 604, endPoint x: 1016, endPoint y: 606, distance: 77.0
click at [1016, 606] on div "Pickup Arrived" at bounding box center [977, 603] width 85 height 18
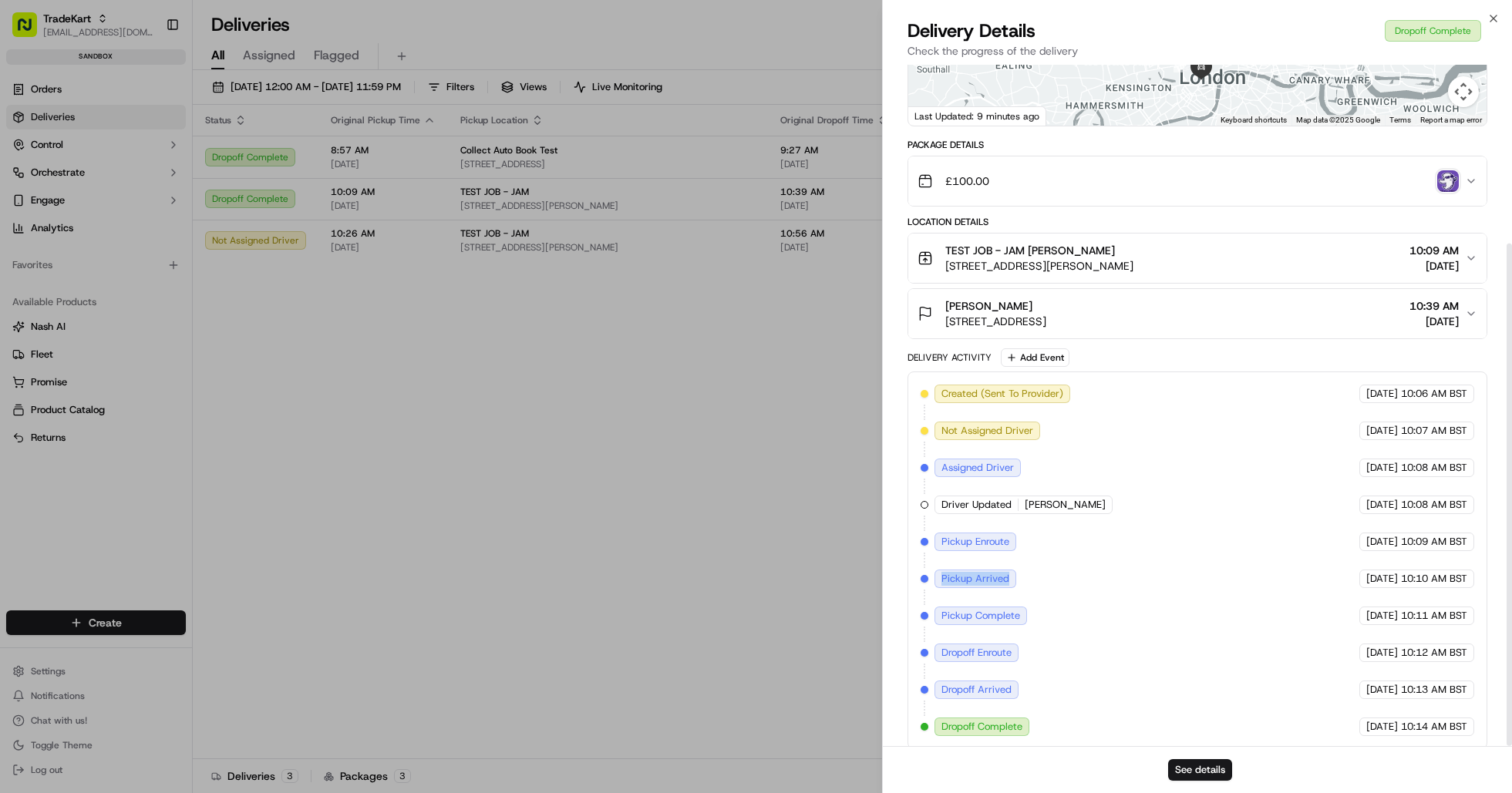
scroll to position [242, 0]
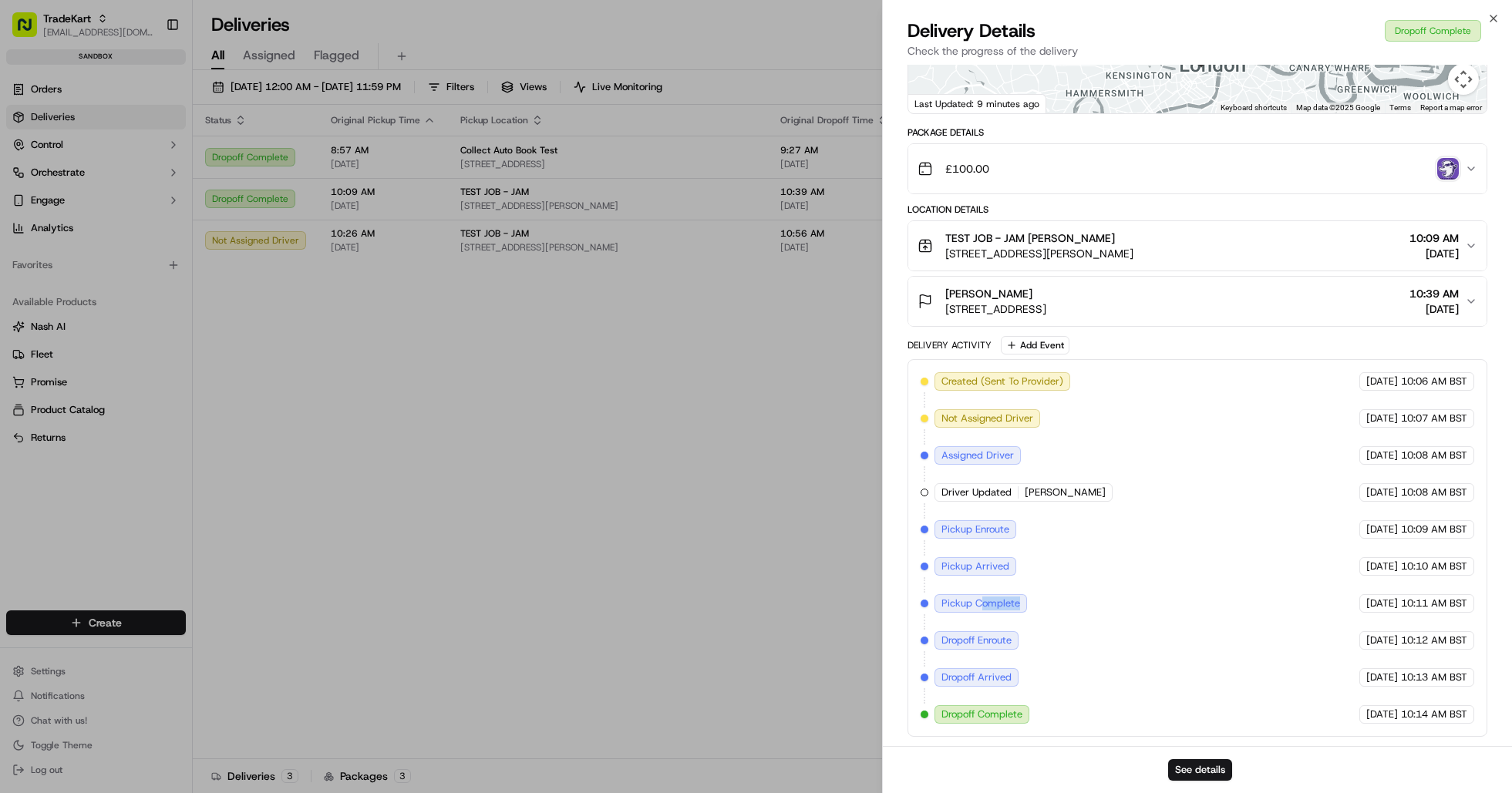
drag, startPoint x: 979, startPoint y: 604, endPoint x: 1025, endPoint y: 605, distance: 46.0
click at [1025, 605] on div "Pickup Complete" at bounding box center [980, 603] width 92 height 18
drag, startPoint x: 940, startPoint y: 642, endPoint x: 1022, endPoint y: 642, distance: 82.0
click at [1022, 642] on div "Dropoff Enroute" at bounding box center [977, 640] width 87 height 18
drag, startPoint x: 940, startPoint y: 678, endPoint x: 1015, endPoint y: 678, distance: 75.0
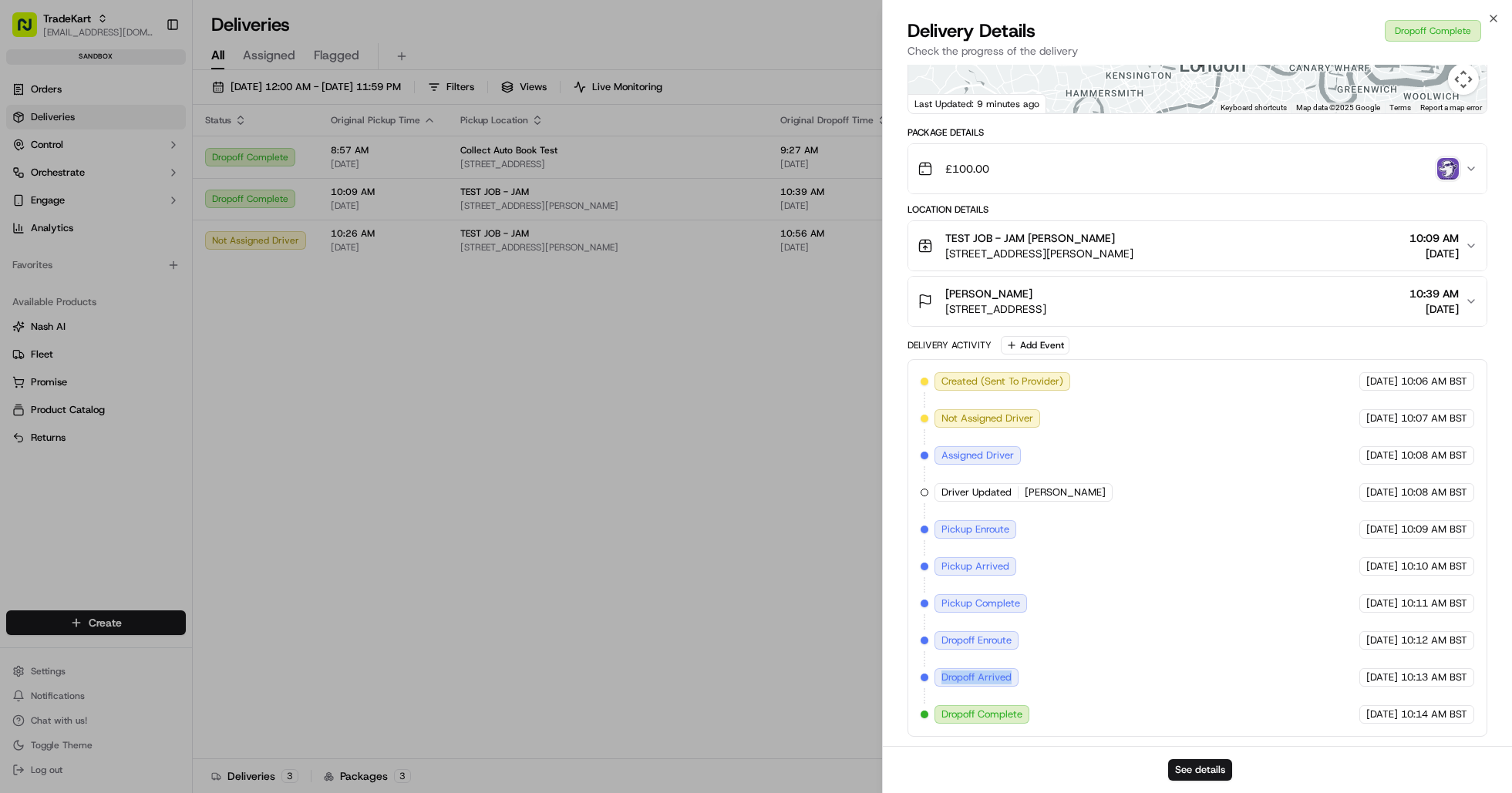
click at [1015, 678] on div "Dropoff Arrived" at bounding box center [976, 677] width 84 height 18
drag, startPoint x: 945, startPoint y: 716, endPoint x: 1027, endPoint y: 720, distance: 82.1
click at [1027, 720] on div "Dropoff Complete" at bounding box center [982, 714] width 95 height 18
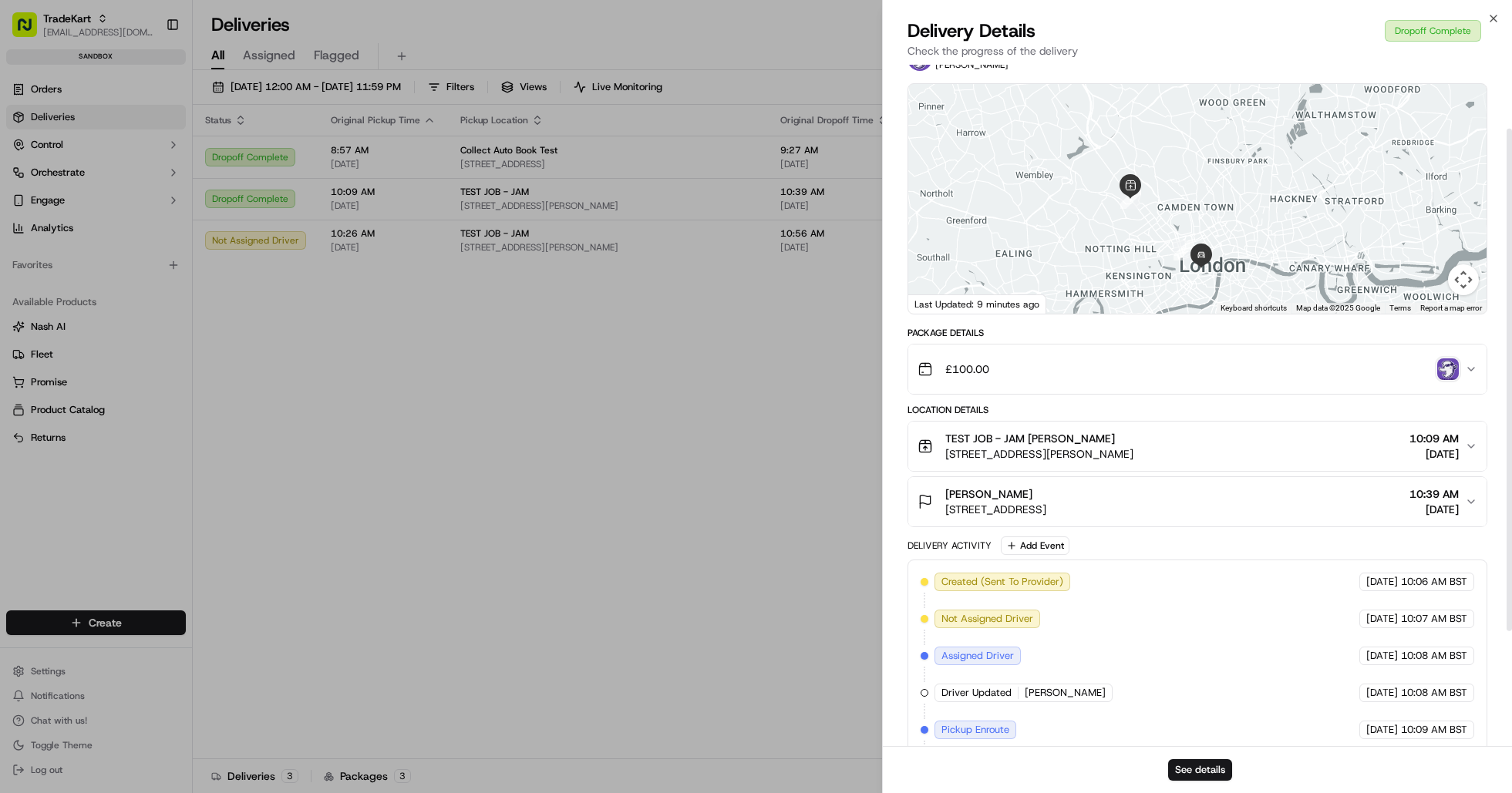
scroll to position [0, 0]
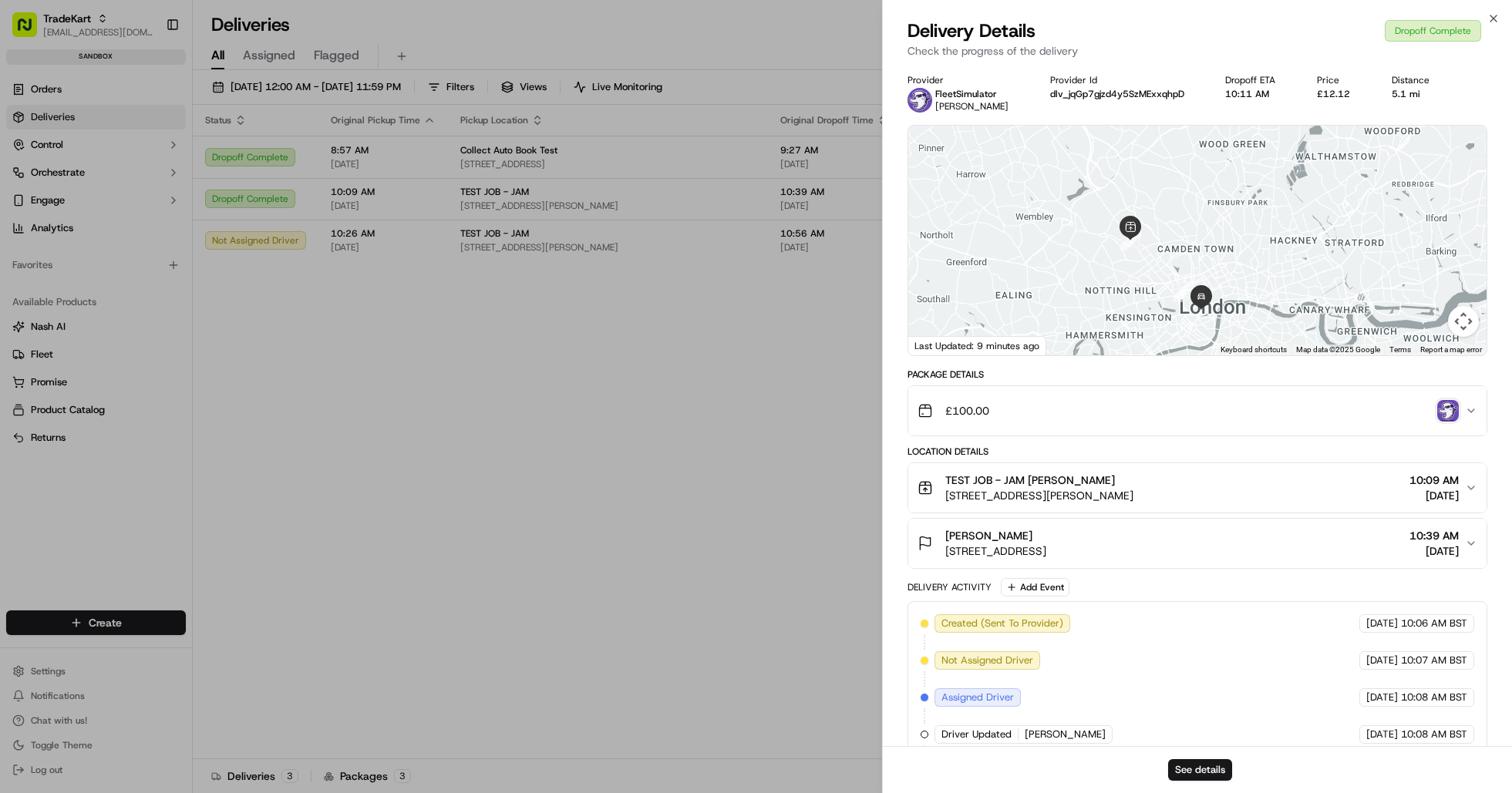
click at [1475, 488] on icon "button" at bounding box center [1471, 488] width 12 height 12
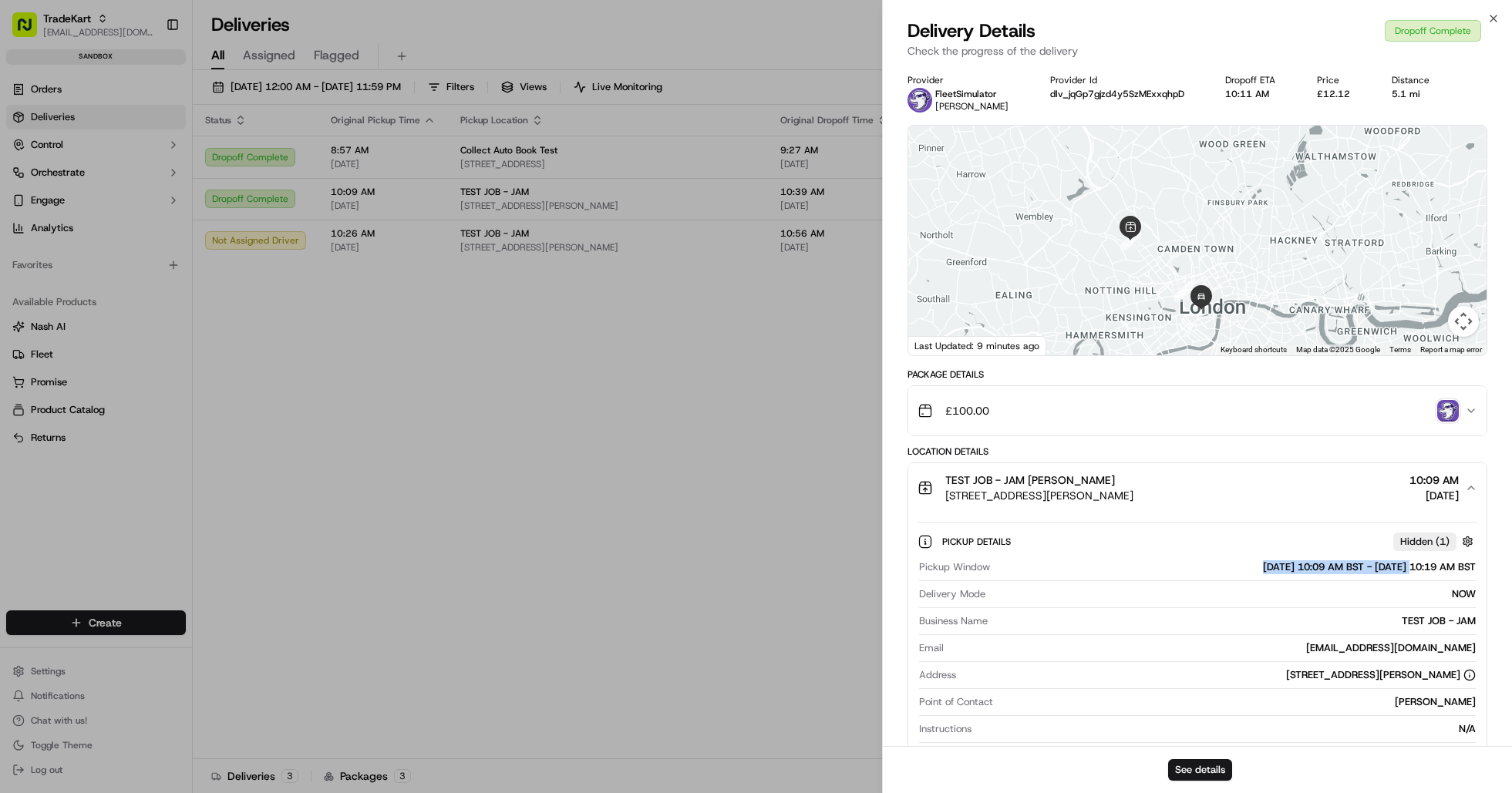
drag, startPoint x: 1193, startPoint y: 563, endPoint x: 1360, endPoint y: 574, distance: 167.4
click at [1360, 574] on div "09/18/2025 10:09 AM BST - 09/18/2025 10:19 AM BST" at bounding box center [1235, 568] width 480 height 14
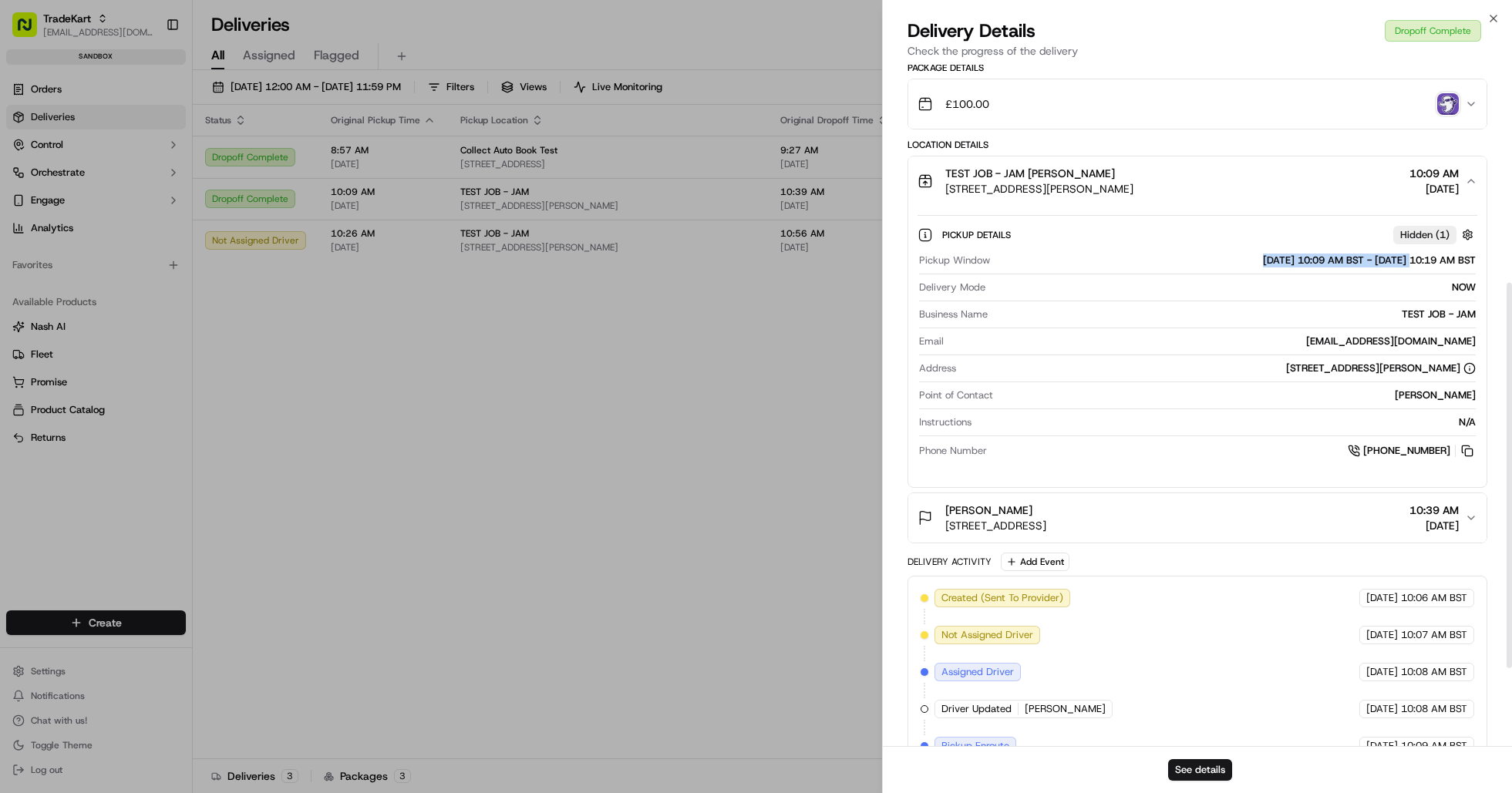
scroll to position [385, 0]
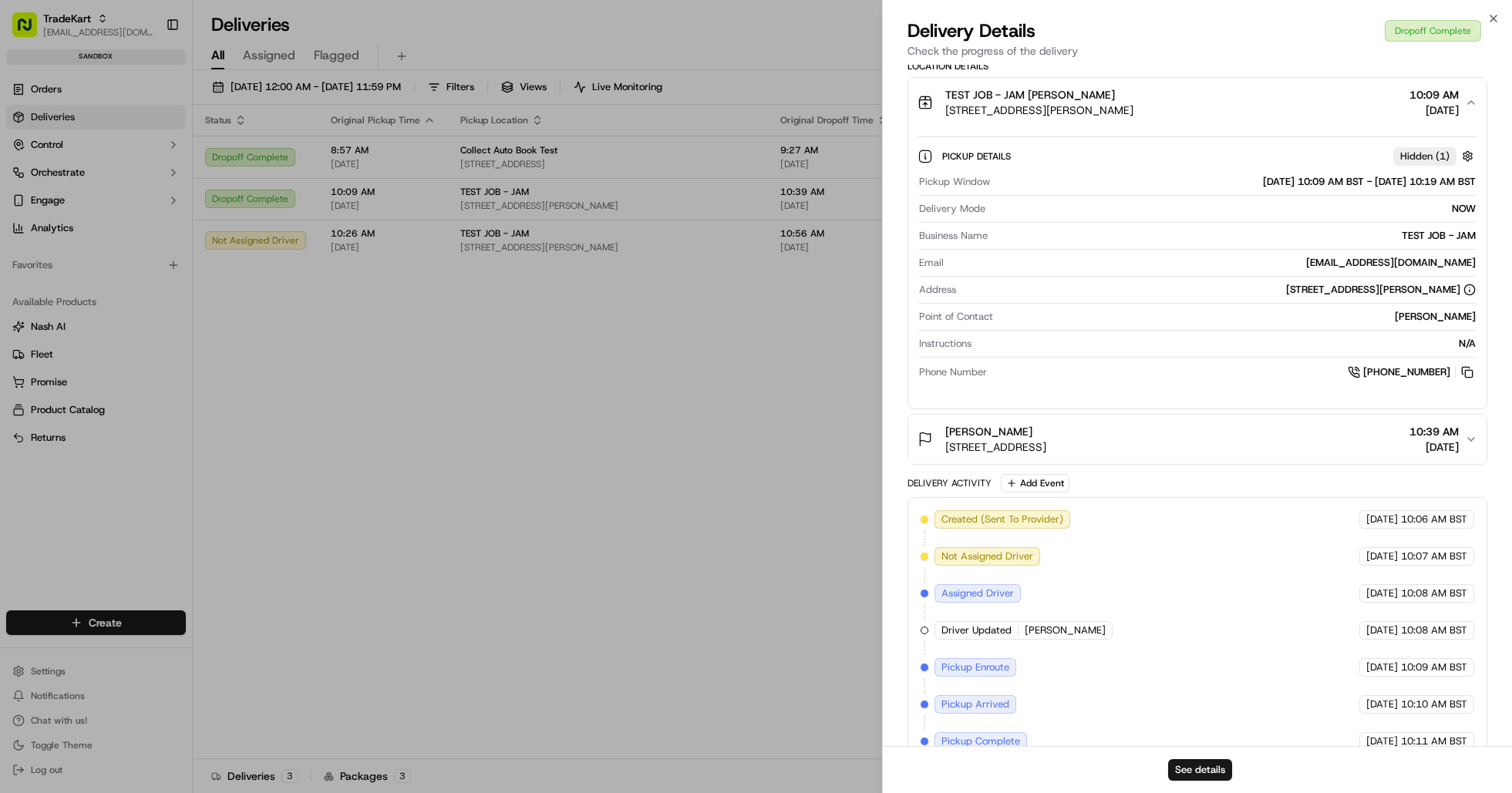
click at [1472, 444] on icon "button" at bounding box center [1471, 439] width 12 height 12
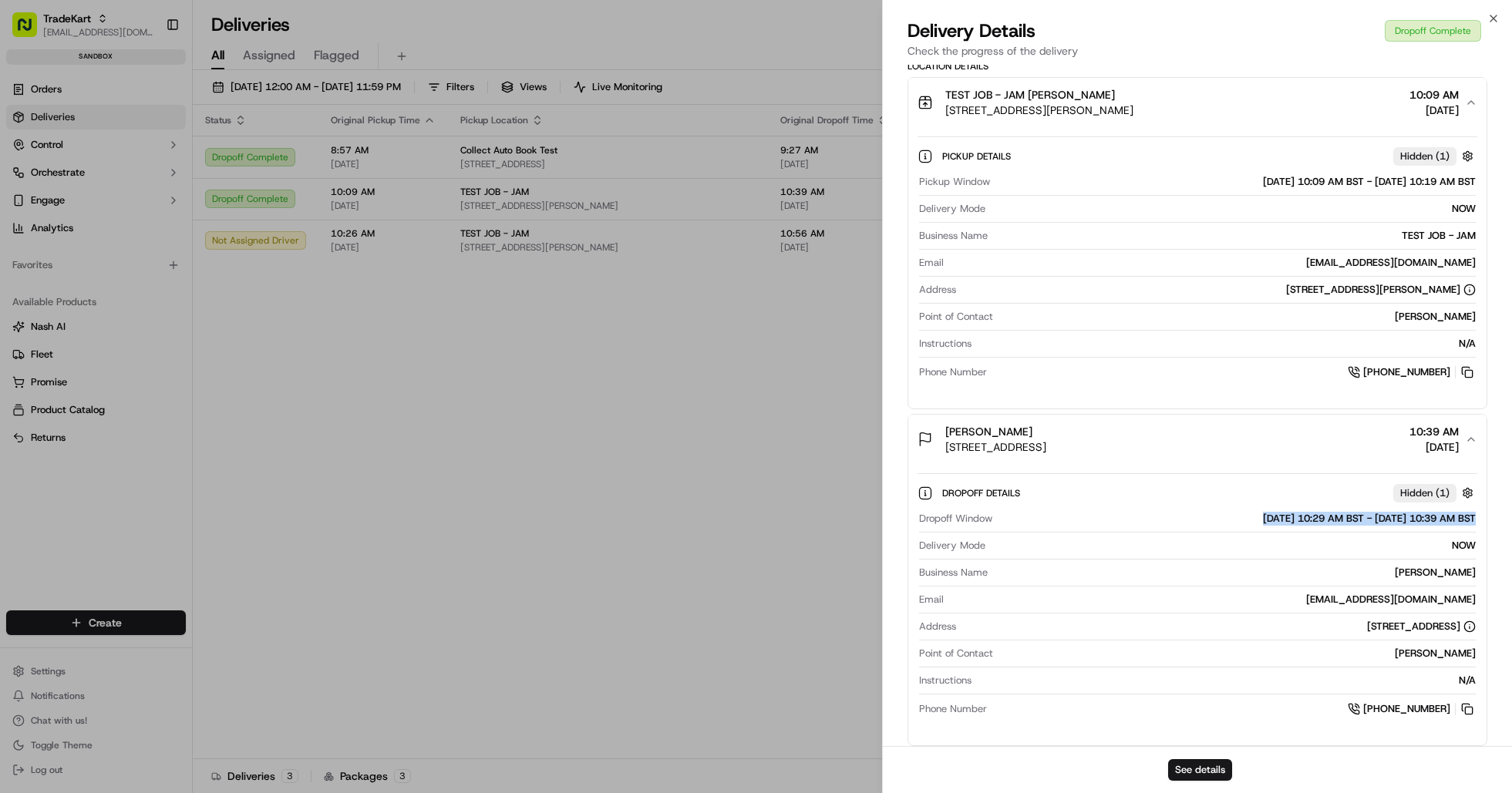
drag, startPoint x: 1195, startPoint y: 518, endPoint x: 1368, endPoint y: 531, distance: 173.5
click at [1368, 531] on div "Dropoff Window 09/18/2025 10:29 AM BST - 09/18/2025 10:39 AM BST" at bounding box center [1198, 522] width 557 height 21
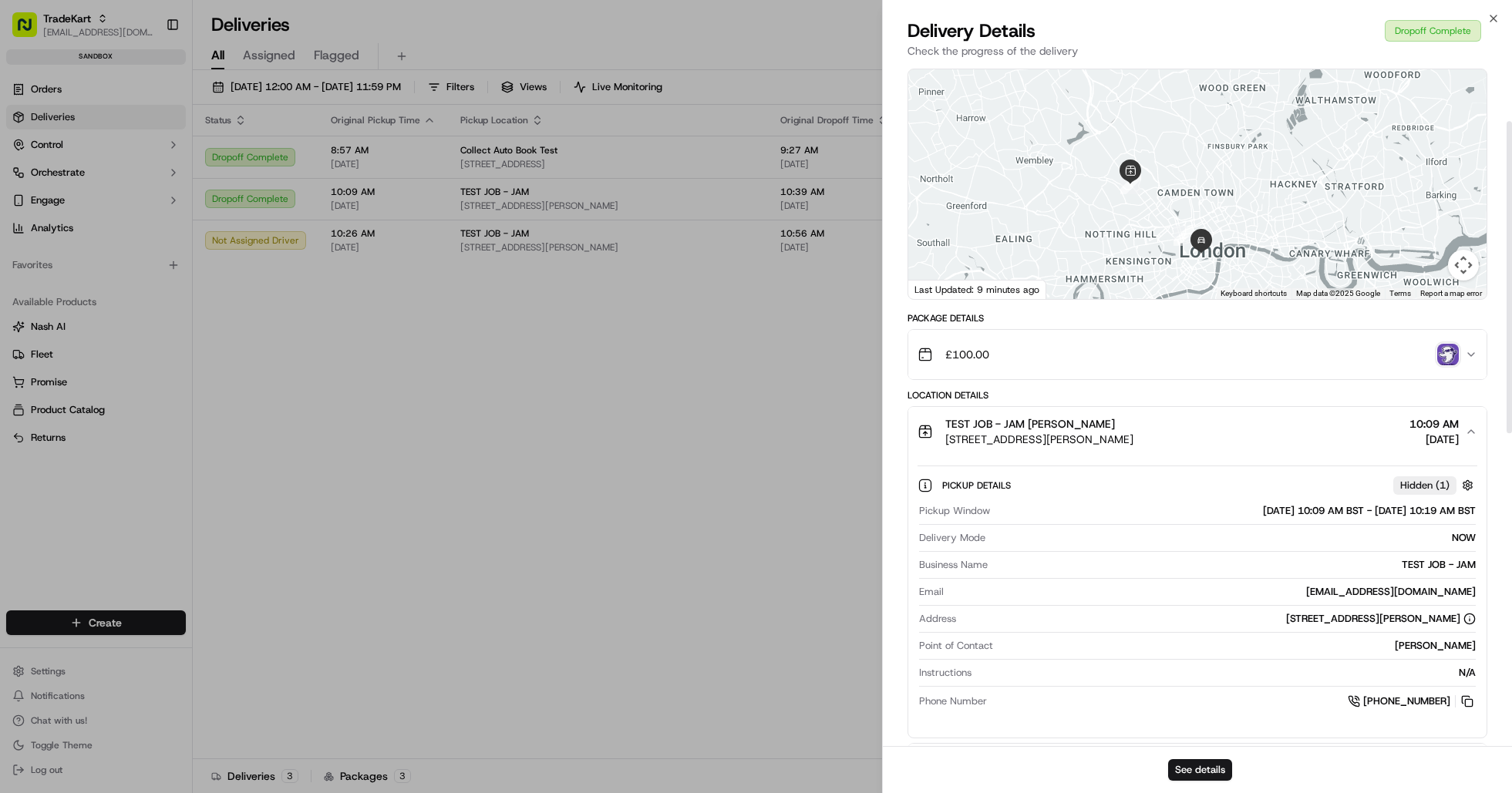
scroll to position [0, 0]
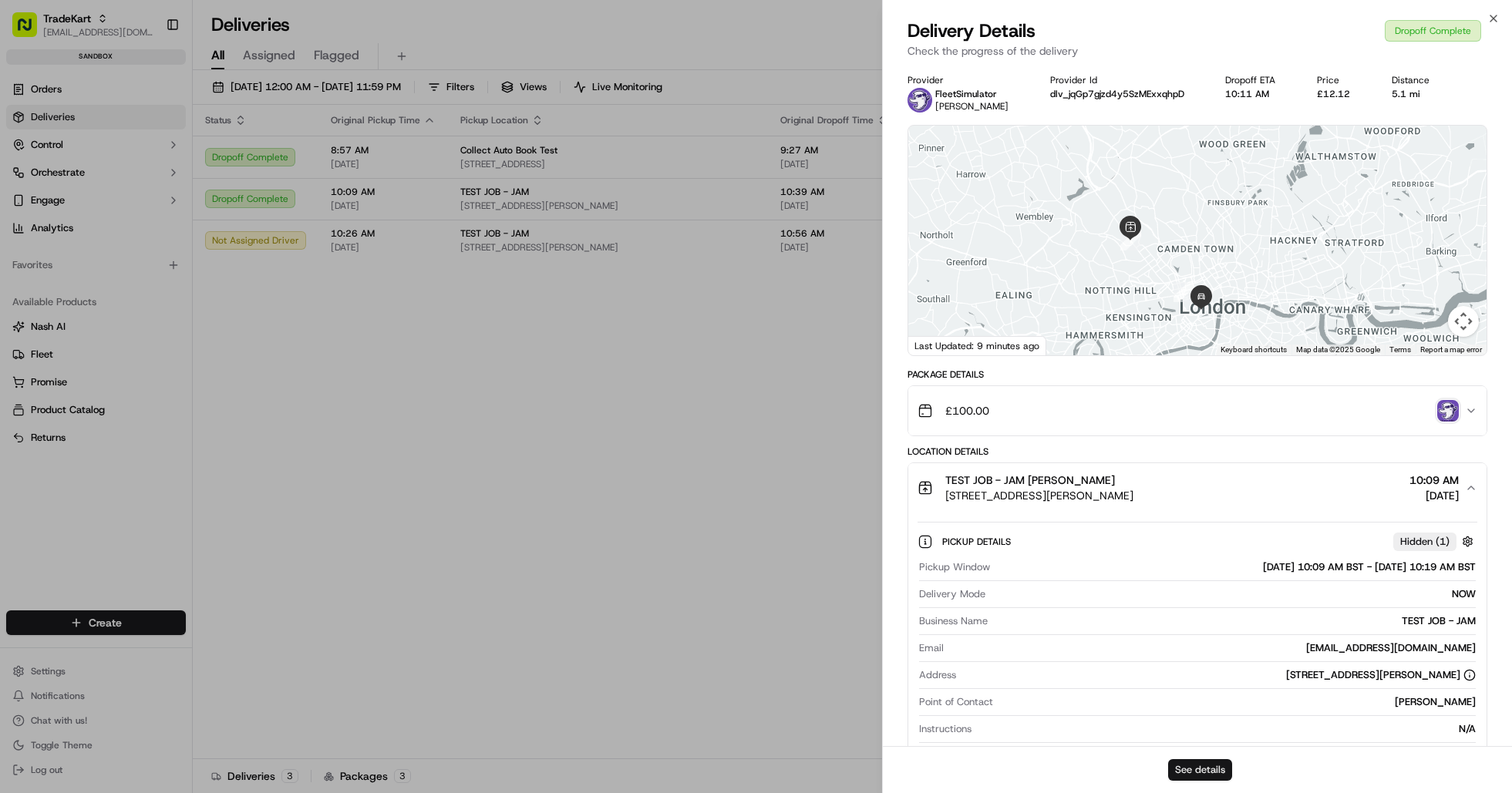
click at [1205, 770] on button "See details" at bounding box center [1200, 770] width 64 height 22
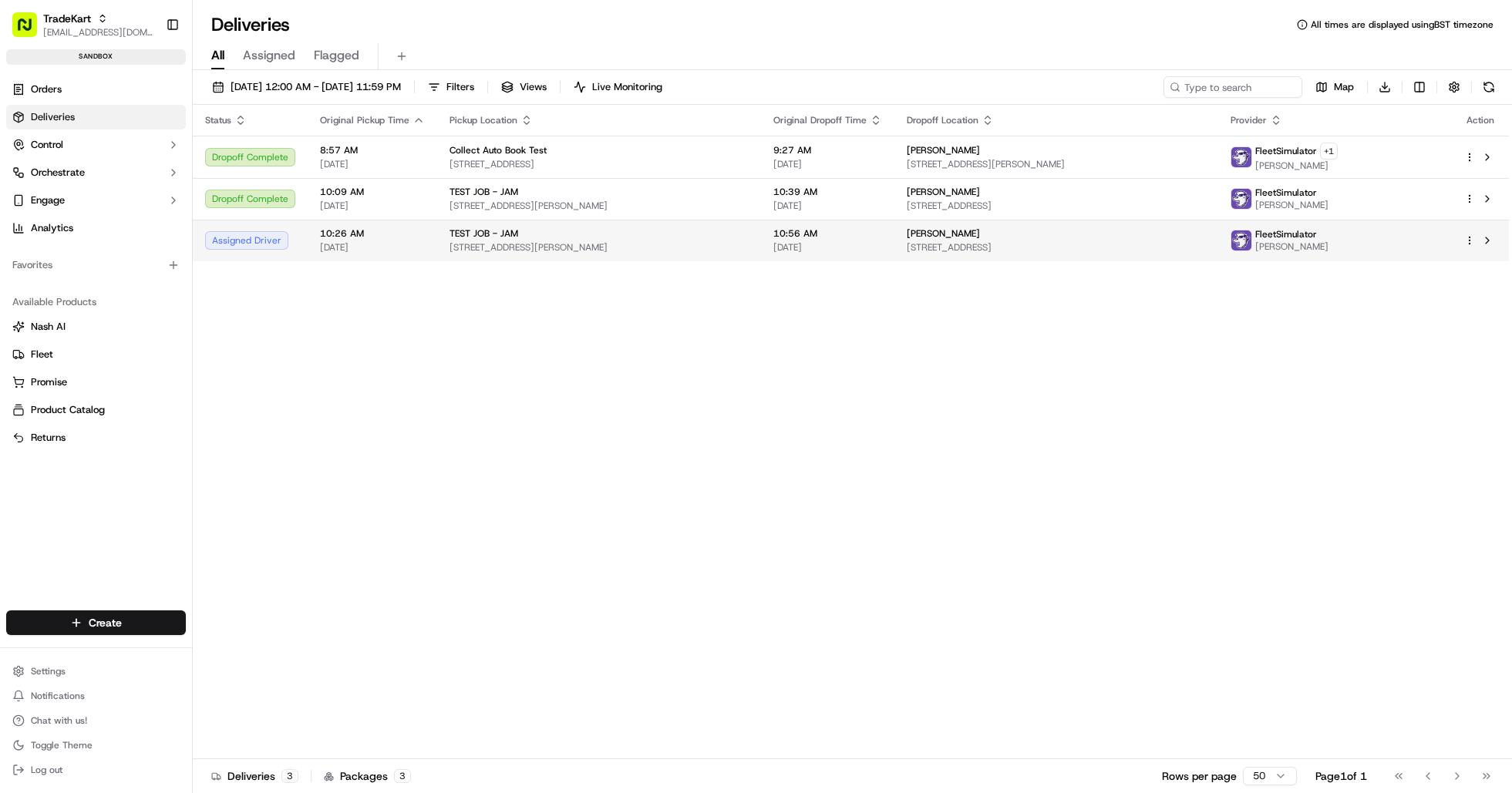
click at [278, 239] on div "Assigned Driver" at bounding box center [250, 240] width 90 height 18
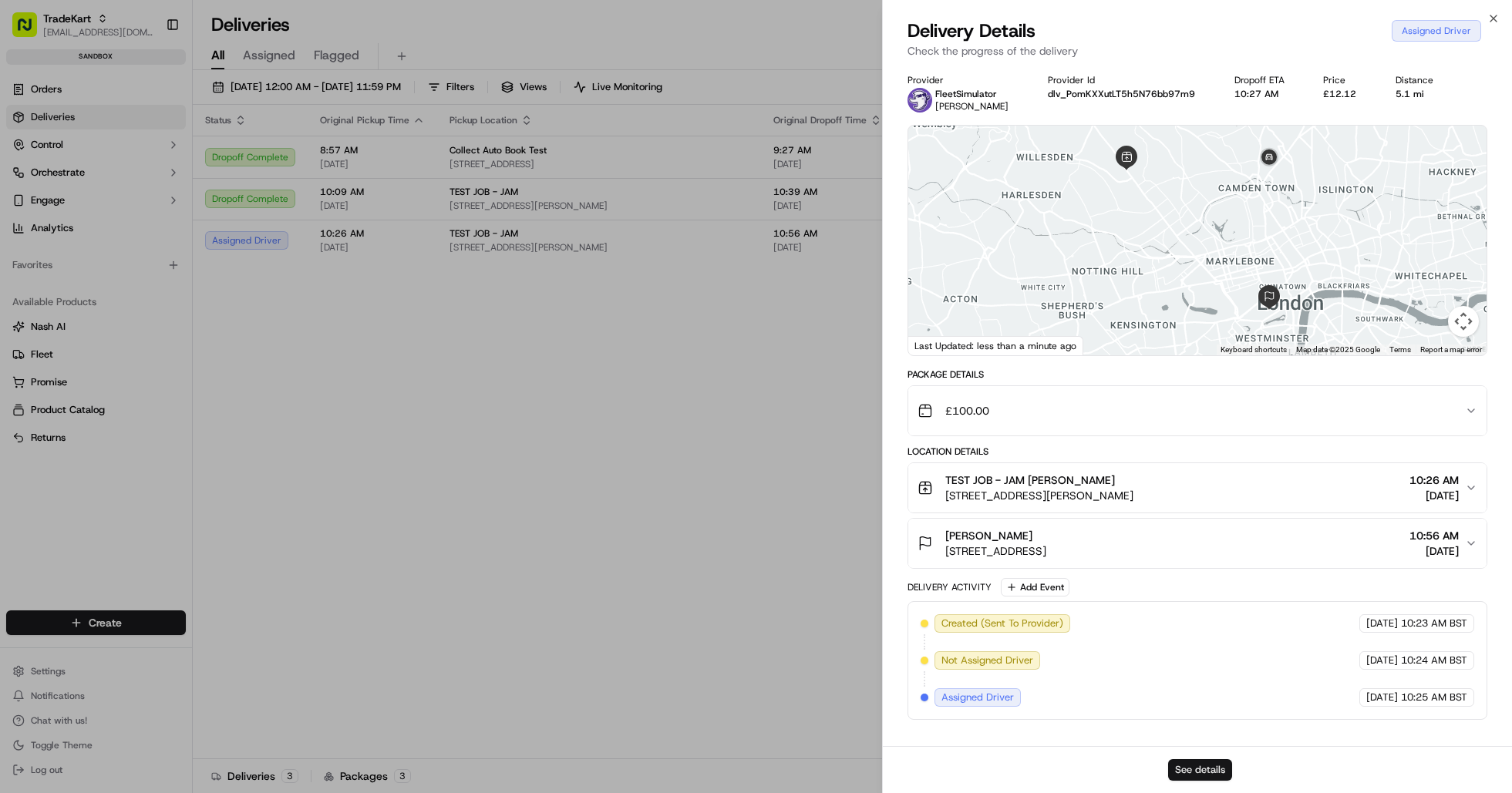
click at [1200, 767] on button "See details" at bounding box center [1200, 770] width 64 height 22
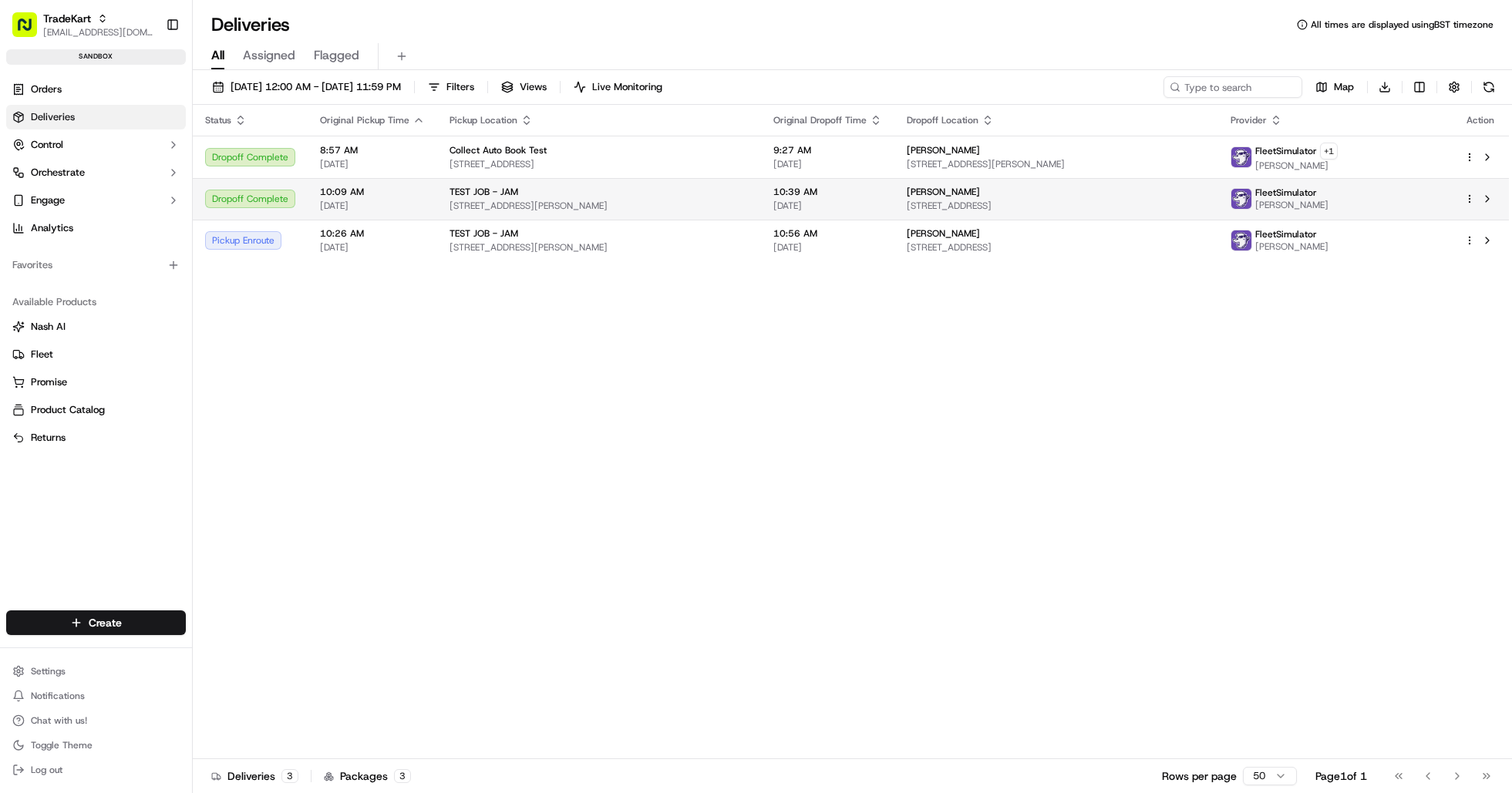
click at [230, 195] on div "Dropoff Complete" at bounding box center [250, 198] width 90 height 18
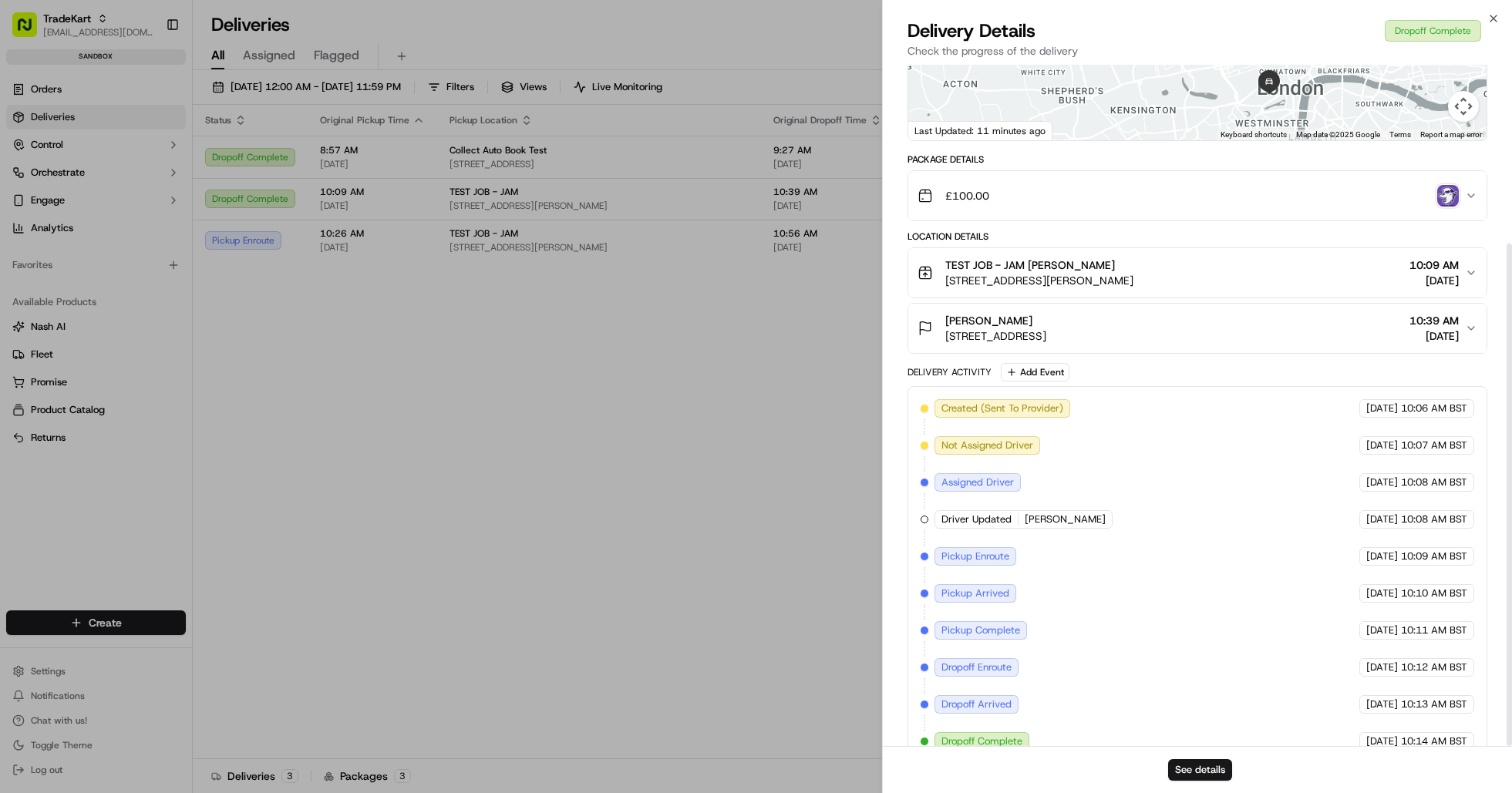
scroll to position [242, 0]
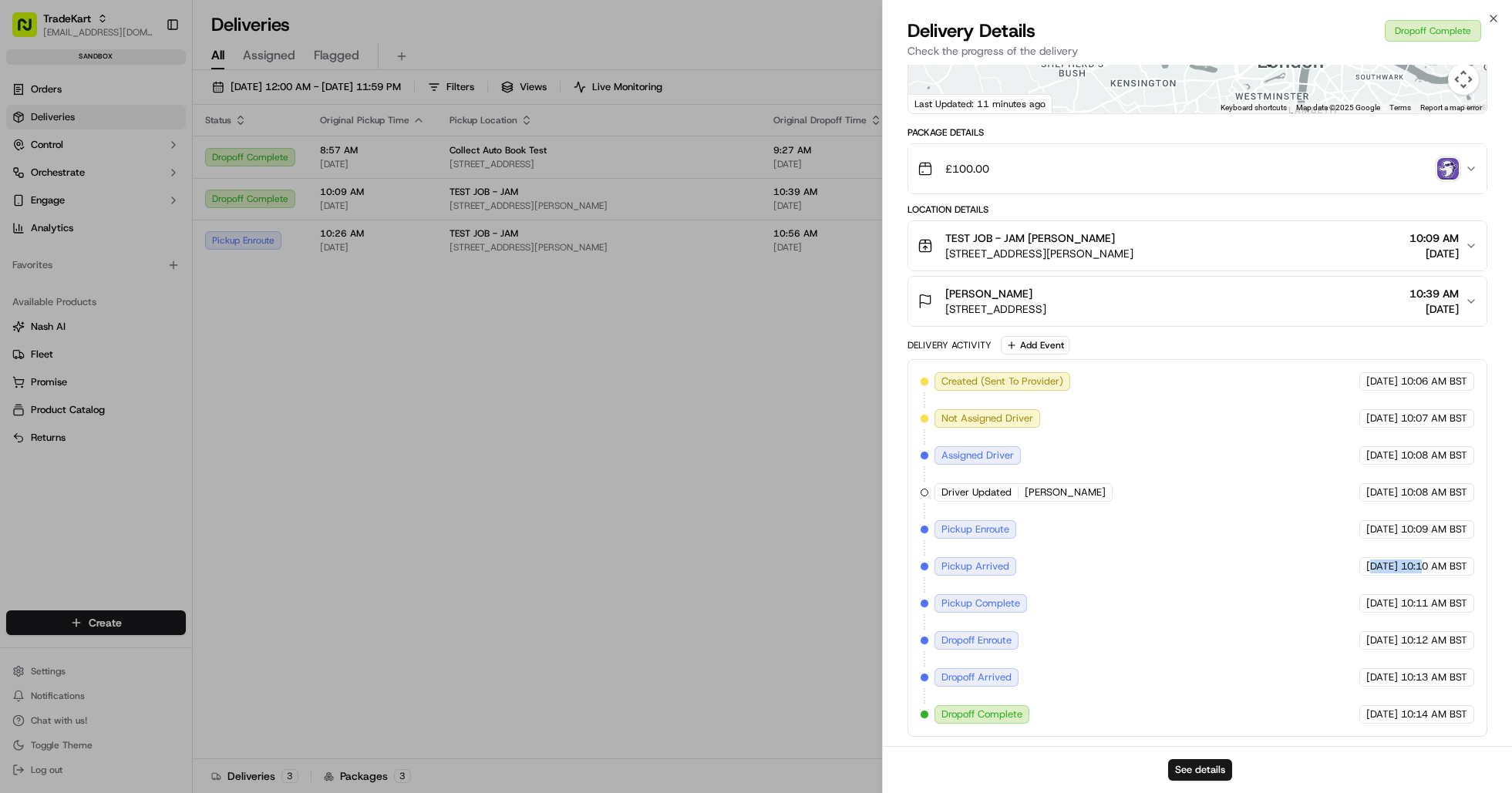
drag, startPoint x: 1342, startPoint y: 572, endPoint x: 1423, endPoint y: 580, distance: 81.4
click at [1423, 580] on div "Created (Sent To Provider) FleetSimulator 09/18/2025 10:06 AM BST Not Assigned …" at bounding box center [1198, 547] width 554 height 351
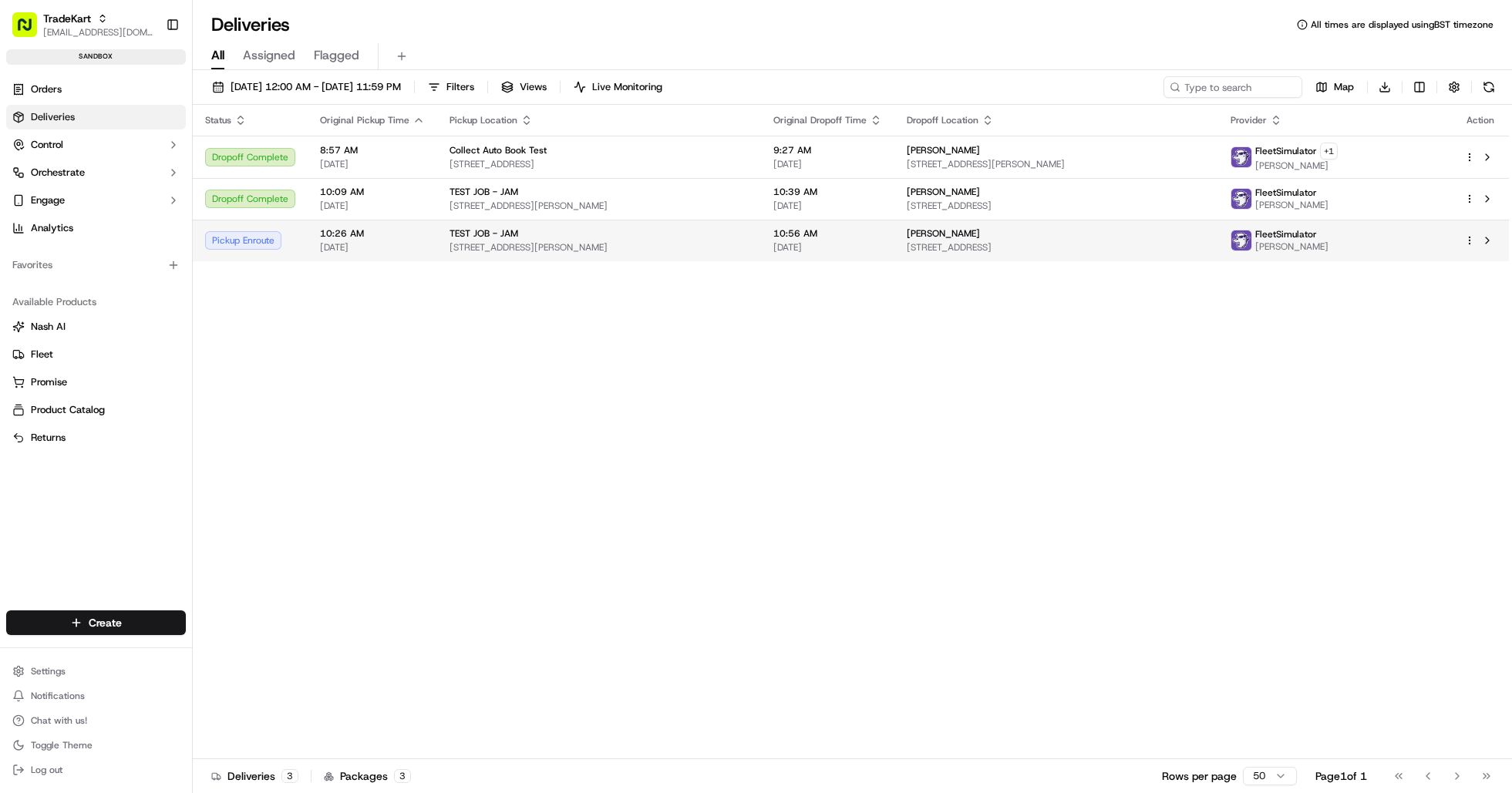
click at [244, 245] on div "Pickup Enroute" at bounding box center [250, 240] width 90 height 18
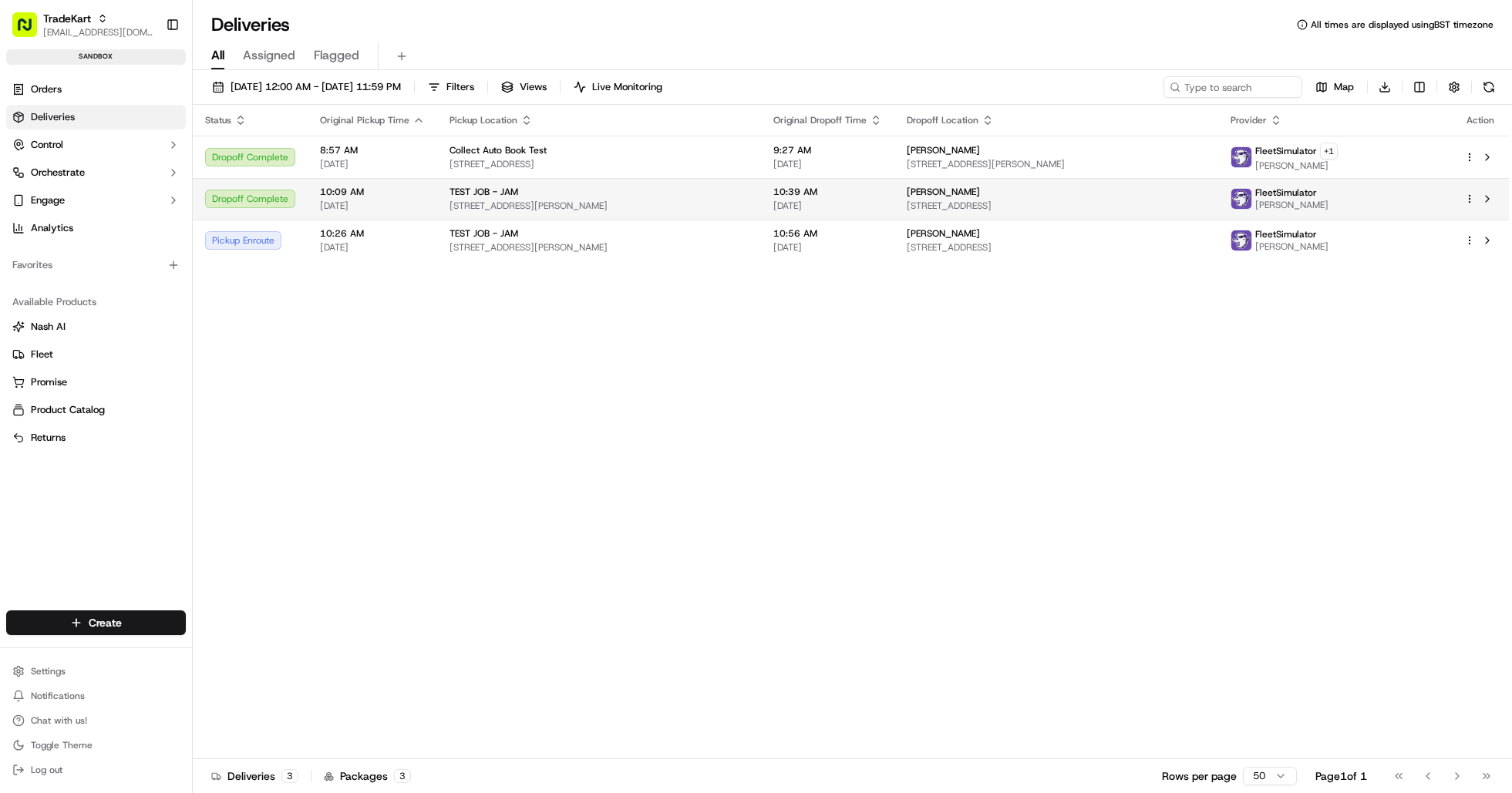
click at [261, 203] on div "Dropoff Complete" at bounding box center [250, 198] width 90 height 18
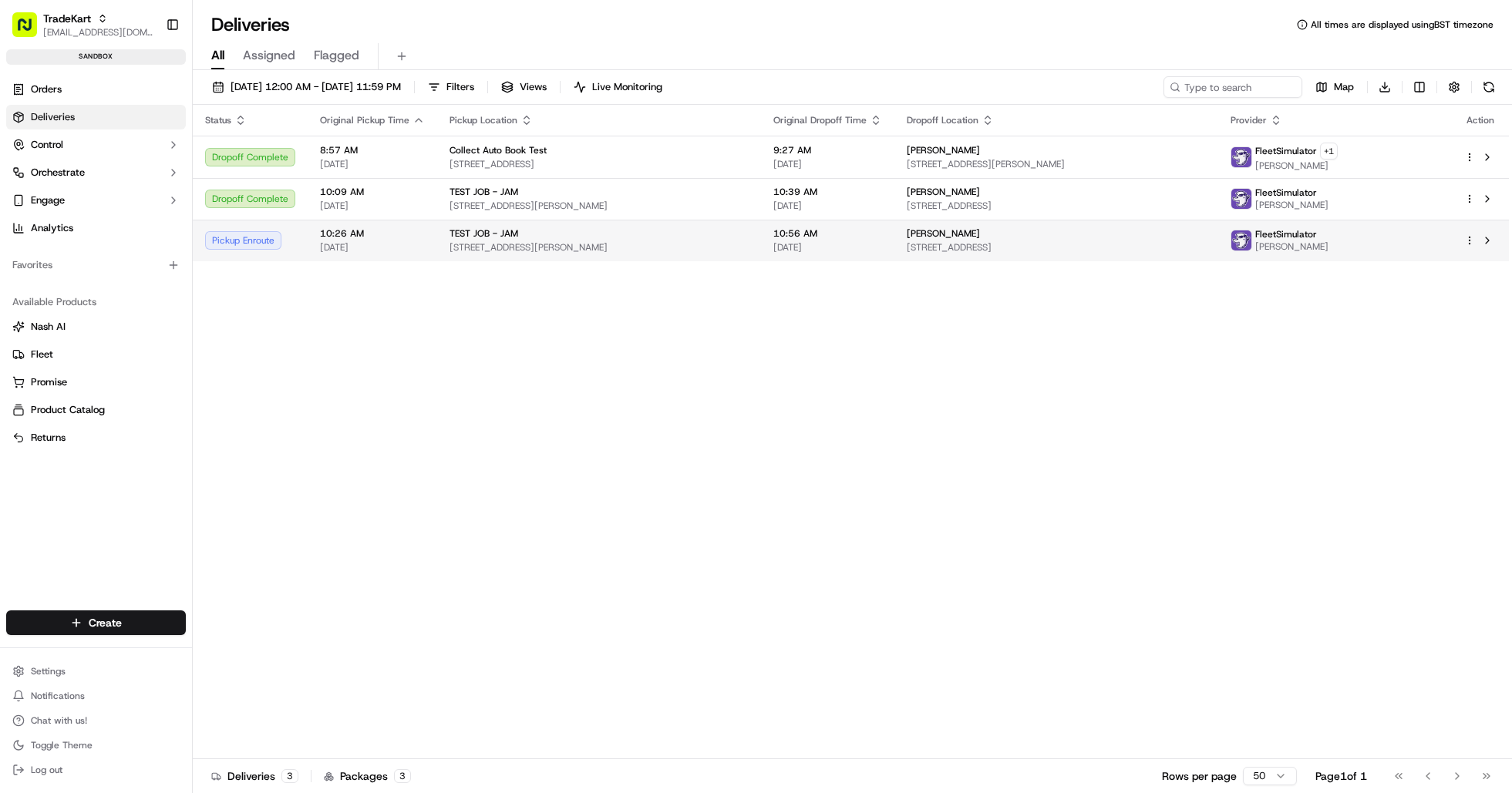
click at [240, 245] on div "Pickup Enroute" at bounding box center [250, 240] width 90 height 18
click at [1471, 468] on div "Status Original Pickup Time Pickup Location Original Dropoff Time Dropoff Locat…" at bounding box center [851, 431] width 1317 height 654
click at [1474, 48] on div "All Assigned Flagged" at bounding box center [852, 56] width 1319 height 27
click at [439, 363] on div "Status Original Pickup Time Pickup Location Original Dropoff Time Dropoff Locat…" at bounding box center [851, 431] width 1317 height 654
click at [98, 528] on div "Orders Deliveries Control Orchestrate Engage Analytics Favorites Available Prod…" at bounding box center [96, 335] width 192 height 528
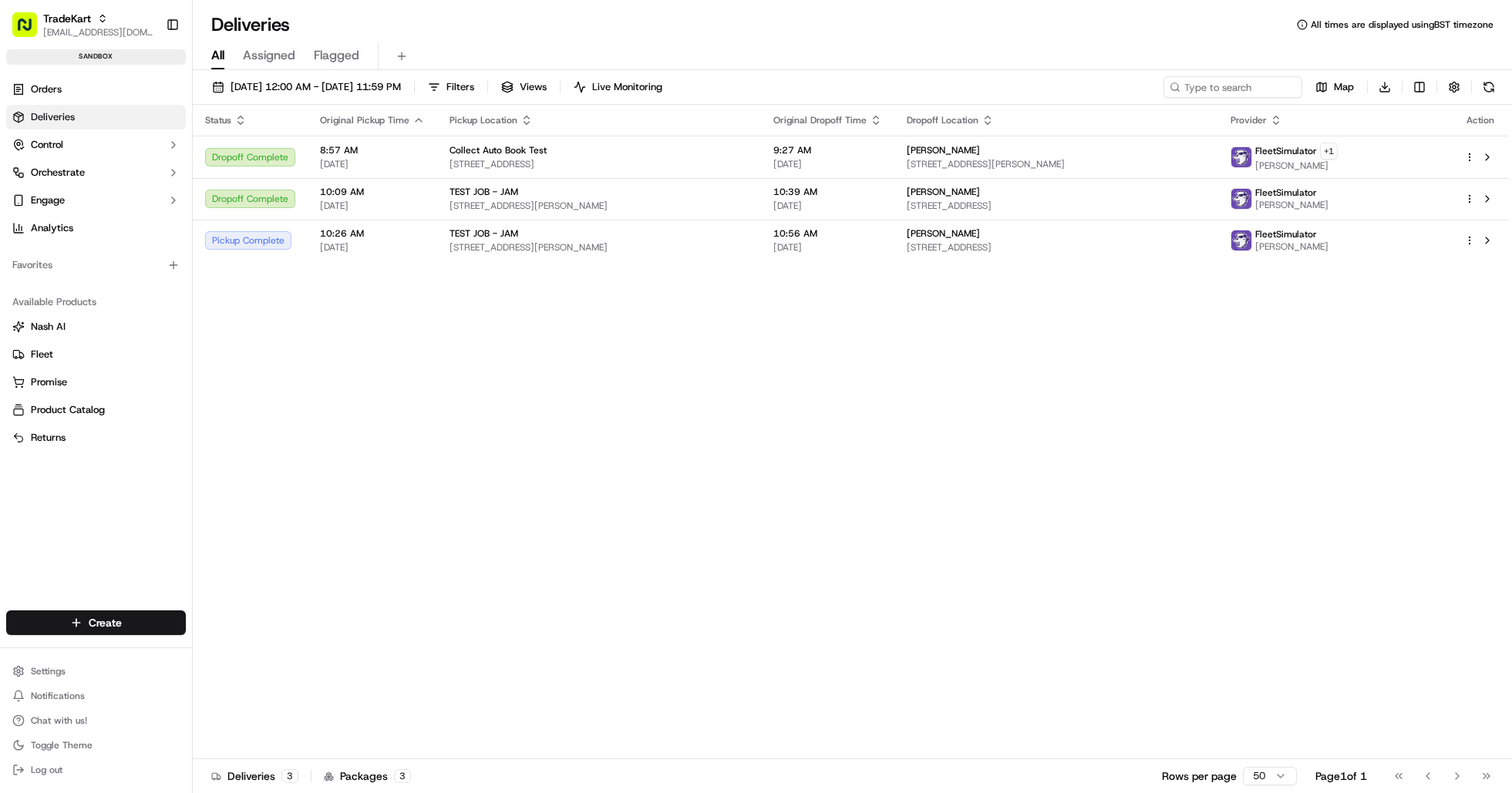
click at [90, 525] on div "Orders Deliveries Control Orchestrate Engage Analytics Favorites Available Prod…" at bounding box center [96, 335] width 192 height 528
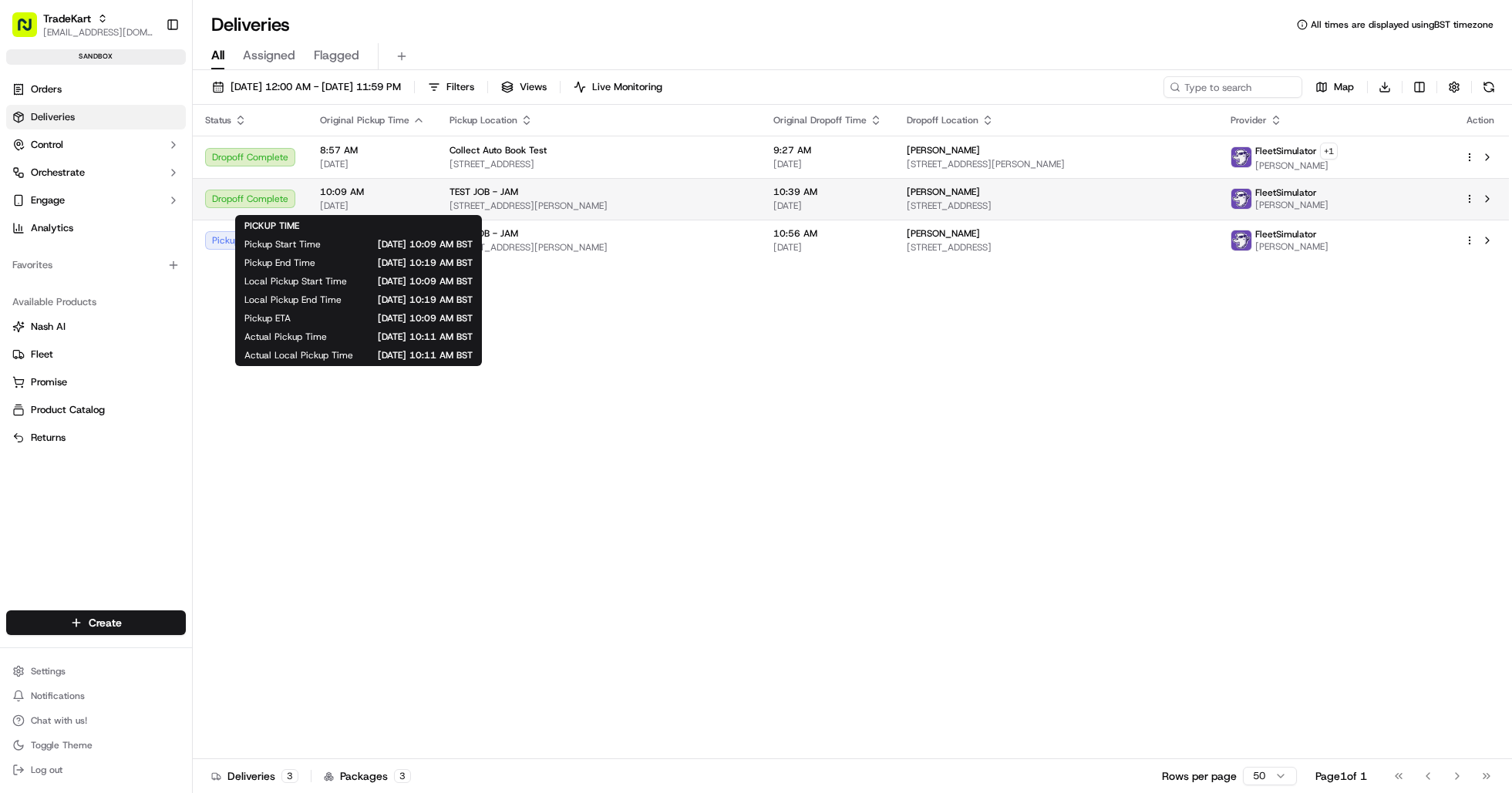
click at [416, 203] on span "[DATE]" at bounding box center [372, 206] width 105 height 12
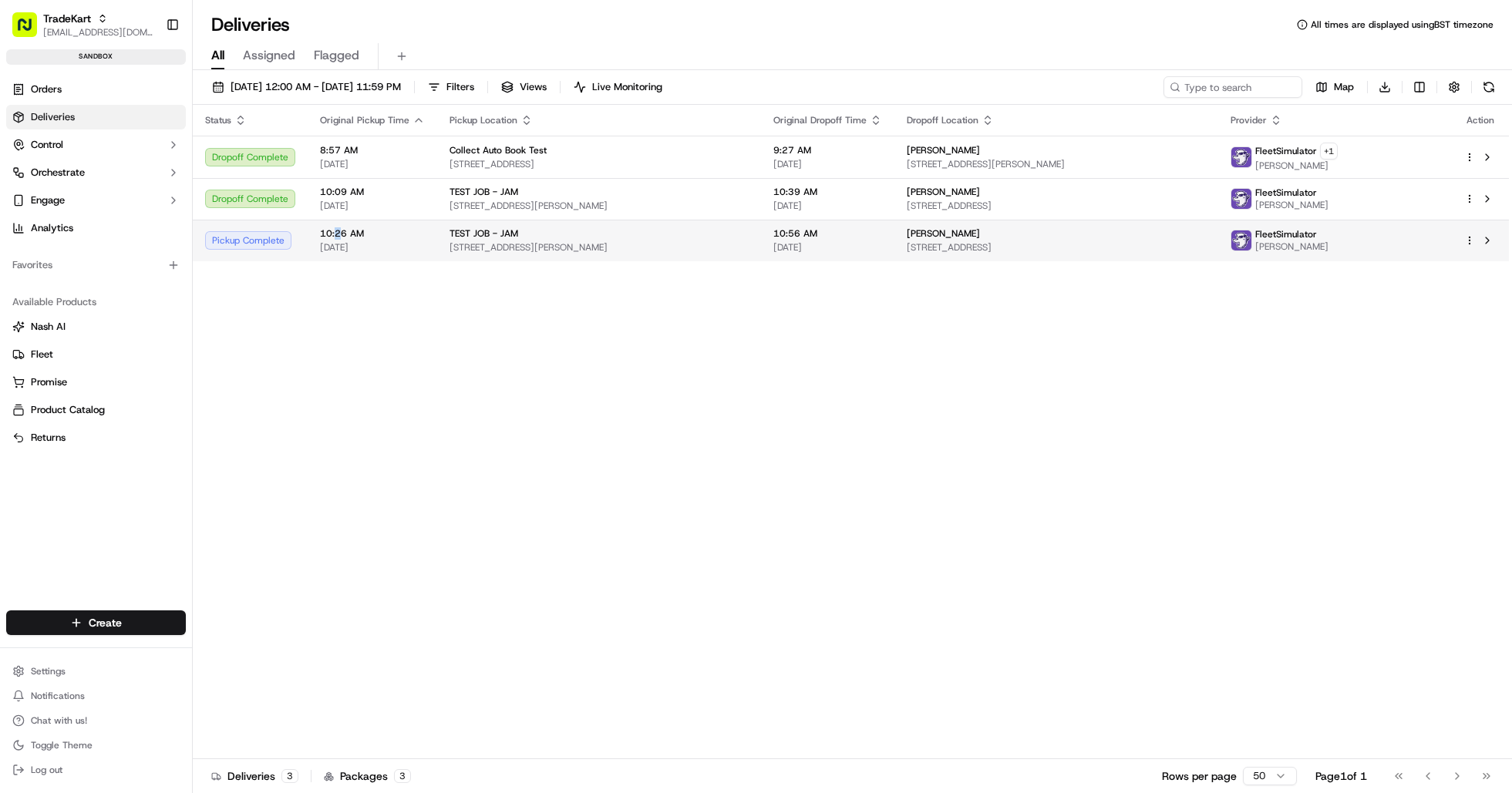
click at [337, 239] on span "10:26 AM" at bounding box center [372, 233] width 105 height 12
click at [388, 240] on div "10:26 AM 09/18/2025" at bounding box center [372, 240] width 105 height 26
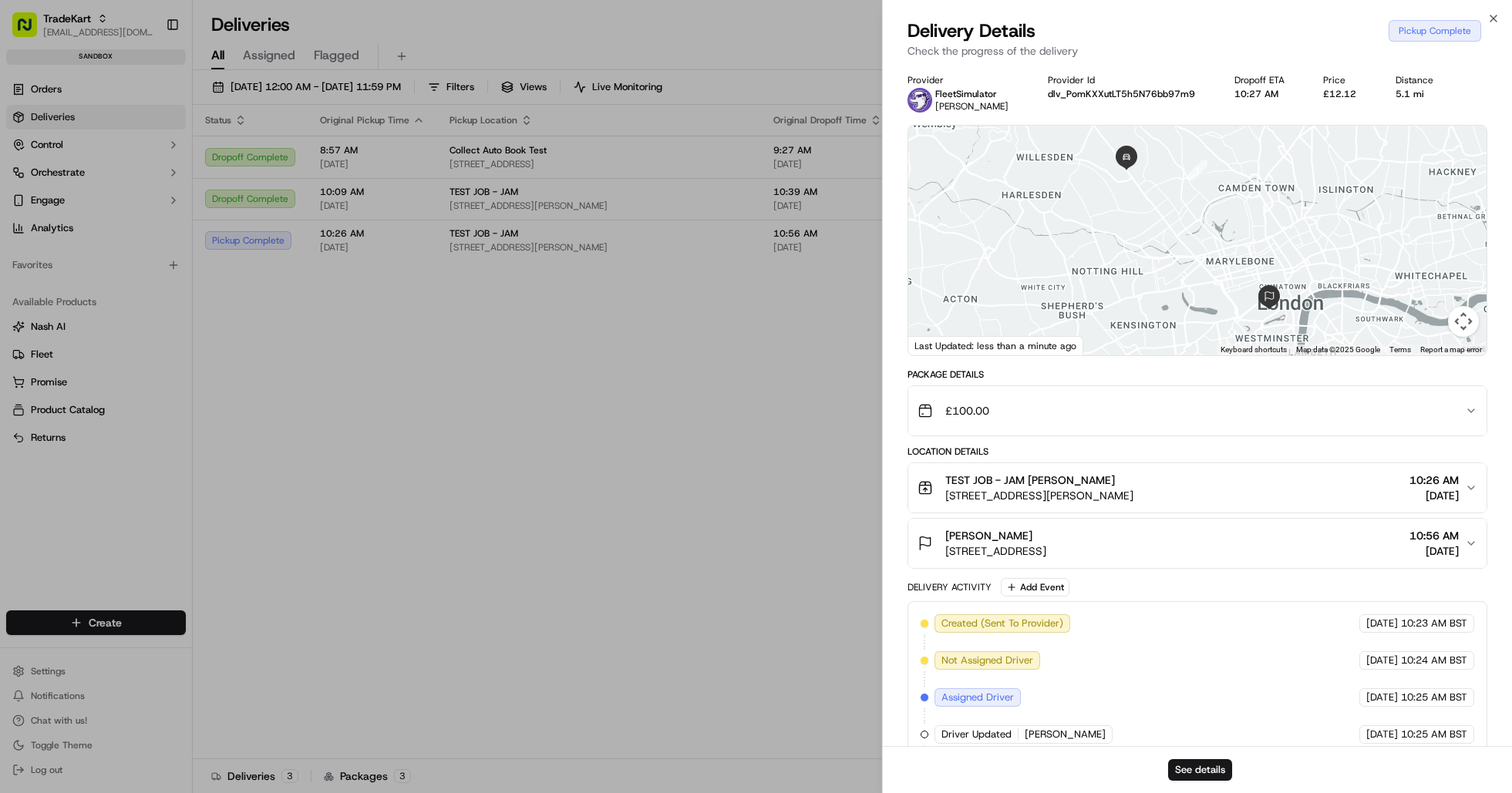
drag, startPoint x: 1208, startPoint y: 778, endPoint x: 474, endPoint y: 319, distance: 865.7
click at [508, 450] on body "TradeKart joshdodd@tradekart.com Toggle Sidebar sandbox Orders Deliveries Contr…" at bounding box center [756, 396] width 1512 height 793
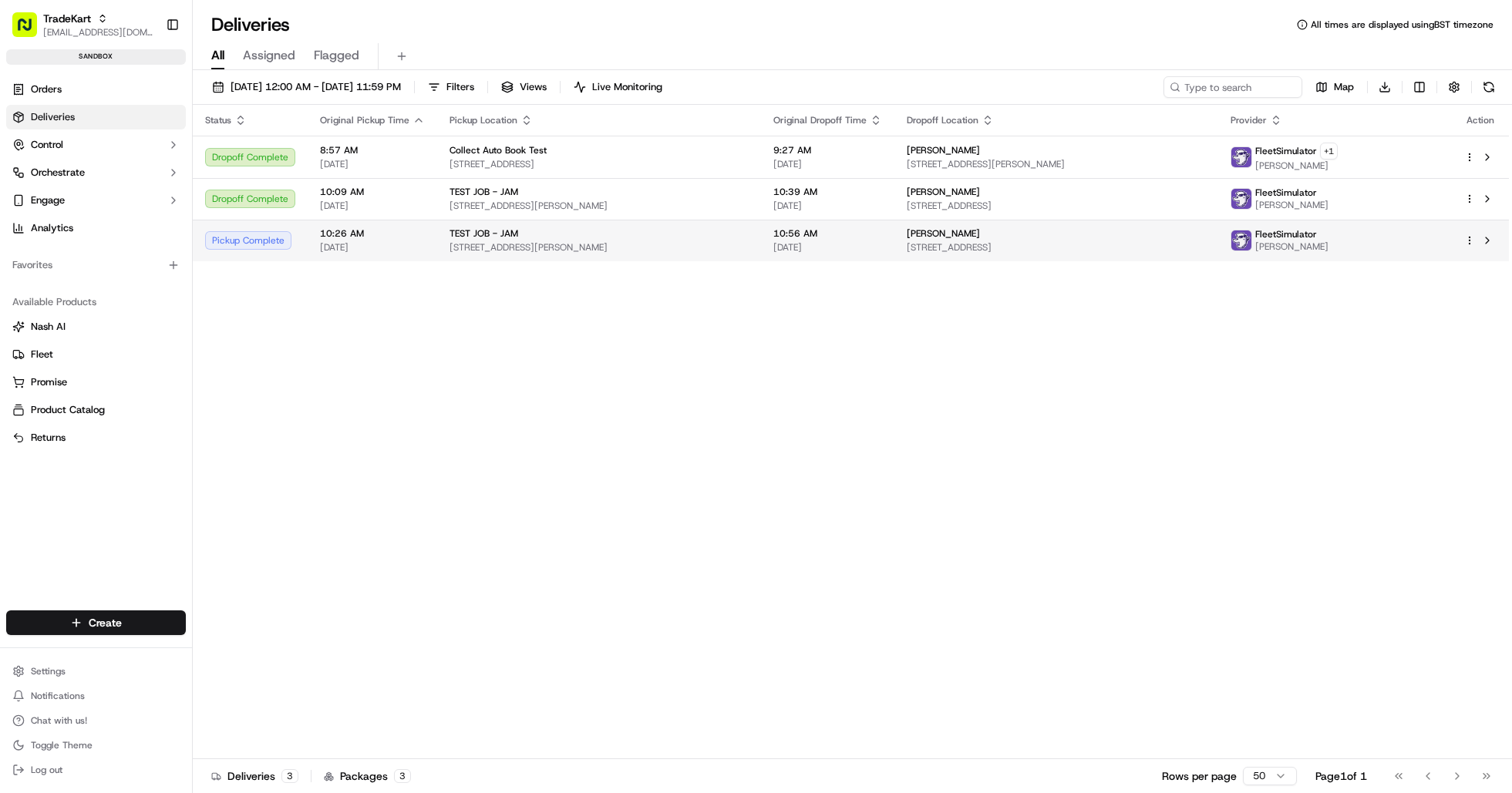
click at [326, 238] on span "10:26 AM" at bounding box center [372, 233] width 105 height 12
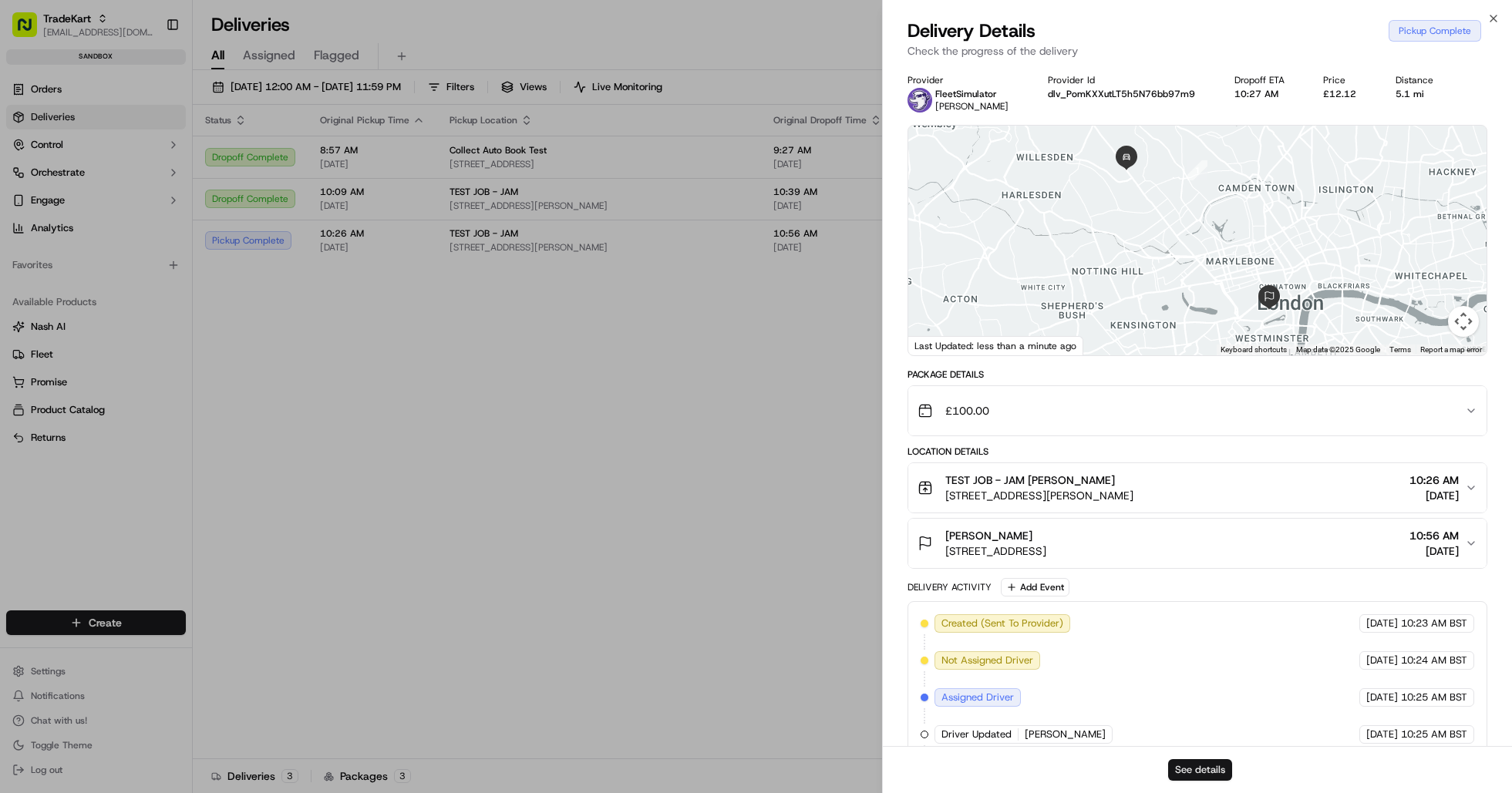
click at [1206, 773] on button "See details" at bounding box center [1200, 770] width 64 height 22
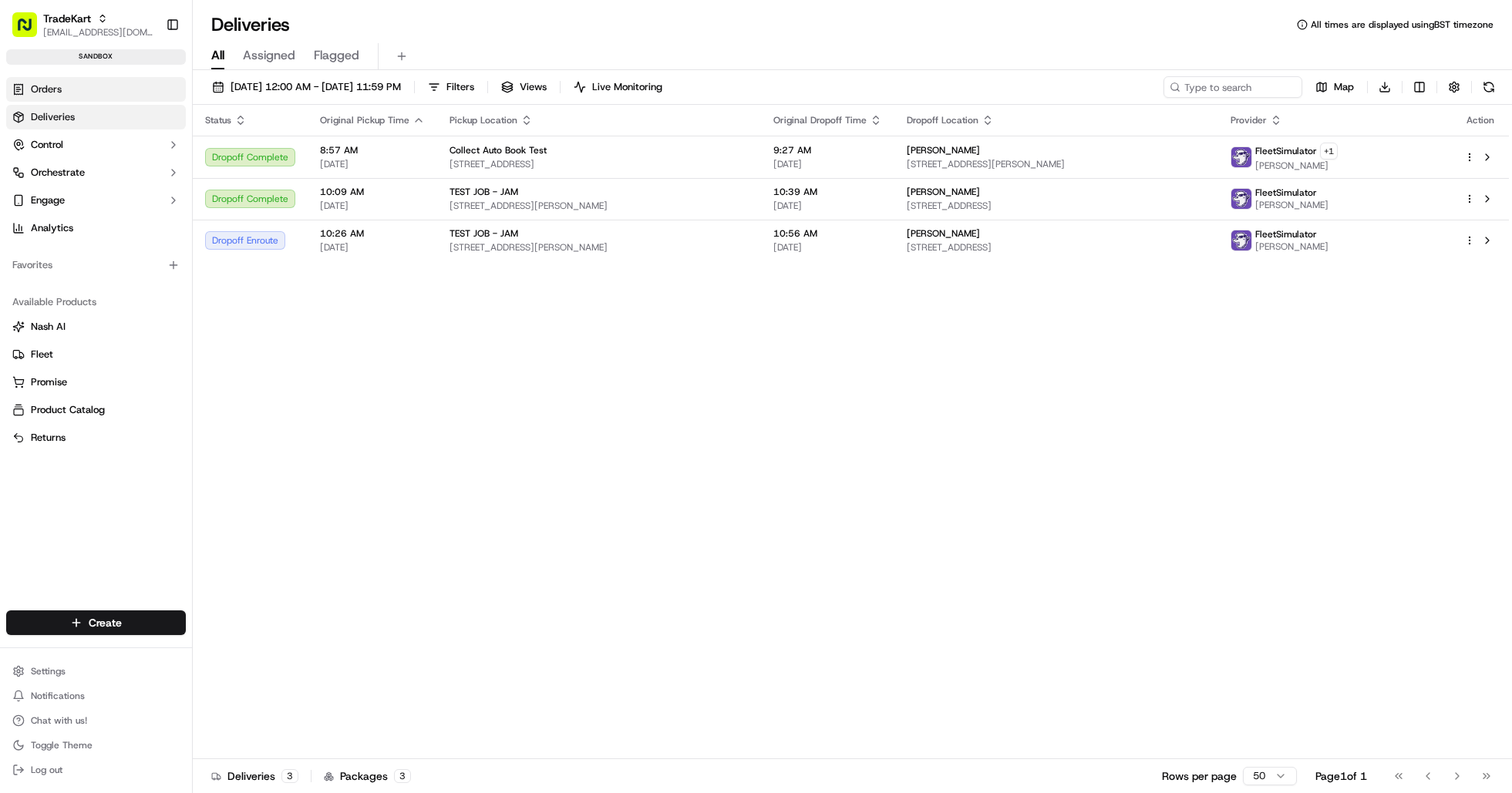
click at [47, 90] on span "Orders" at bounding box center [46, 90] width 31 height 14
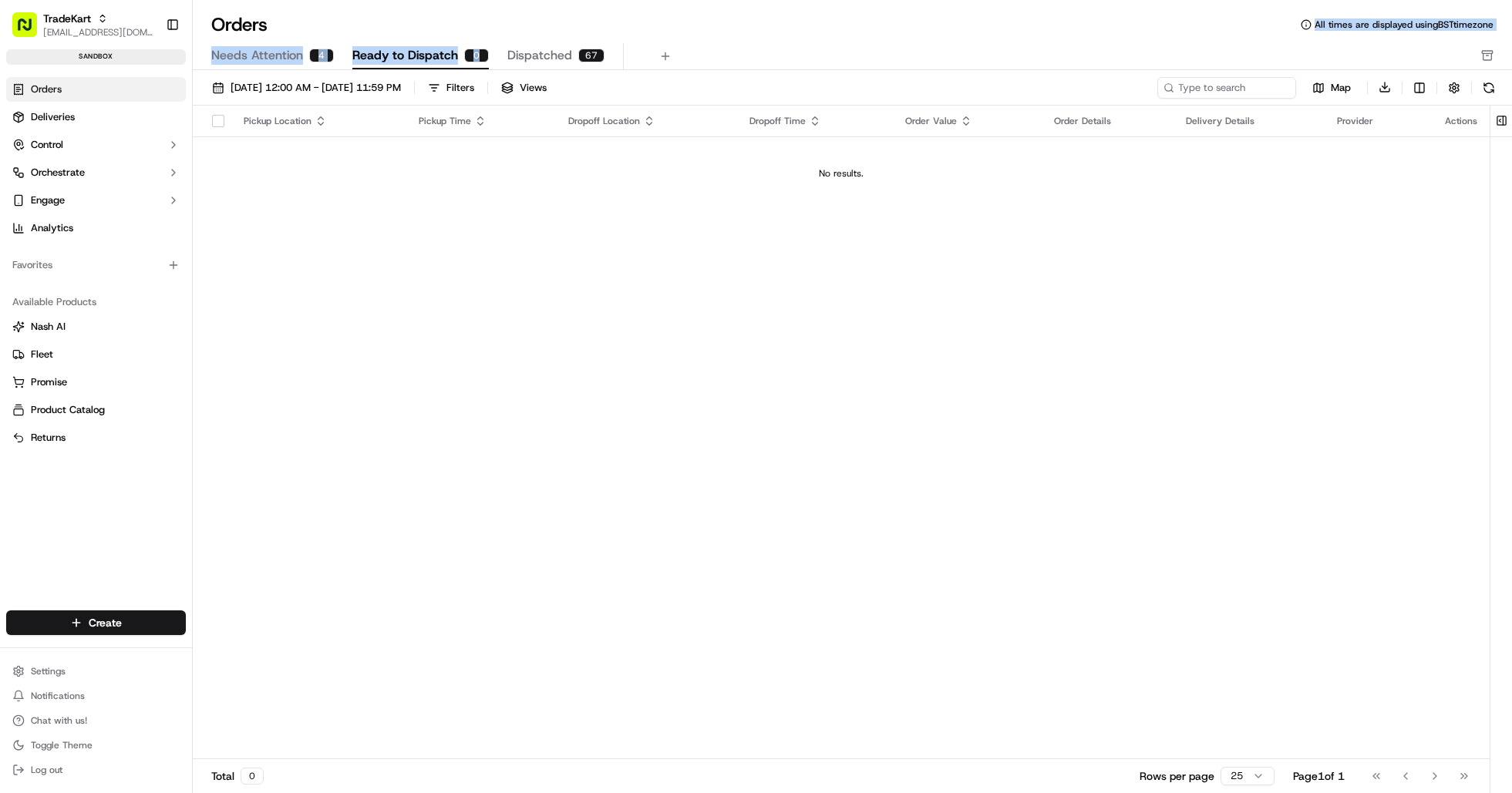
drag, startPoint x: 347, startPoint y: 36, endPoint x: 476, endPoint y: 63, distance: 131.8
click at [476, 63] on div "Orders All times are displayed using BST timezone Needs Attention 4 Ready to Di…" at bounding box center [852, 41] width 1319 height 58
drag, startPoint x: 1053, startPoint y: 265, endPoint x: 1057, endPoint y: 257, distance: 8.9
click at [1053, 264] on div "Pickup Location Pickup Time Dropoff Location Dropoff Time Order Value Order Det…" at bounding box center [841, 432] width 1297 height 654
click at [73, 84] on link "Orders" at bounding box center [96, 90] width 180 height 25
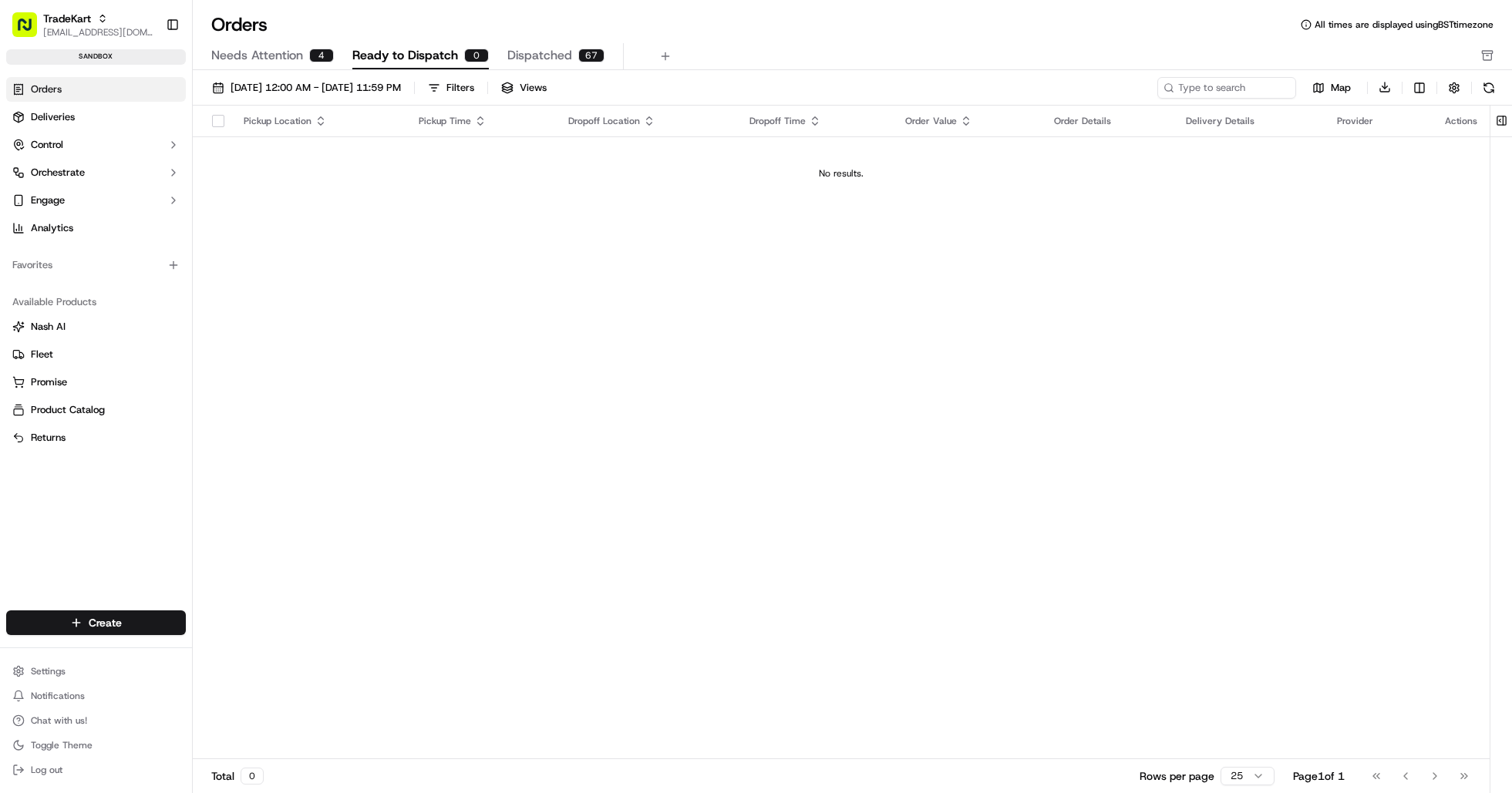
click at [562, 47] on span "Dispatched" at bounding box center [540, 55] width 65 height 18
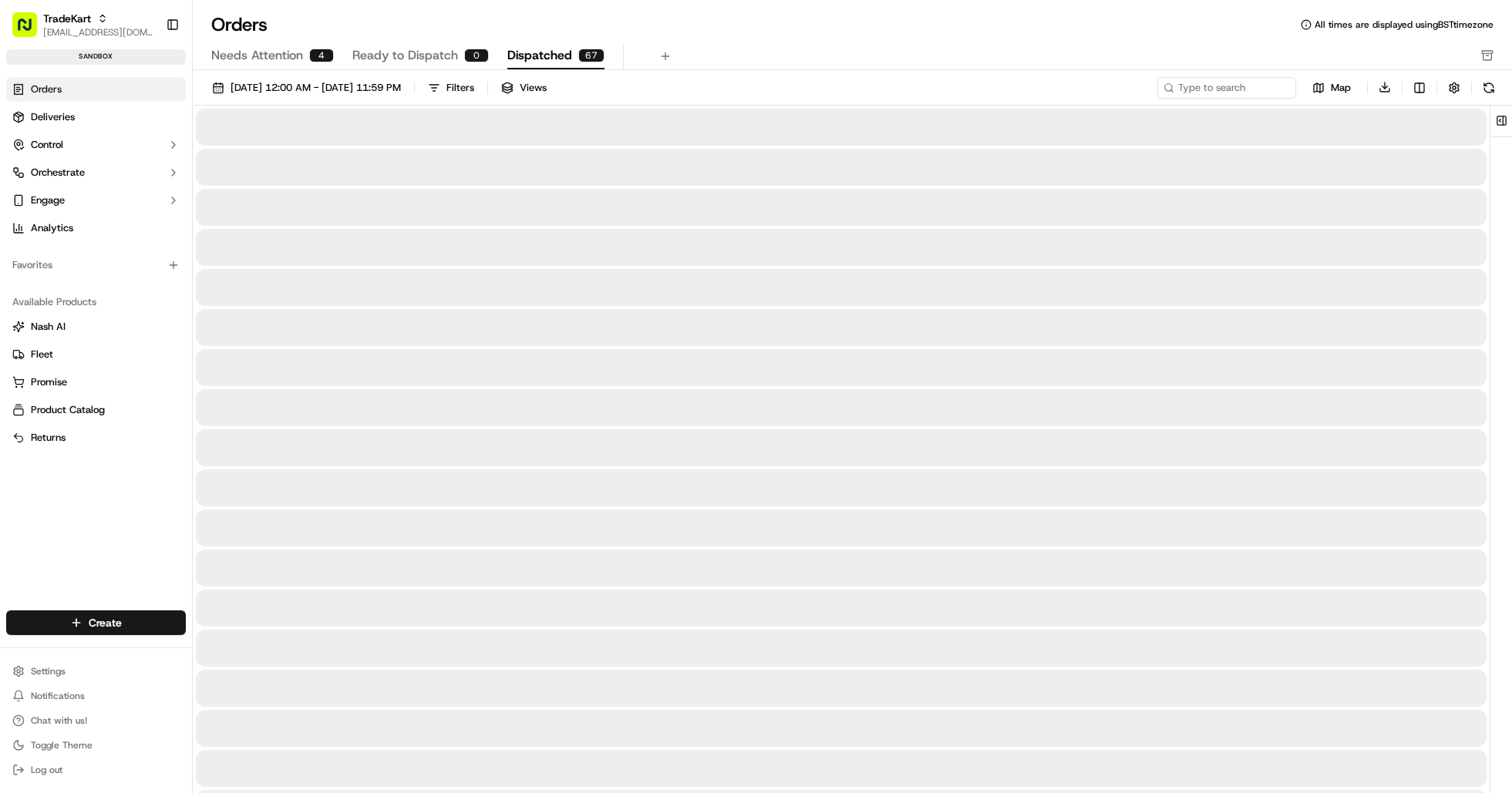
click at [405, 54] on span "Ready to Dispatch" at bounding box center [405, 55] width 106 height 18
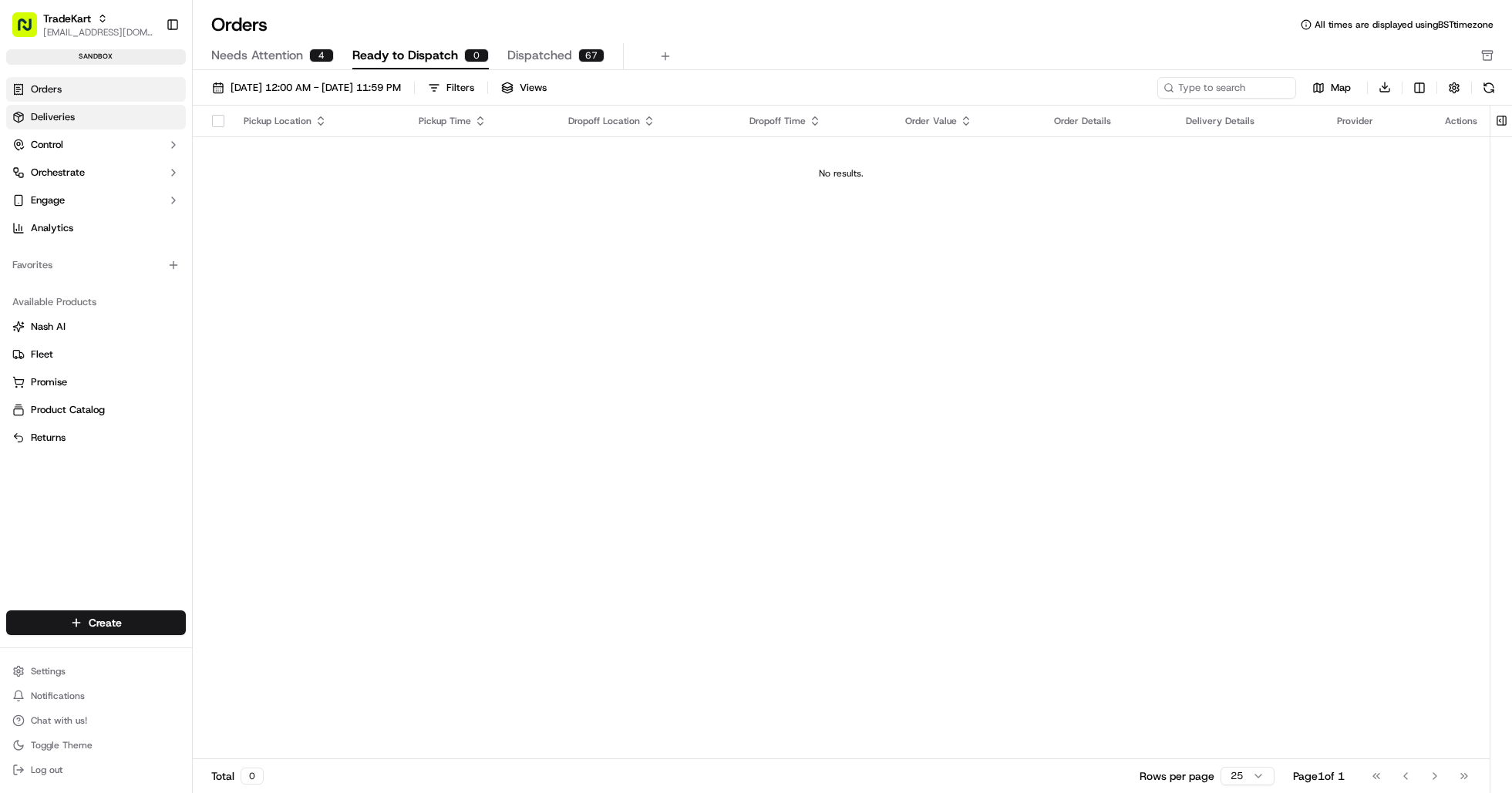
click at [92, 121] on link "Deliveries" at bounding box center [96, 117] width 180 height 25
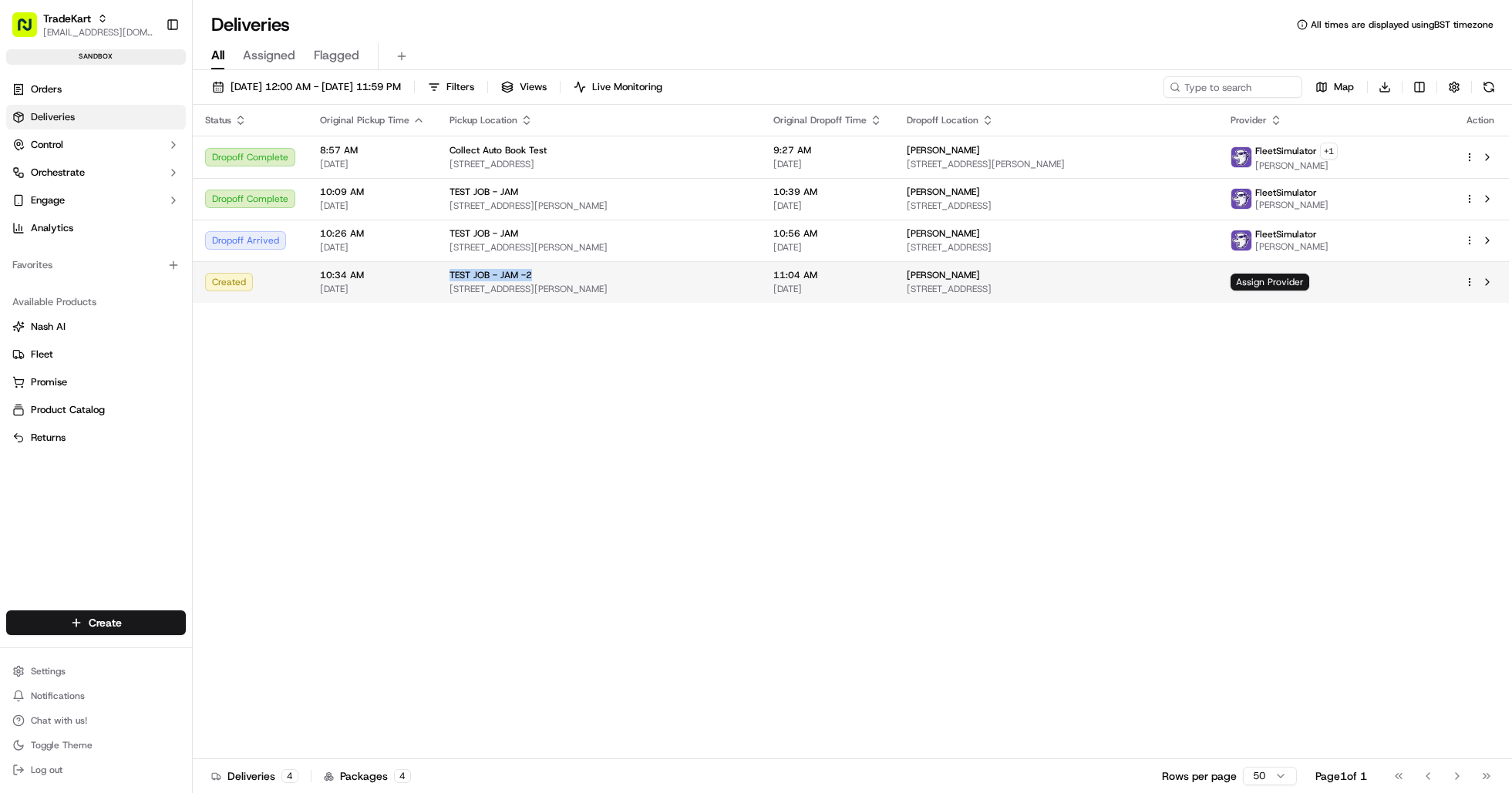
drag, startPoint x: 547, startPoint y: 274, endPoint x: 441, endPoint y: 272, distance: 106.0
click at [441, 272] on td "TEST JOB - JAM -2 293-301 Kilburn High Rd, London NW6 7JR, UK" at bounding box center [600, 282] width 324 height 41
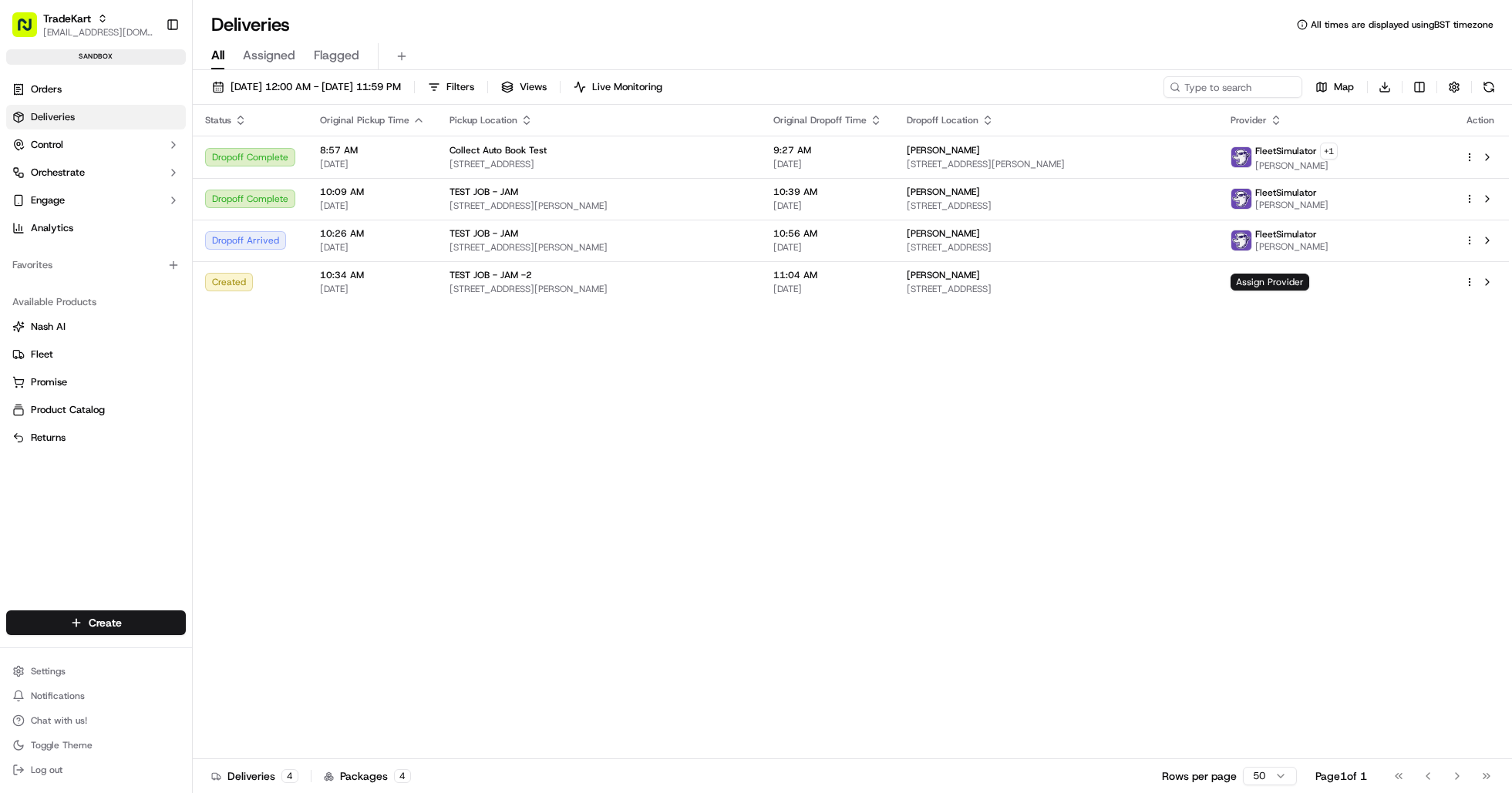
click at [1368, 332] on div "Status Original Pickup Time Pickup Location Original Dropoff Time Dropoff Locat…" at bounding box center [851, 431] width 1317 height 654
click at [1384, 283] on div "Assign Provider" at bounding box center [1335, 282] width 209 height 17
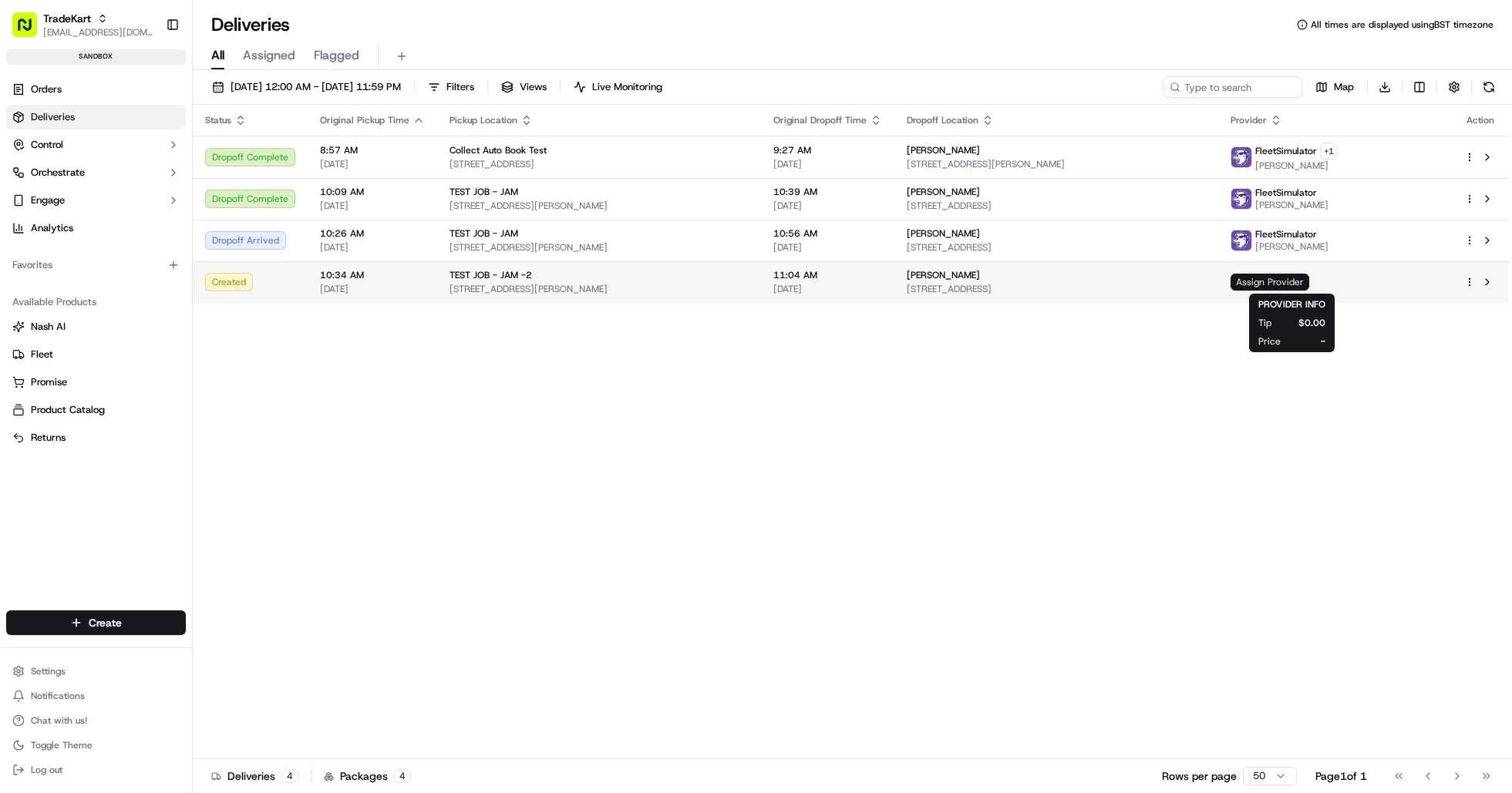
click at [1288, 283] on span "Assign Provider" at bounding box center [1270, 282] width 78 height 17
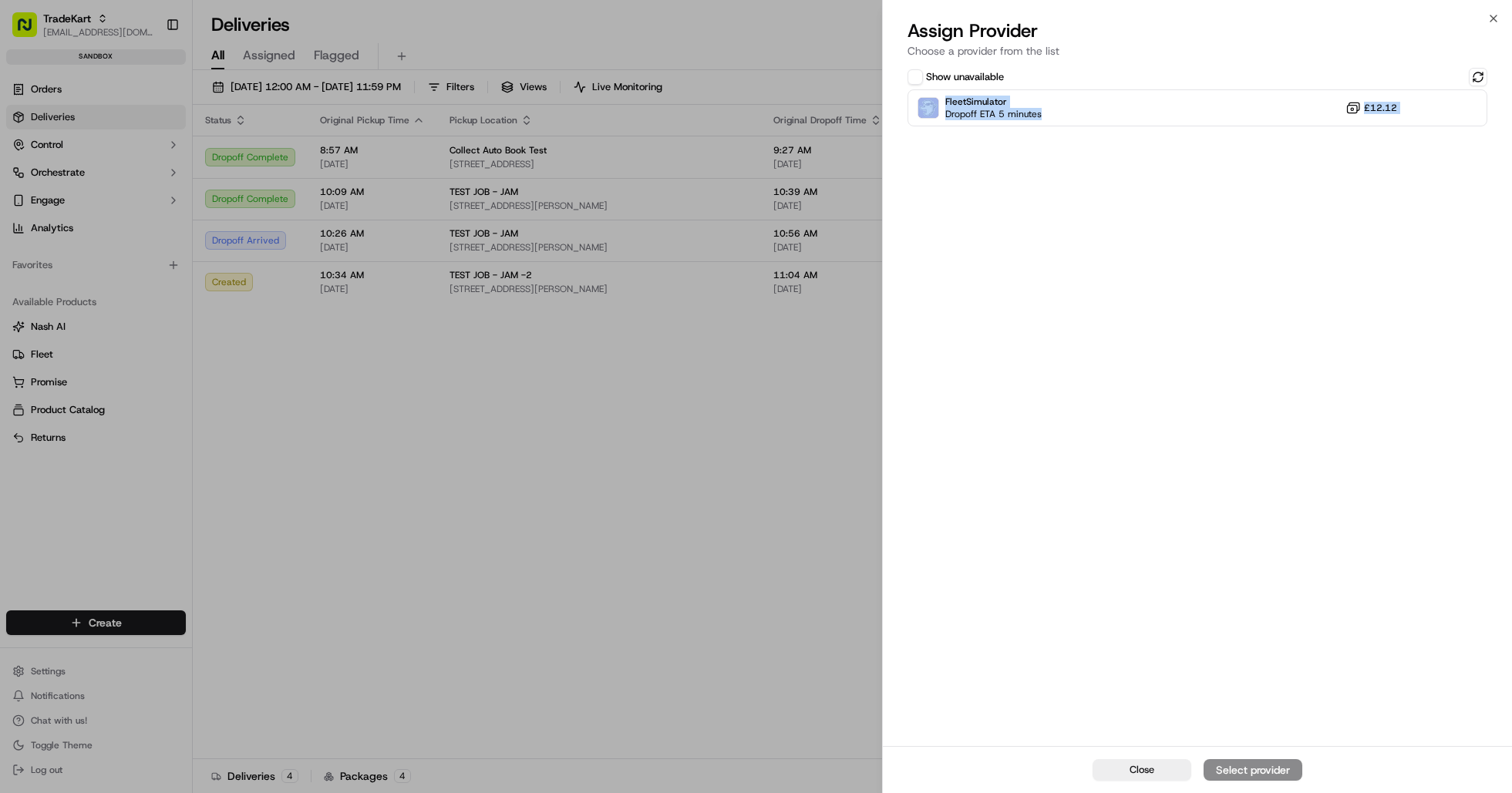
drag, startPoint x: 904, startPoint y: 99, endPoint x: 1479, endPoint y: 128, distance: 575.7
click at [1479, 125] on div "Show unavailable FleetSimulator Dropoff ETA 5 minutes £12.12" at bounding box center [1198, 406] width 630 height 681
click at [1390, 239] on div "Show unavailable FleetSimulator Dropoff ETA 5 minutes £12.12" at bounding box center [1198, 406] width 630 height 681
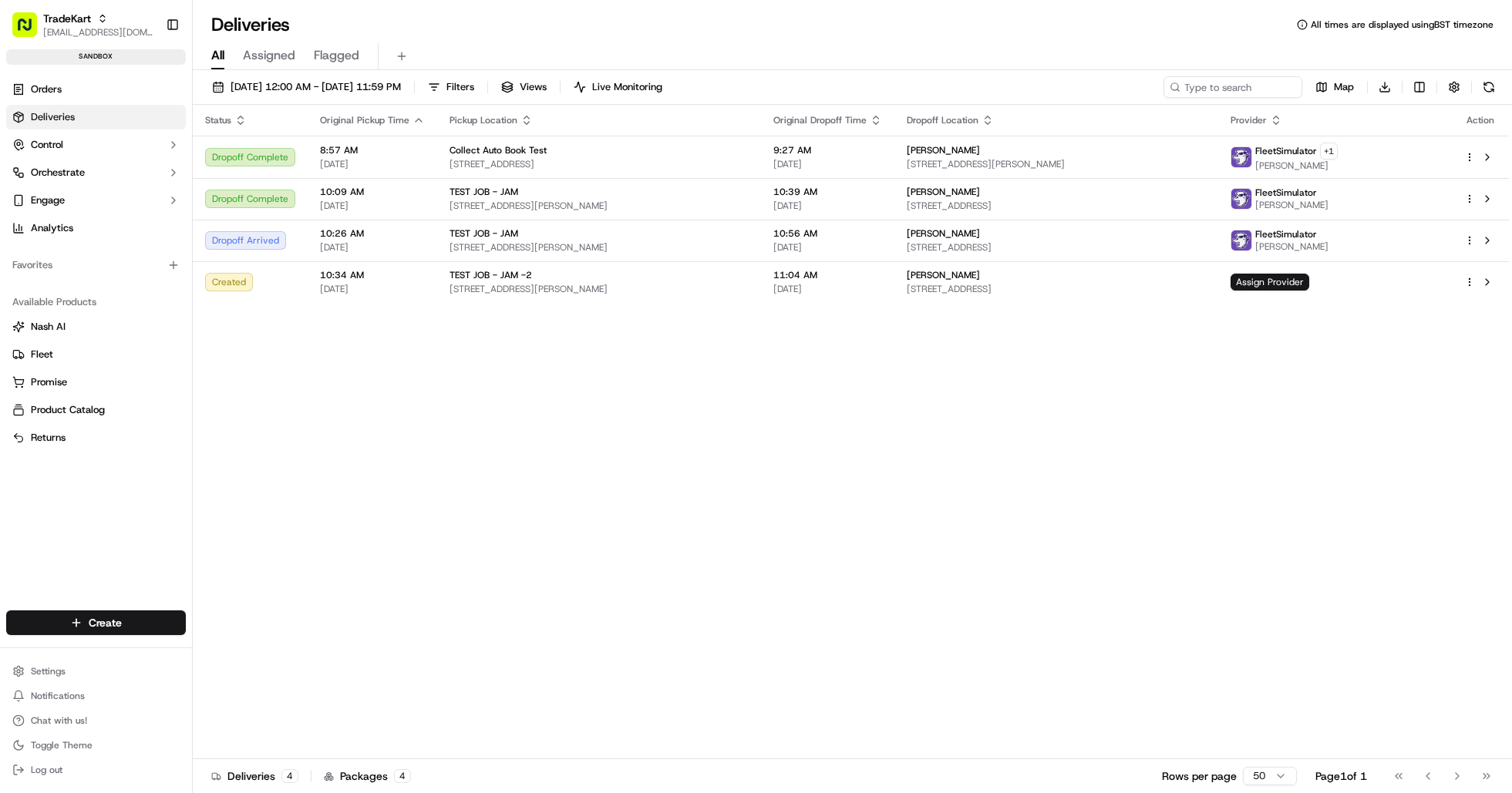
drag, startPoint x: 620, startPoint y: 511, endPoint x: 569, endPoint y: 467, distance: 67.4
click at [638, 283] on div "TEST JOB - JAM -2 293-301 Kilburn High Rd, London NW6 7JR, UK" at bounding box center [600, 283] width 299 height 26
click at [1286, 284] on span "Assign Provider" at bounding box center [1270, 282] width 78 height 17
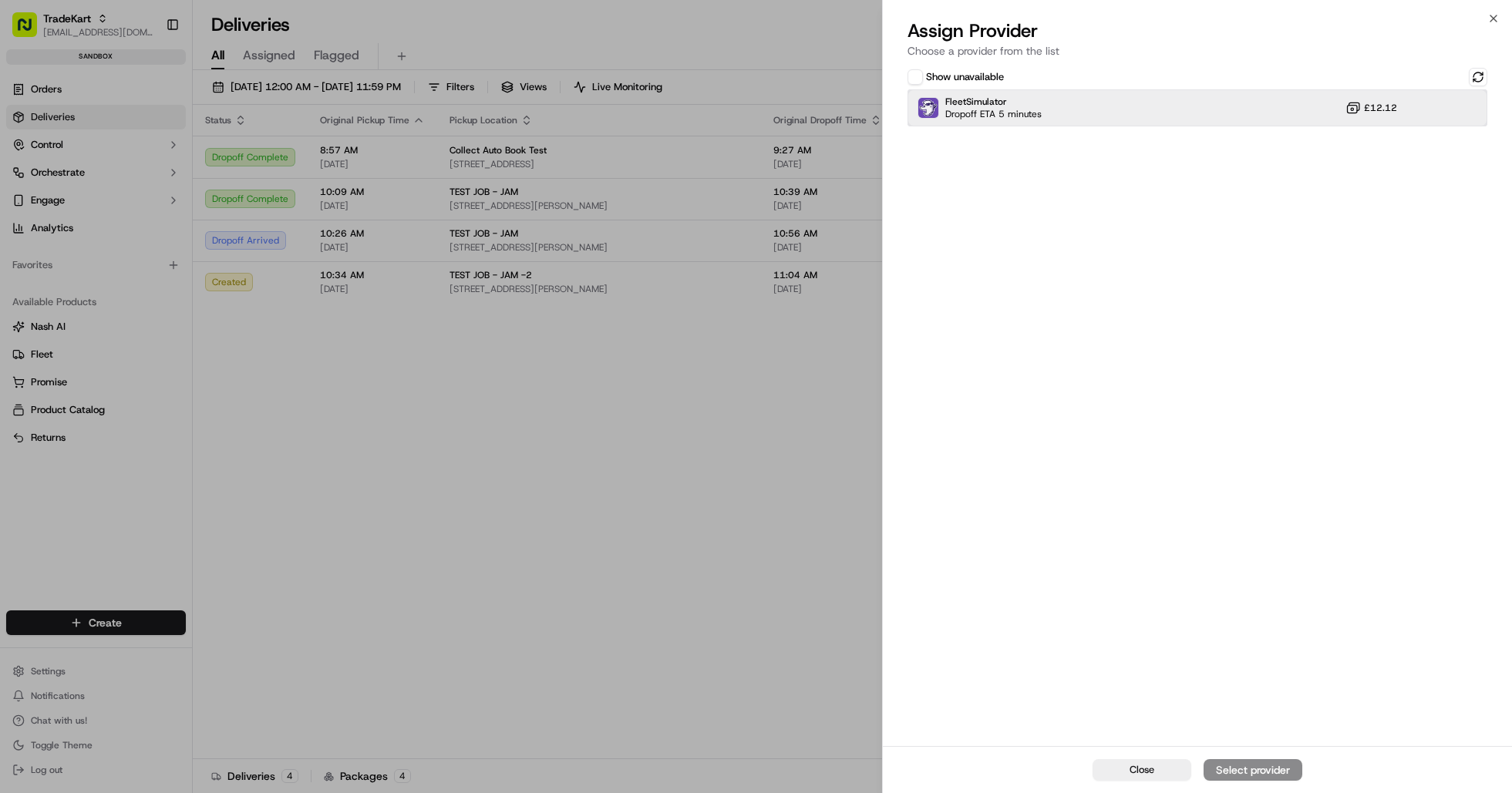
click at [1099, 121] on div "FleetSimulator Dropoff ETA 5 minutes £12.12" at bounding box center [1198, 108] width 580 height 37
click at [1261, 776] on div "Assign Provider" at bounding box center [1253, 770] width 76 height 16
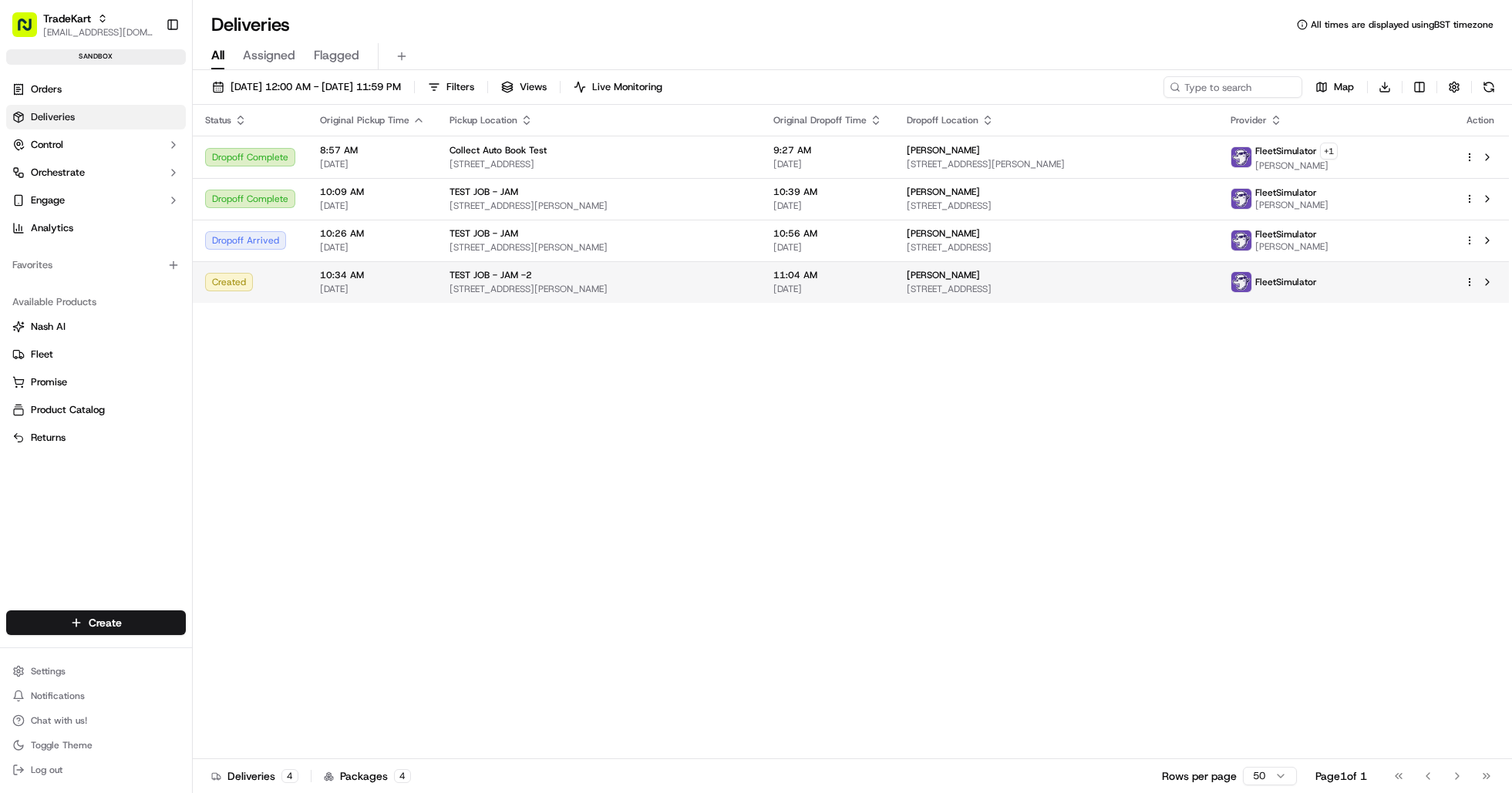
click at [225, 286] on div "Created" at bounding box center [250, 282] width 90 height 18
click at [1039, 42] on div "All Assigned Flagged" at bounding box center [852, 54] width 1319 height 33
click at [217, 281] on div "Created" at bounding box center [250, 282] width 90 height 18
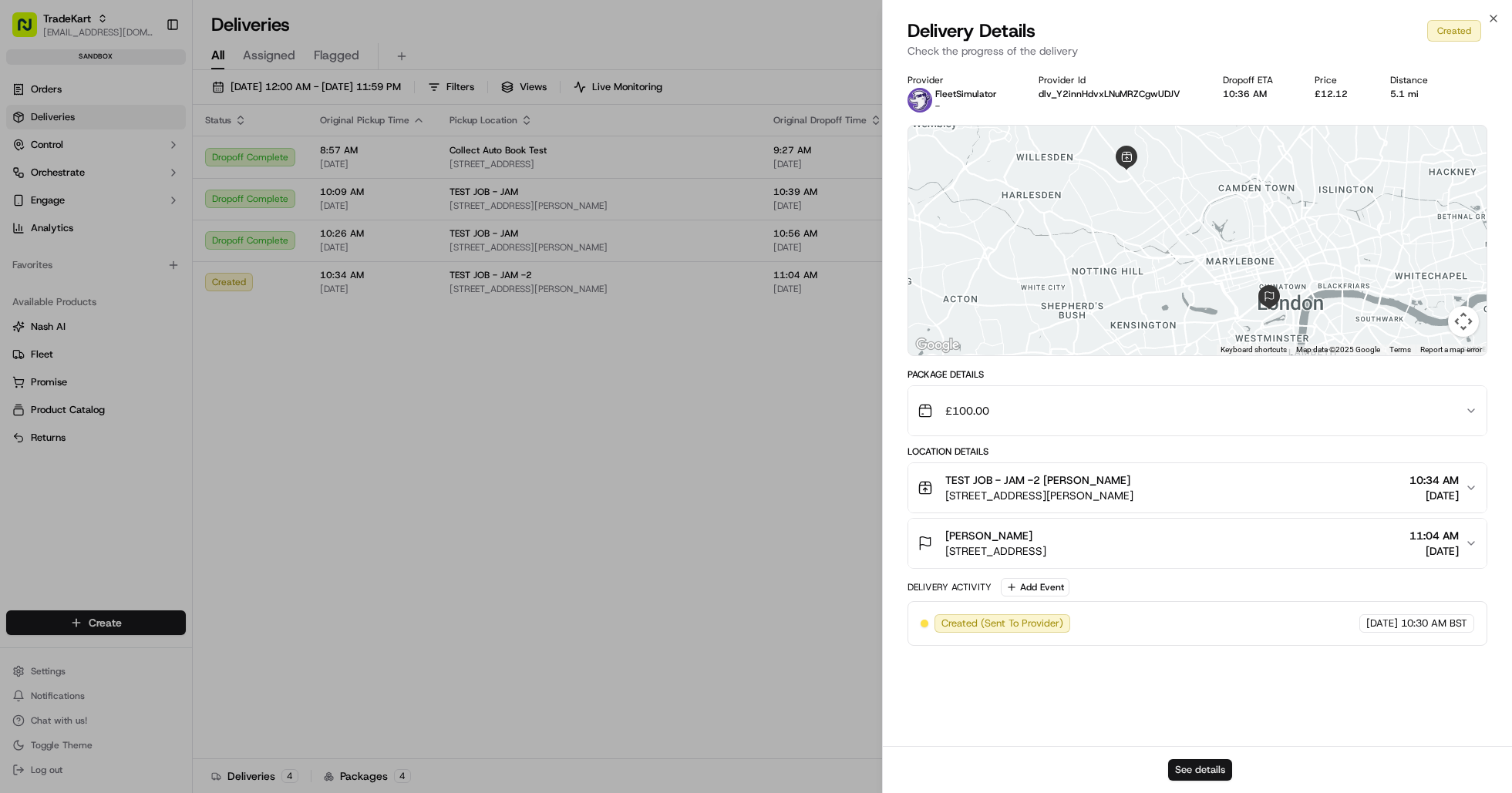
click at [1200, 767] on button "See details" at bounding box center [1200, 770] width 64 height 22
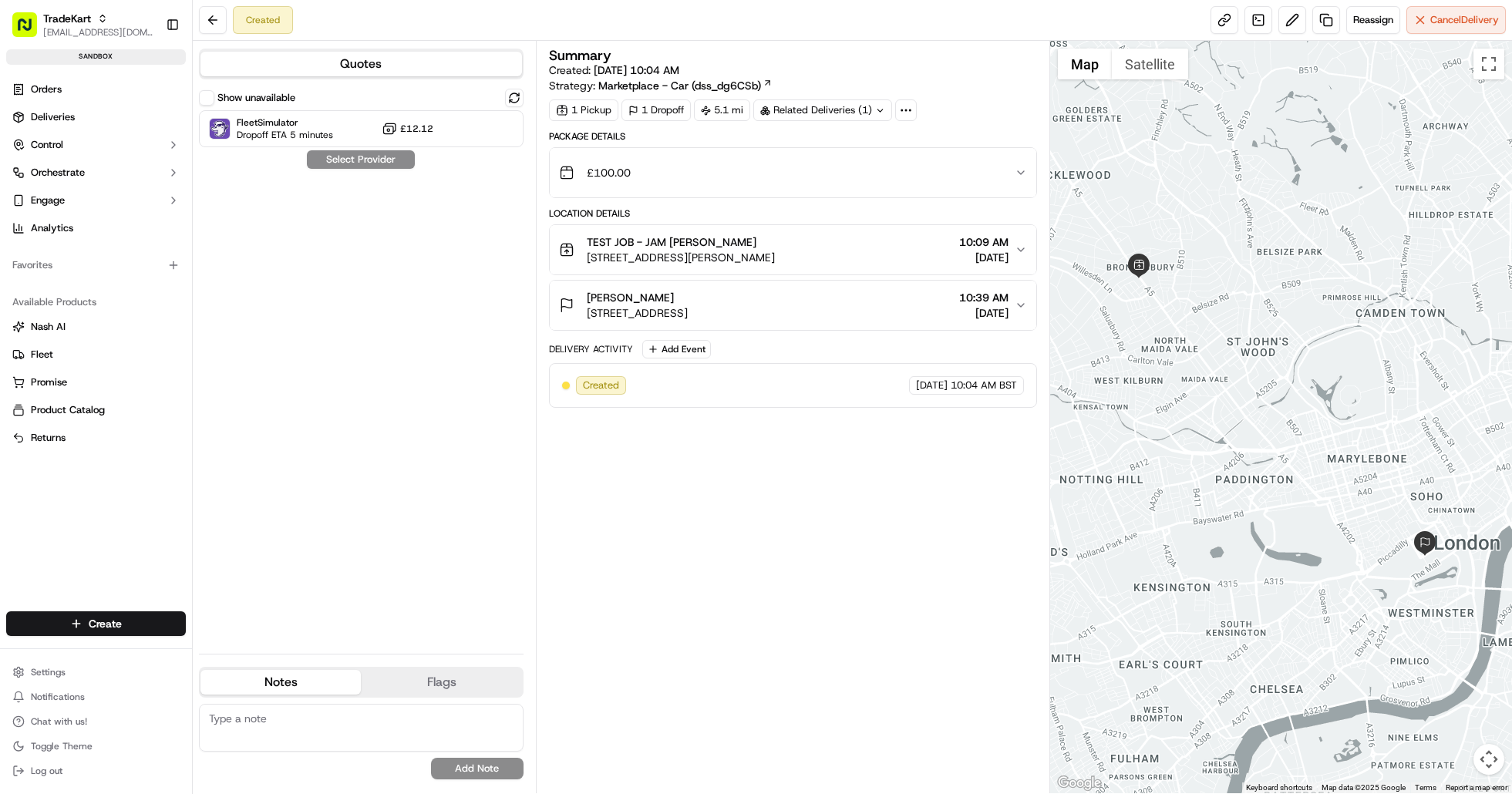
click at [431, 71] on button "Quotes" at bounding box center [361, 64] width 321 height 25
click at [433, 65] on button "Quotes" at bounding box center [361, 64] width 321 height 25
click at [475, 127] on div at bounding box center [476, 129] width 18 height 18
click at [336, 158] on button "Assign Provider" at bounding box center [361, 159] width 109 height 18
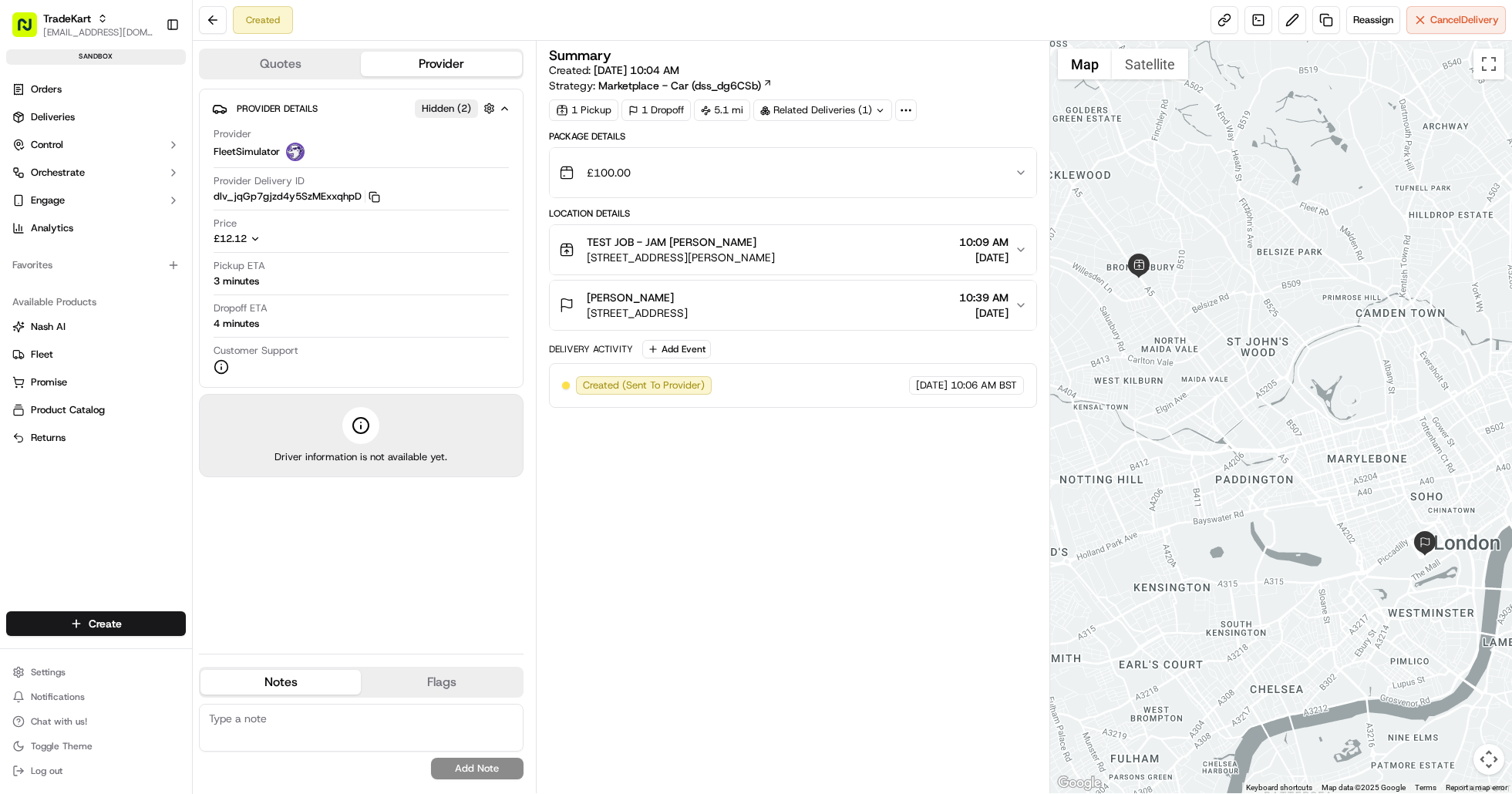
drag, startPoint x: 269, startPoint y: 289, endPoint x: 214, endPoint y: 289, distance: 55.0
click at [214, 289] on div "Pickup ETA 3 minutes" at bounding box center [361, 276] width 295 height 36
drag, startPoint x: 211, startPoint y: 265, endPoint x: 275, endPoint y: 267, distance: 64.0
click at [275, 267] on div "Provider Details Hidden ( 2 ) Provider FleetSimulator Provider Delivery ID dlv_…" at bounding box center [361, 239] width 325 height 299
drag, startPoint x: 261, startPoint y: 342, endPoint x: 208, endPoint y: 324, distance: 56.0
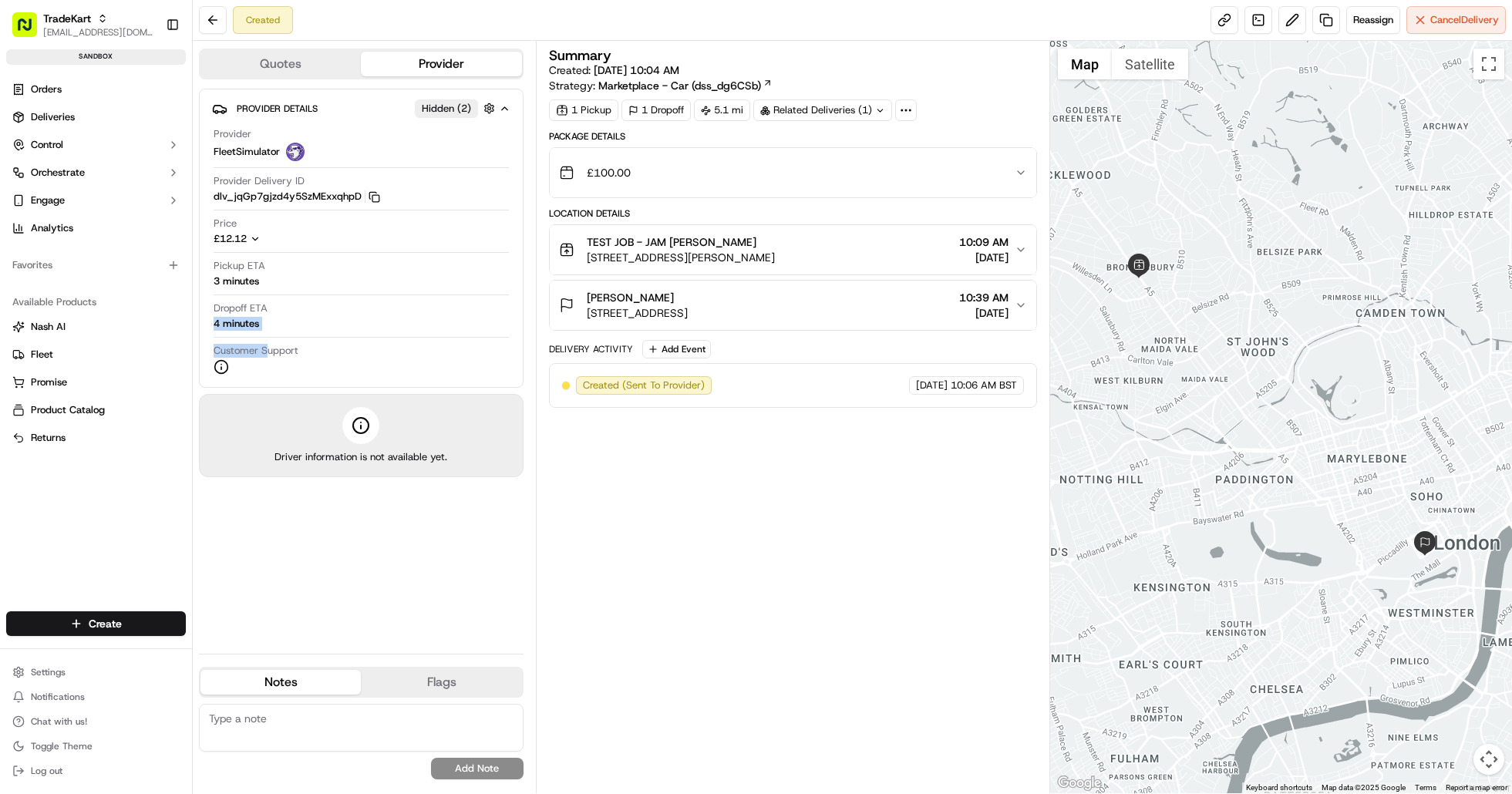
click at [208, 324] on div "Provider Details Hidden ( 2 ) Provider FleetSimulator Provider Delivery ID dlv_…" at bounding box center [361, 239] width 325 height 299
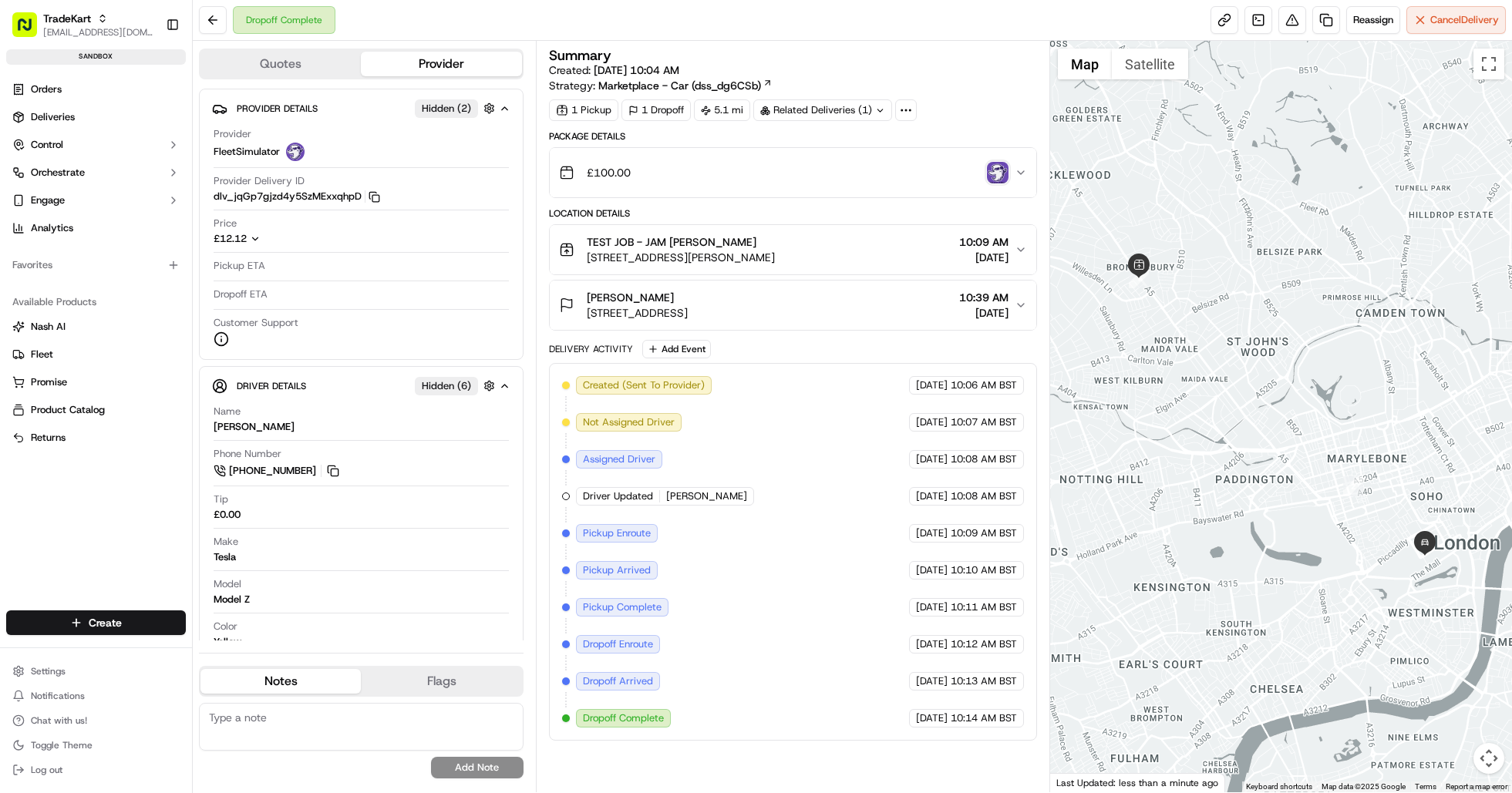
click at [1024, 307] on icon "button" at bounding box center [1021, 305] width 12 height 12
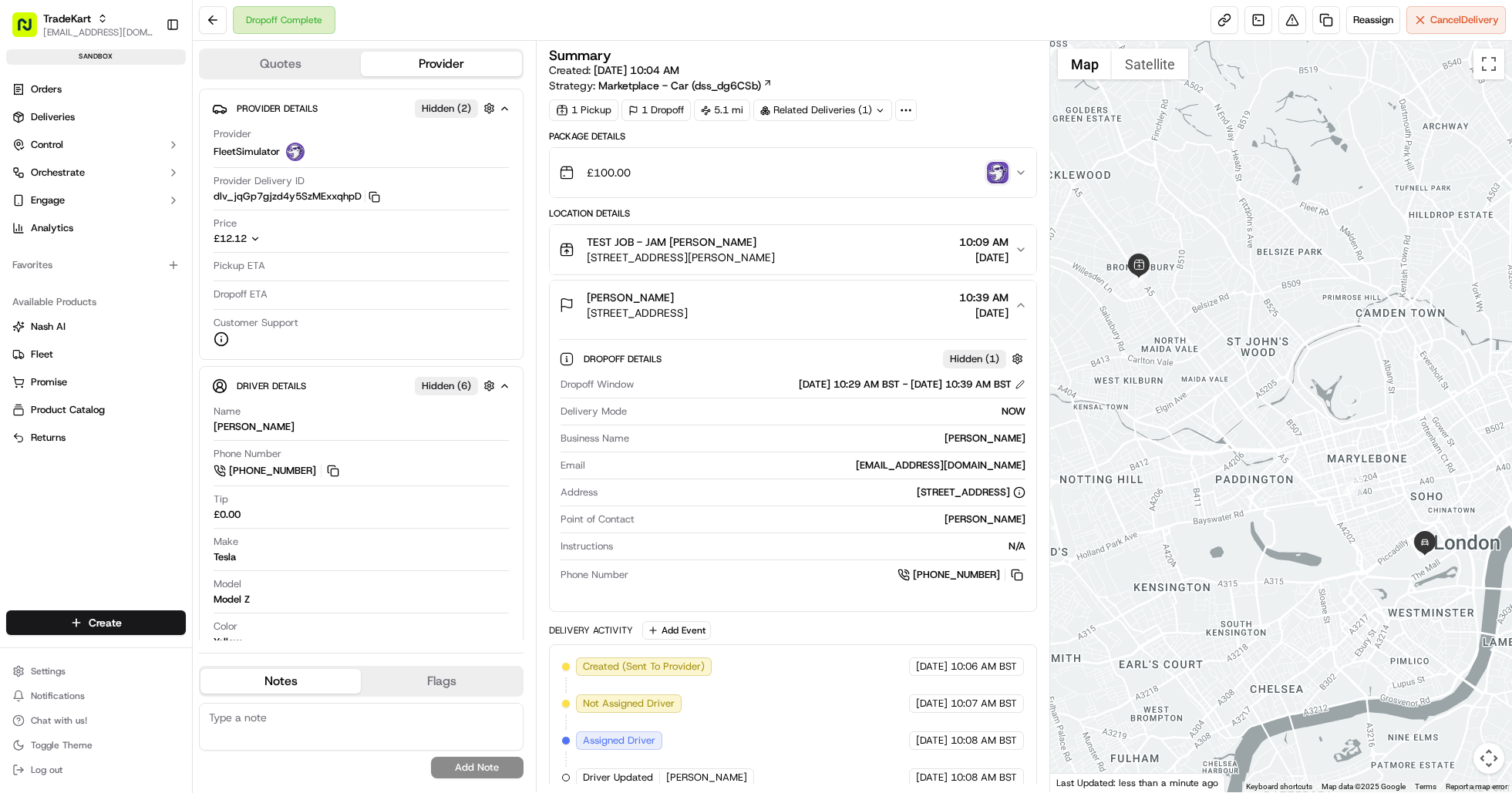
drag, startPoint x: 769, startPoint y: 310, endPoint x: 586, endPoint y: 316, distance: 183.1
click at [586, 316] on div "Jamina Guanzon 67 Pall Mall, London SW1Y 5ES, UK 10:39 AM 09/18/2025" at bounding box center [787, 305] width 456 height 31
copy span "[STREET_ADDRESS]"
click at [1015, 307] on icon "button" at bounding box center [1021, 305] width 12 height 12
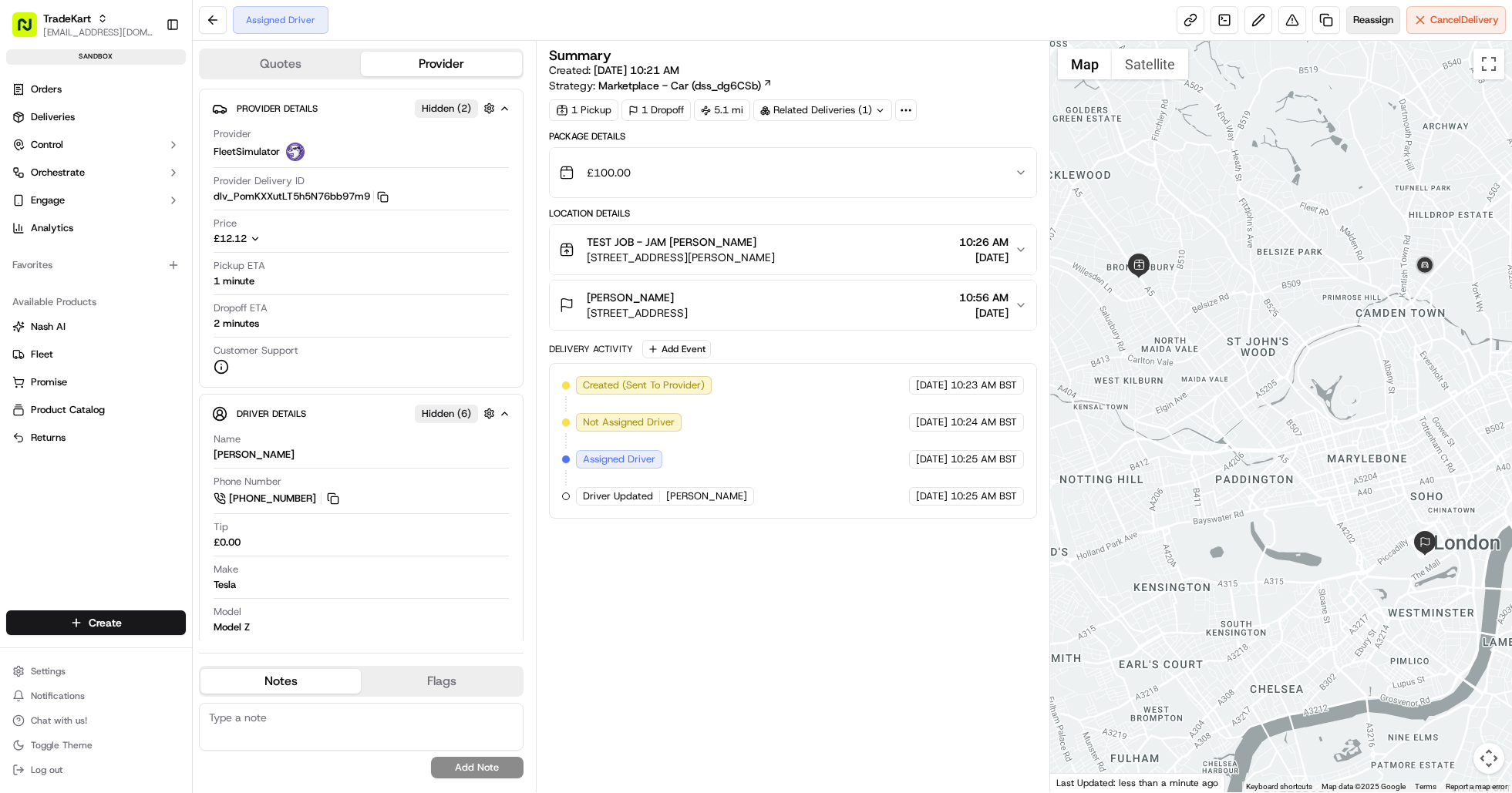
click at [1361, 16] on span "Reassign" at bounding box center [1374, 20] width 41 height 14
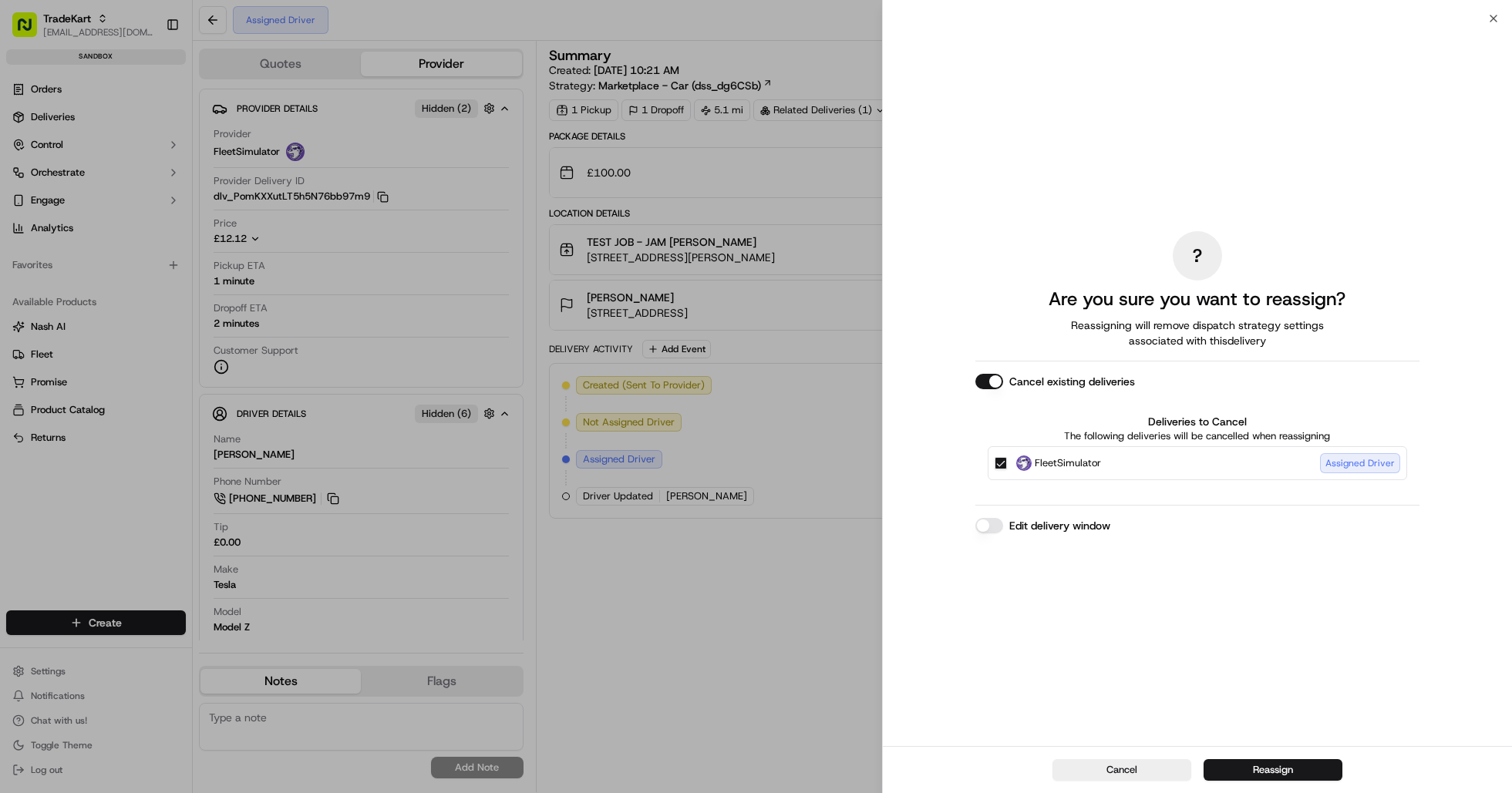
click at [983, 373] on div "? Are you sure you want to reassign? Reassigning will remove dispatch strategy …" at bounding box center [1198, 383] width 444 height 722
click at [984, 379] on button "Cancel existing deliveries" at bounding box center [990, 382] width 28 height 16
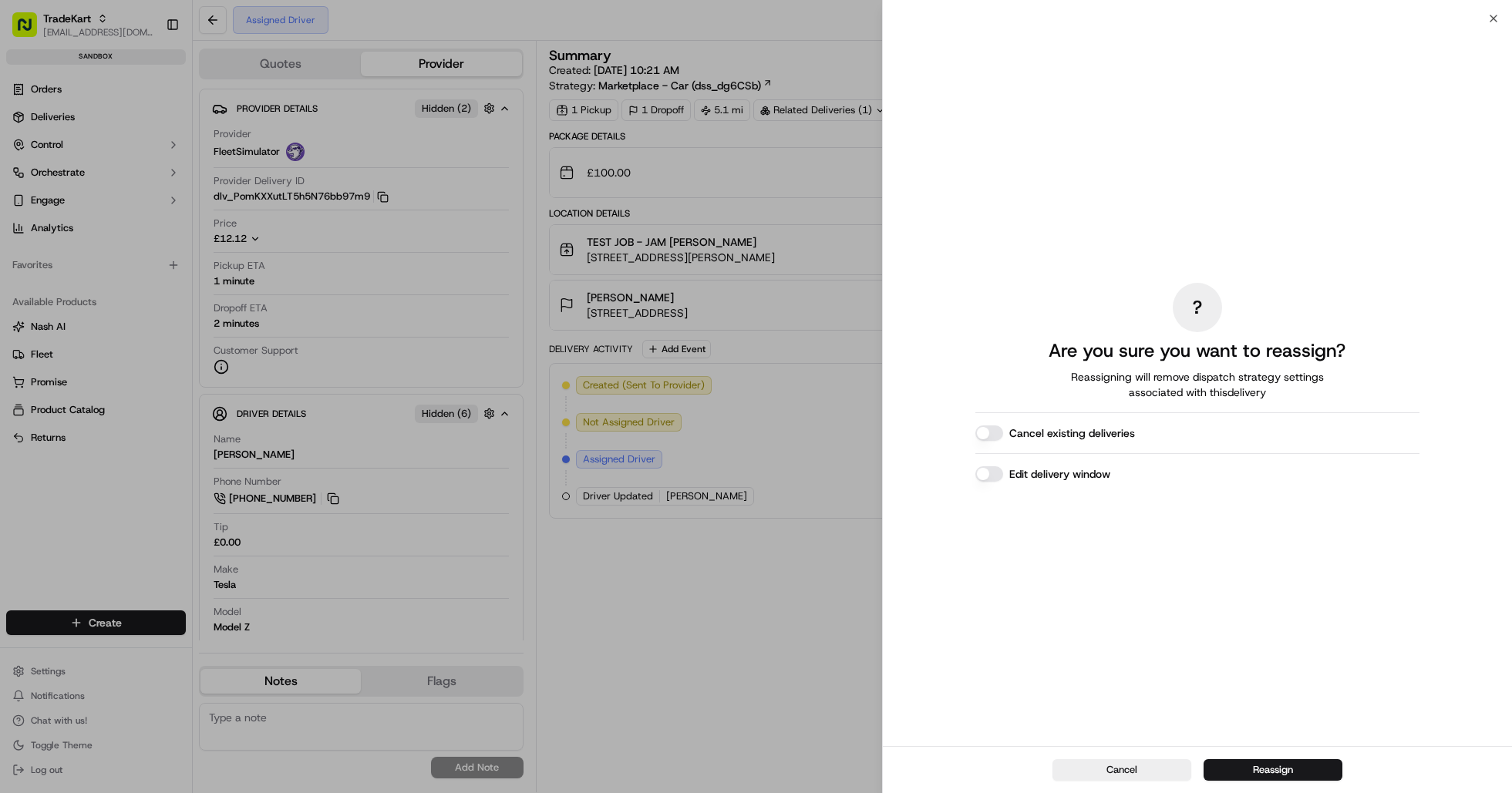
drag, startPoint x: 1260, startPoint y: 772, endPoint x: 1007, endPoint y: 439, distance: 418.2
click at [1007, 442] on div "? Are you sure you want to reassign? Reassigning will remove dispatch strategy …" at bounding box center [1198, 406] width 630 height 775
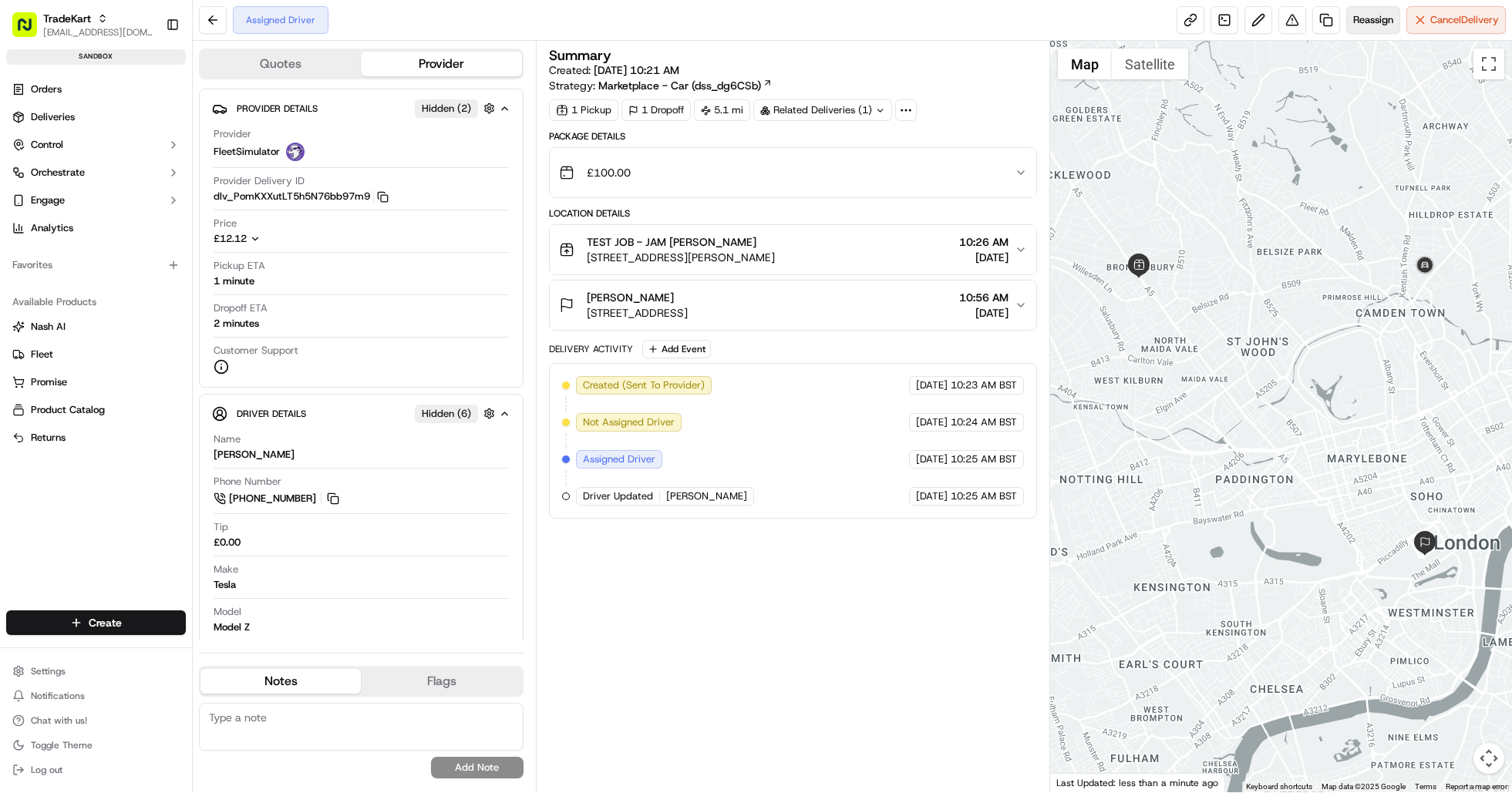
click at [1377, 26] on span "Reassign" at bounding box center [1374, 20] width 41 height 14
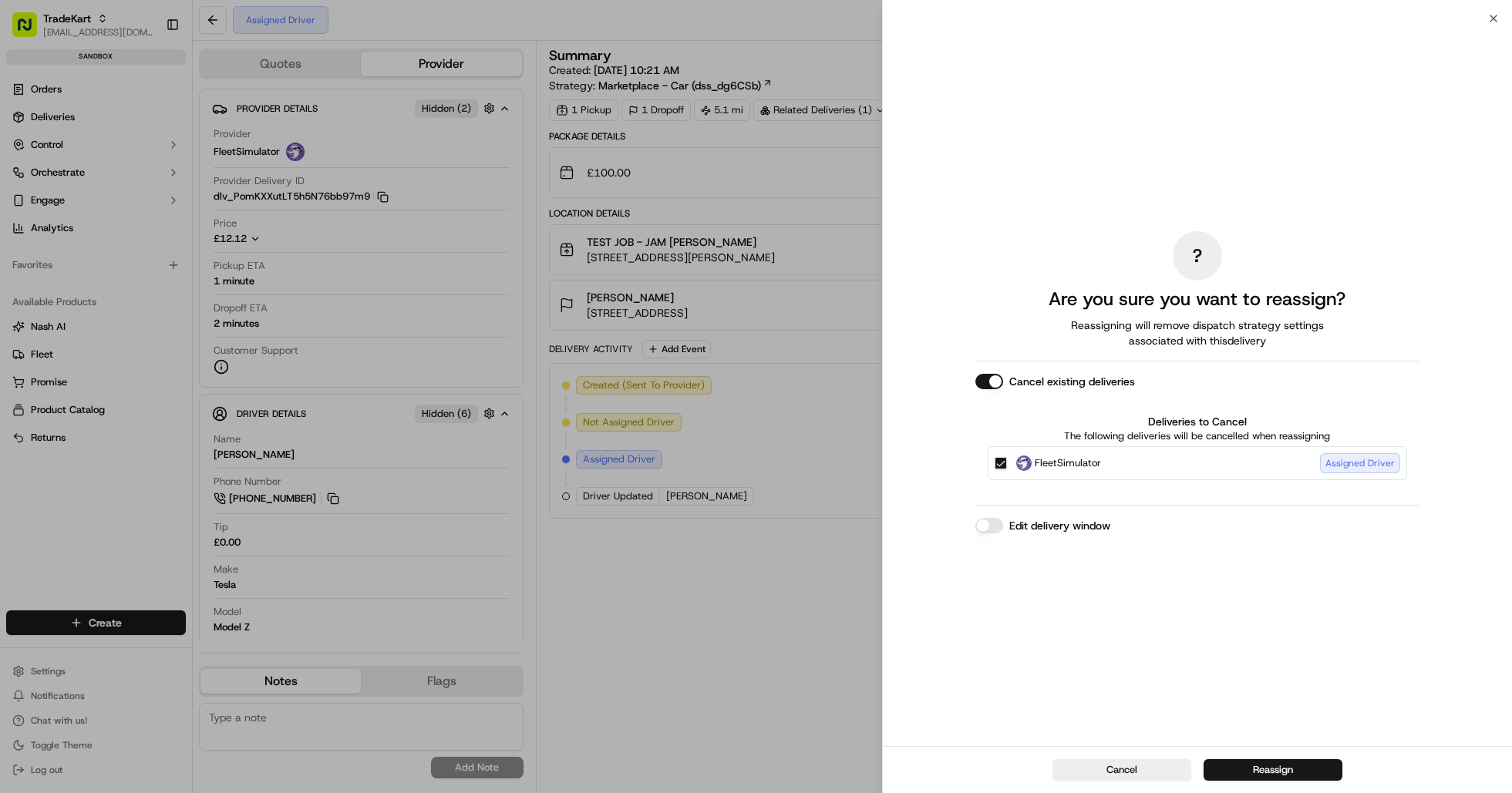
click at [988, 385] on button "Cancel existing deliveries" at bounding box center [990, 382] width 28 height 16
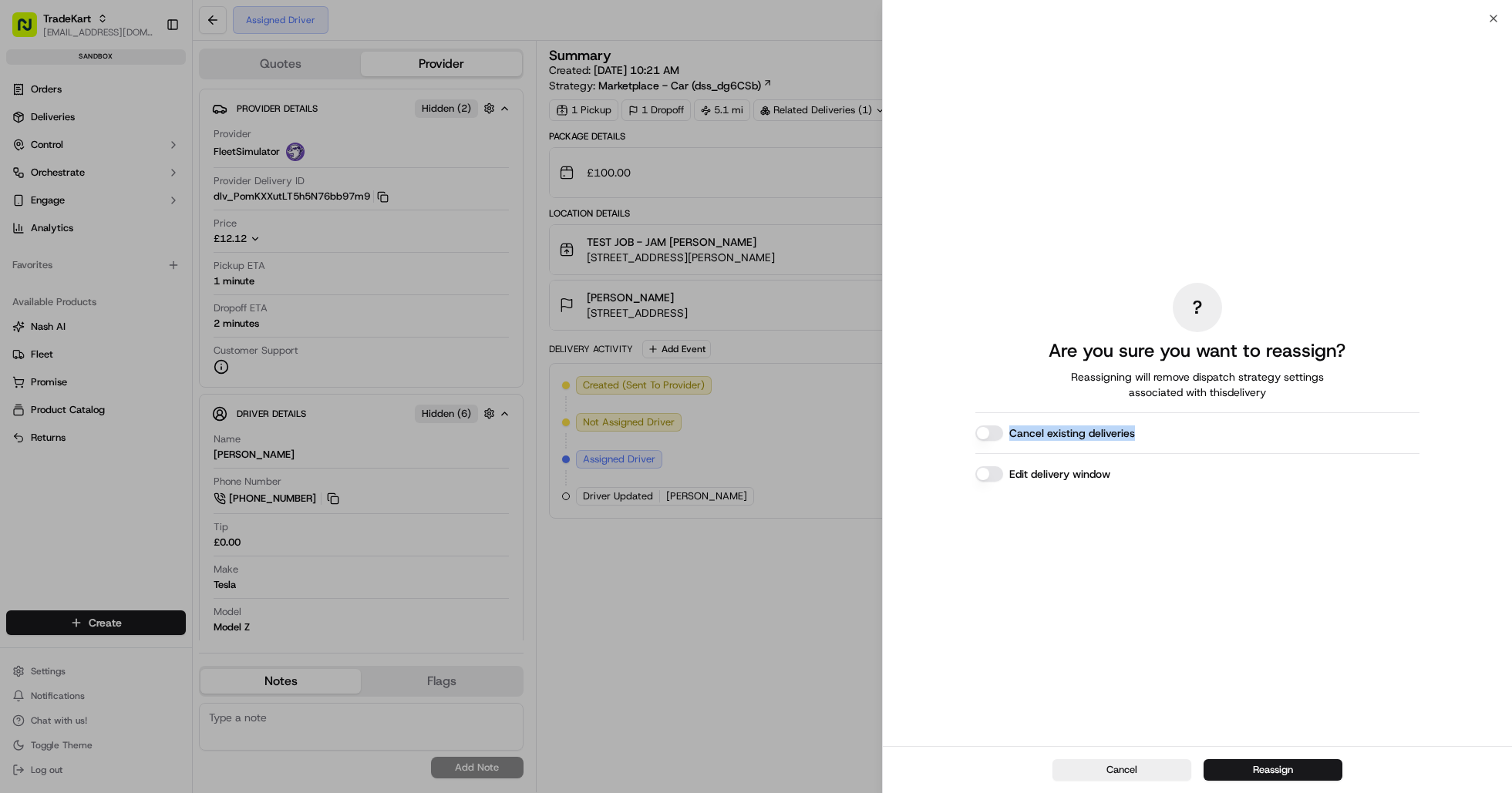
drag, startPoint x: 1007, startPoint y: 431, endPoint x: 1152, endPoint y: 431, distance: 145.0
click at [1152, 431] on div "Cancel existing deliveries" at bounding box center [1198, 433] width 444 height 16
click at [998, 430] on button "Cancel existing deliveries" at bounding box center [990, 433] width 28 height 16
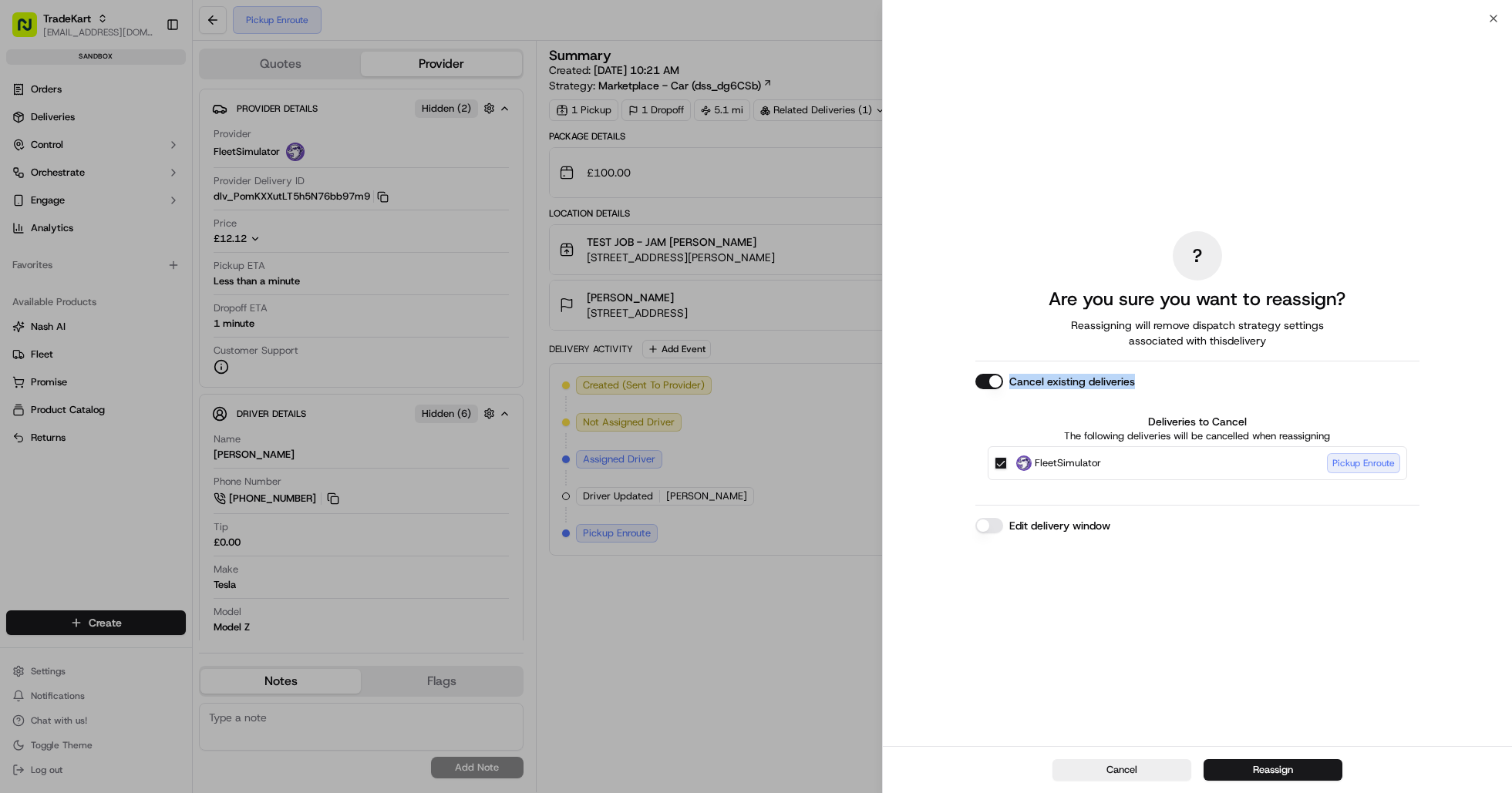
click at [983, 381] on button "Cancel existing deliveries" at bounding box center [990, 382] width 28 height 16
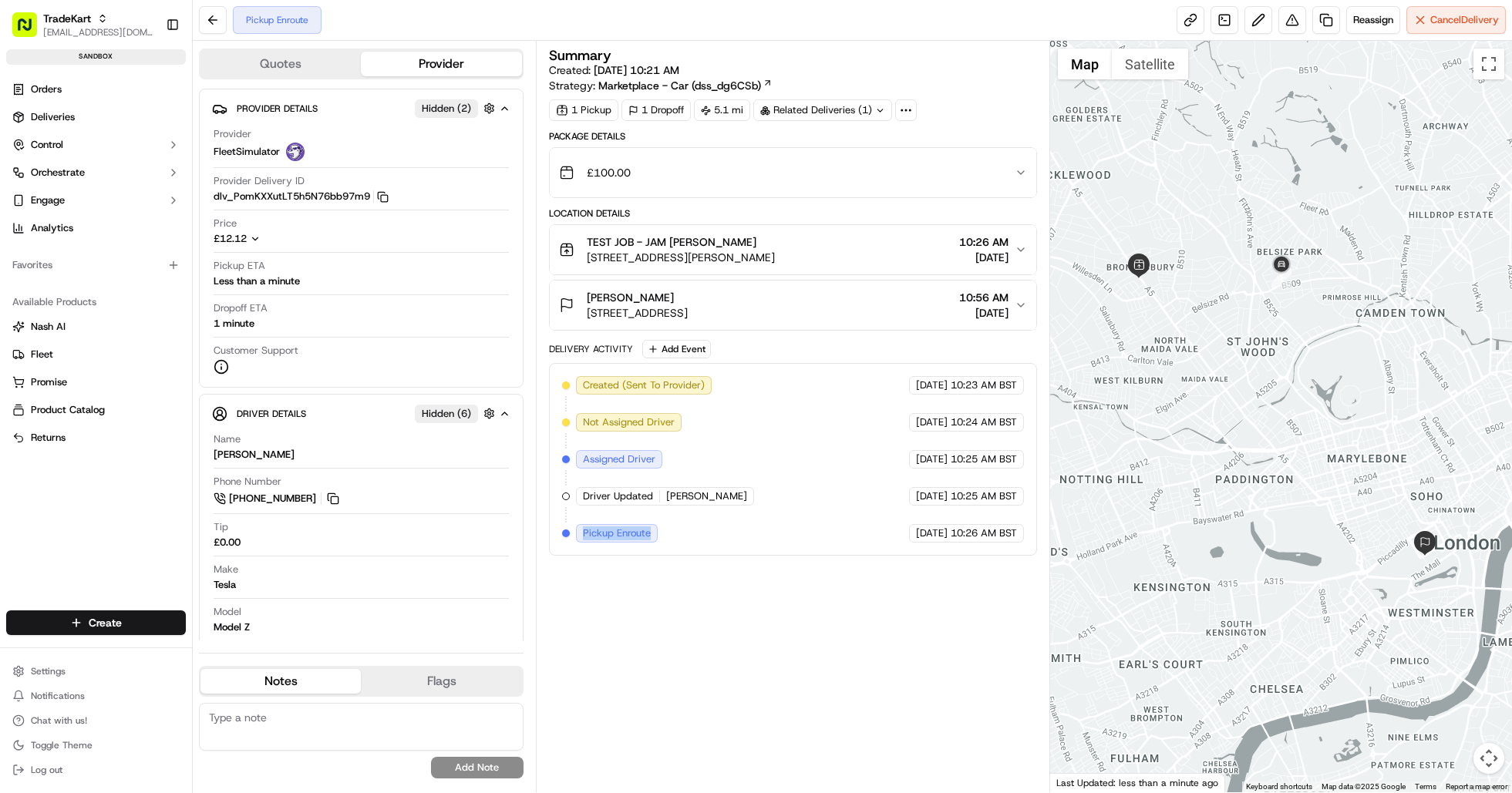
drag, startPoint x: 572, startPoint y: 530, endPoint x: 658, endPoint y: 536, distance: 86.2
click at [658, 536] on div "Created (Sent To Provider) FleetSimulator 09/18/2025 10:23 AM BST Not Assigned …" at bounding box center [793, 459] width 462 height 166
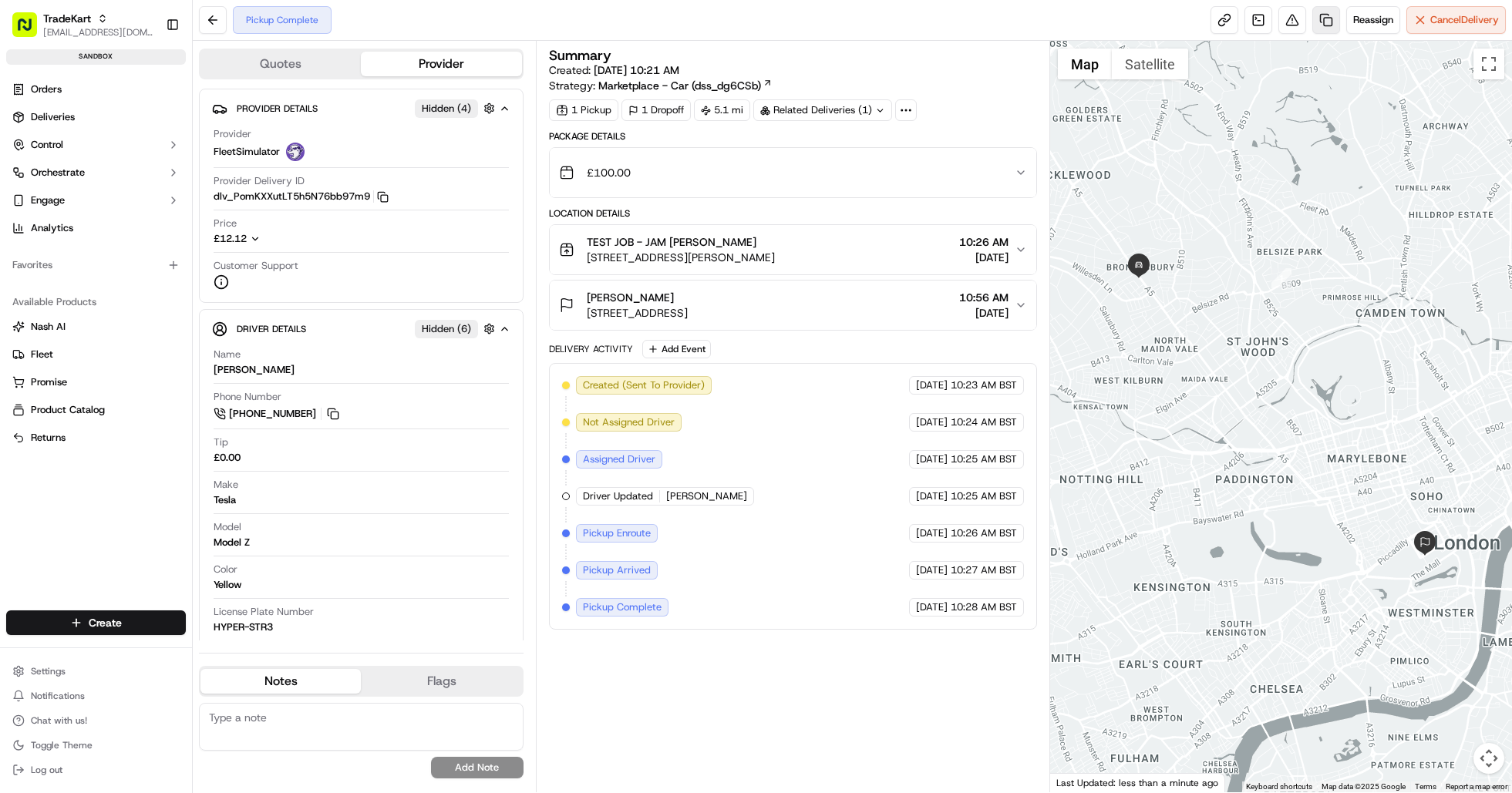
click at [1324, 19] on link at bounding box center [1326, 20] width 28 height 28
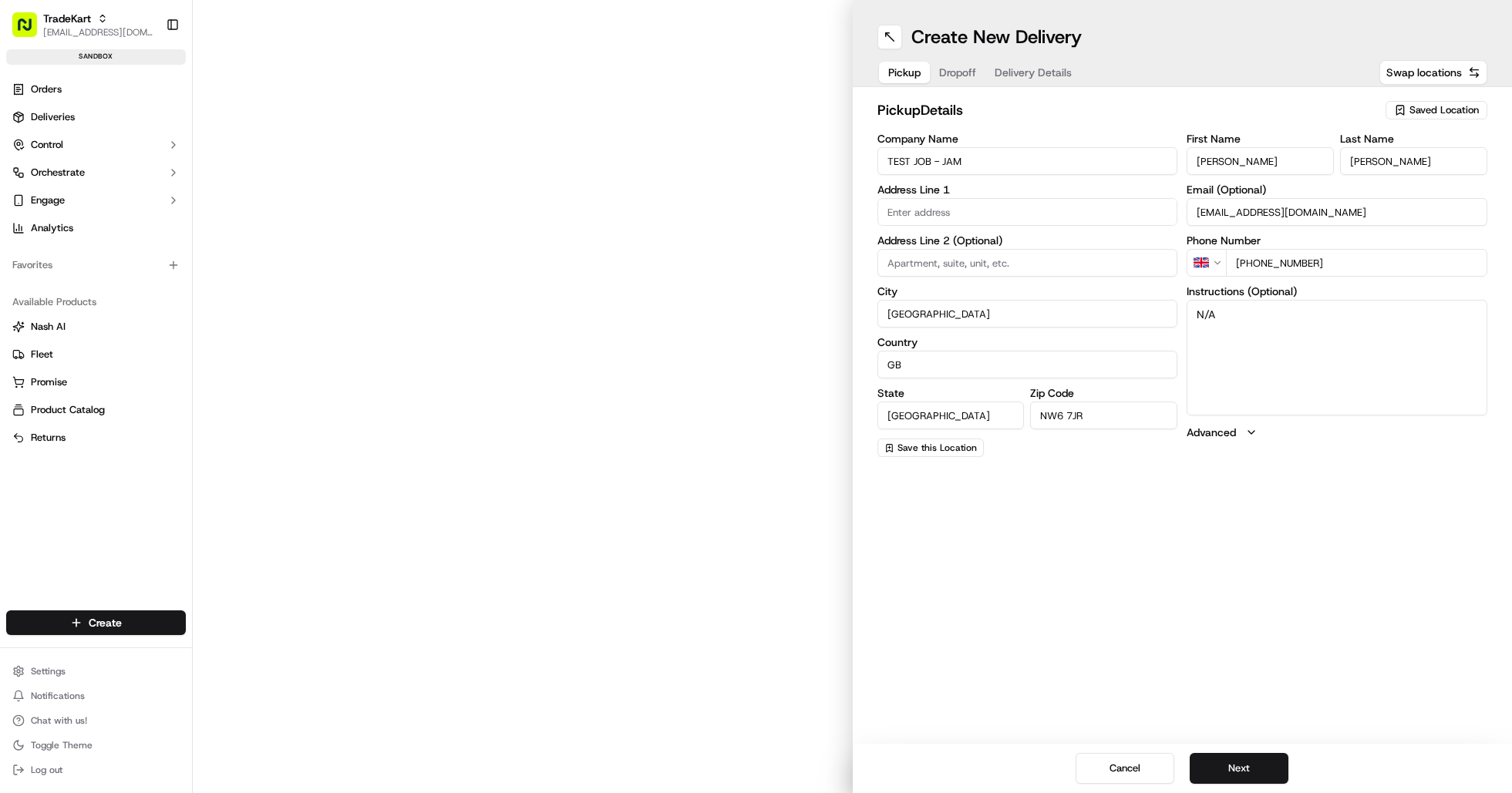
type input "293-301 Kilburn High Rd"
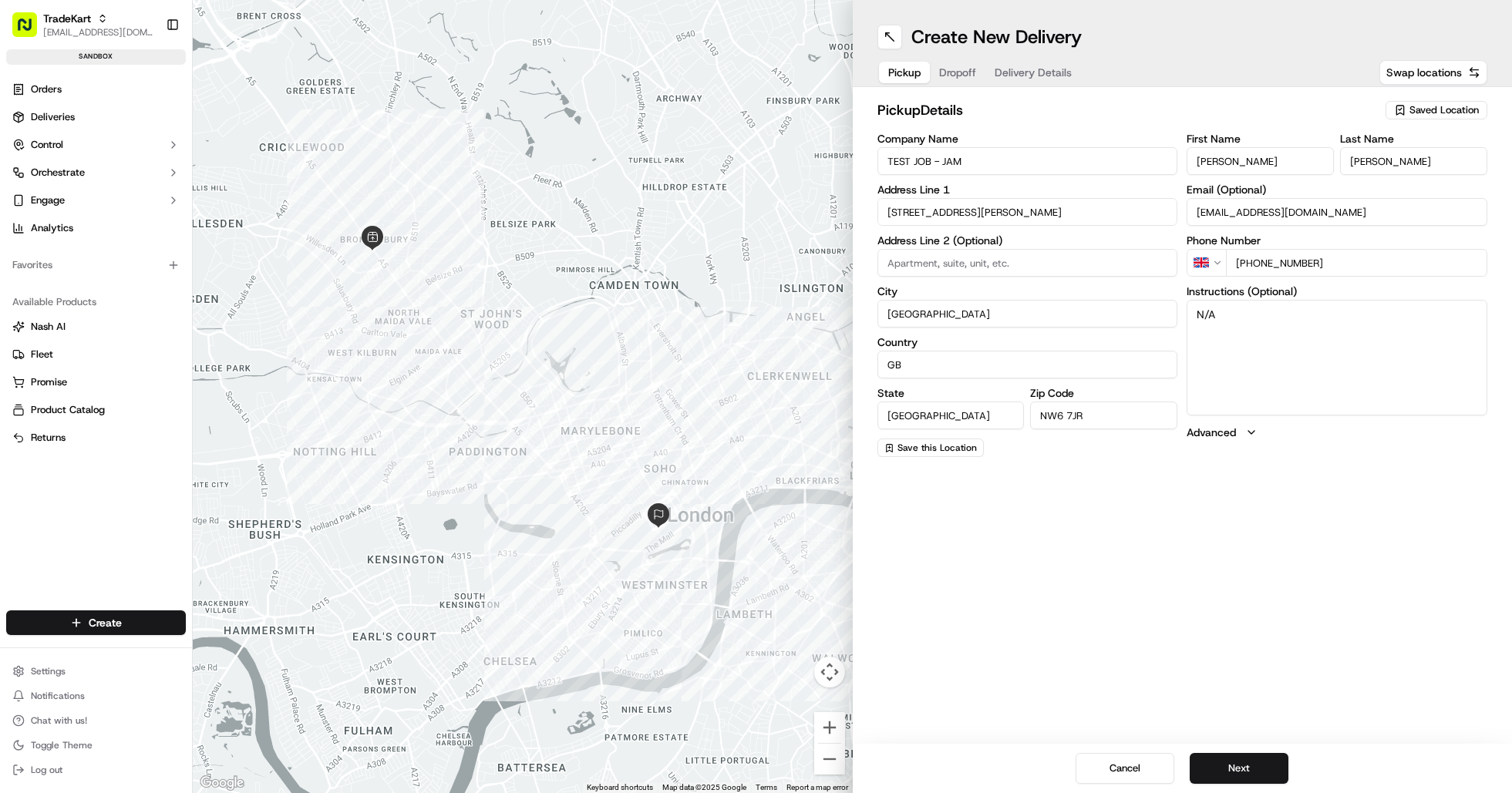
click at [1005, 151] on input "TEST JOB - JAM" at bounding box center [1029, 161] width 301 height 28
type input "TEST JOB - JAM -2"
click at [1287, 676] on div "Create New Delivery Pickup Dropoff Delivery Details Swap locations pickup Detai…" at bounding box center [1184, 396] width 660 height 793
click at [1261, 760] on button "Next" at bounding box center [1239, 768] width 99 height 31
click at [1243, 772] on button "Next" at bounding box center [1239, 768] width 99 height 31
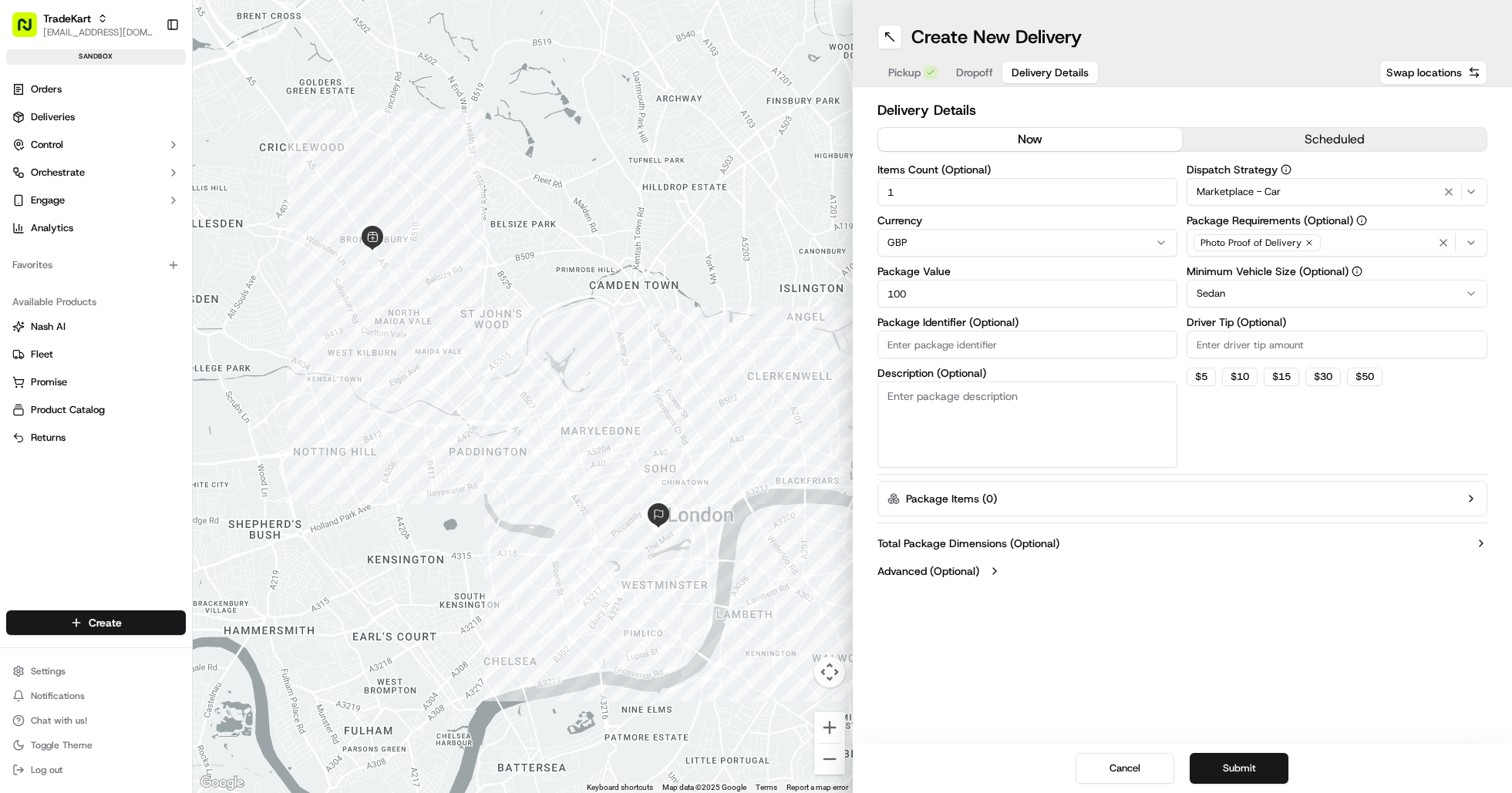
drag, startPoint x: 1248, startPoint y: 772, endPoint x: 1130, endPoint y: 514, distance: 283.7
click at [1138, 534] on div "Create New Delivery Pickup Dropoff Delivery Details Swap locations Delivery Det…" at bounding box center [1184, 396] width 660 height 793
click at [915, 82] on button "Pickup" at bounding box center [912, 72] width 68 height 22
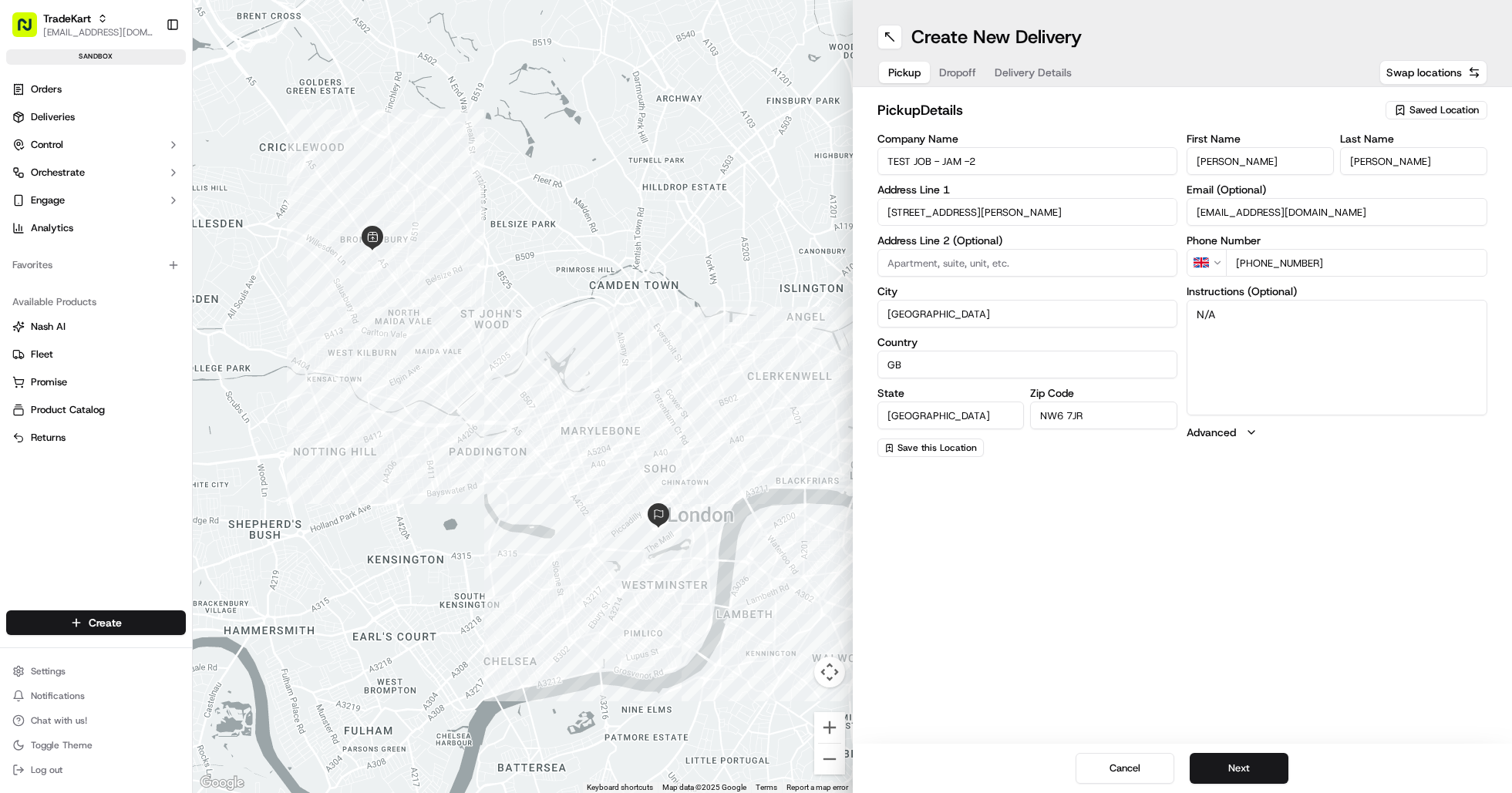
click at [963, 72] on span "Dropoff" at bounding box center [958, 73] width 37 height 16
click at [1059, 63] on button "Delivery Details" at bounding box center [1050, 72] width 96 height 22
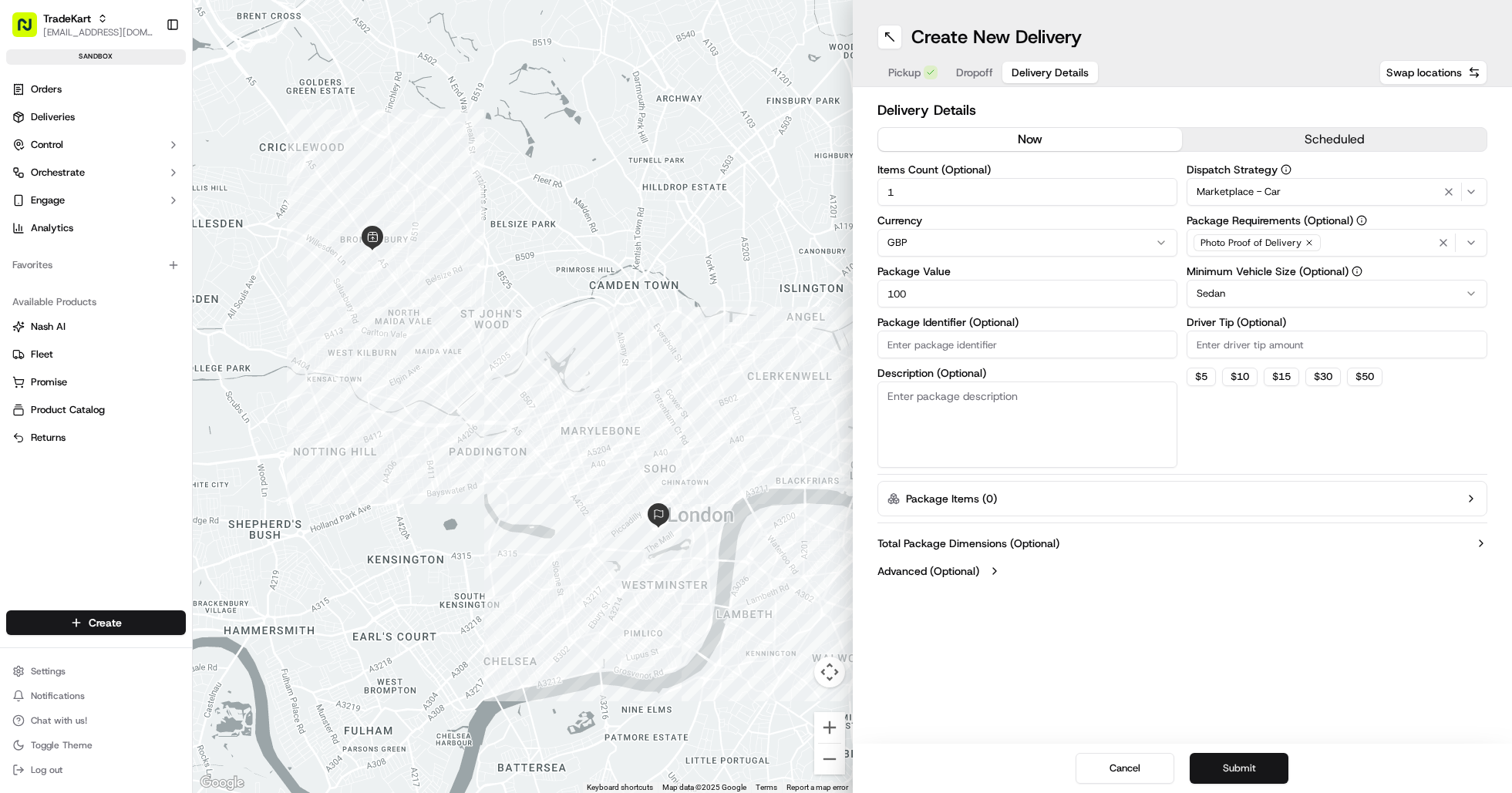
click at [1265, 768] on button "Submit" at bounding box center [1239, 768] width 99 height 31
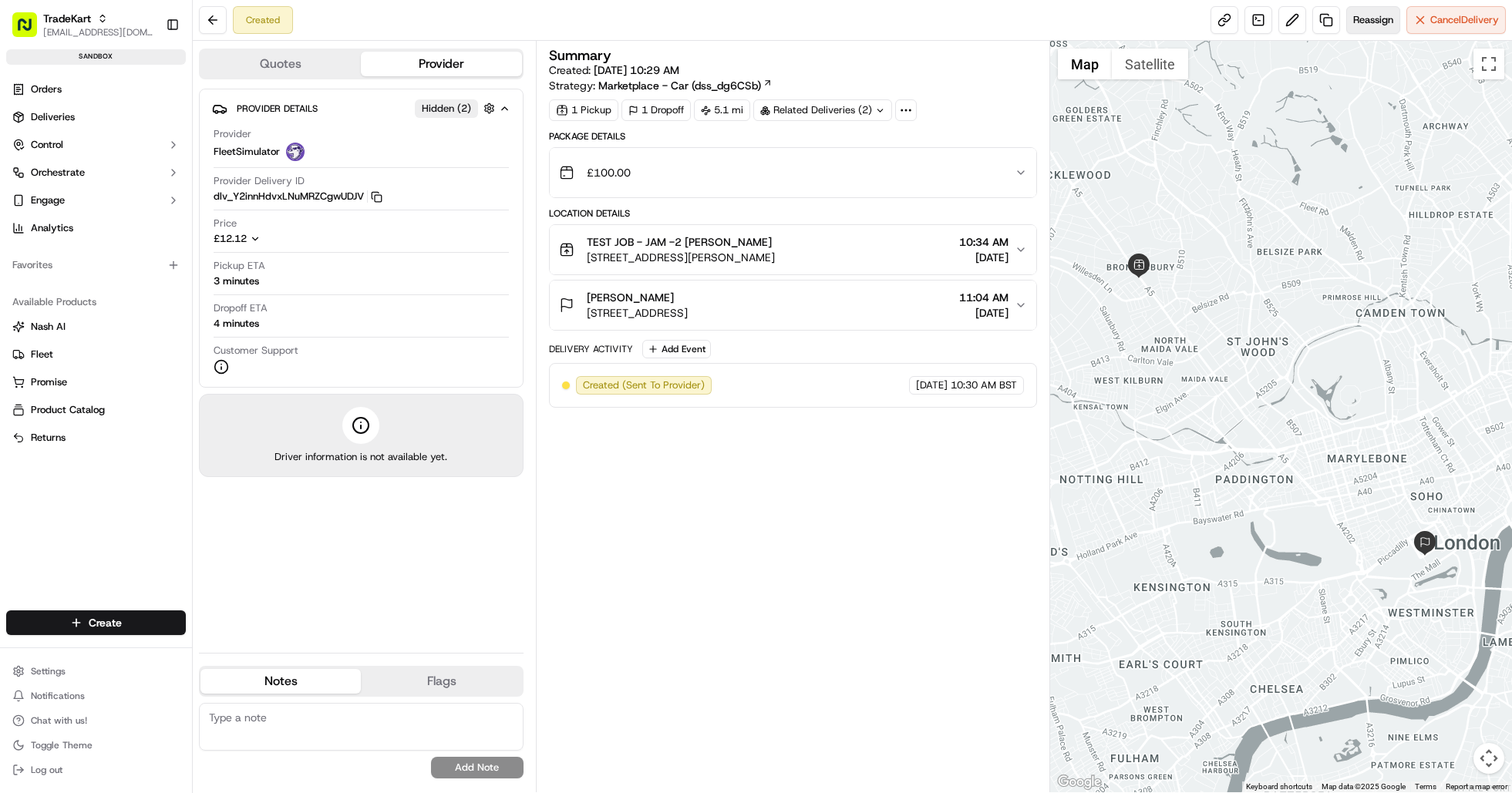
click at [1354, 21] on span "Reassign" at bounding box center [1374, 20] width 41 height 14
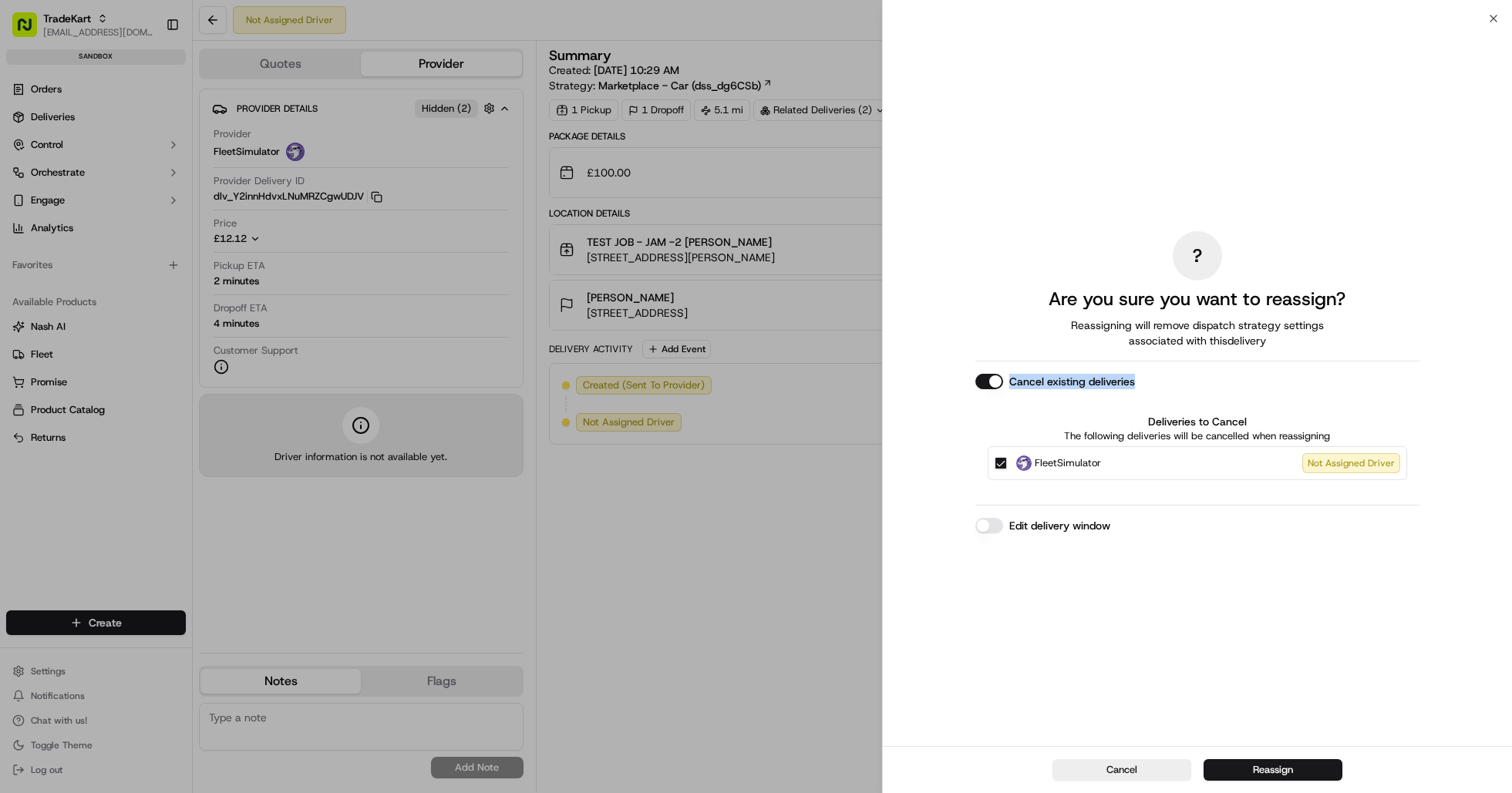
drag, startPoint x: 1010, startPoint y: 380, endPoint x: 1135, endPoint y: 383, distance: 125.0
click at [1135, 383] on div "Cancel existing deliveries" at bounding box center [1198, 382] width 444 height 16
click at [978, 385] on button "Cancel existing deliveries" at bounding box center [990, 382] width 28 height 16
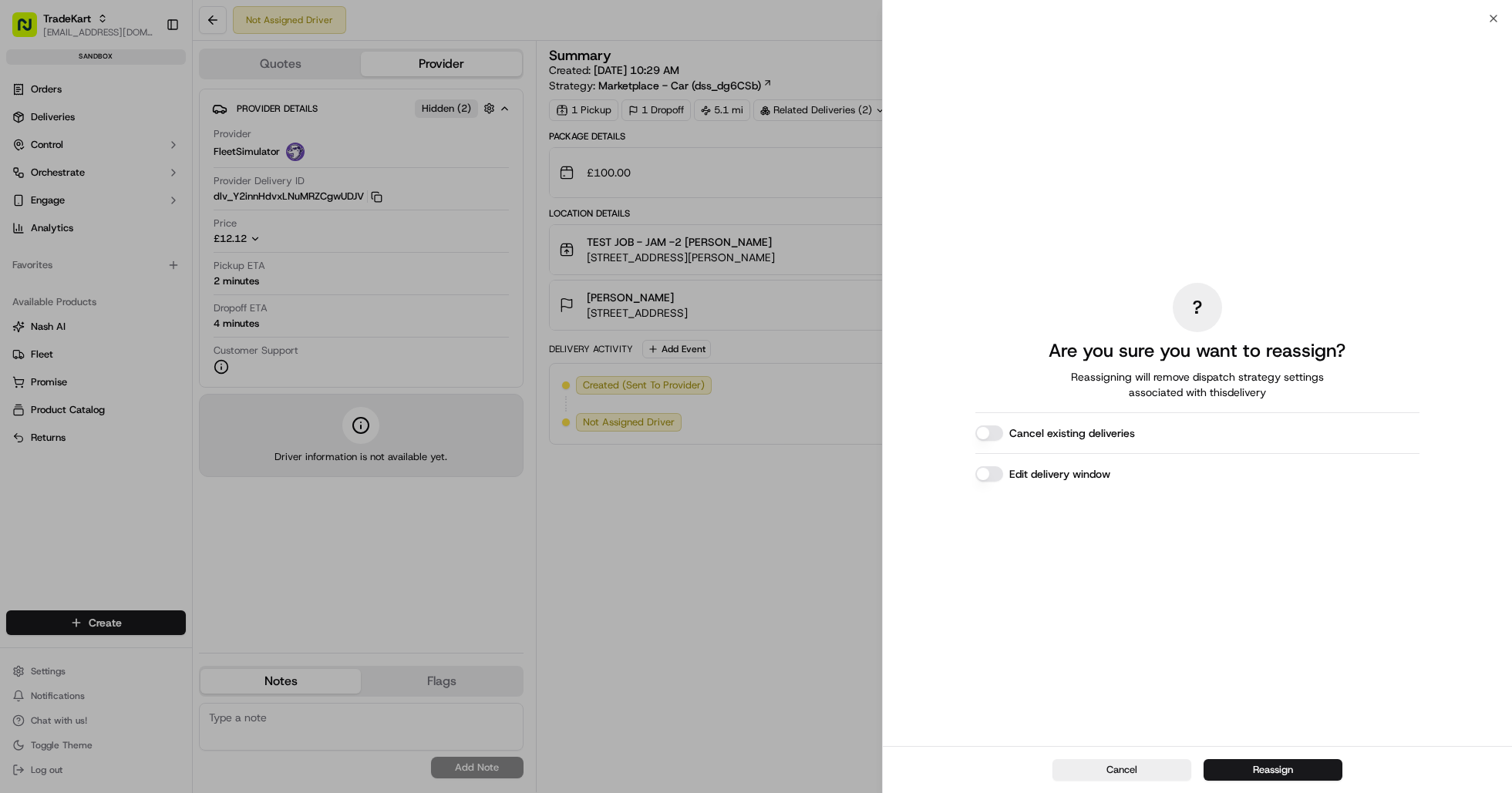
click at [1226, 654] on div "? Are you sure you want to reassign? Reassigning will remove dispatch strategy …" at bounding box center [1198, 383] width 444 height 722
click at [1272, 775] on button "Reassign" at bounding box center [1273, 770] width 139 height 22
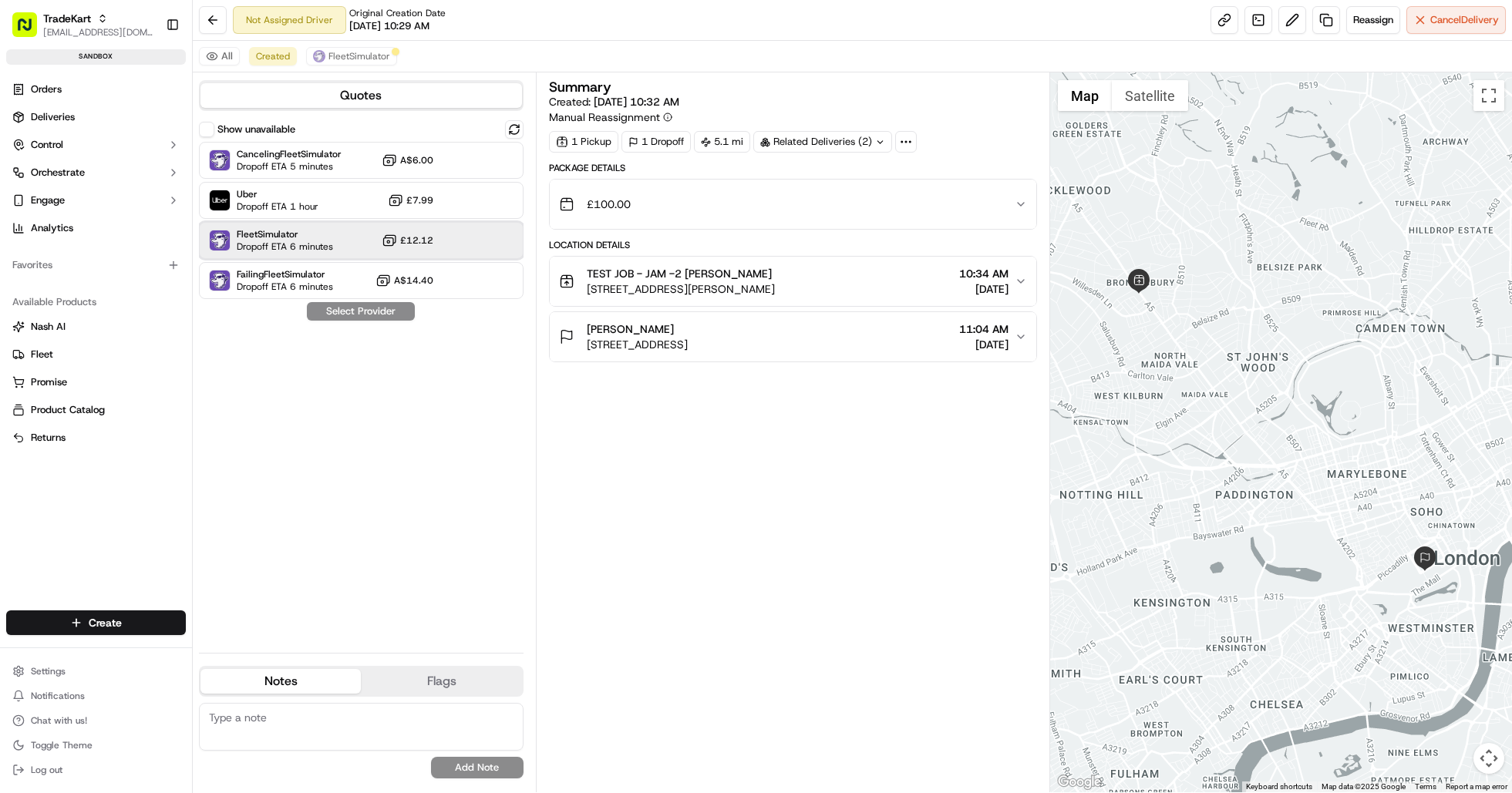
click at [276, 247] on span "Dropoff ETA 6 minutes" at bounding box center [284, 246] width 96 height 12
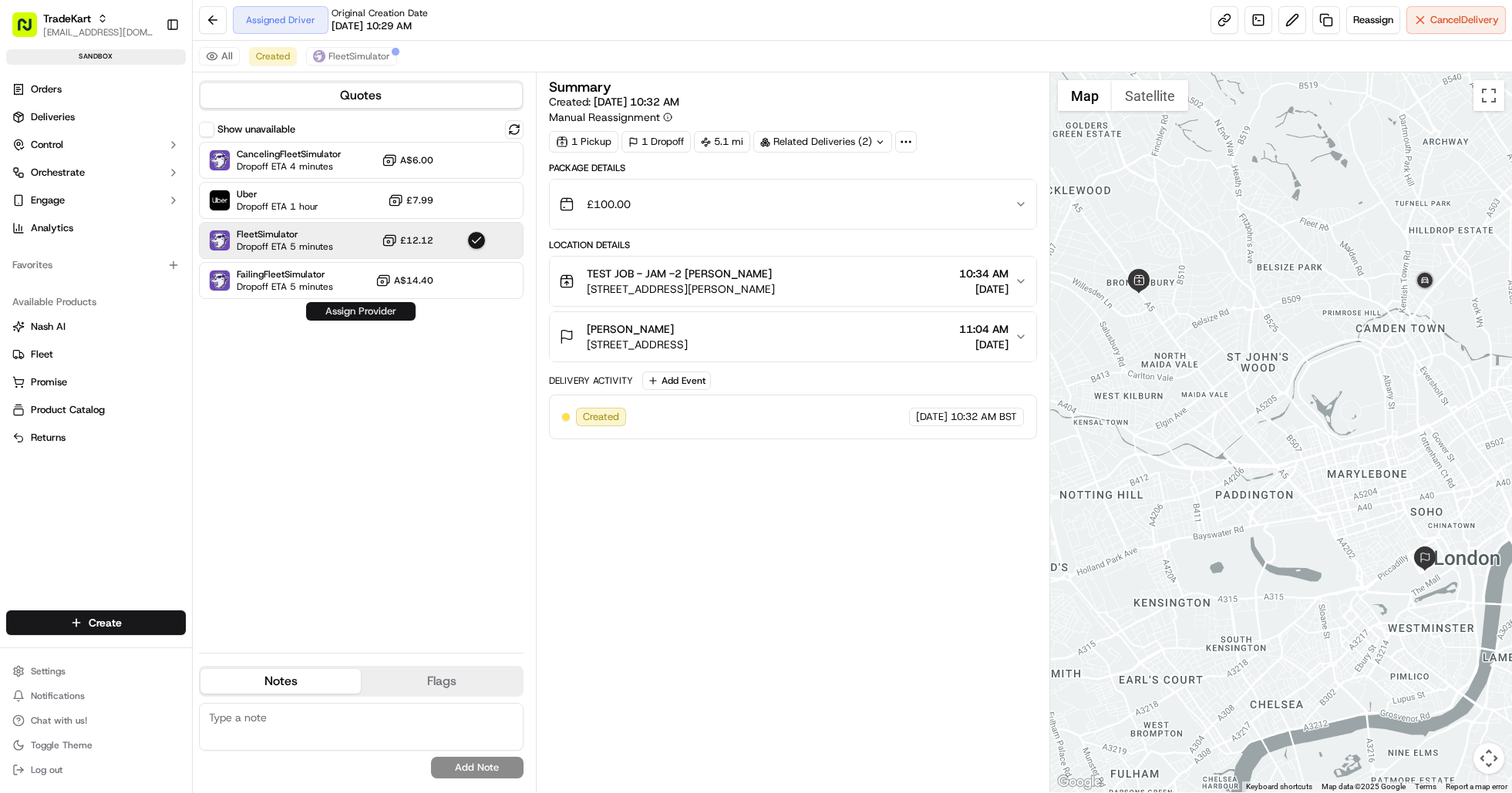
drag, startPoint x: 338, startPoint y: 317, endPoint x: 353, endPoint y: 314, distance: 15.3
click at [353, 314] on button "Assign Provider" at bounding box center [361, 311] width 109 height 18
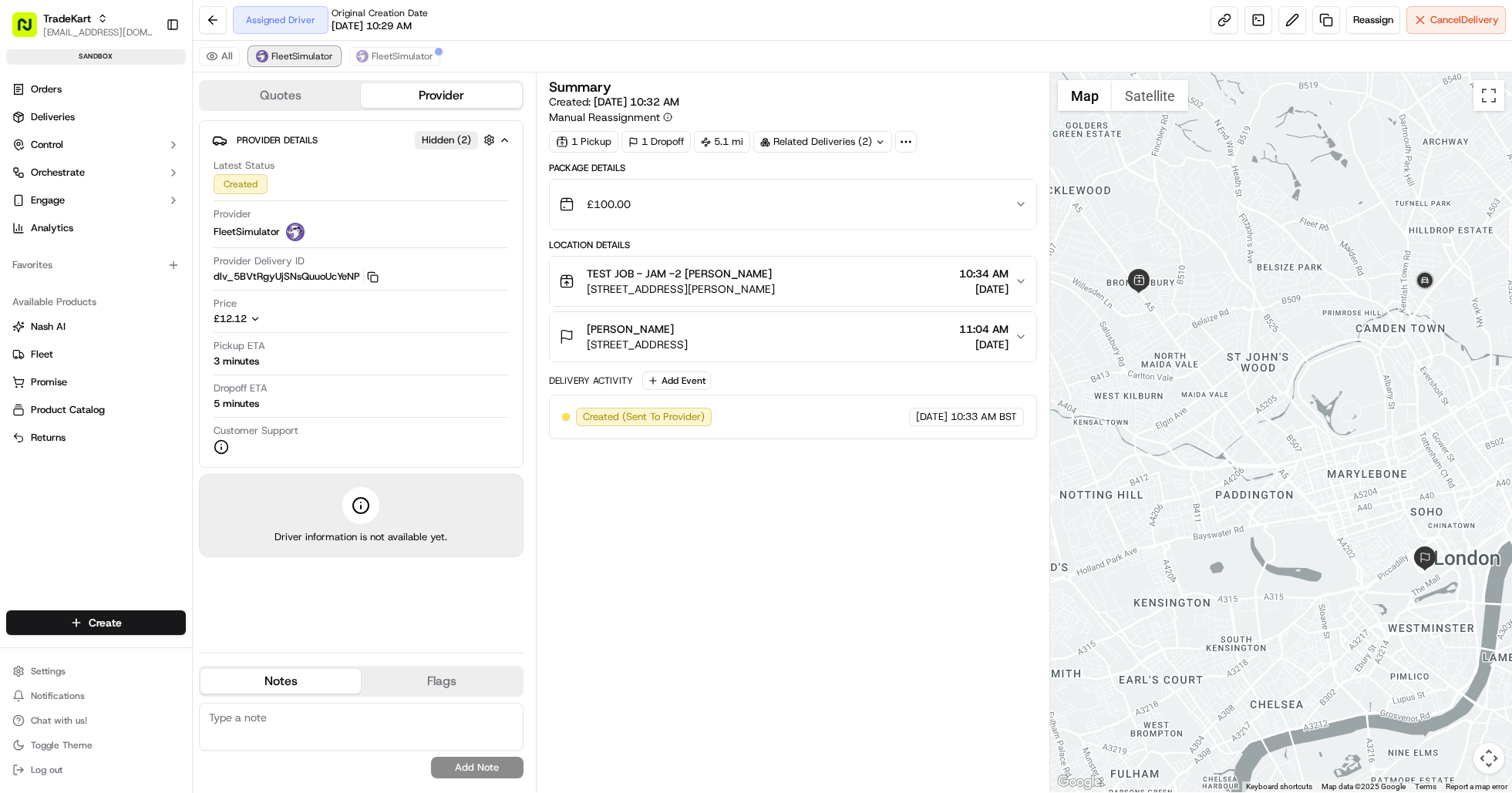
click at [283, 57] on span "FleetSimulator" at bounding box center [302, 56] width 62 height 12
drag, startPoint x: 353, startPoint y: 278, endPoint x: 215, endPoint y: 276, distance: 138.0
click at [215, 276] on button "dlv_5BVtRgyUjSNsQuuoUcYeNP Copy dlv_5BVtRgyUjSNsQuuoUcYeNP" at bounding box center [296, 276] width 165 height 14
click at [258, 319] on icon "button" at bounding box center [255, 319] width 11 height 11
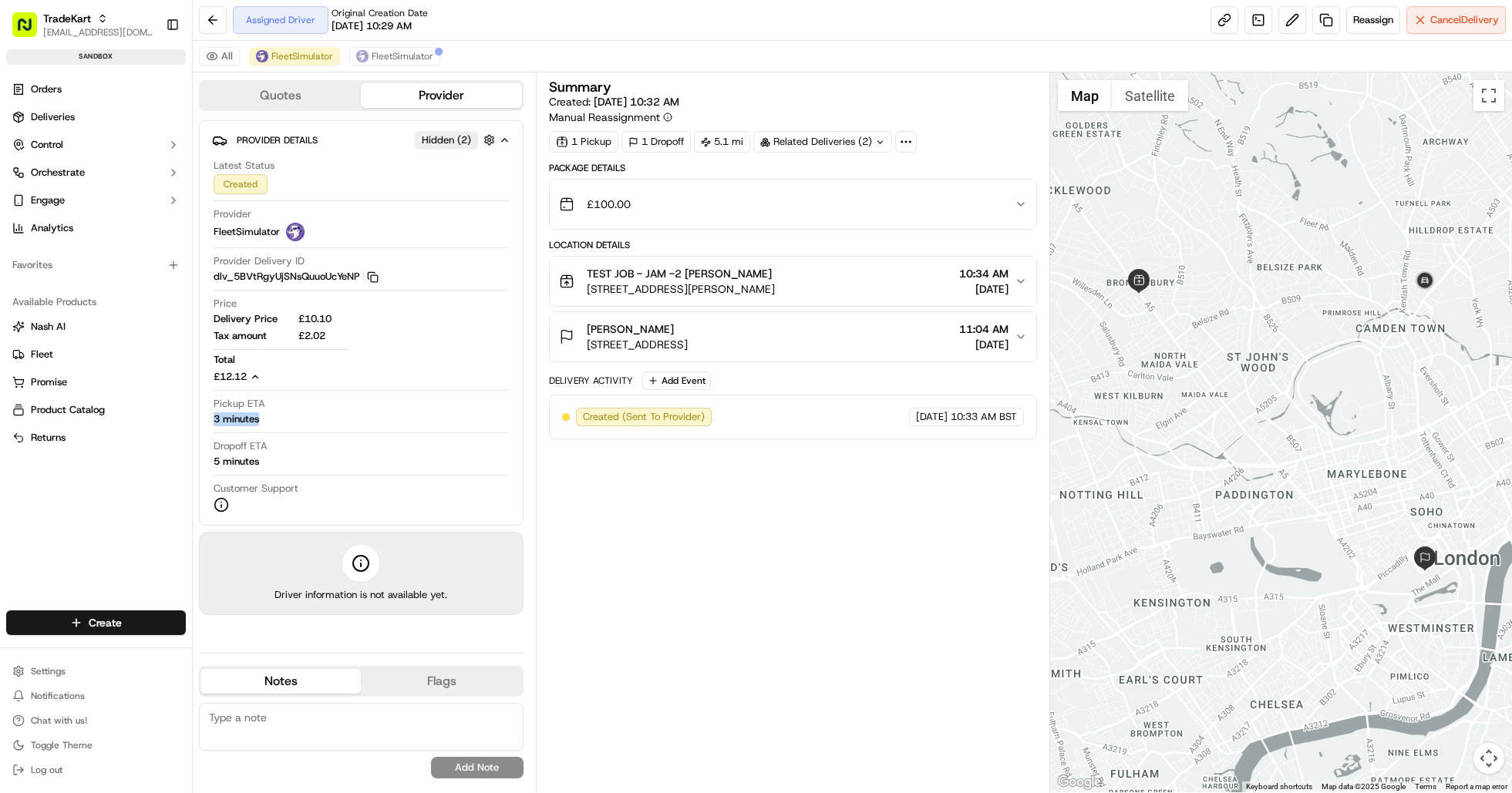
drag, startPoint x: 232, startPoint y: 424, endPoint x: 215, endPoint y: 416, distance: 18.8
click at [214, 417] on div "Pickup ETA 3 minutes" at bounding box center [361, 411] width 295 height 29
drag, startPoint x: 263, startPoint y: 463, endPoint x: 213, endPoint y: 461, distance: 50.0
click at [208, 463] on div "Provider Details Hidden ( 2 ) Latest Status Created Provider FleetSimulator Pro…" at bounding box center [361, 323] width 325 height 406
click at [290, 412] on div "Pickup ETA 3 minutes" at bounding box center [361, 411] width 295 height 29
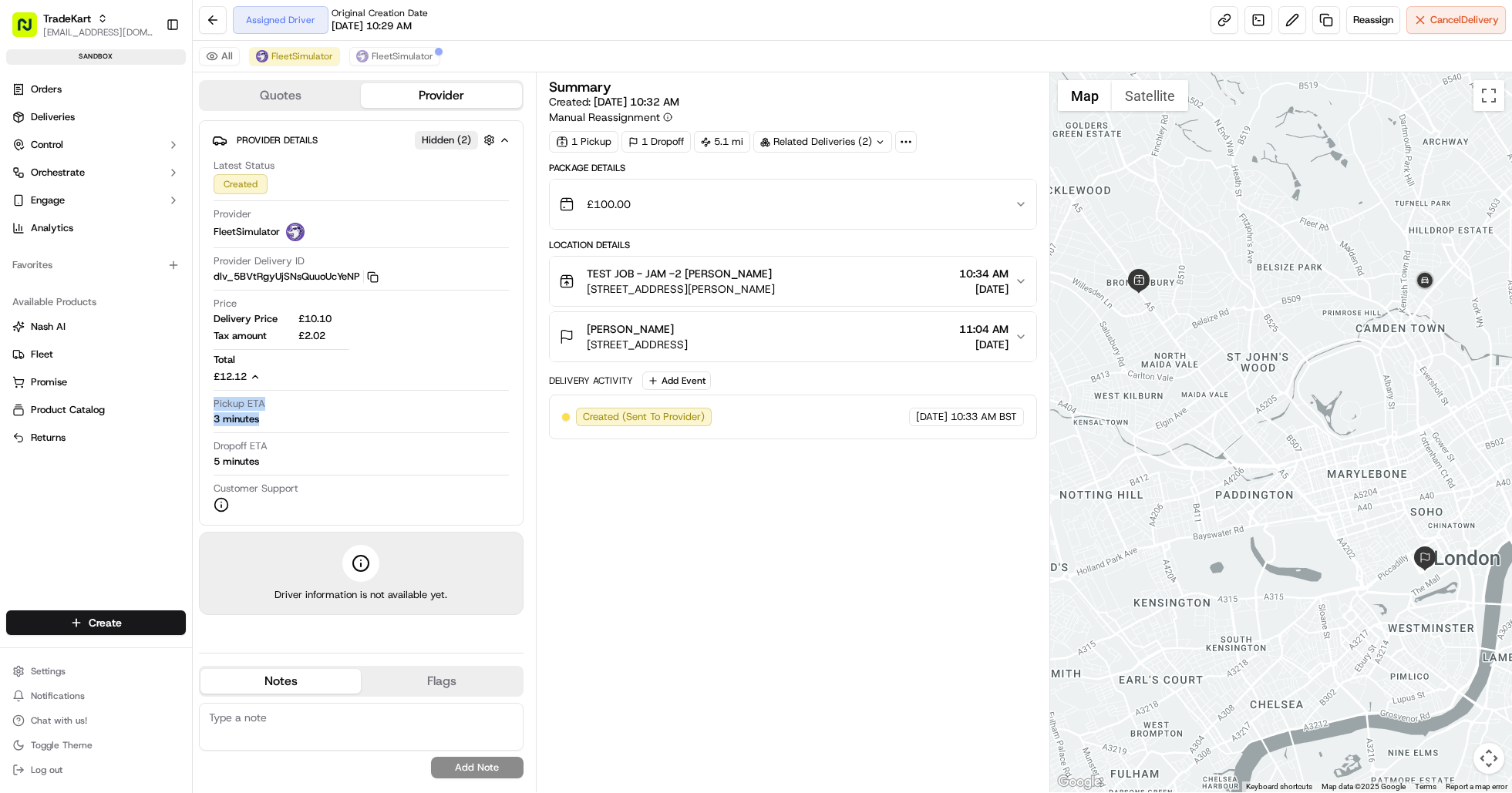
drag, startPoint x: 267, startPoint y: 424, endPoint x: 213, endPoint y: 408, distance: 56.3
click at [213, 408] on div "Latest Status Created Provider FleetSimulator Provider Delivery ID dlv_5BVtRgyU…" at bounding box center [361, 335] width 299 height 366
click at [292, 431] on div "Pickup ETA 3 minutes" at bounding box center [361, 415] width 295 height 36
click at [443, 143] on span "Hidden ( 2 )" at bounding box center [446, 140] width 49 height 14
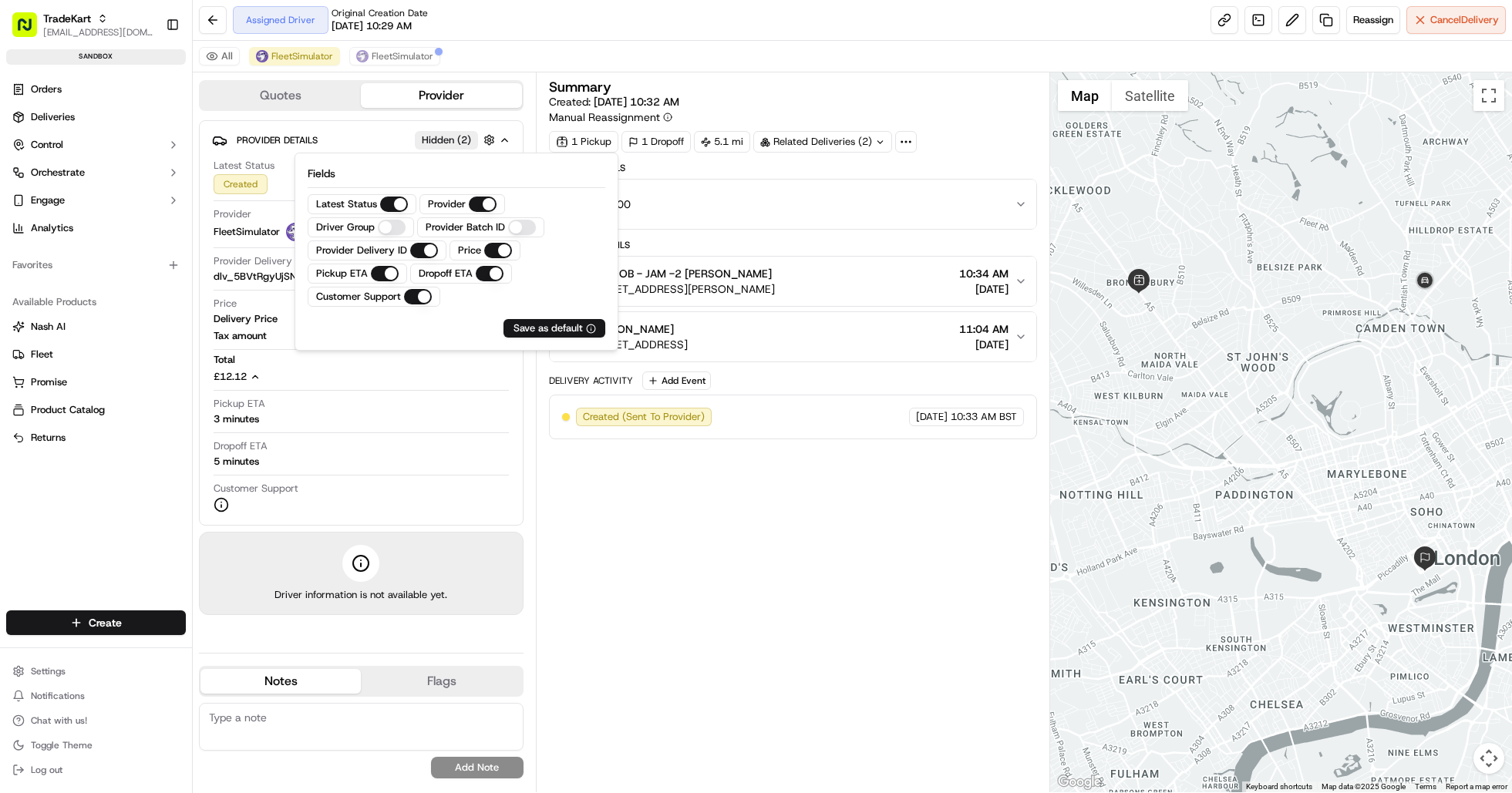
click at [376, 133] on div "Provider Details Hidden ( 2 )" at bounding box center [368, 140] width 262 height 19
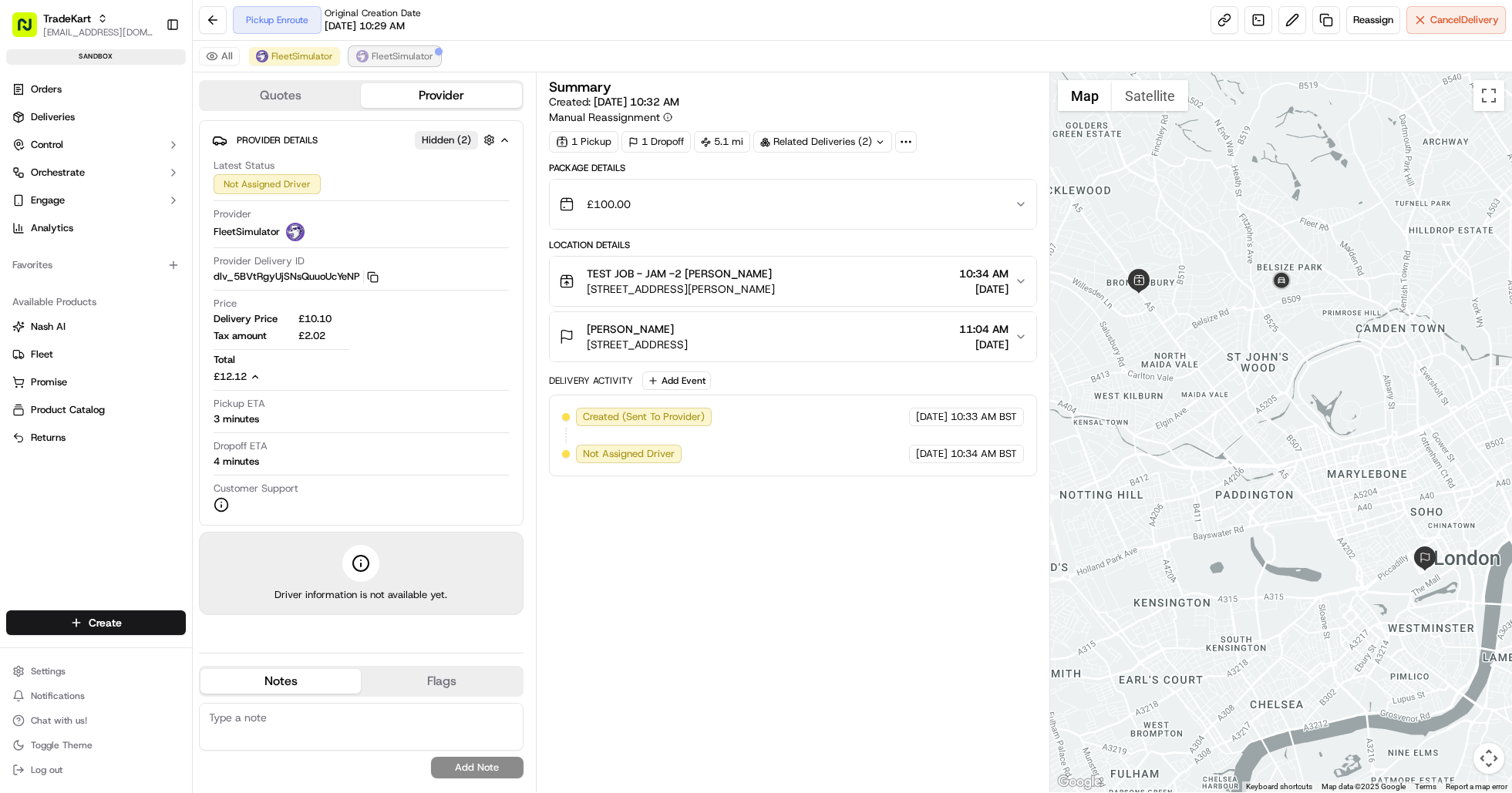
click at [364, 55] on img at bounding box center [363, 56] width 12 height 12
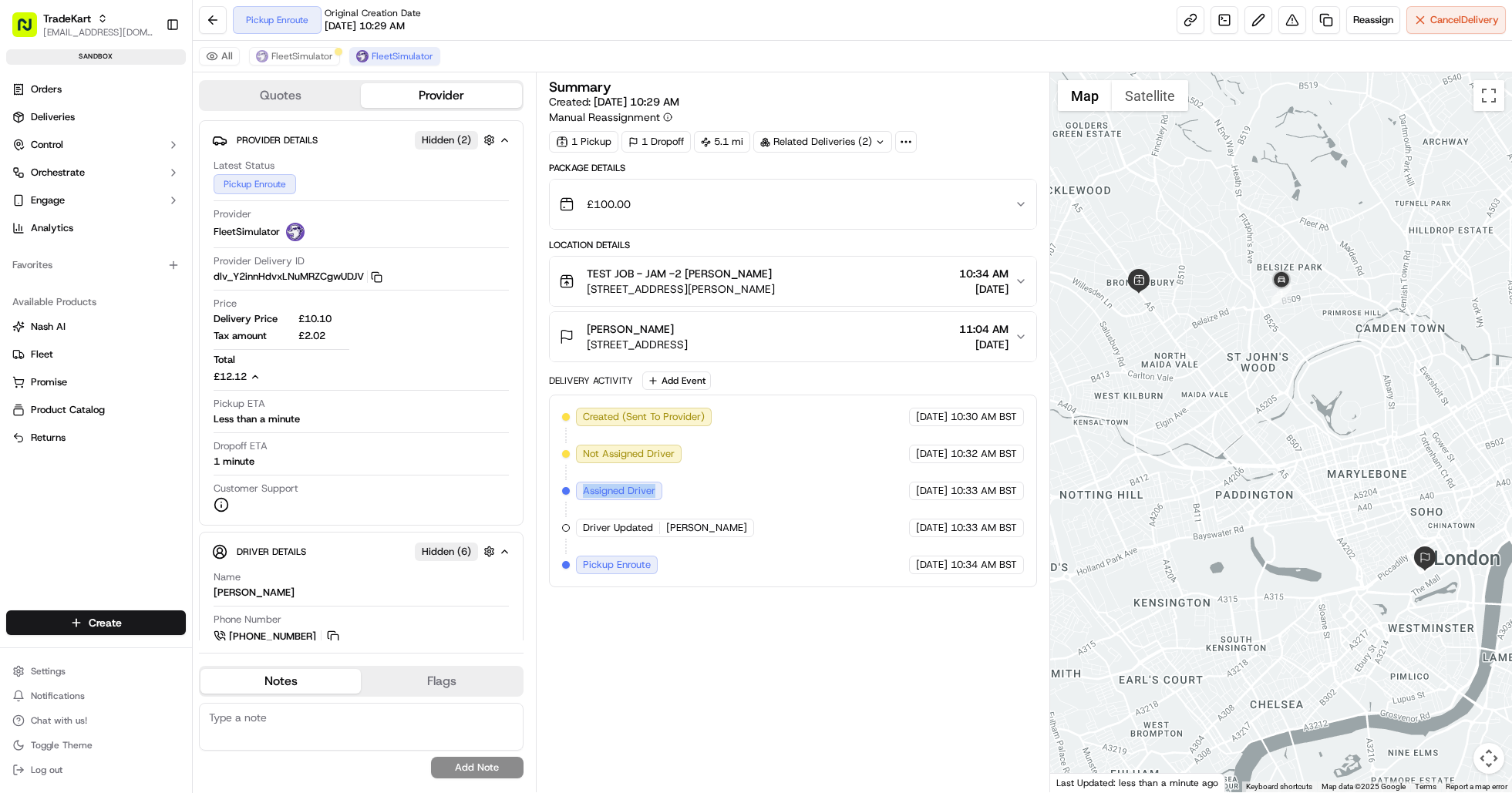
drag, startPoint x: 665, startPoint y: 488, endPoint x: 584, endPoint y: 489, distance: 81.0
click at [585, 488] on div "Assigned Driver" at bounding box center [621, 490] width 90 height 18
drag, startPoint x: 454, startPoint y: 51, endPoint x: 458, endPoint y: 70, distance: 19.4
click at [458, 70] on div "All FleetSimulator FleetSimulator" at bounding box center [852, 56] width 1319 height 32
drag, startPoint x: 454, startPoint y: 53, endPoint x: 611, endPoint y: 58, distance: 157.1
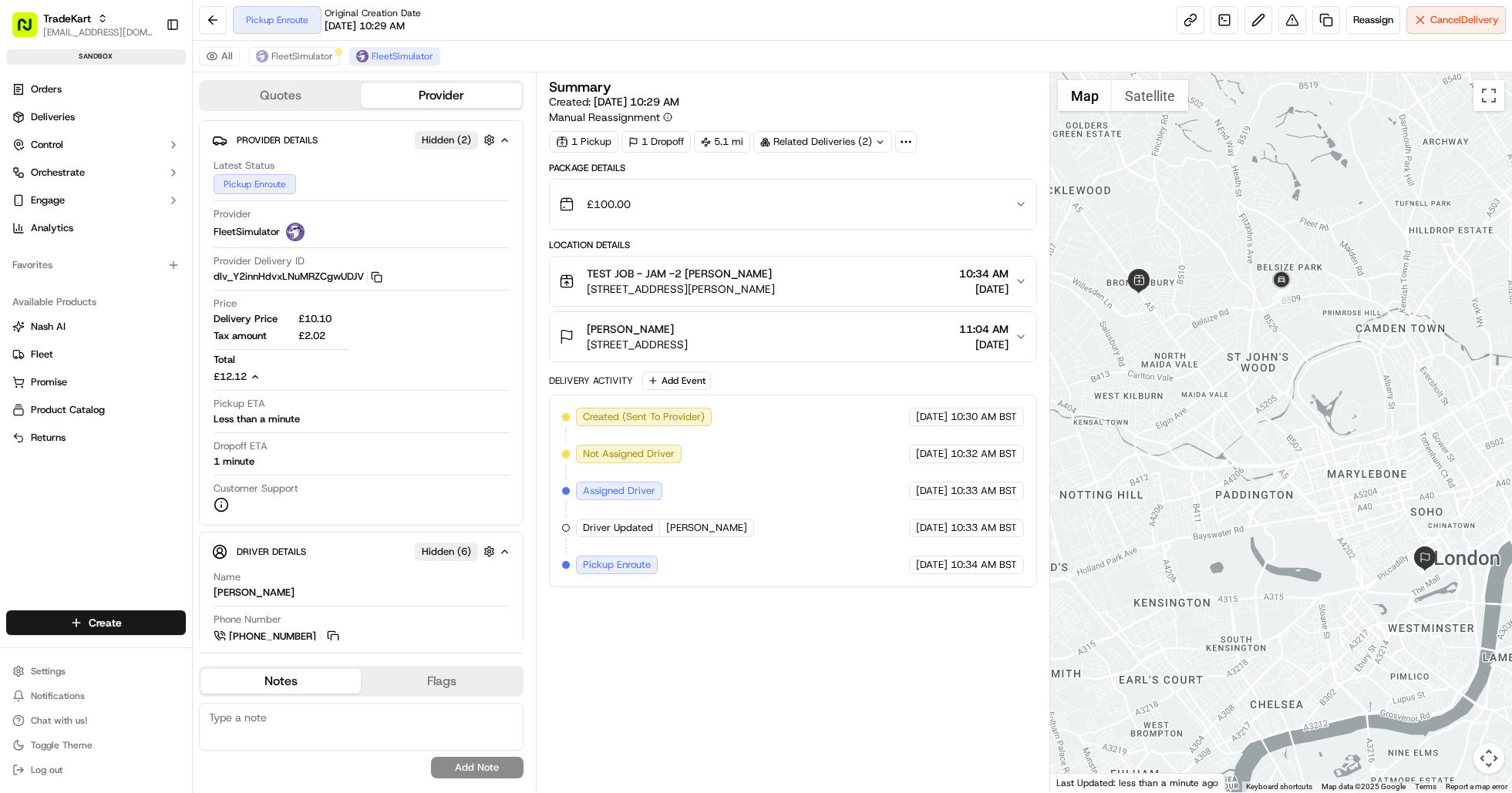
click at [611, 58] on div "All FleetSimulator FleetSimulator" at bounding box center [852, 56] width 1319 height 32
click at [446, 55] on div "All FleetSimulator FleetSimulator" at bounding box center [852, 56] width 1319 height 32
drag, startPoint x: 507, startPoint y: 47, endPoint x: 464, endPoint y: 61, distance: 45.2
click at [464, 61] on div "All FleetSimulator FleetSimulator" at bounding box center [852, 56] width 1319 height 32
click at [450, 49] on div "All FleetSimulator FleetSimulator" at bounding box center [852, 56] width 1319 height 32
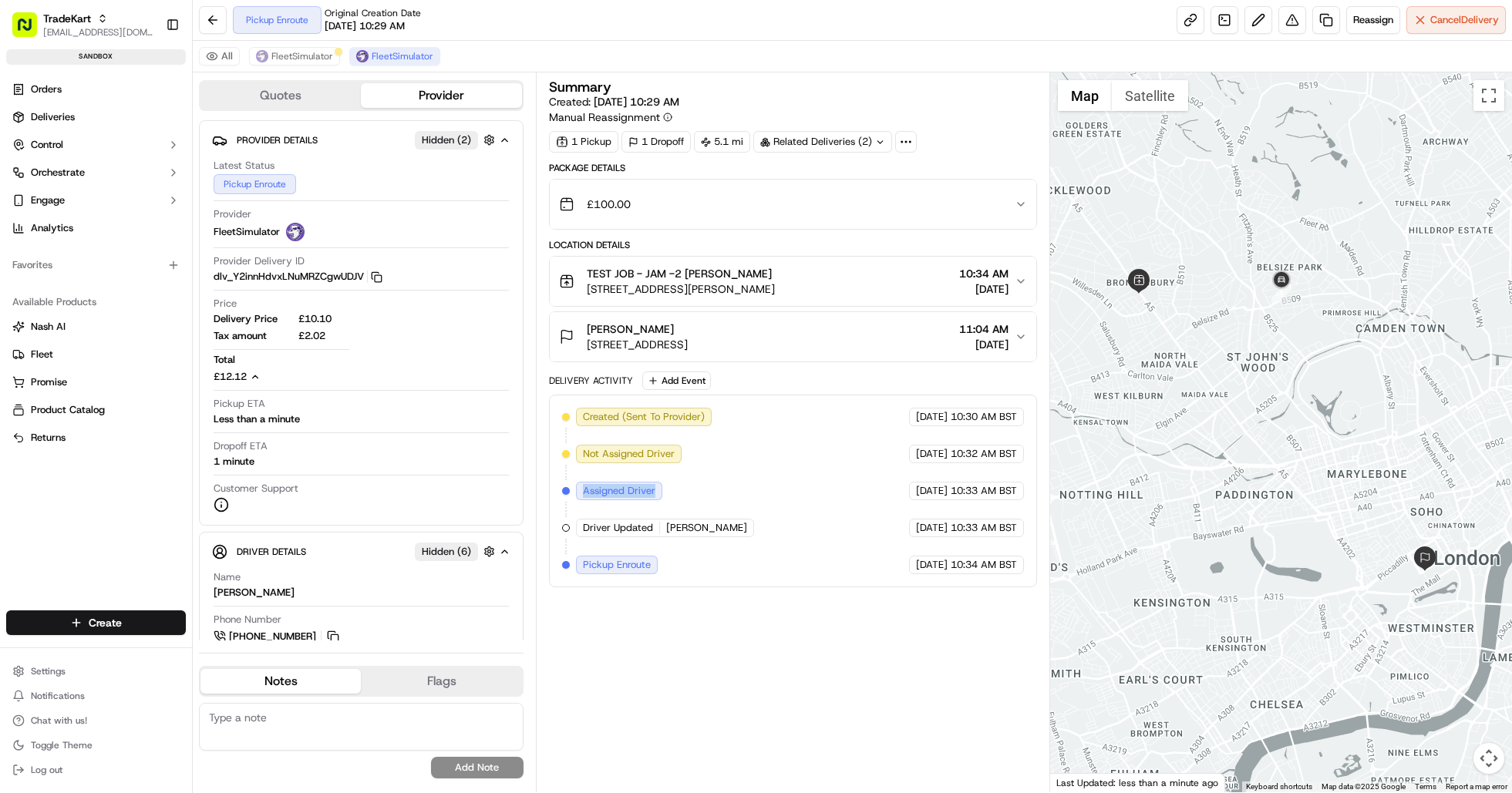
drag, startPoint x: 581, startPoint y: 491, endPoint x: 674, endPoint y: 493, distance: 93.0
click at [674, 493] on div "Created (Sent To Provider) FleetSimulator [DATE] 10:30 AM BST Not Assigned Driv…" at bounding box center [793, 490] width 462 height 166
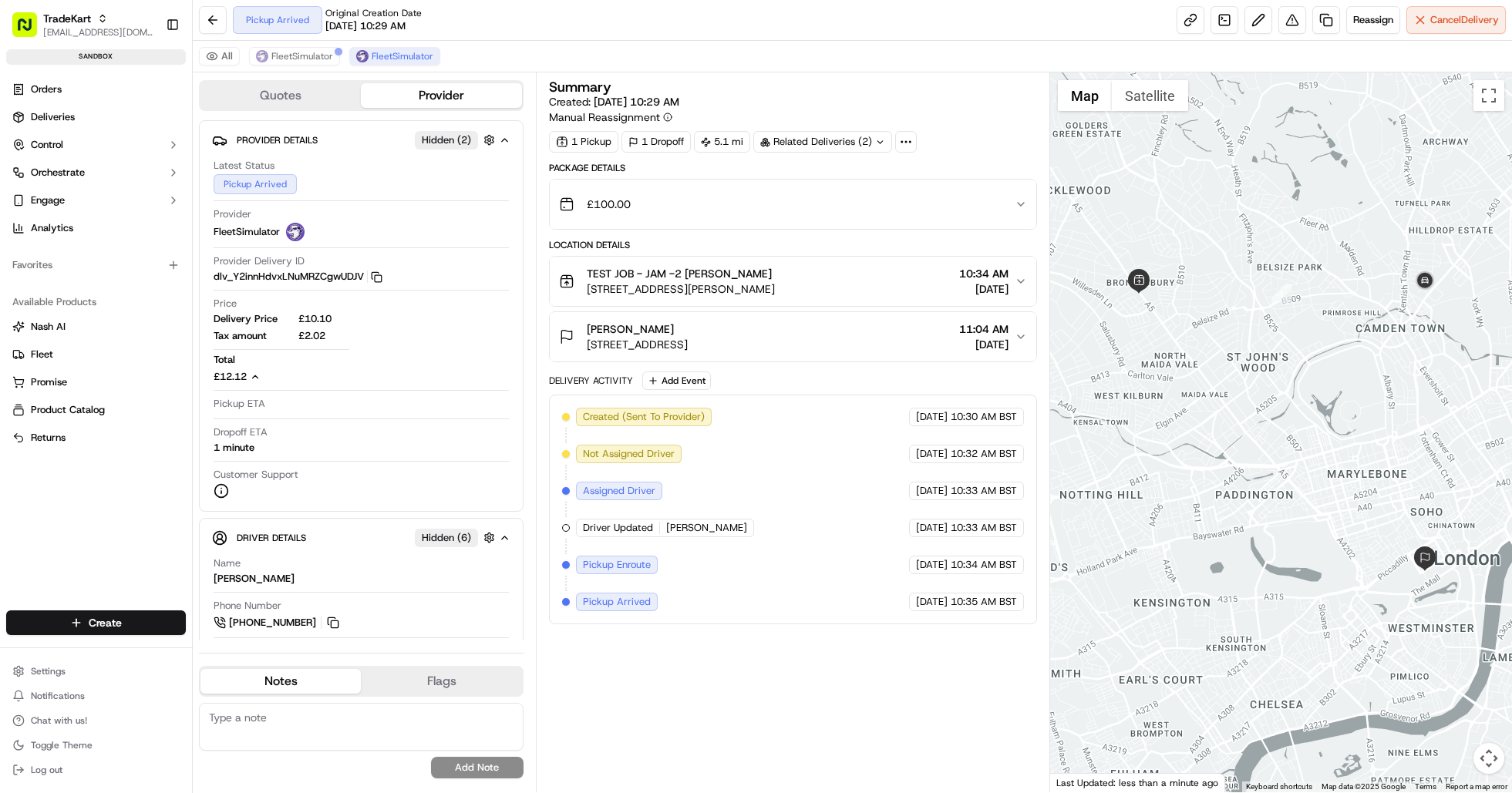
drag, startPoint x: 452, startPoint y: 52, endPoint x: 454, endPoint y: 61, distance: 9.2
click at [454, 61] on div "All FleetSimulator FleetSimulator" at bounding box center [852, 56] width 1319 height 32
drag, startPoint x: 452, startPoint y: 52, endPoint x: 487, endPoint y: 47, distance: 35.4
click at [487, 47] on div "All FleetSimulator FleetSimulator" at bounding box center [852, 56] width 1319 height 32
click at [297, 62] on button "FleetSimulator" at bounding box center [294, 55] width 91 height 18
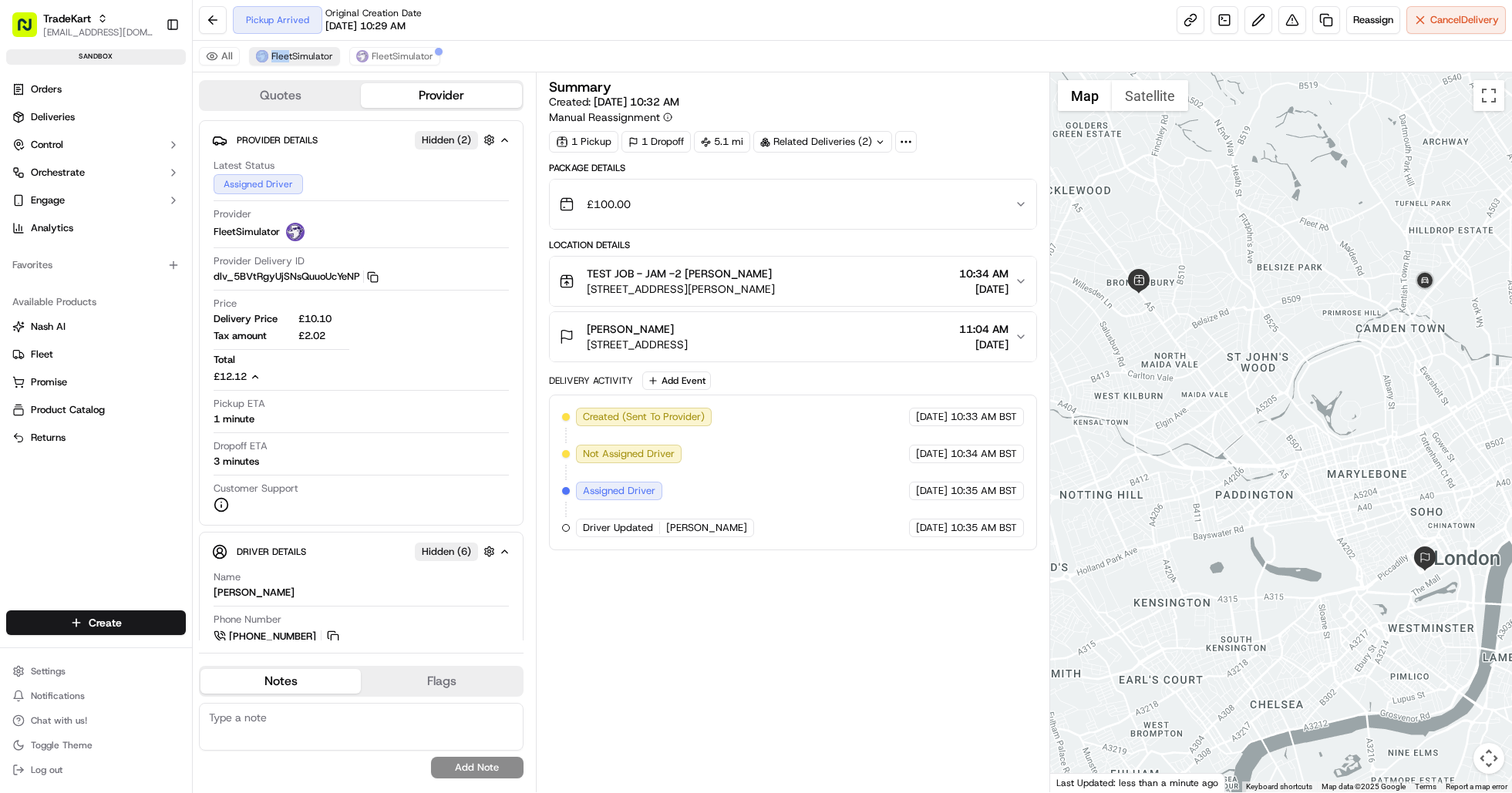
drag, startPoint x: 248, startPoint y: 40, endPoint x: 289, endPoint y: 57, distance: 44.4
click at [289, 57] on div "All FleetSimulator FleetSimulator" at bounding box center [852, 56] width 1319 height 32
click at [385, 55] on span "FleetSimulator" at bounding box center [402, 56] width 62 height 12
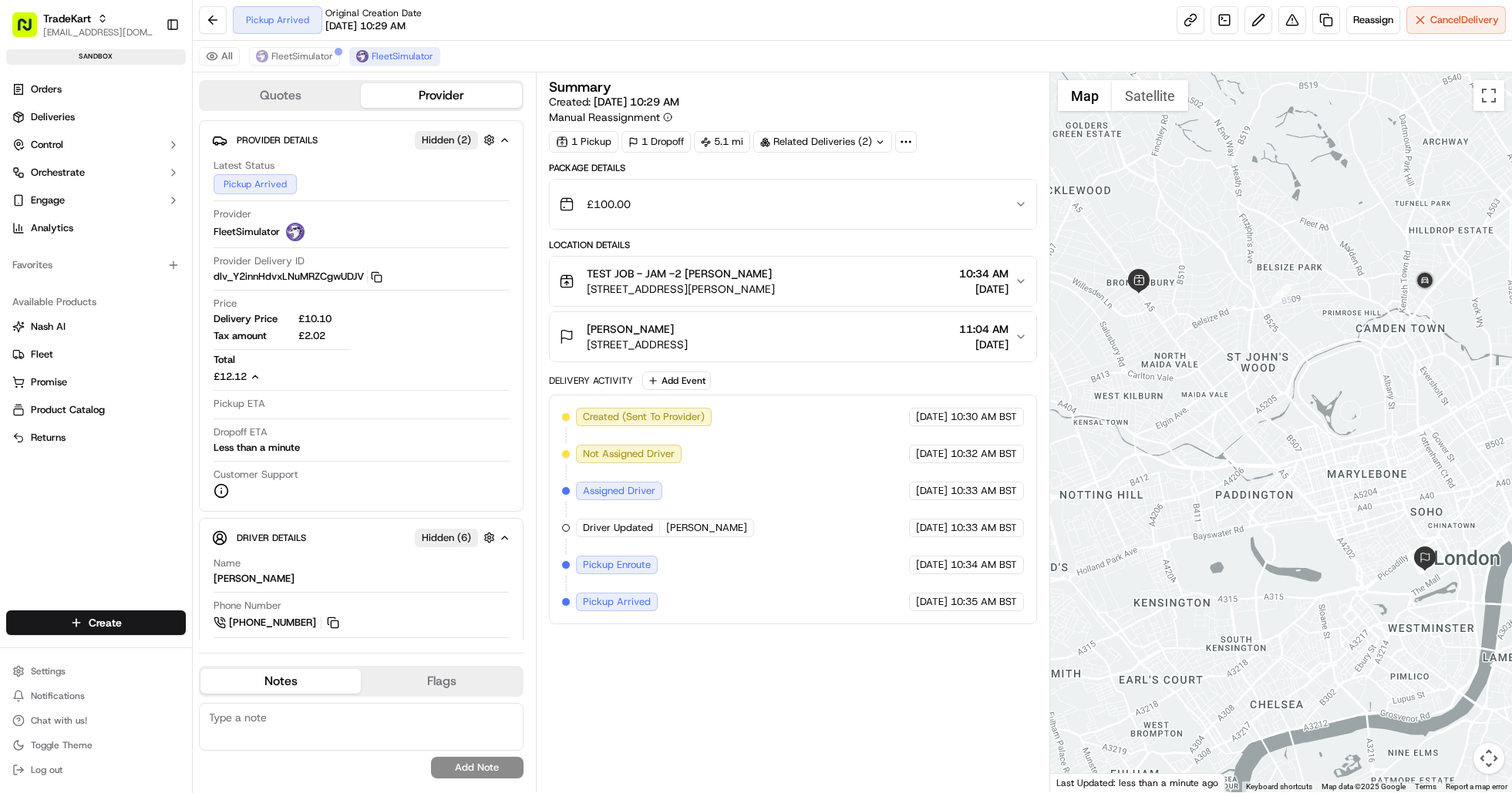
click at [452, 35] on div "Pickup Arrived Original Creation Date [DATE] 10:29 AM Reassign Cancel Delivery" at bounding box center [852, 20] width 1319 height 40
drag, startPoint x: 209, startPoint y: 19, endPoint x: 235, endPoint y: 60, distance: 48.5
click at [235, 60] on div "Pickup Complete Original Creation Date [DATE] 10:29 AM Reassign Cancel Delivery…" at bounding box center [852, 396] width 1319 height 793
click at [214, 22] on button at bounding box center [213, 20] width 28 height 28
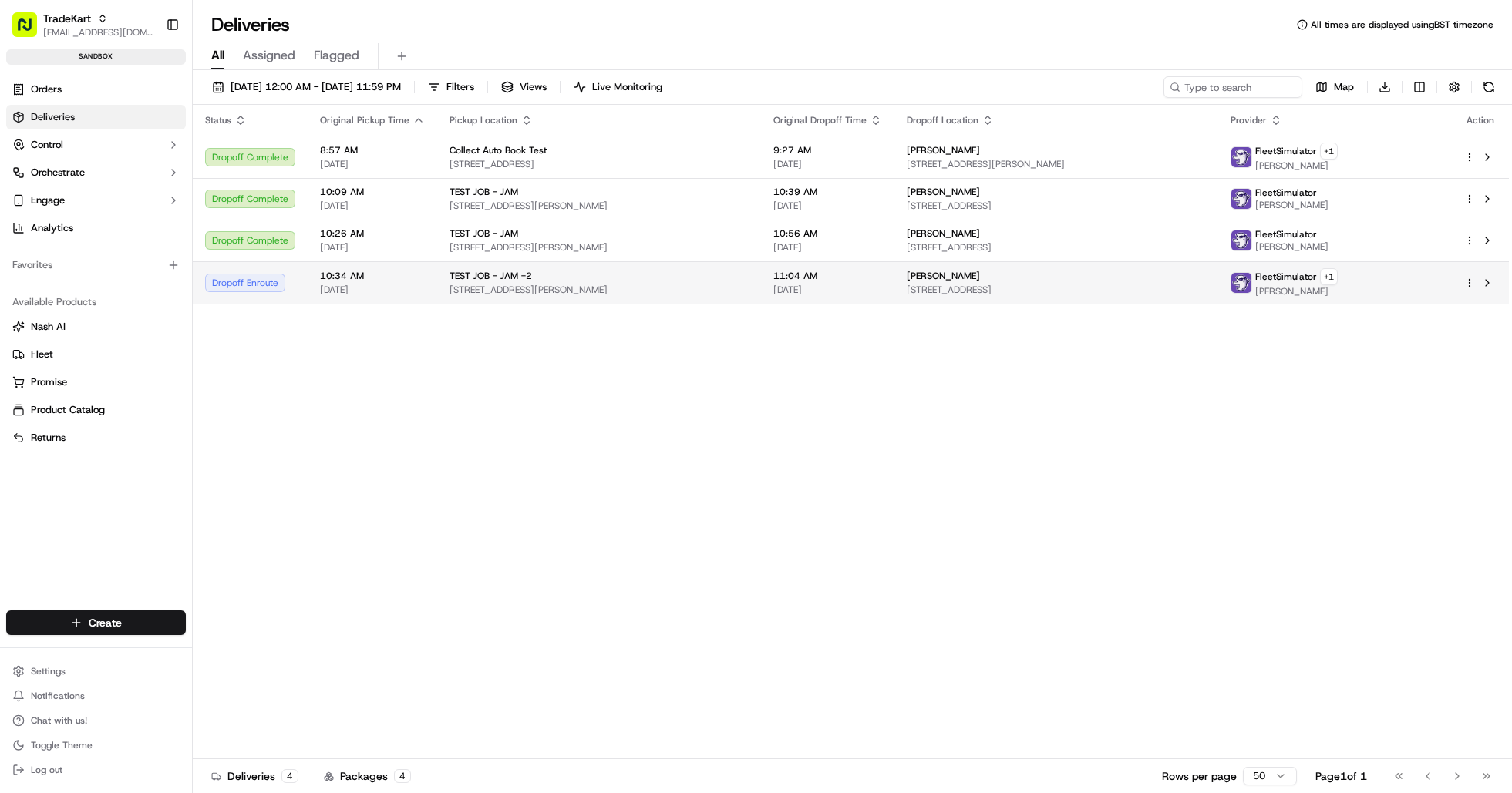
click at [1377, 292] on div "FleetSimulator + 1 [PERSON_NAME]" at bounding box center [1335, 283] width 209 height 29
